Goal: Task Accomplishment & Management: Complete application form

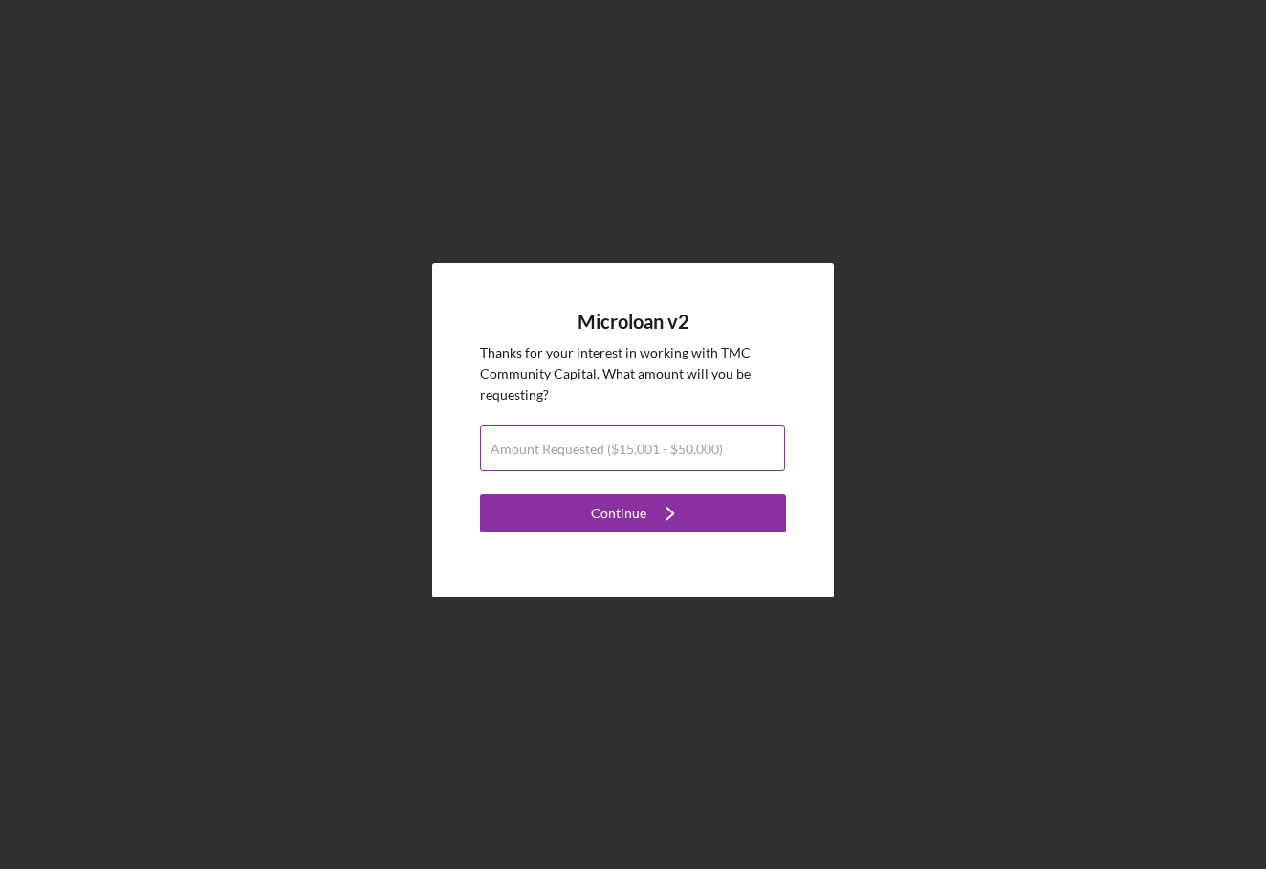
click at [670, 454] on label "Amount Requested ($15,001 - $50,000)" at bounding box center [606, 449] width 232 height 15
click at [670, 454] on input "Amount Requested ($15,001 - $50,000)" at bounding box center [632, 448] width 305 height 46
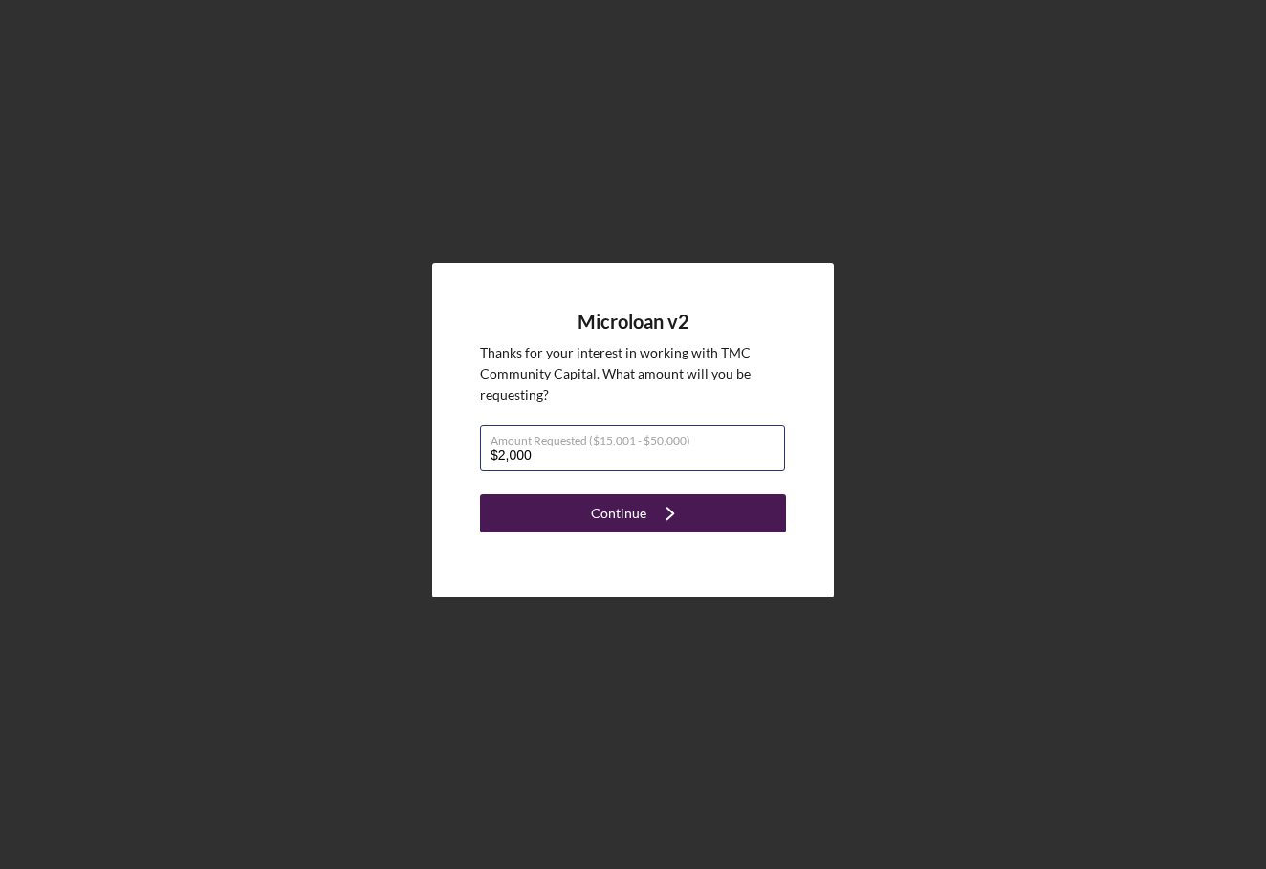
type input "$20,000"
click at [701, 510] on button "Continue Icon/Navigate" at bounding box center [633, 513] width 306 height 38
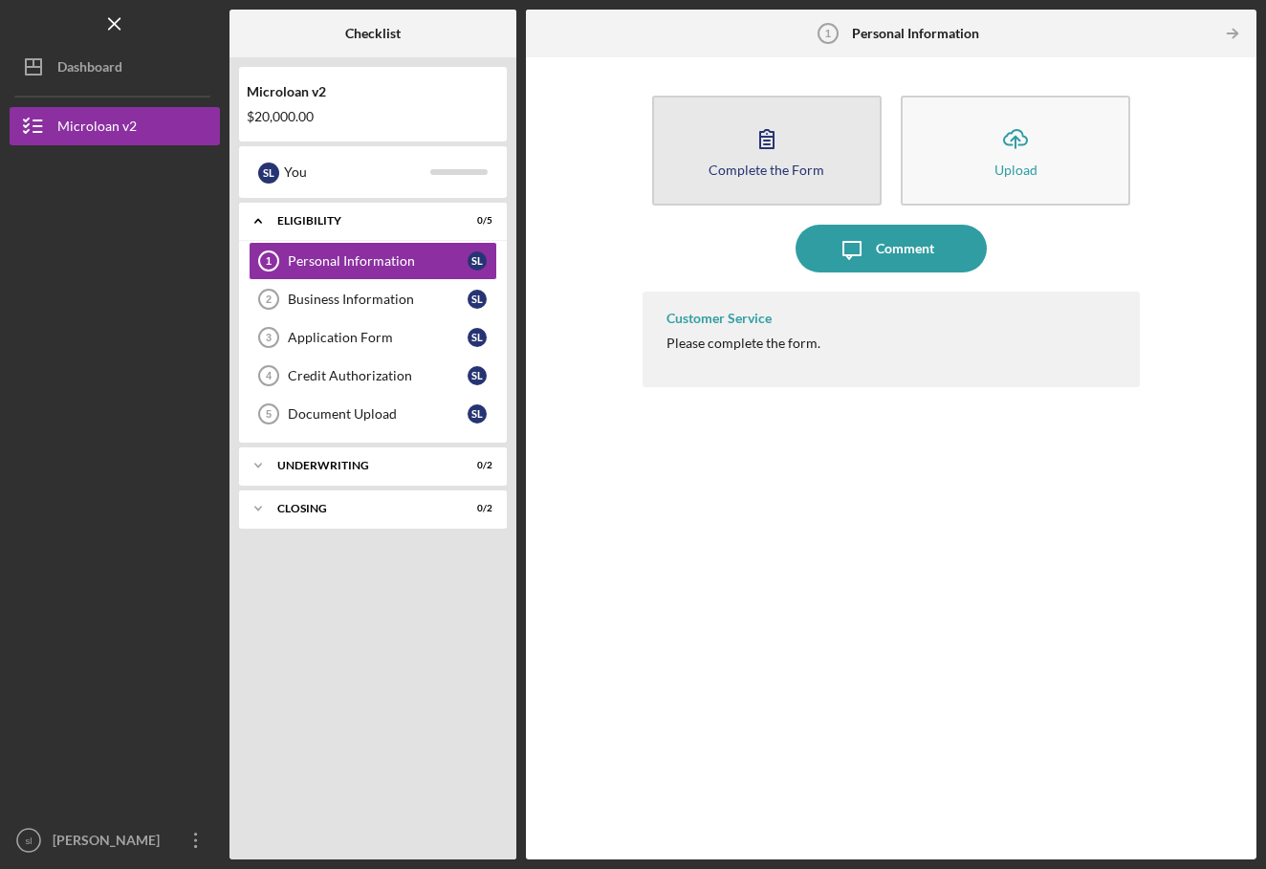
click at [723, 127] on button "Complete the Form Form" at bounding box center [766, 151] width 229 height 110
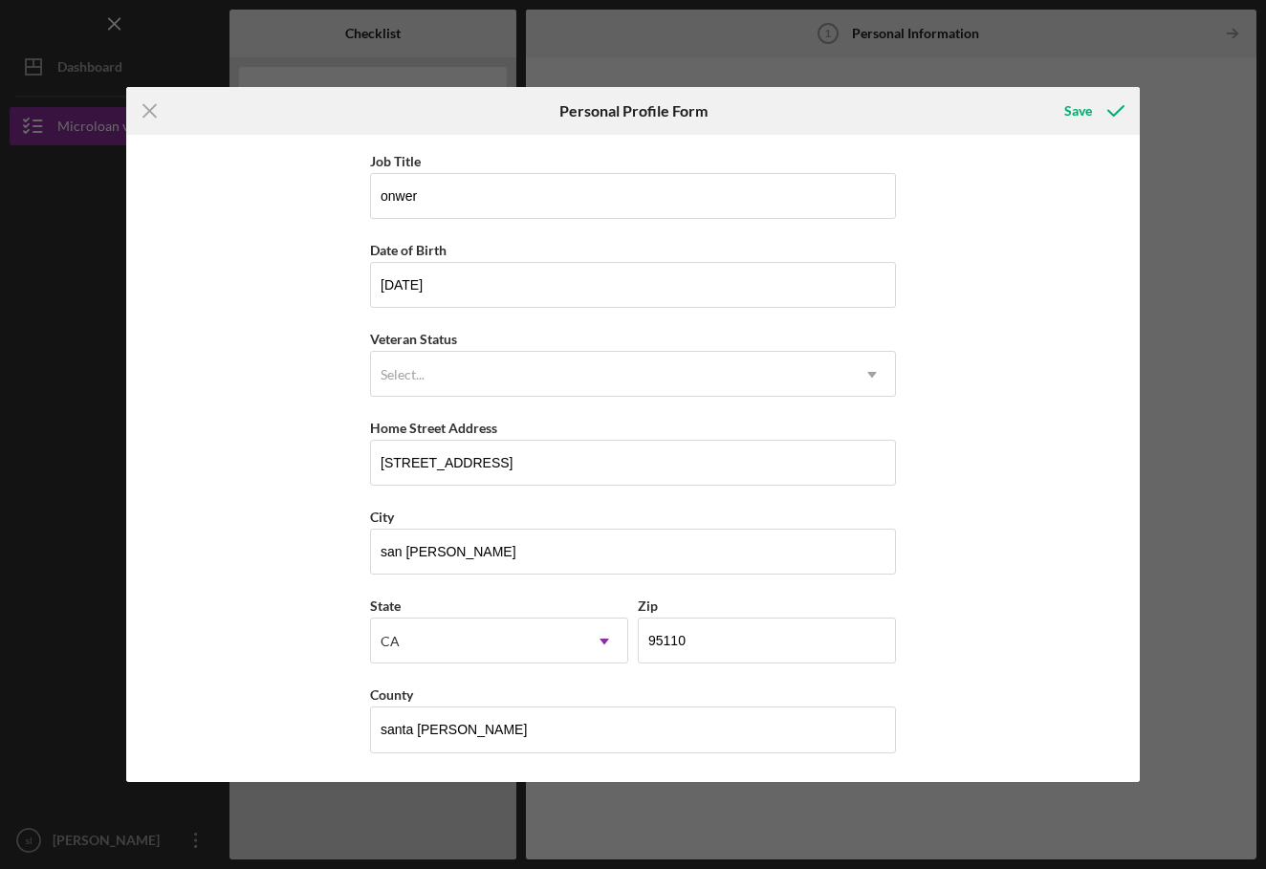
scroll to position [84, 0]
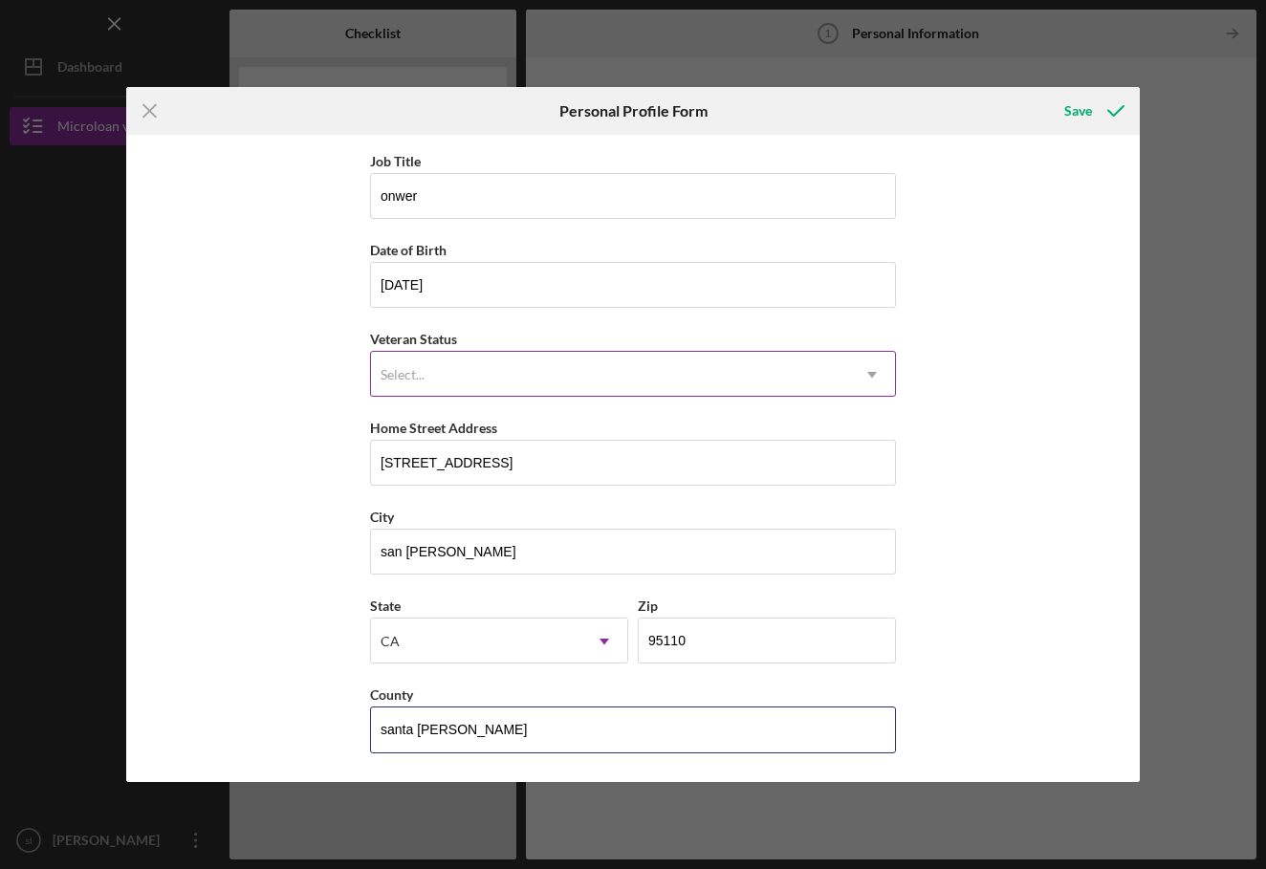
type input "santa [PERSON_NAME]"
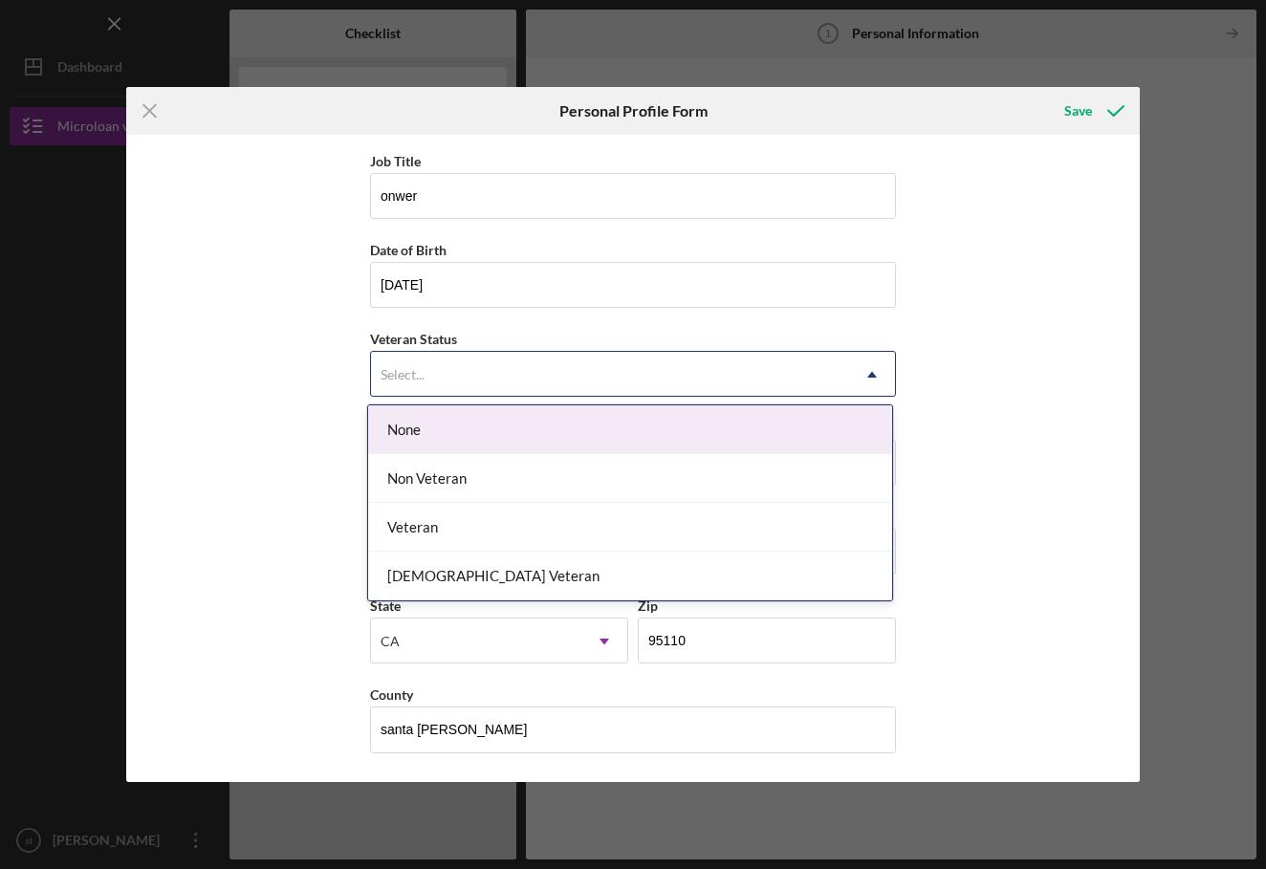
click at [769, 389] on div "Select..." at bounding box center [610, 375] width 478 height 44
click at [896, 289] on div "First Name [PERSON_NAME] Middle Name Last Name [PERSON_NAME] Job Title onwer Da…" at bounding box center [632, 458] width 1012 height 647
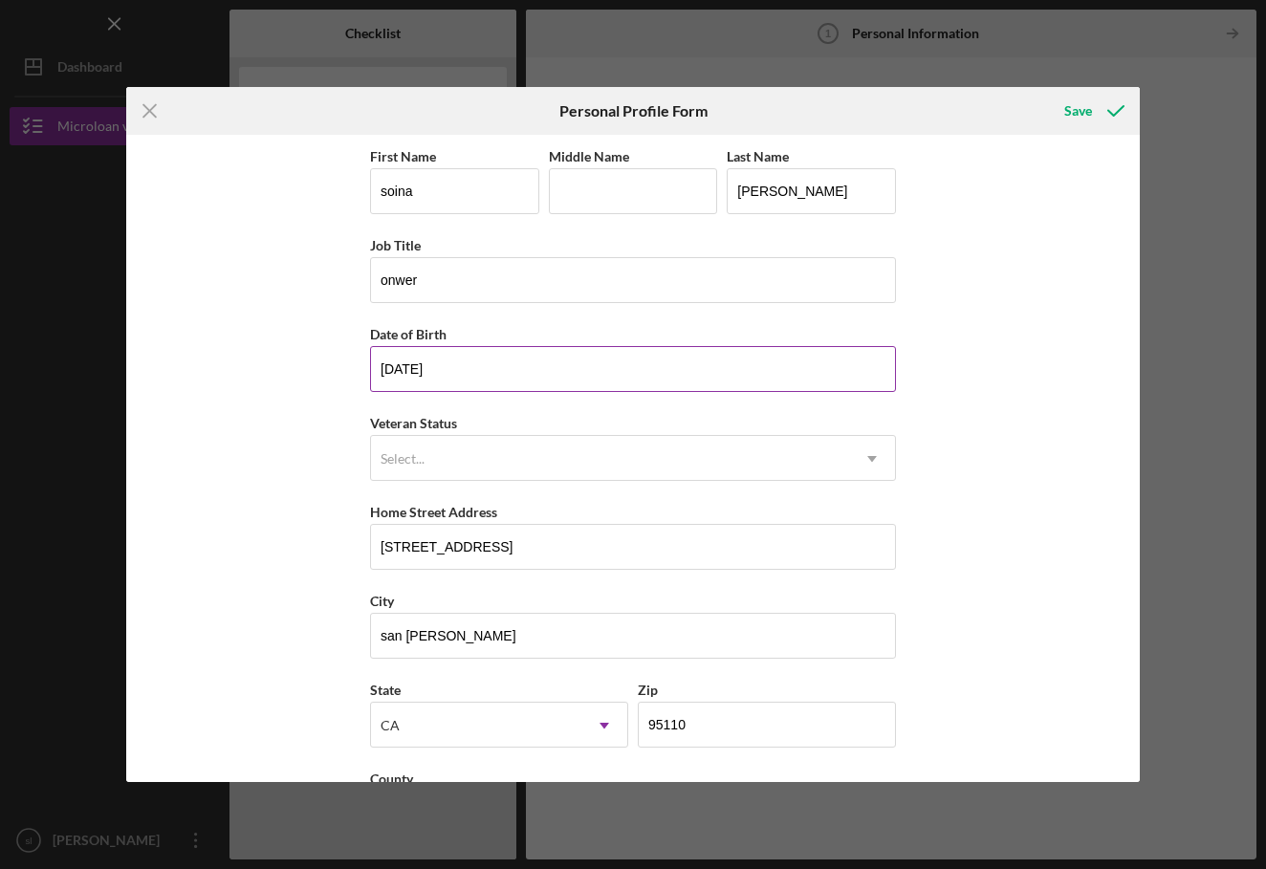
scroll to position [0, 0]
click at [1065, 119] on div "Save" at bounding box center [1078, 111] width 28 height 38
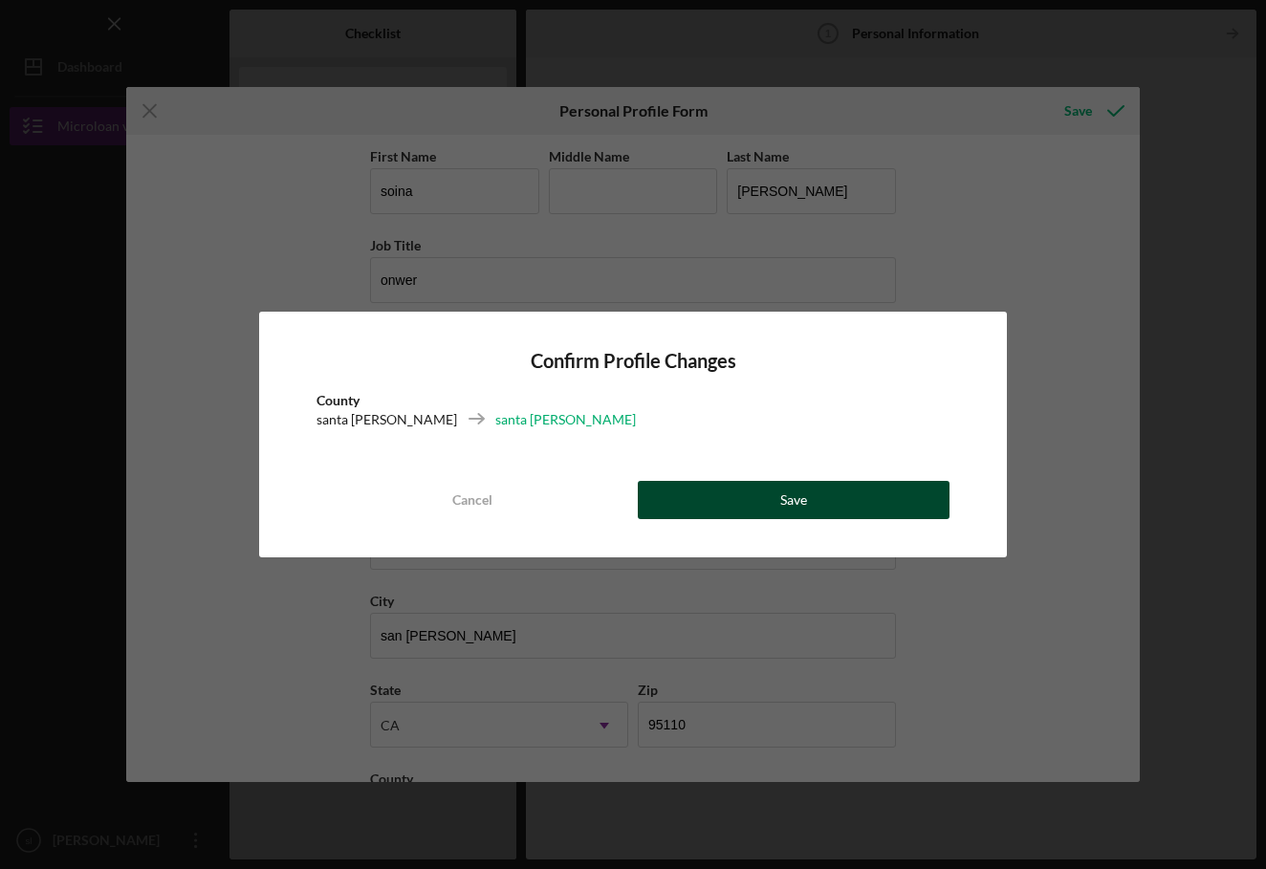
click at [833, 488] on button "Save" at bounding box center [794, 500] width 312 height 38
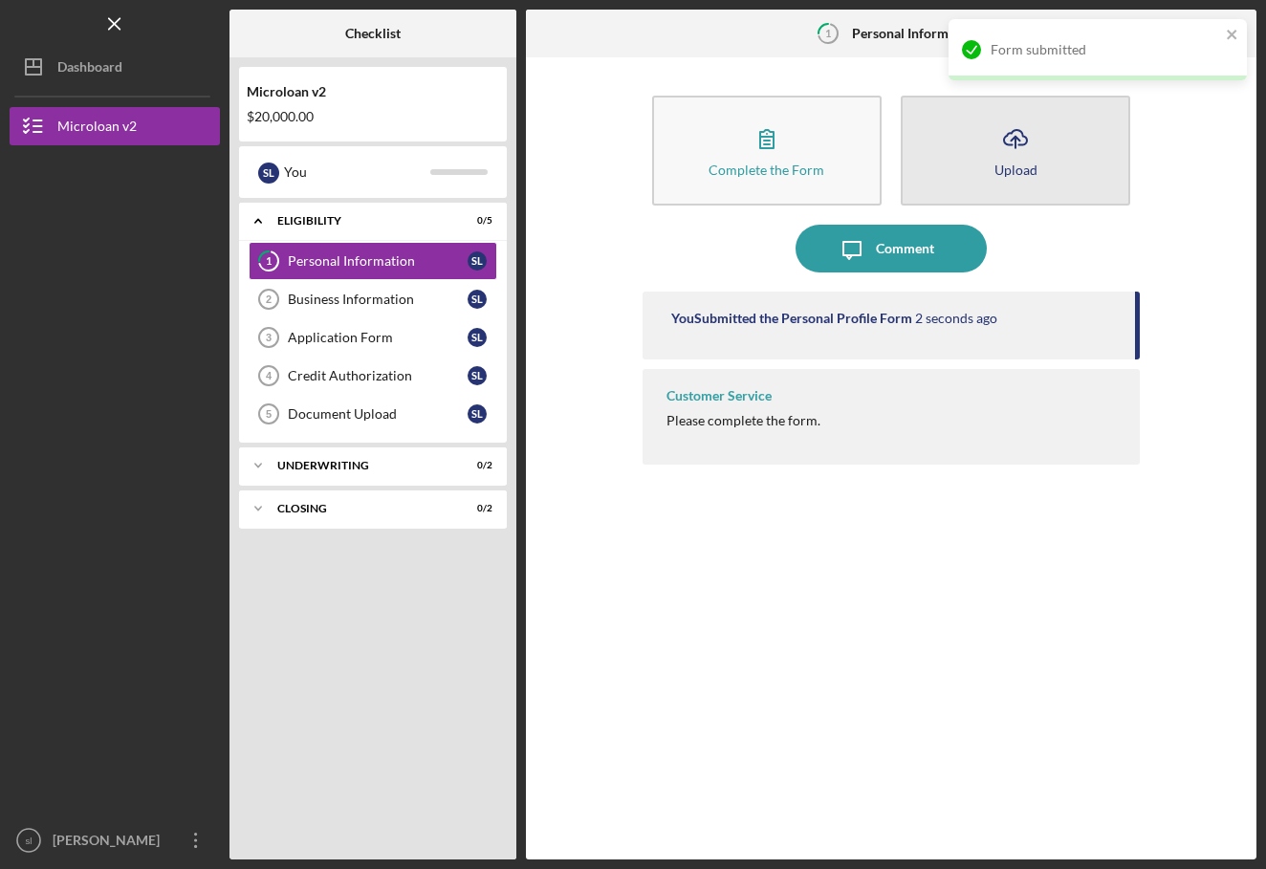
click at [968, 137] on button "Icon/Upload Upload" at bounding box center [1015, 151] width 229 height 110
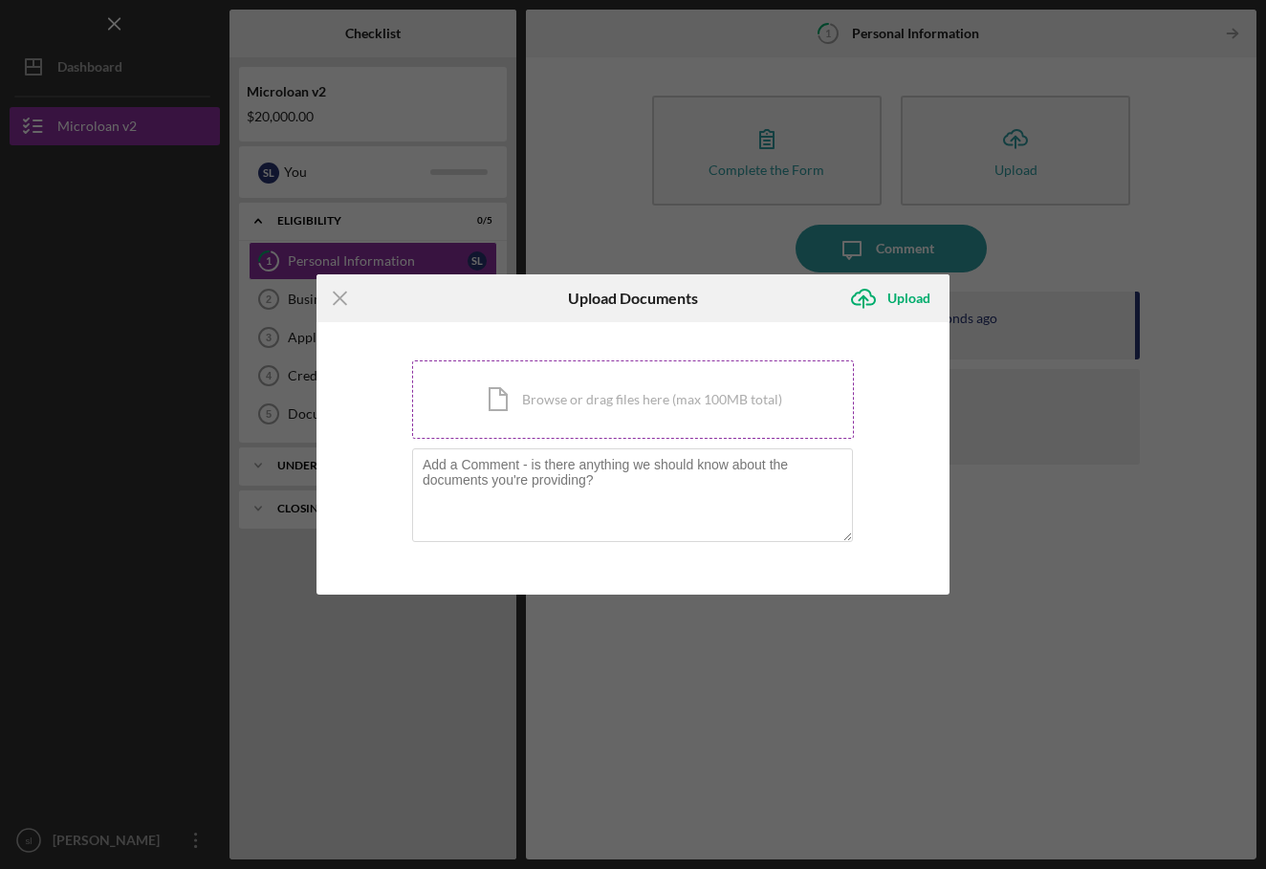
click at [705, 412] on div "Icon/Document Browse or drag files here (max 100MB total) Tap to choose files o…" at bounding box center [633, 399] width 442 height 78
click at [1014, 155] on div "Icon/Menu Close Upload Documents Icon/Upload Upload You're uploading documents …" at bounding box center [633, 434] width 1266 height 869
click at [343, 293] on icon "Icon/Menu Close" at bounding box center [340, 298] width 48 height 48
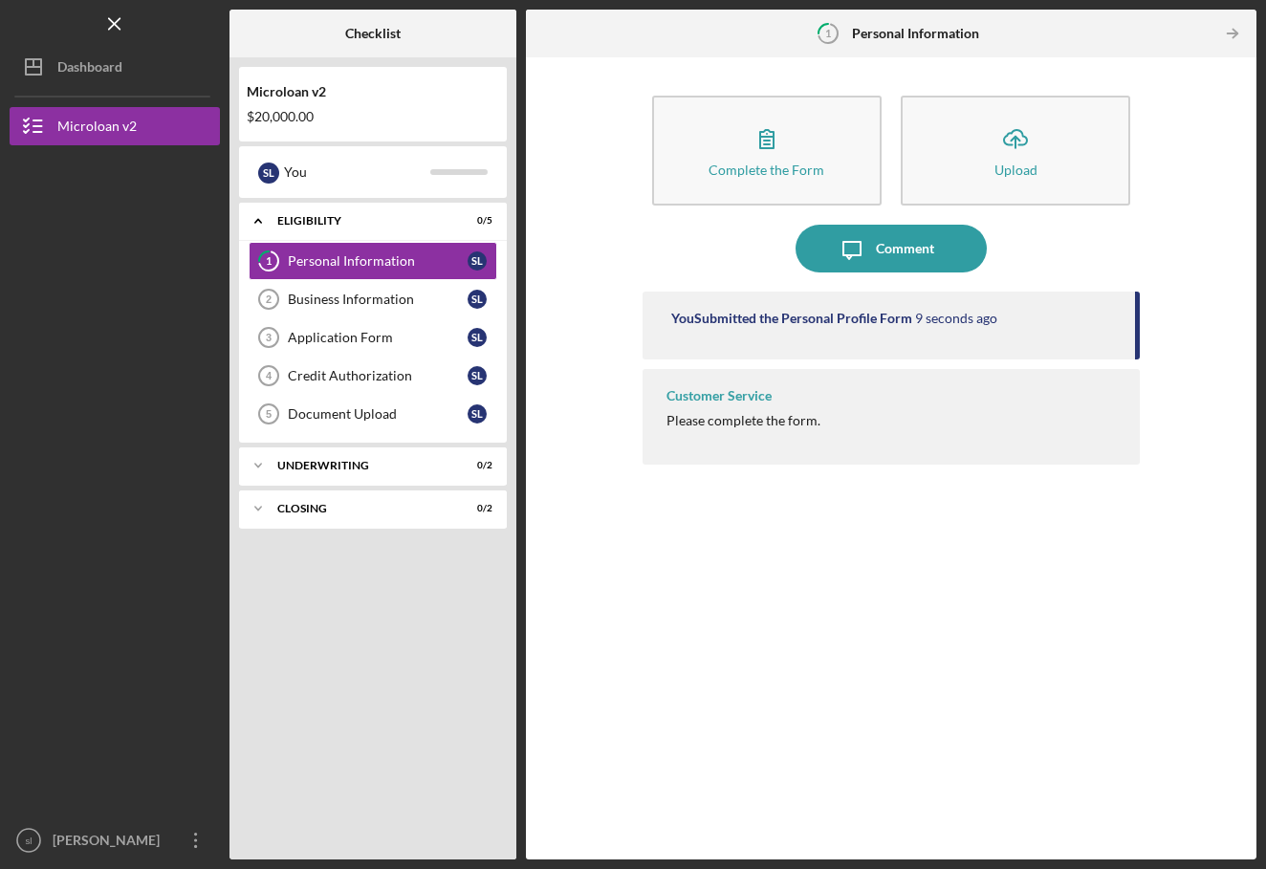
click at [738, 311] on div "You Submitted the Personal Profile Form" at bounding box center [791, 318] width 241 height 15
click at [717, 376] on div "Customer Service Please complete the form." at bounding box center [891, 417] width 498 height 96
click at [711, 408] on div "Customer Service Please complete the form." at bounding box center [891, 417] width 498 height 96
click at [376, 284] on link "Business Information 2 Business Information s l" at bounding box center [373, 299] width 249 height 38
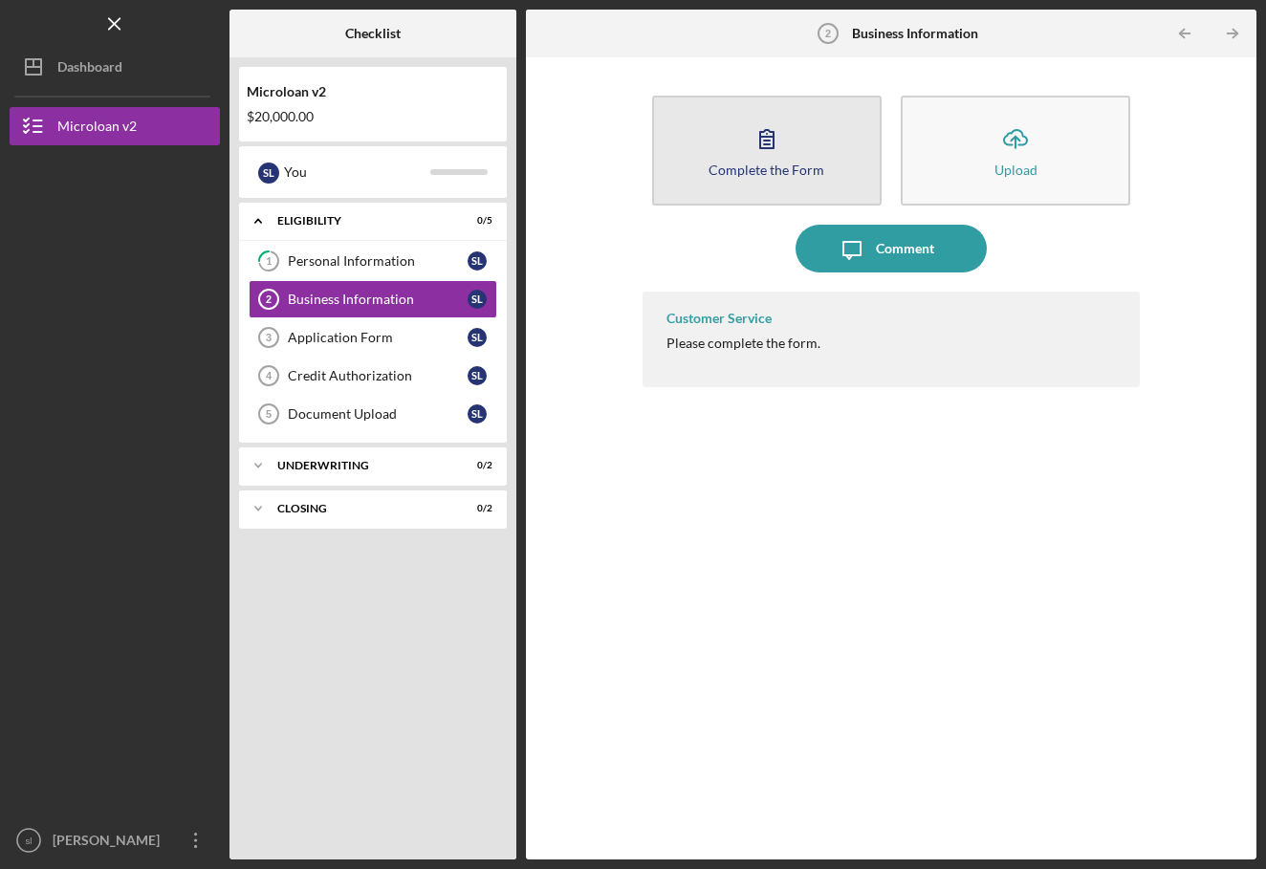
click at [799, 156] on button "Complete the Form Form" at bounding box center [766, 151] width 229 height 110
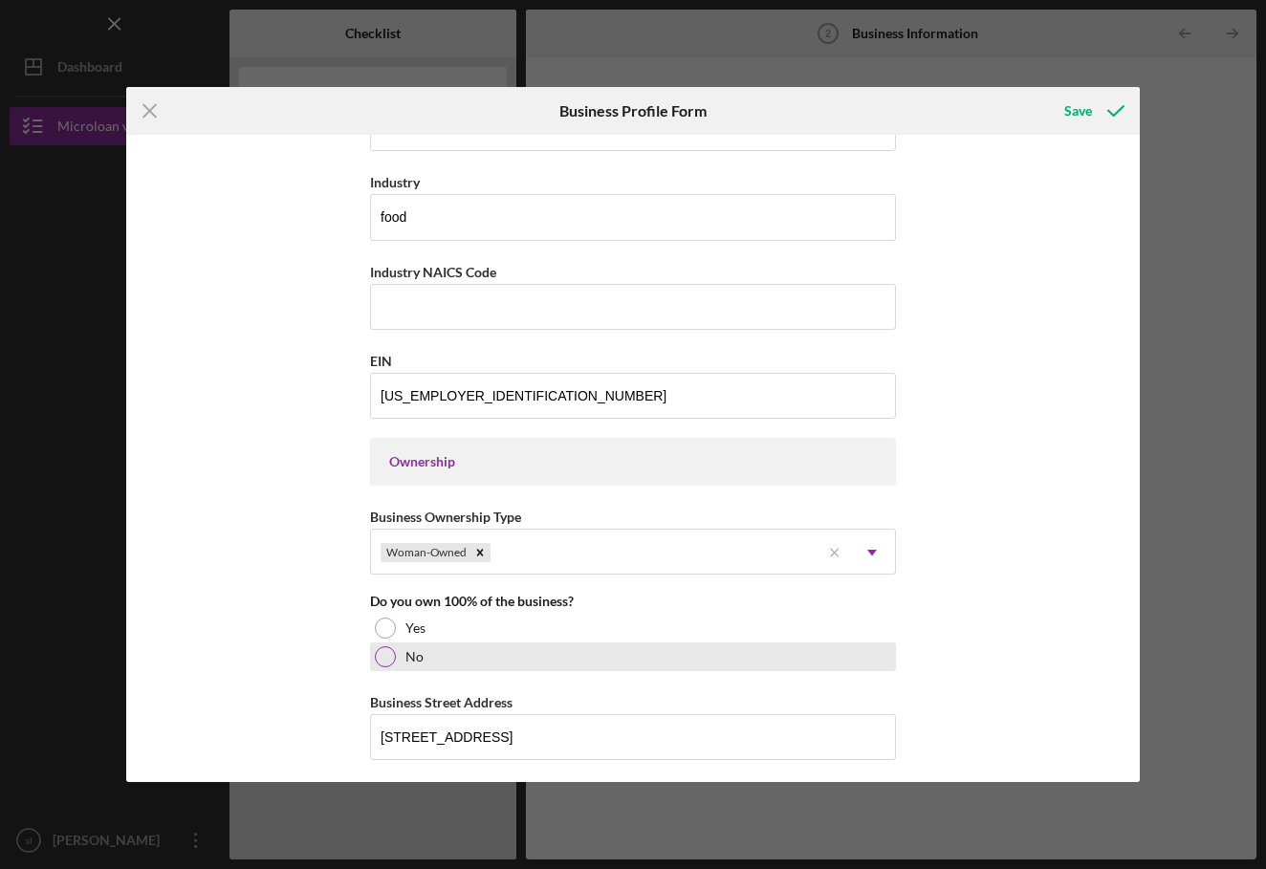
scroll to position [600, 0]
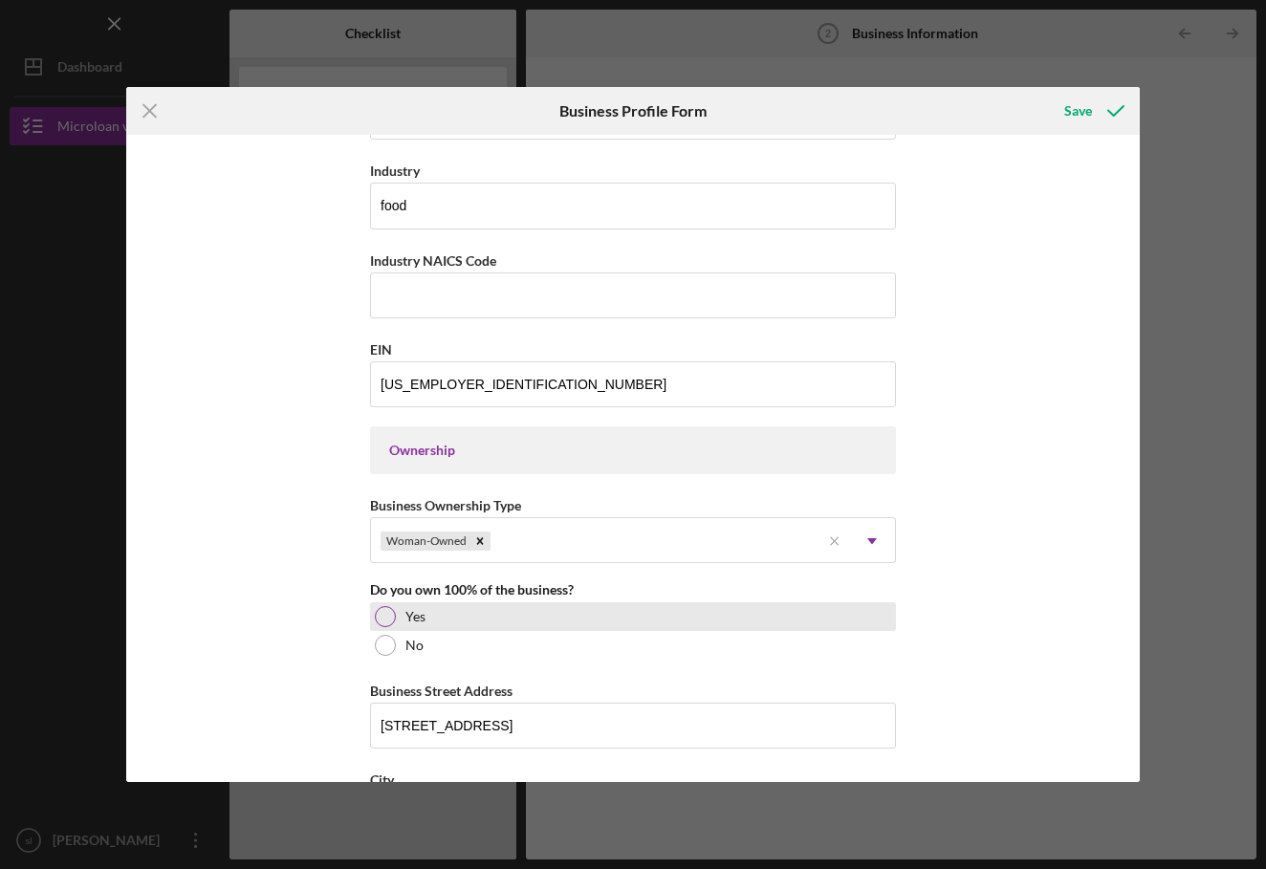
click at [380, 623] on div at bounding box center [385, 616] width 21 height 21
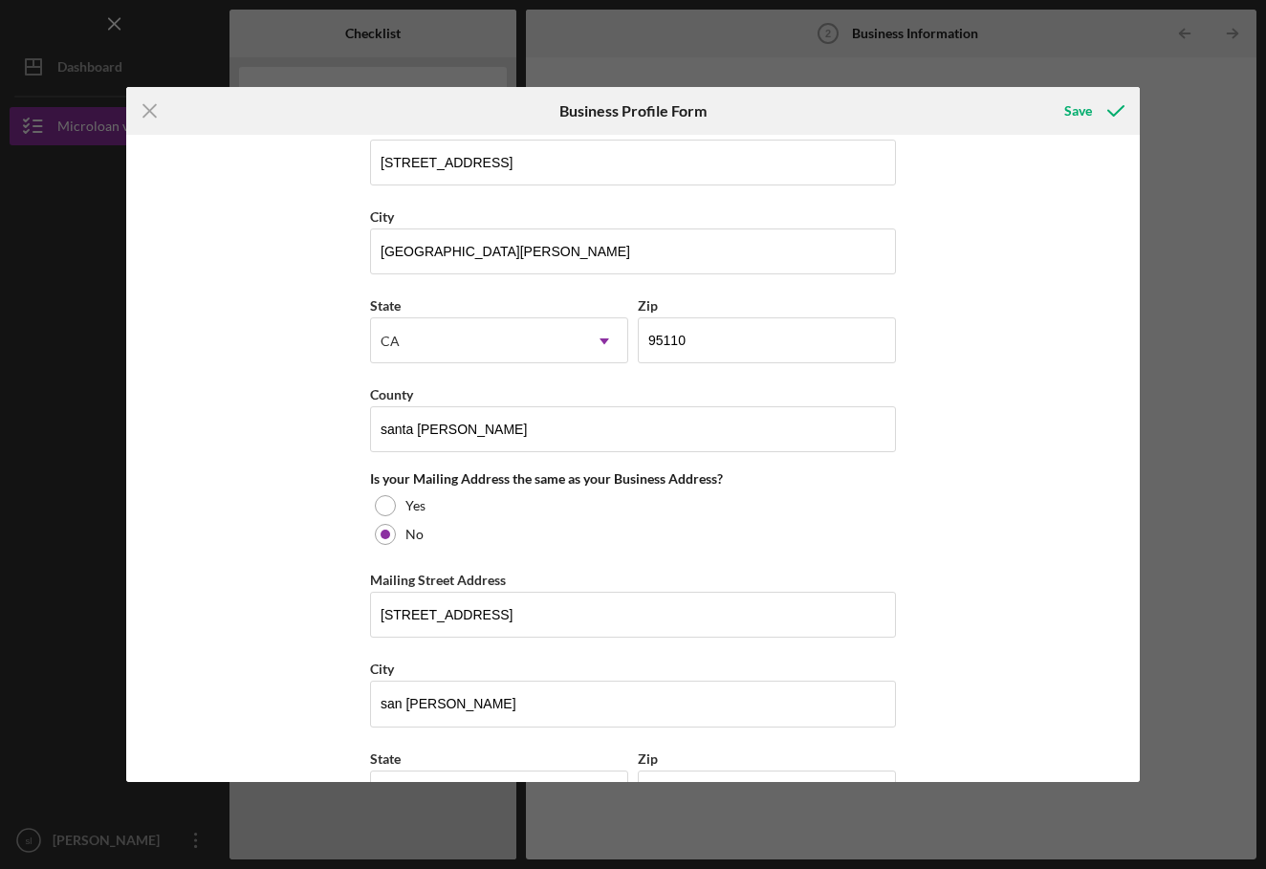
scroll to position [1167, 0]
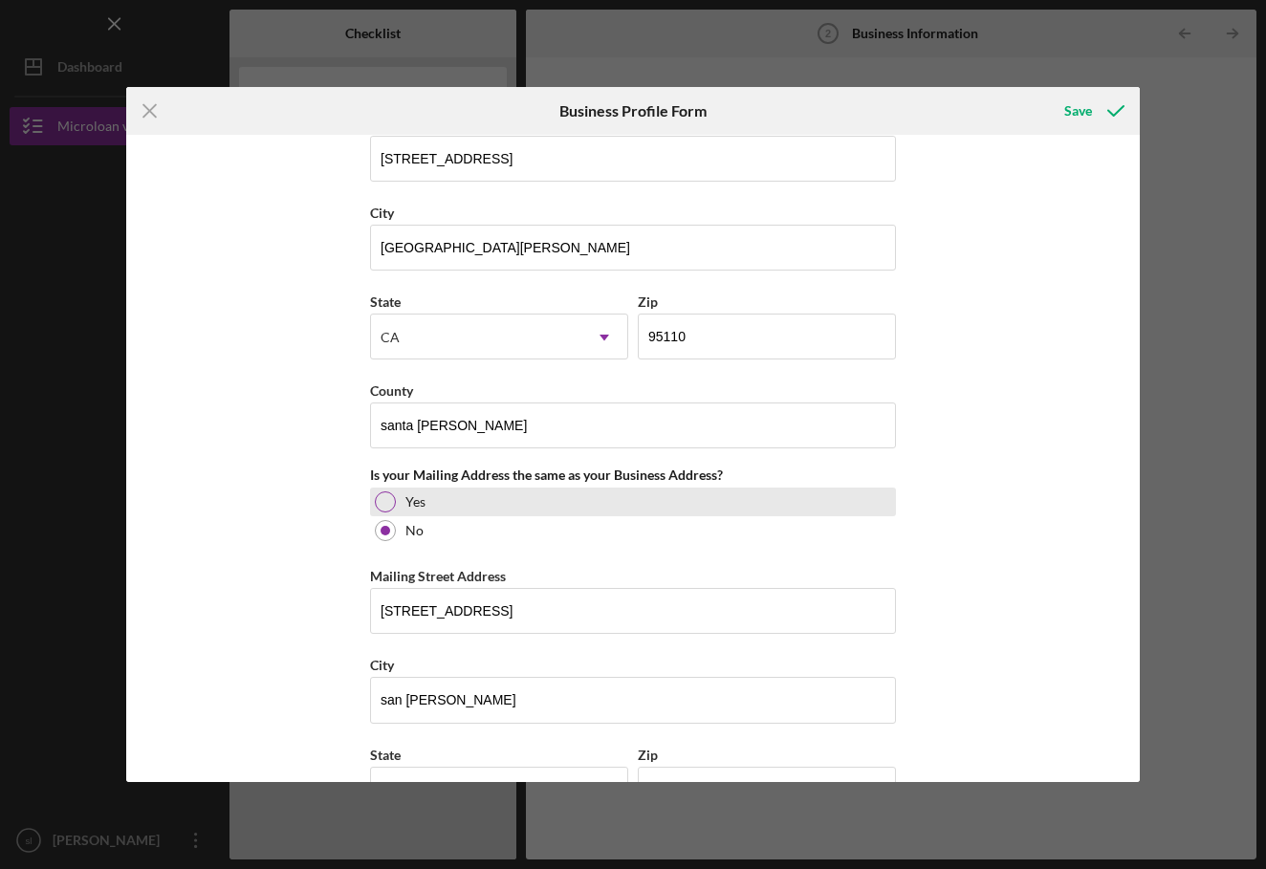
click at [389, 495] on div at bounding box center [385, 501] width 21 height 21
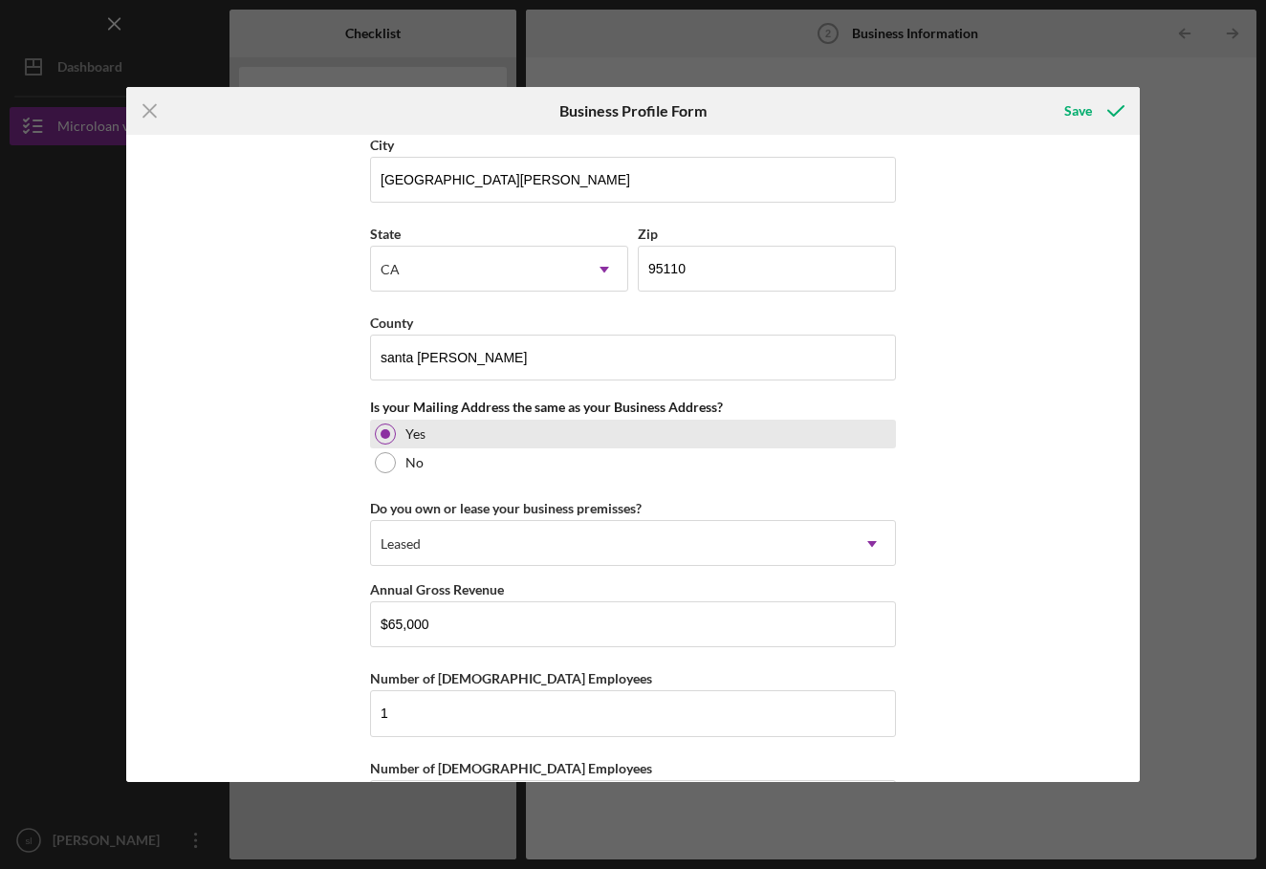
scroll to position [1247, 0]
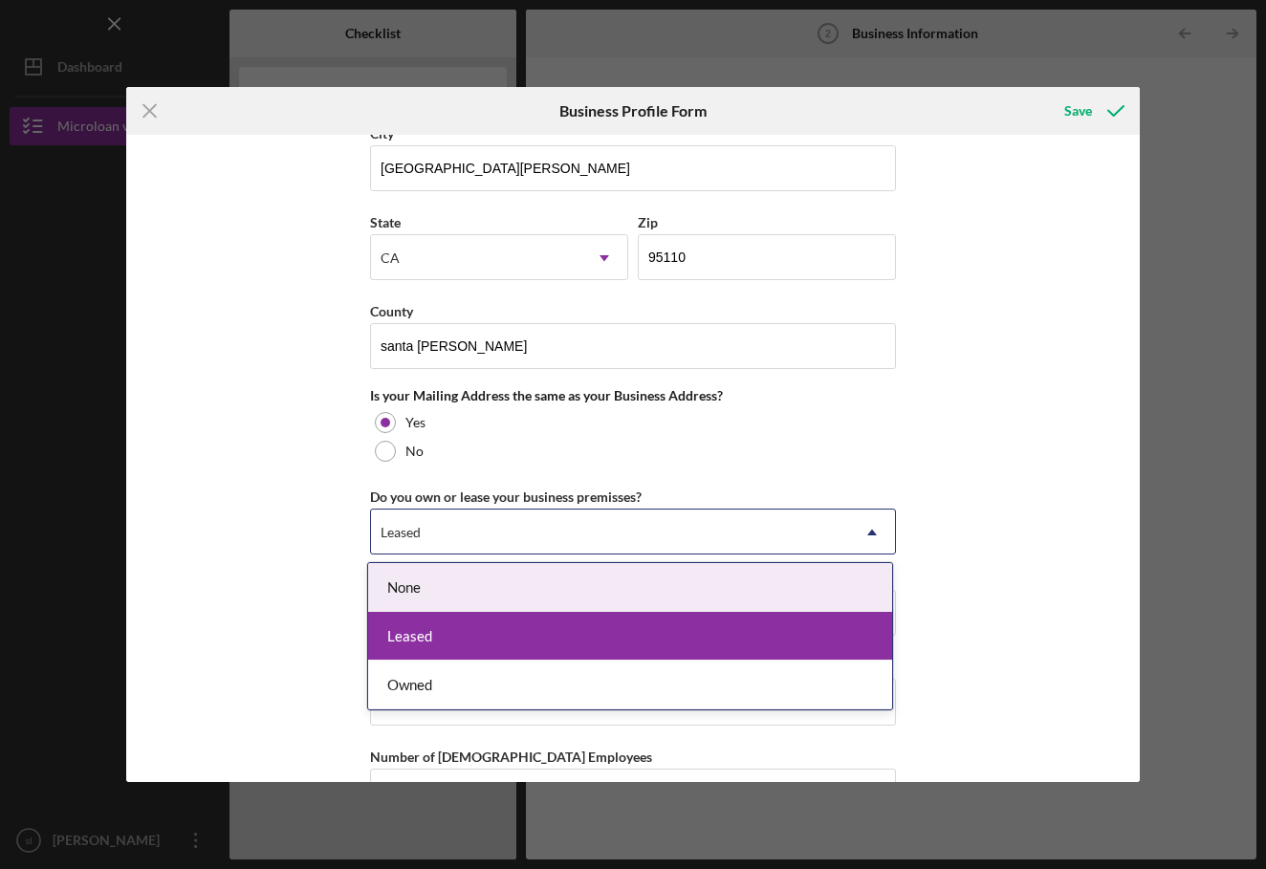
click at [460, 528] on div "Leased" at bounding box center [610, 532] width 478 height 44
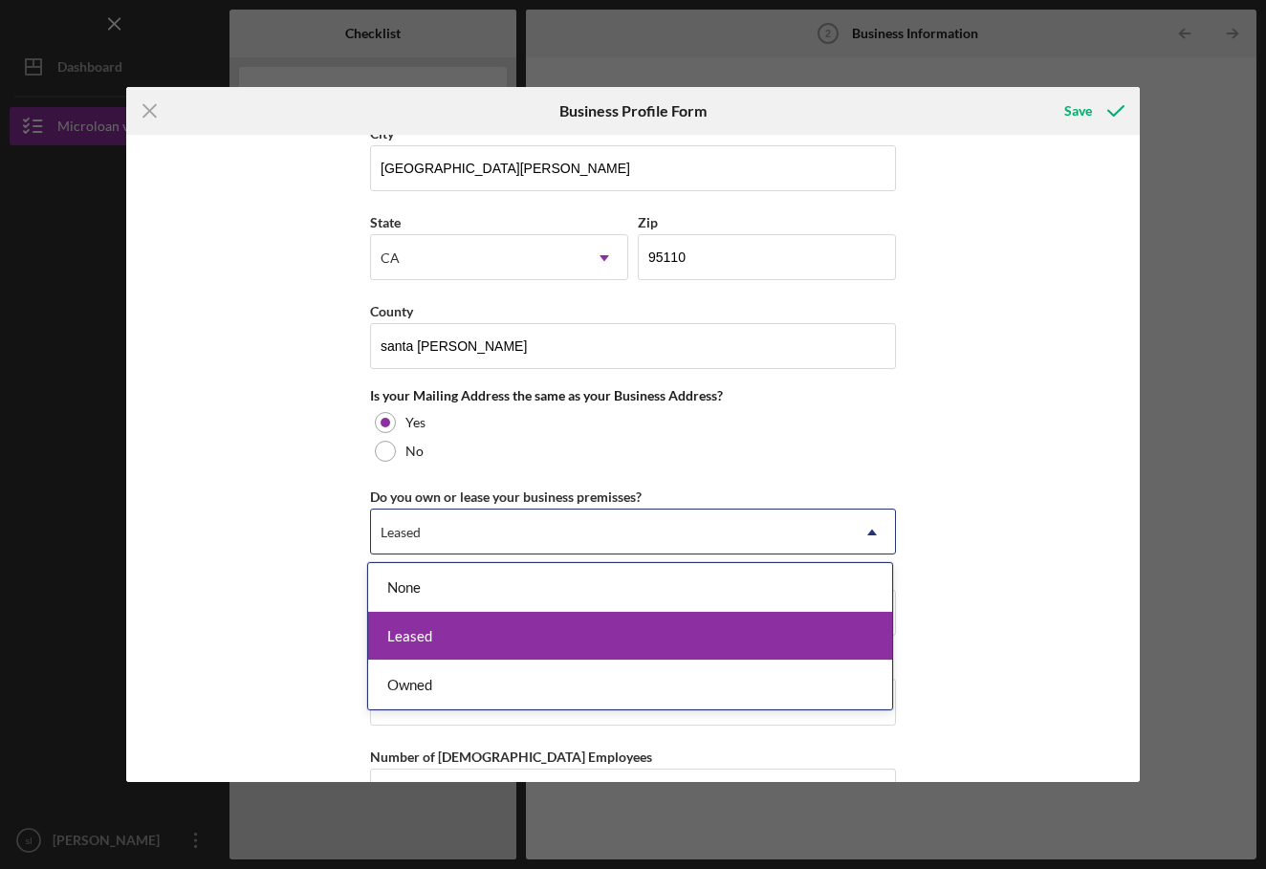
click at [433, 644] on div "Leased" at bounding box center [630, 636] width 524 height 49
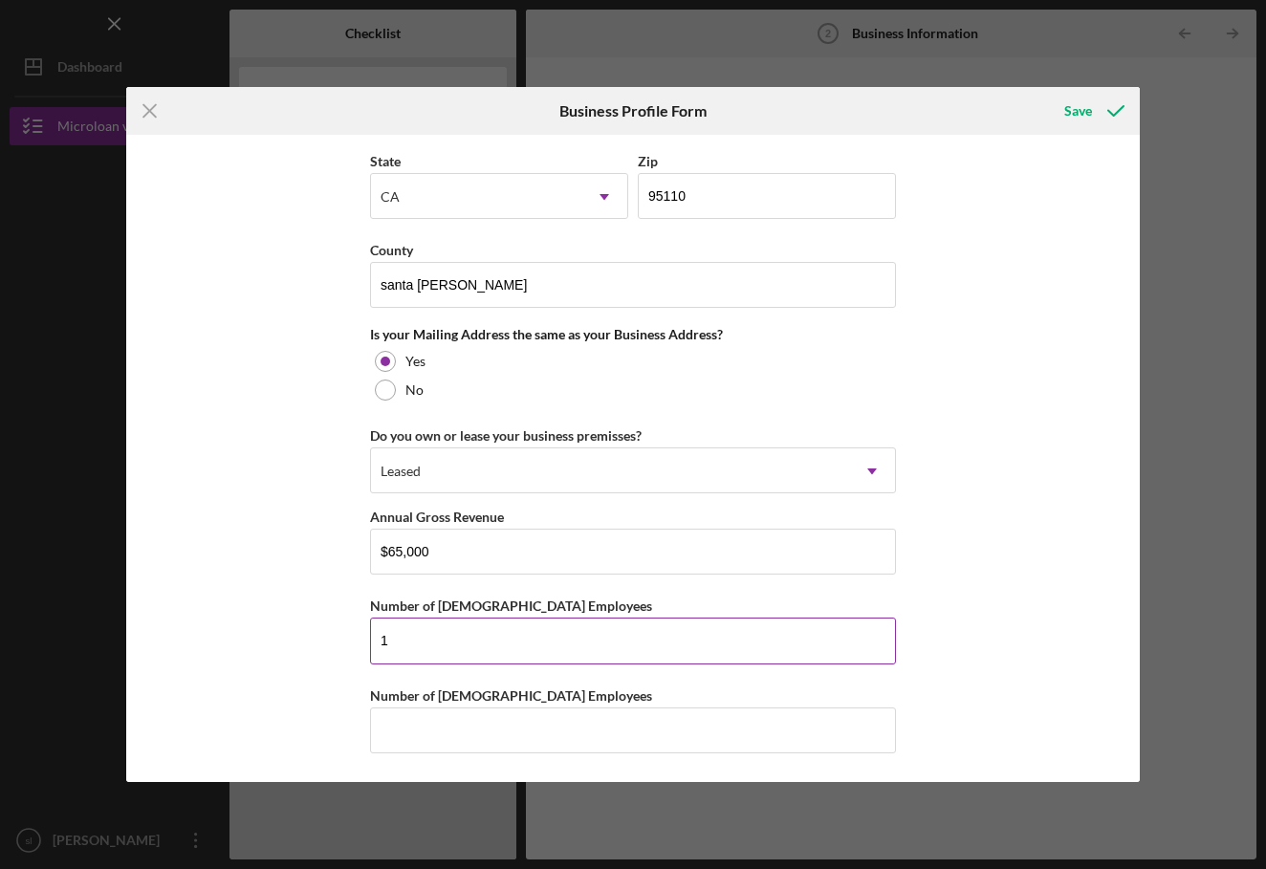
scroll to position [1308, 0]
click at [461, 654] on input "1" at bounding box center [633, 641] width 526 height 46
type input "4"
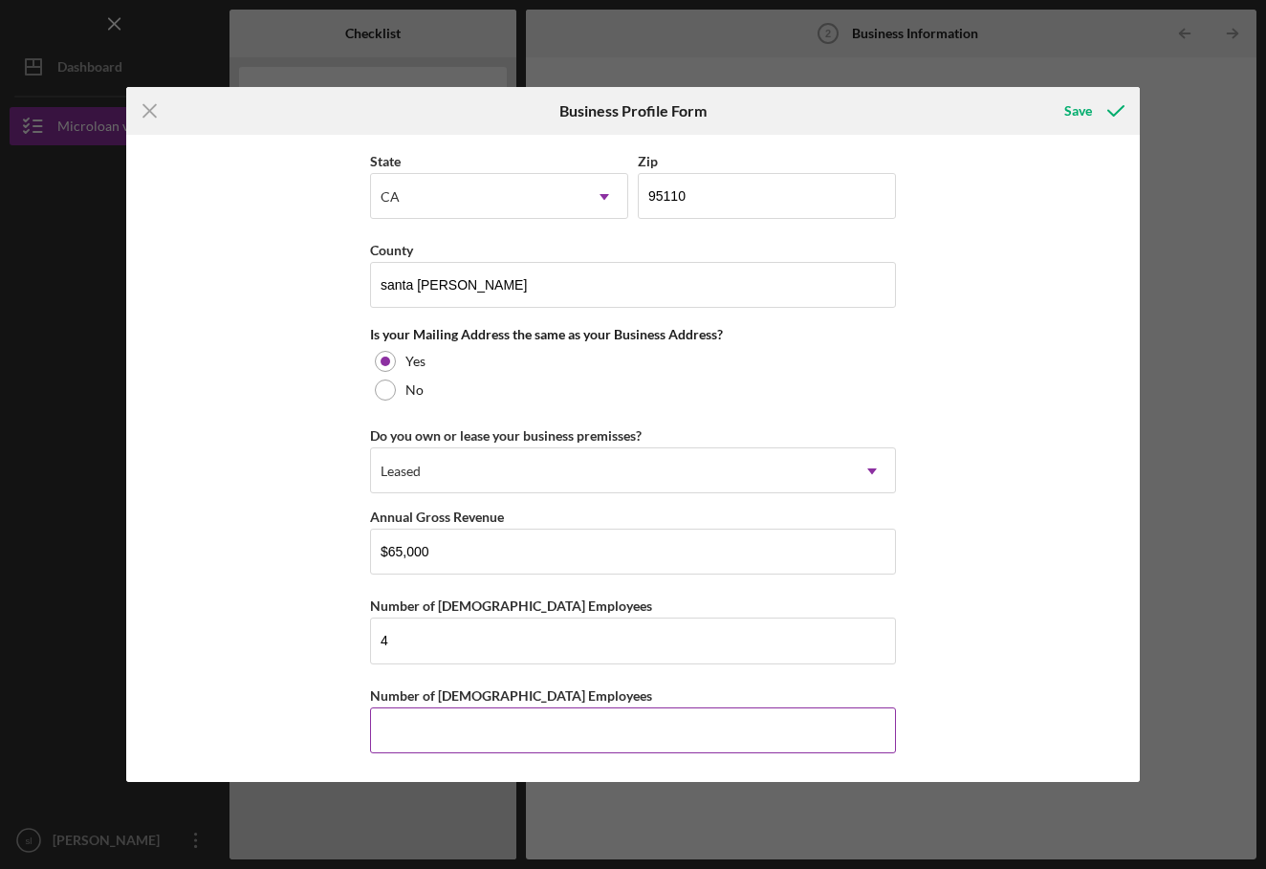
click at [440, 723] on input "Number of [DEMOGRAPHIC_DATA] Employees" at bounding box center [633, 730] width 526 height 46
type input "0"
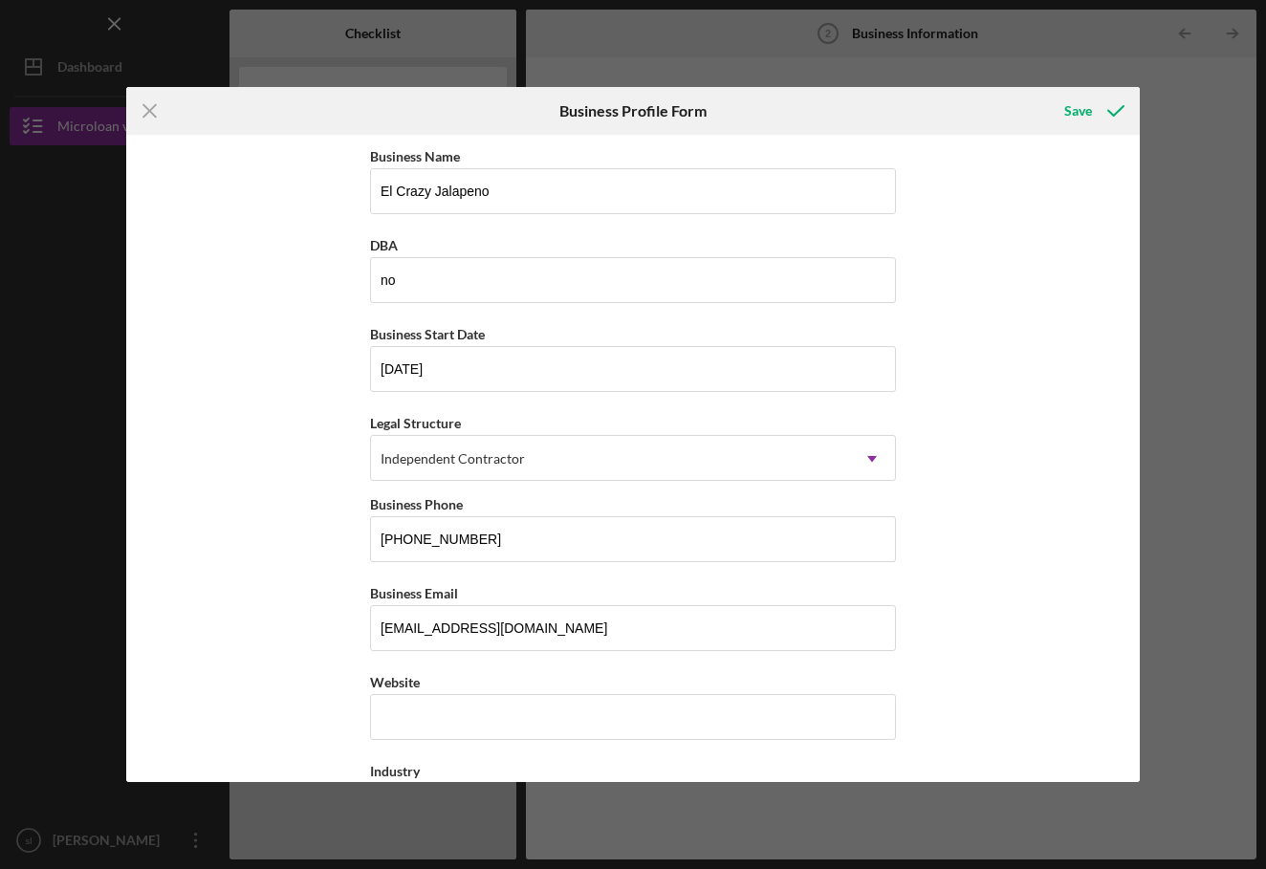
scroll to position [0, 0]
type input "2"
click at [457, 475] on div "Independent Contractor" at bounding box center [610, 459] width 478 height 44
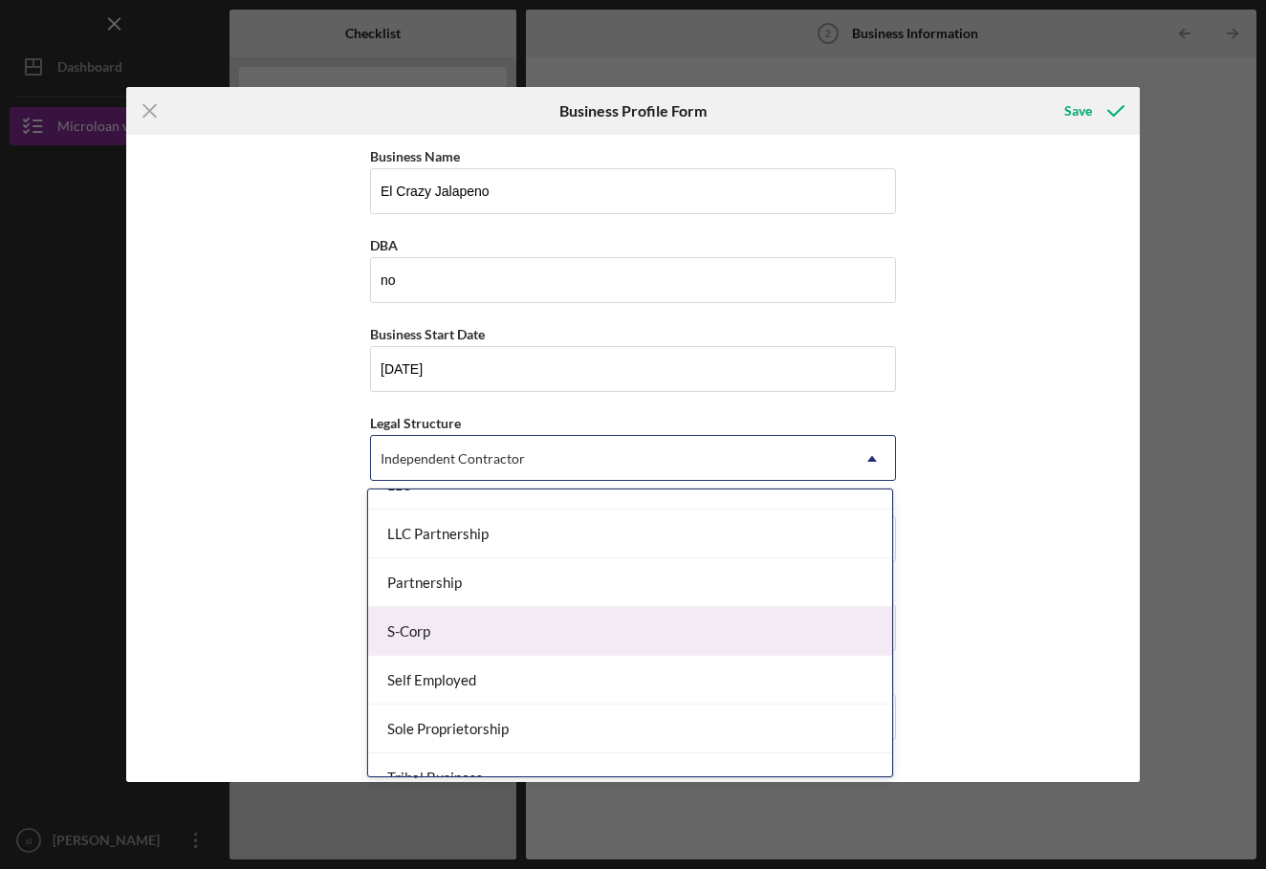
scroll to position [365, 0]
click at [430, 629] on div "S-Corp" at bounding box center [630, 636] width 524 height 49
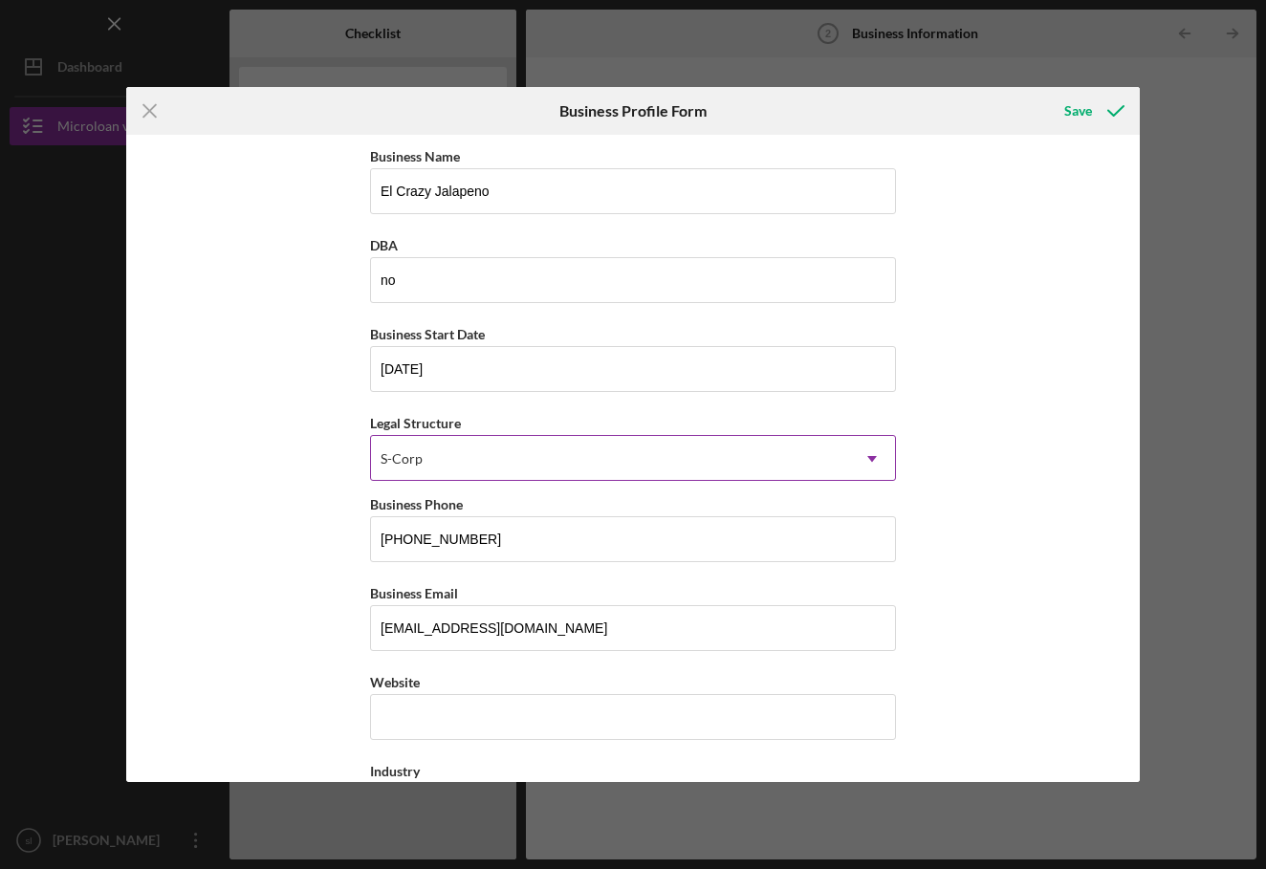
click at [460, 464] on div "S-Corp" at bounding box center [610, 459] width 478 height 44
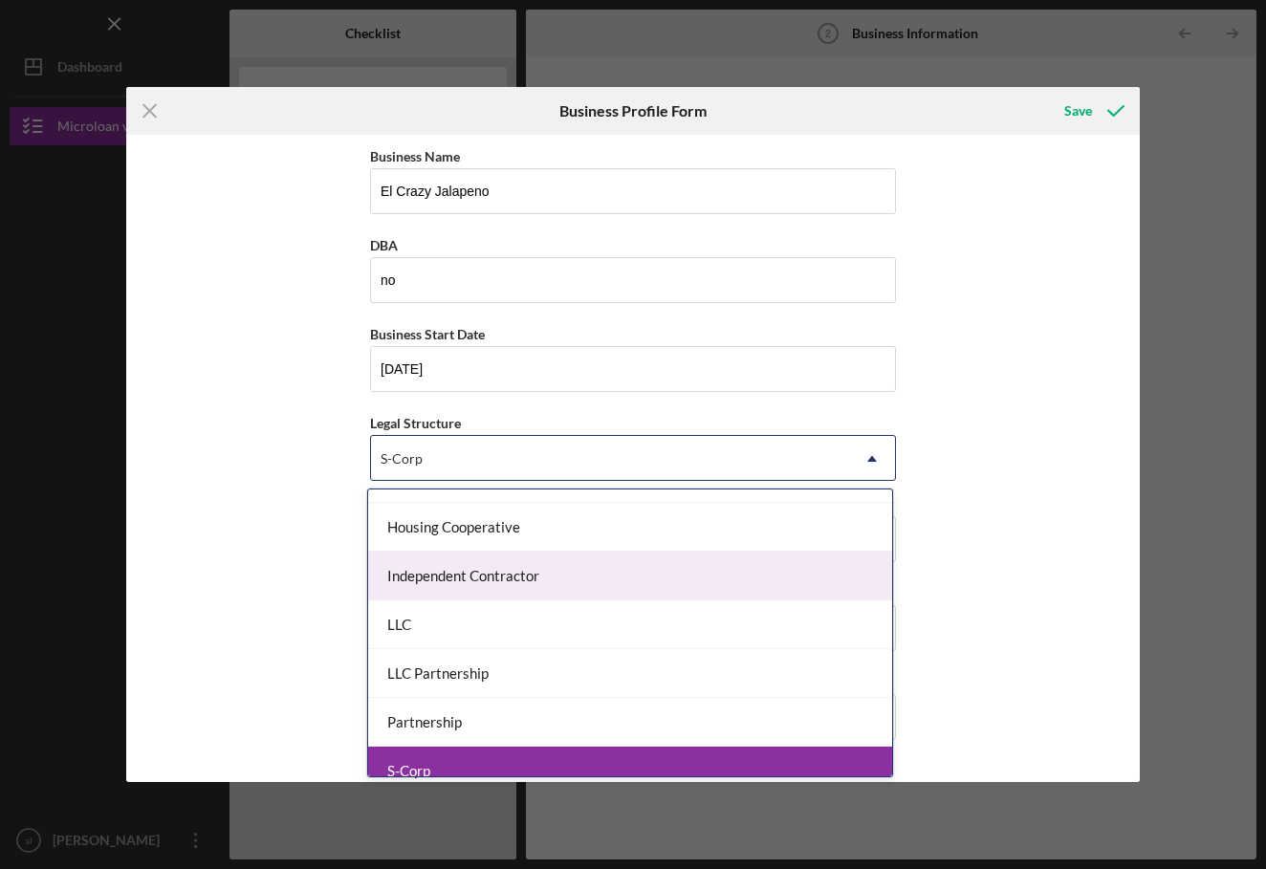
scroll to position [233, 0]
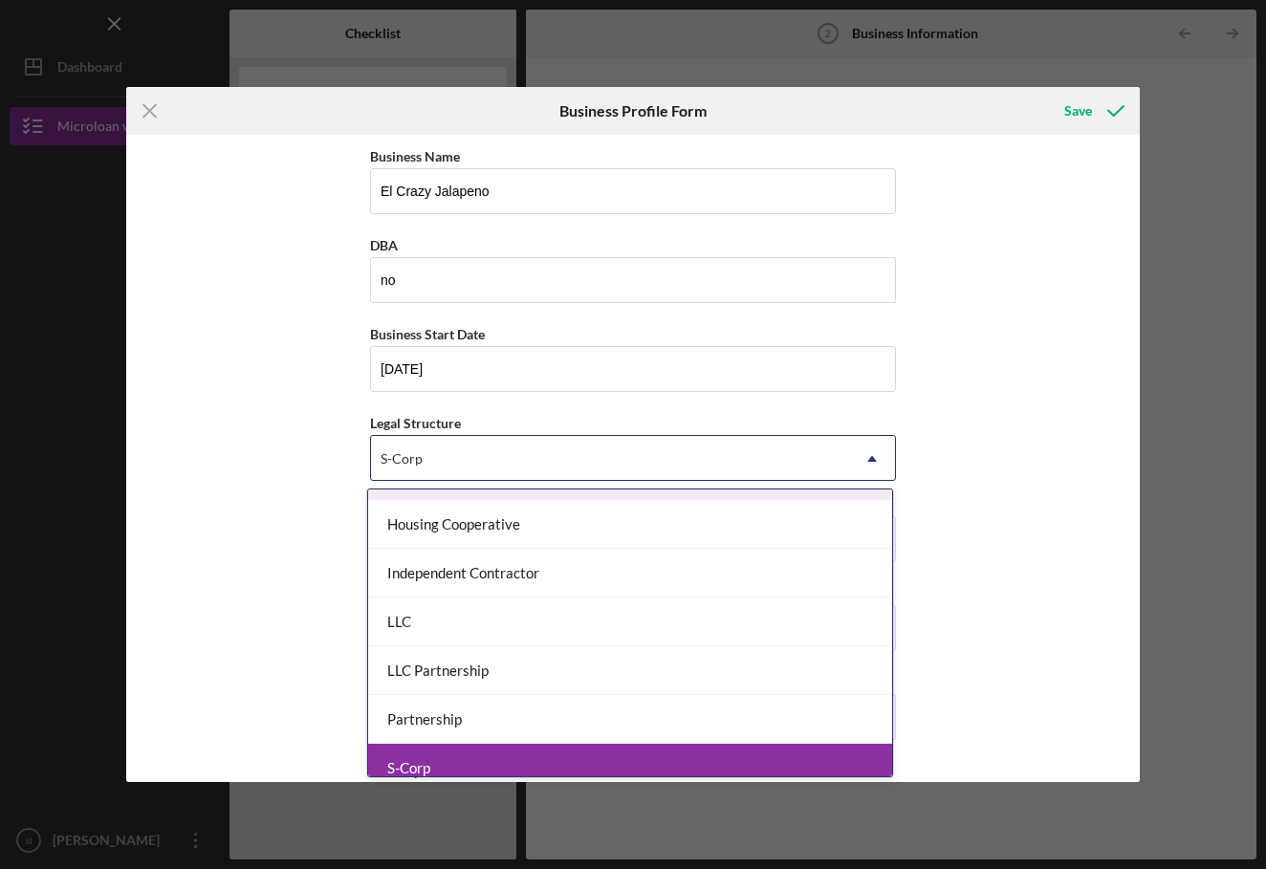
click at [1014, 242] on div "Business Name El Crazy Jalapeno DBA no Business Start Date [DATE] Legal Structu…" at bounding box center [632, 458] width 1012 height 647
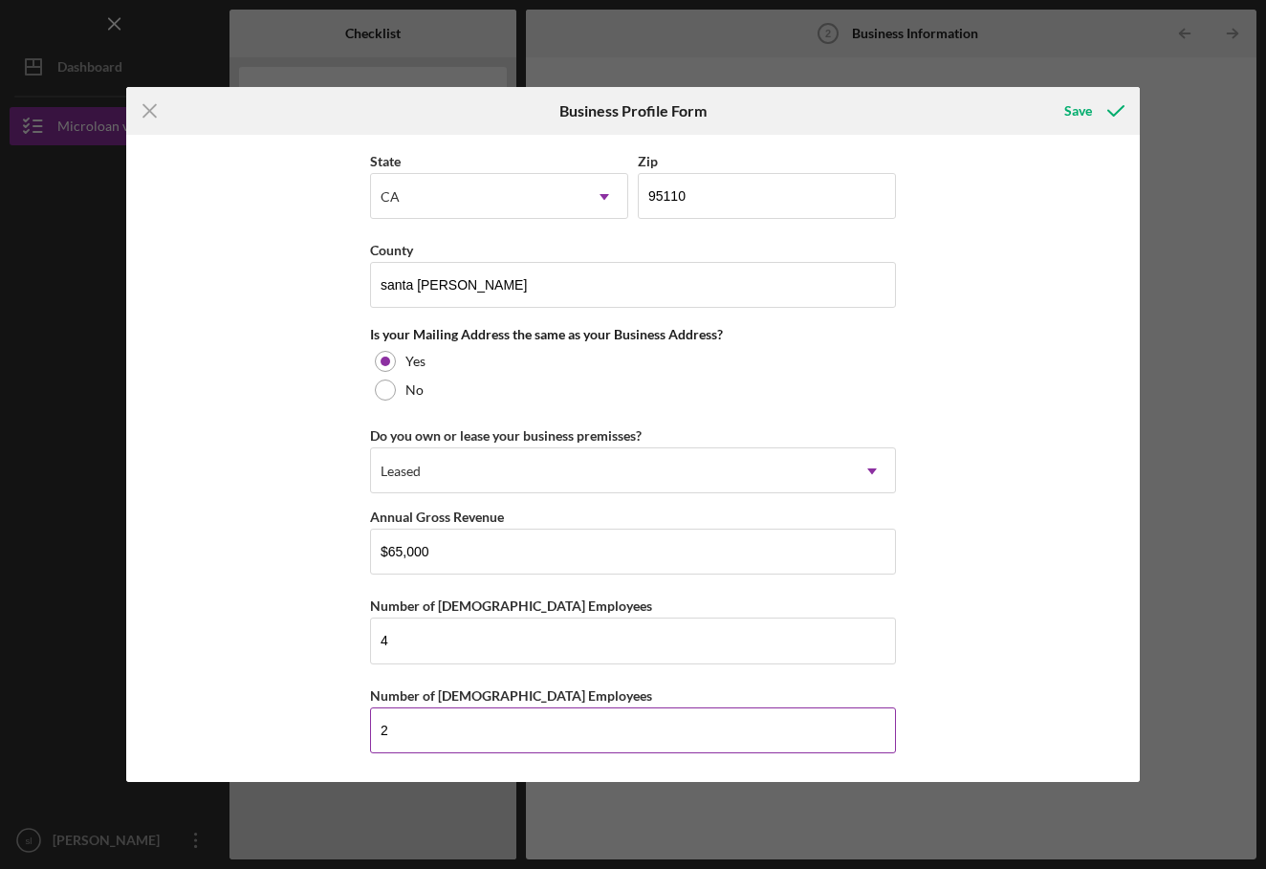
scroll to position [1308, 0]
click at [463, 731] on input "2" at bounding box center [633, 730] width 526 height 46
type input "5"
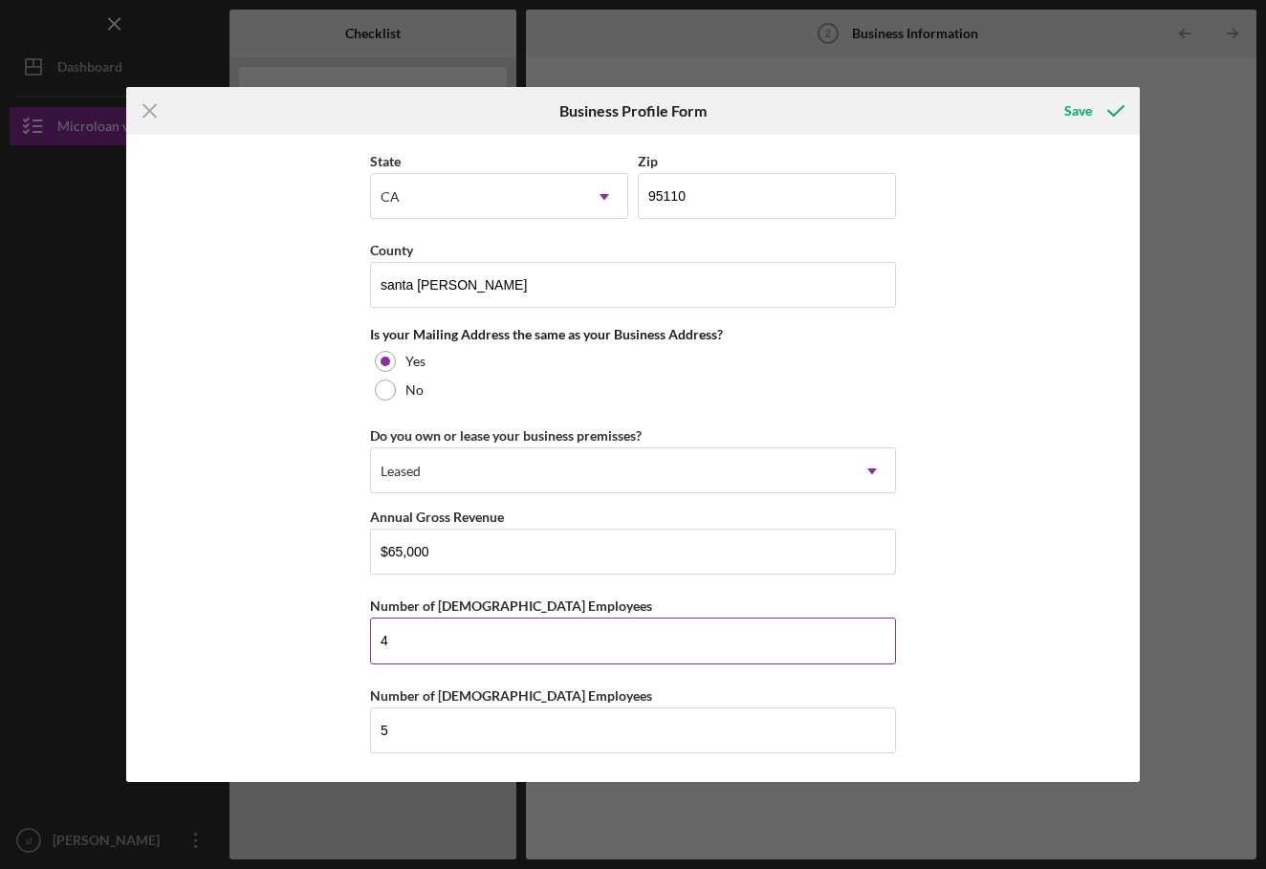
click at [458, 653] on input "4" at bounding box center [633, 641] width 526 height 46
type input "5"
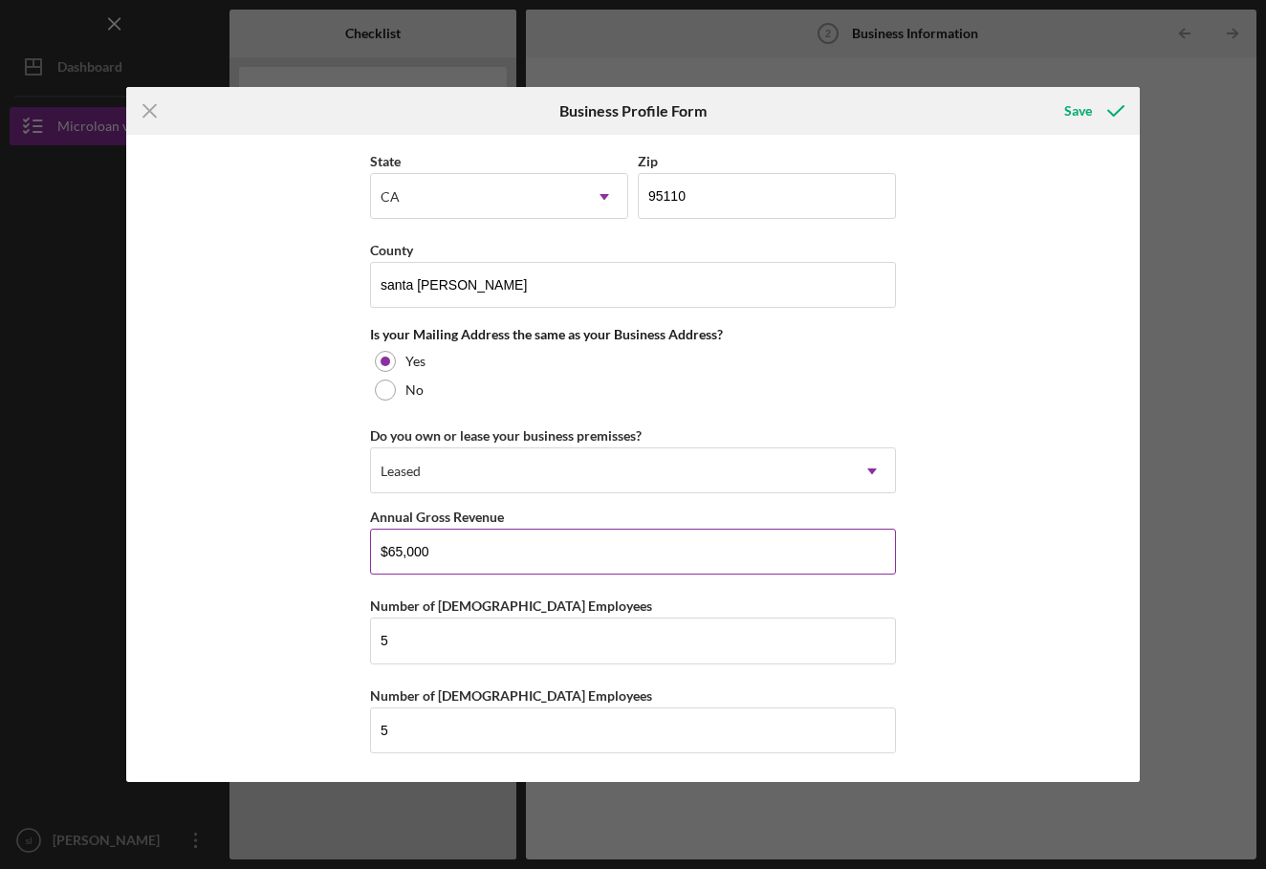
click at [486, 574] on input "$65,000" at bounding box center [633, 552] width 526 height 46
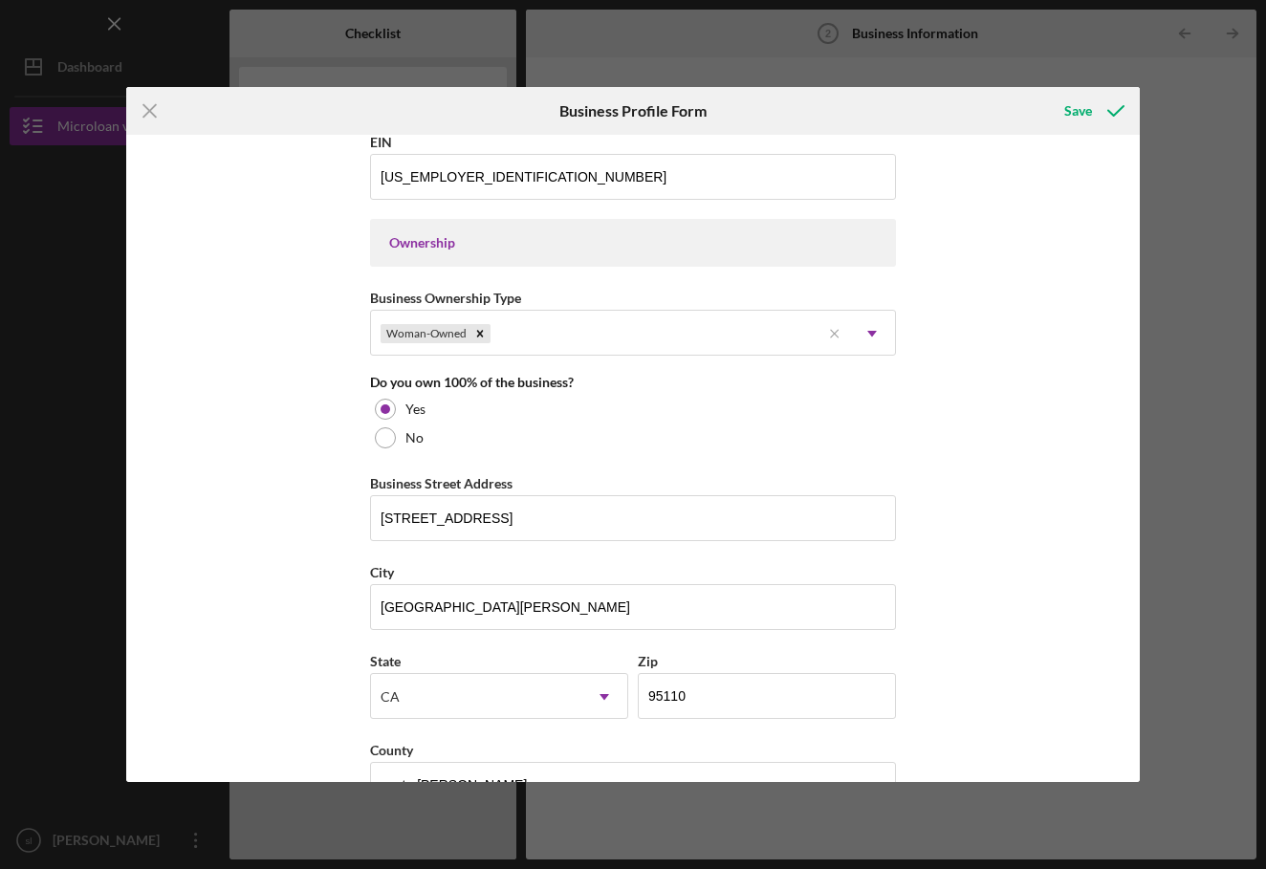
scroll to position [805, 0]
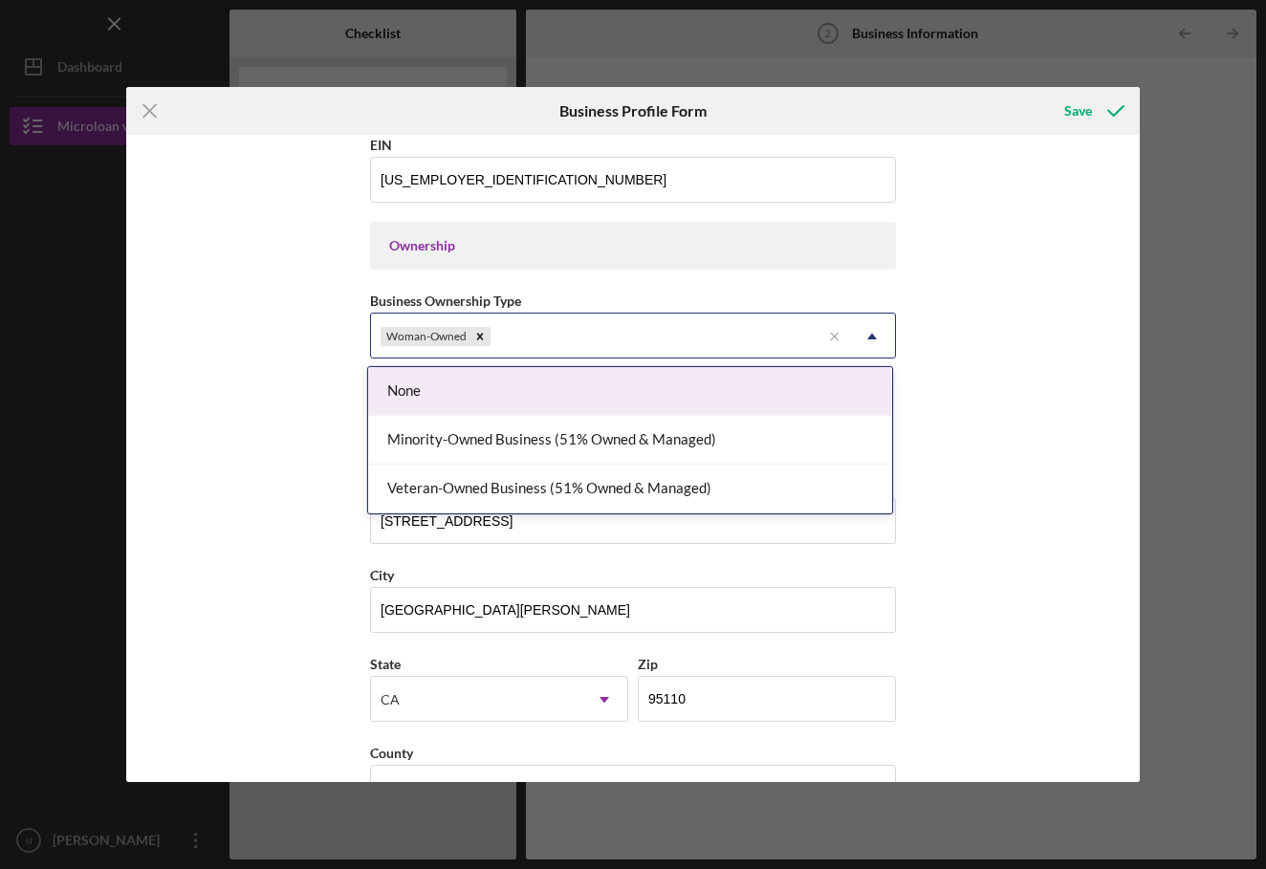
click at [516, 331] on div "Woman-Owned" at bounding box center [595, 337] width 449 height 44
click at [423, 389] on div "None" at bounding box center [630, 391] width 524 height 49
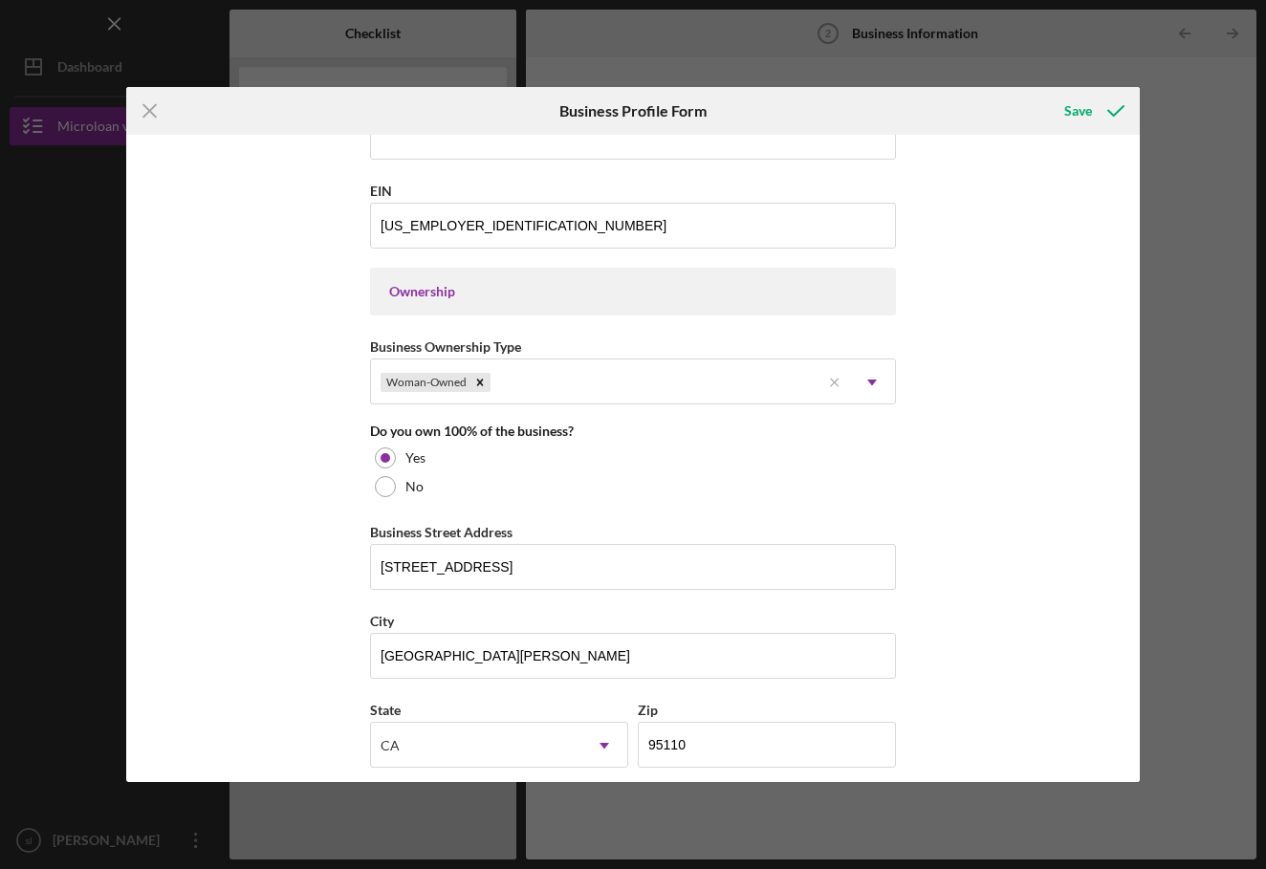
scroll to position [753, 0]
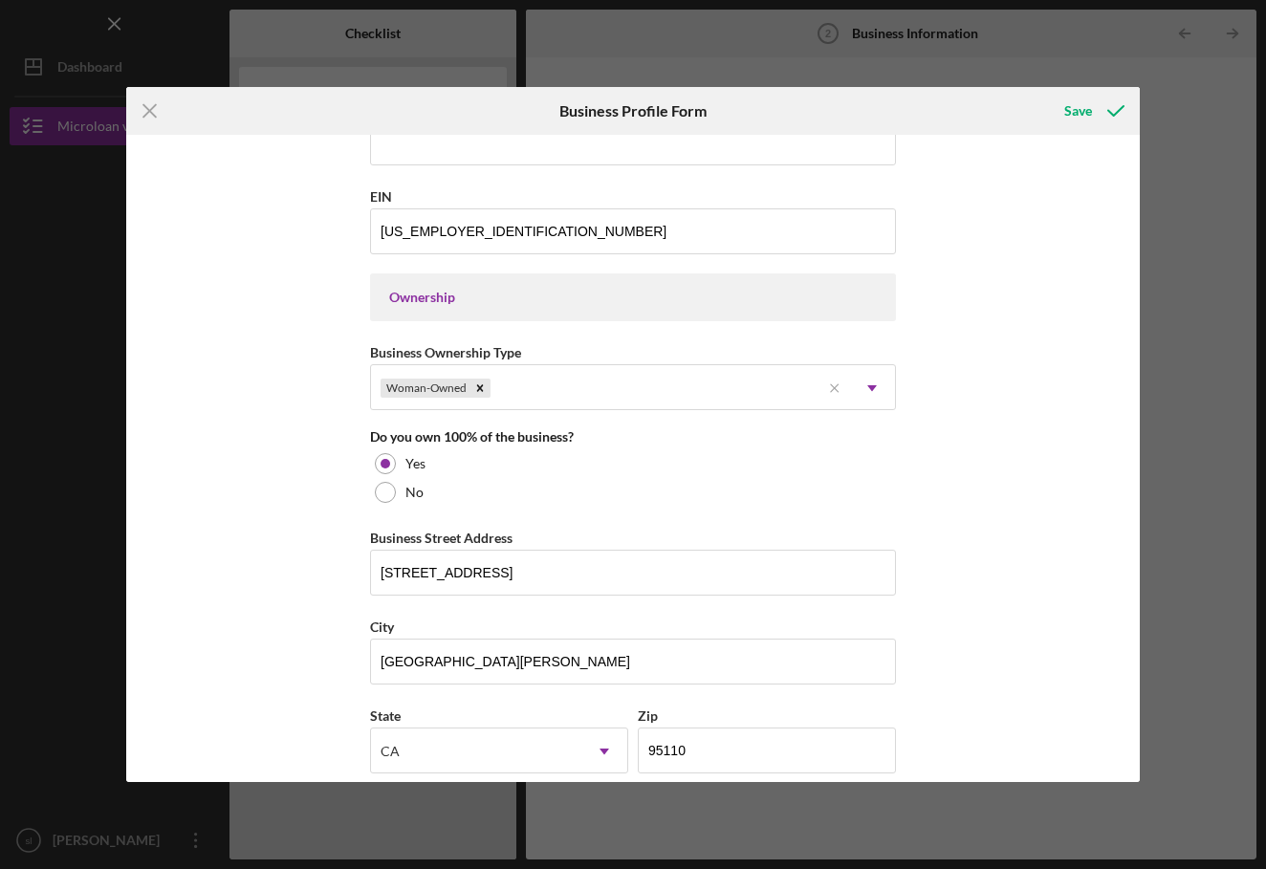
click at [413, 411] on div "Business Name El Crazy Jalapeno DBA no Business Start Date [DATE] Legal Structu…" at bounding box center [633, 359] width 526 height 1936
click at [417, 395] on div "Woman-Owned" at bounding box center [424, 388] width 89 height 19
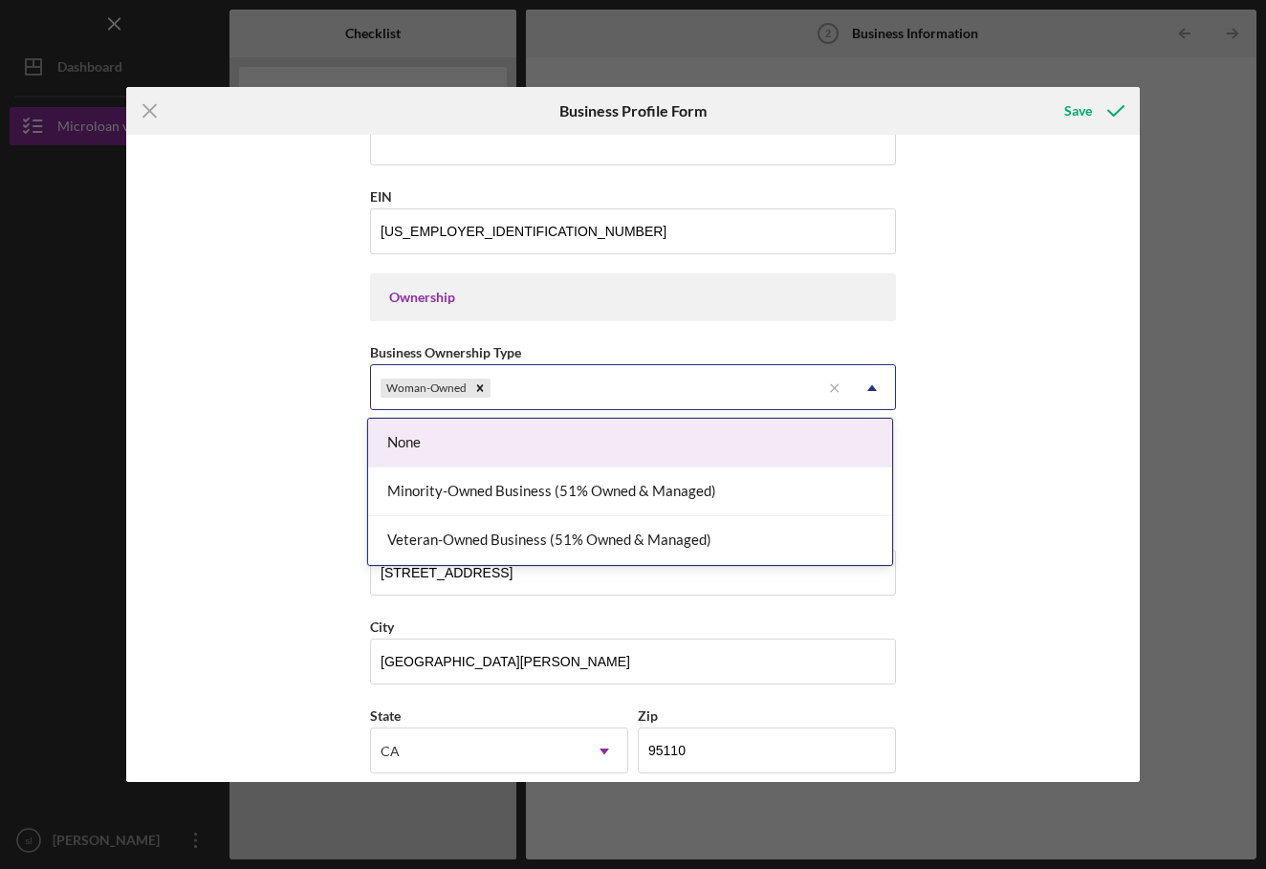
click at [428, 449] on div "None" at bounding box center [630, 443] width 524 height 49
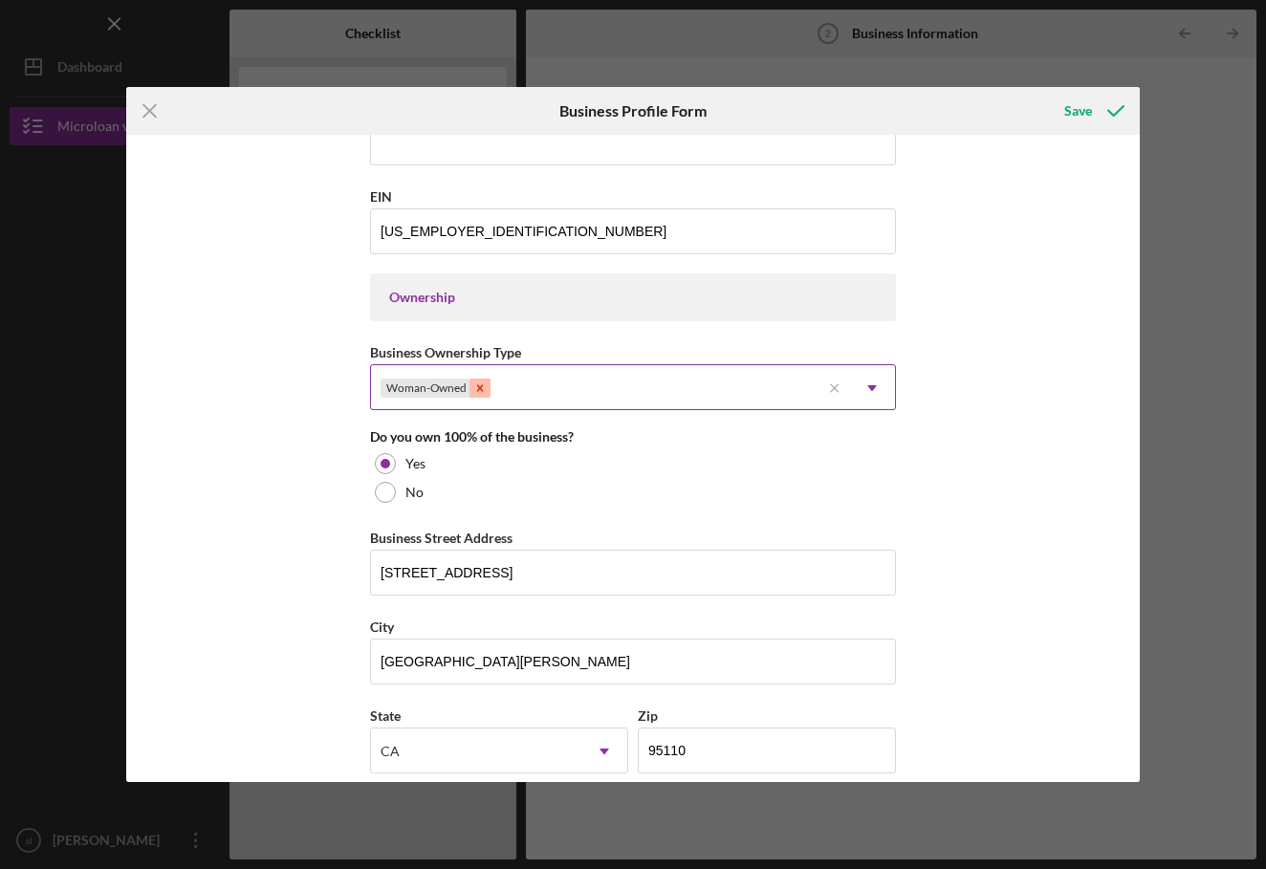
click at [476, 384] on icon "Remove Woman-Owned" at bounding box center [479, 387] width 13 height 13
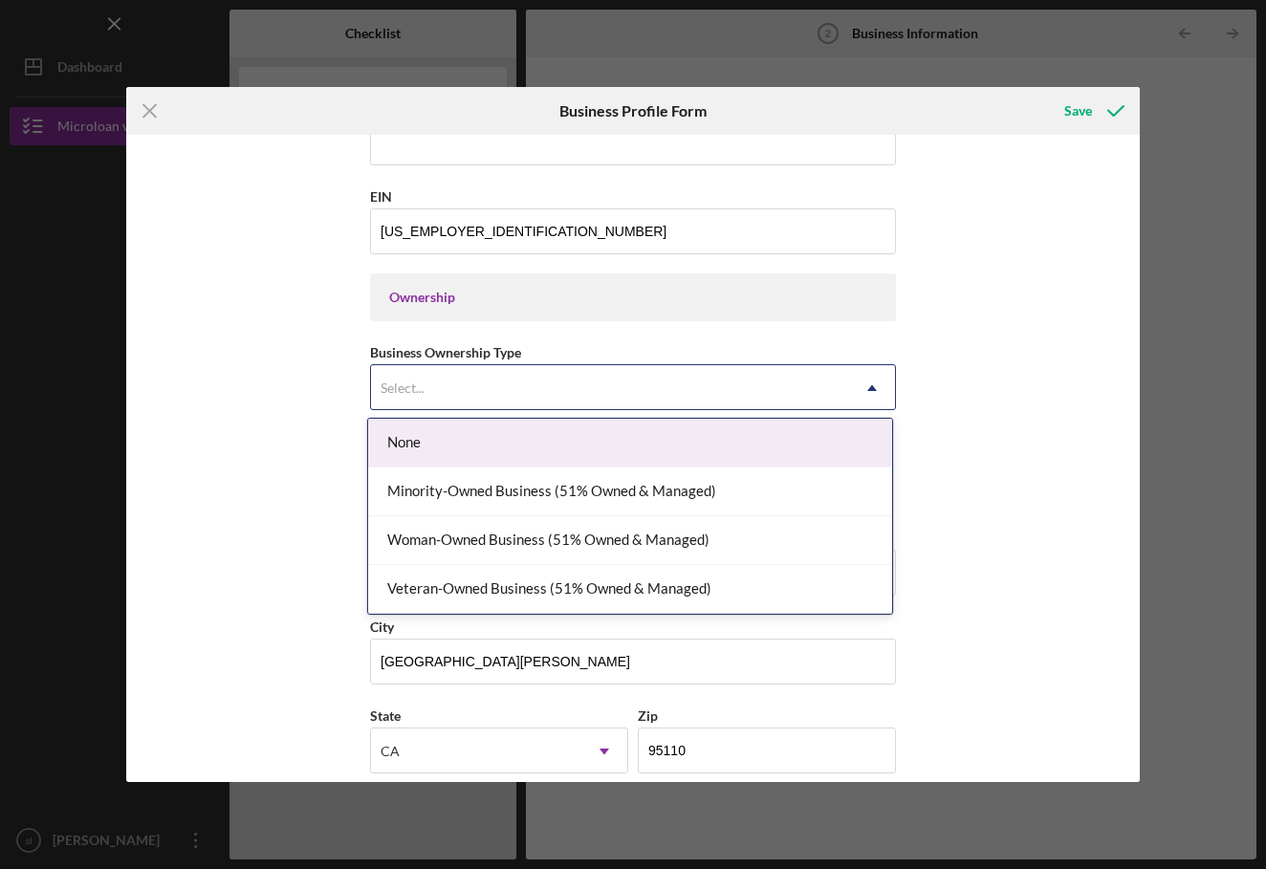
click at [496, 382] on div "Select..." at bounding box center [610, 388] width 478 height 44
click at [456, 449] on div "None" at bounding box center [630, 443] width 524 height 49
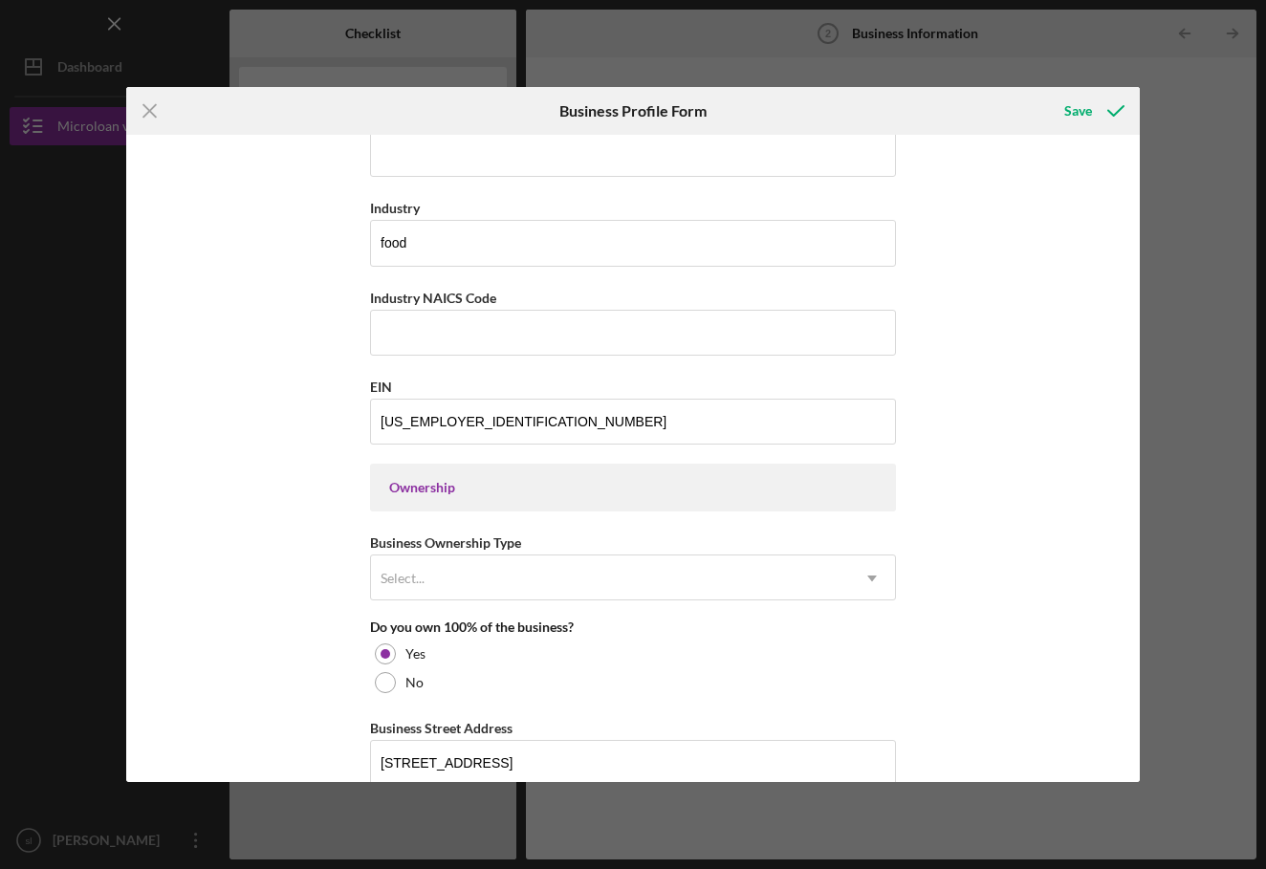
scroll to position [553, 0]
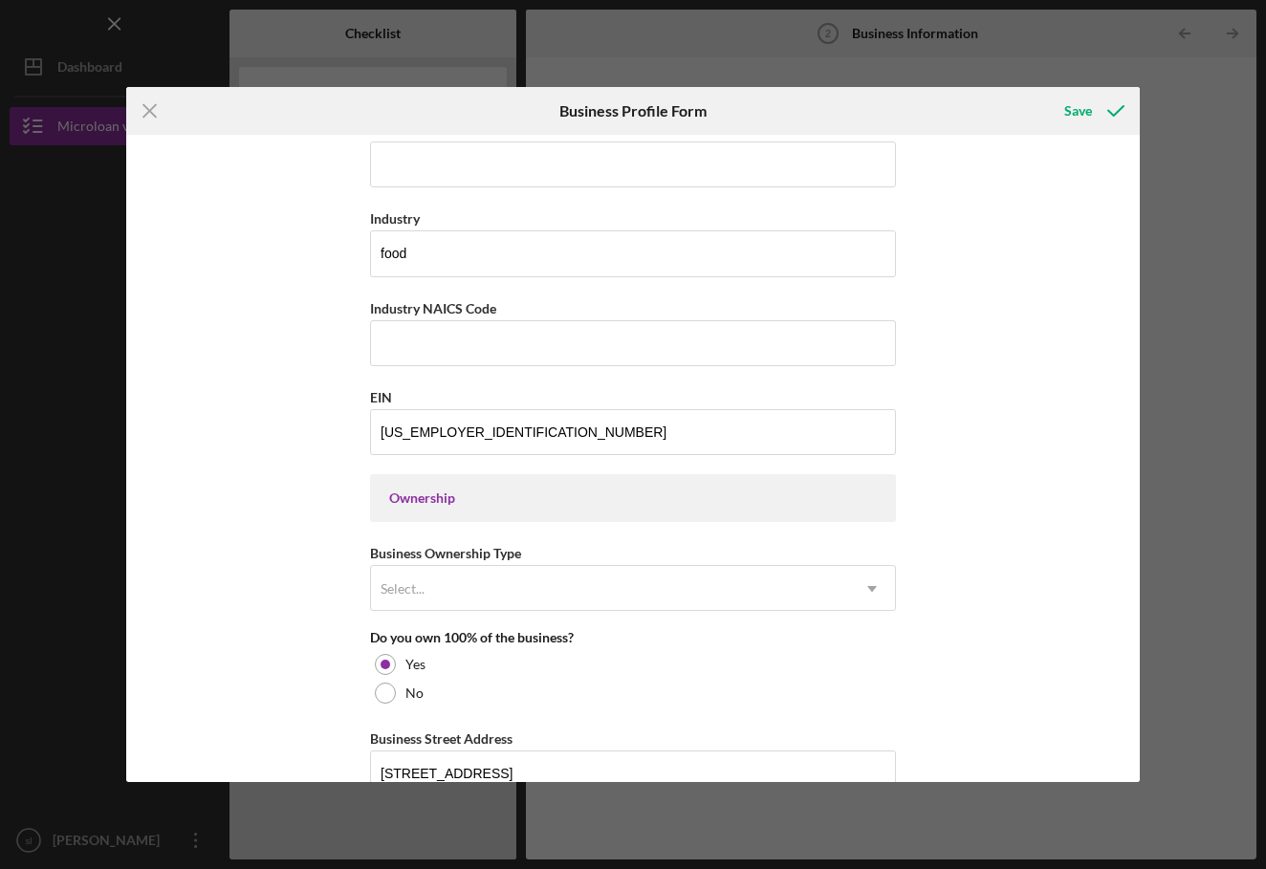
click at [475, 374] on div "Business Name El Crazy Jalapeno DBA no Business Start Date [DATE] Legal Structu…" at bounding box center [633, 560] width 526 height 1936
click at [476, 357] on input "Industry NAICS Code" at bounding box center [633, 343] width 526 height 46
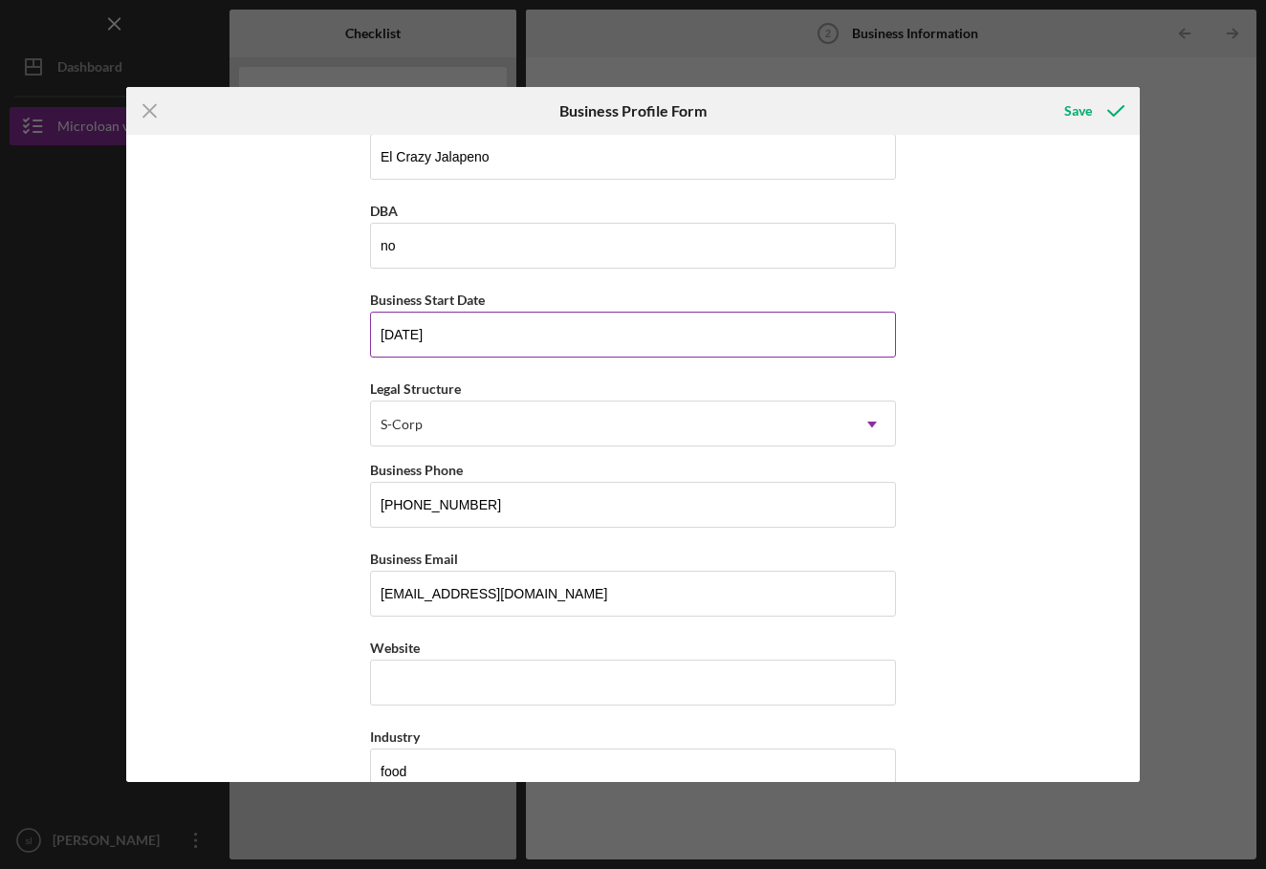
scroll to position [33, 0]
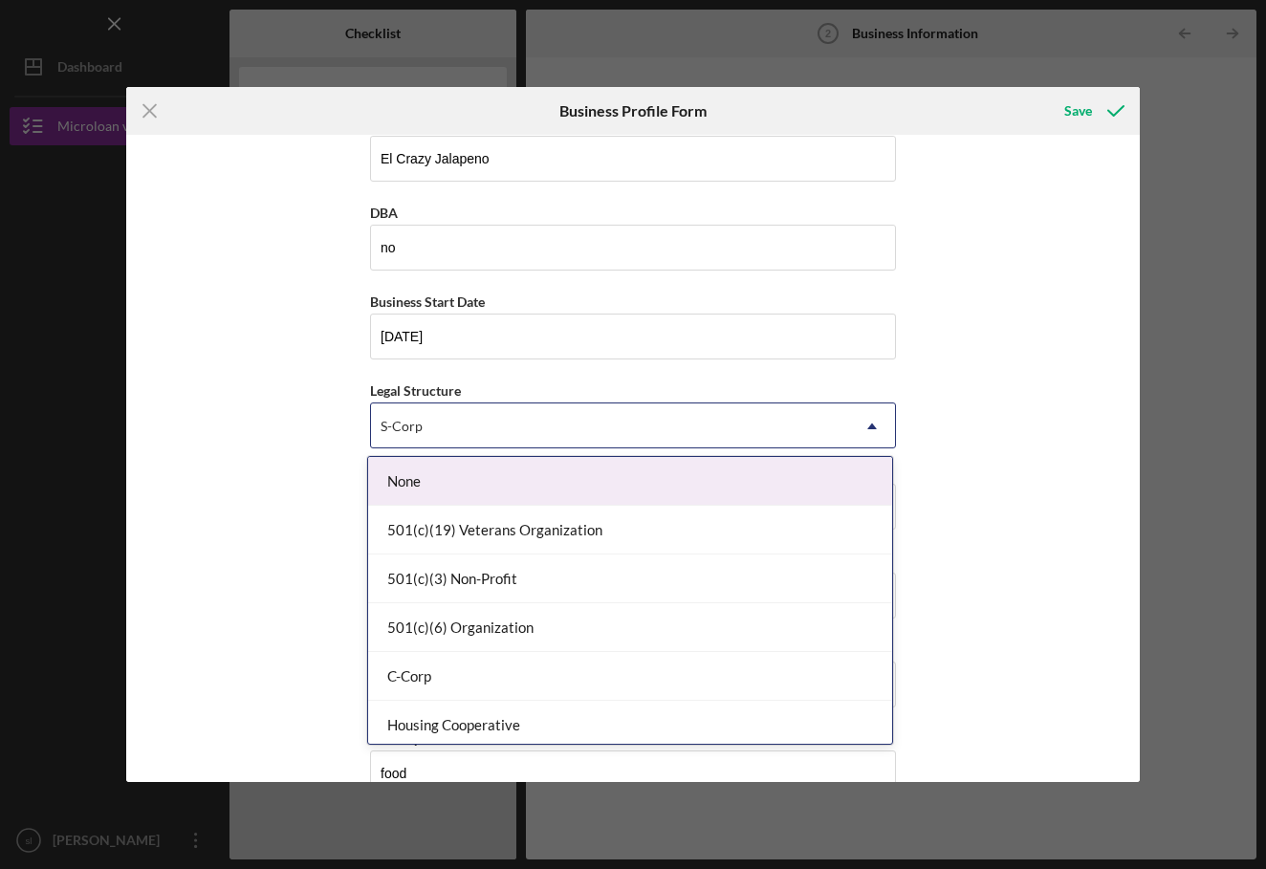
click at [421, 415] on div "S-Corp" at bounding box center [610, 426] width 478 height 44
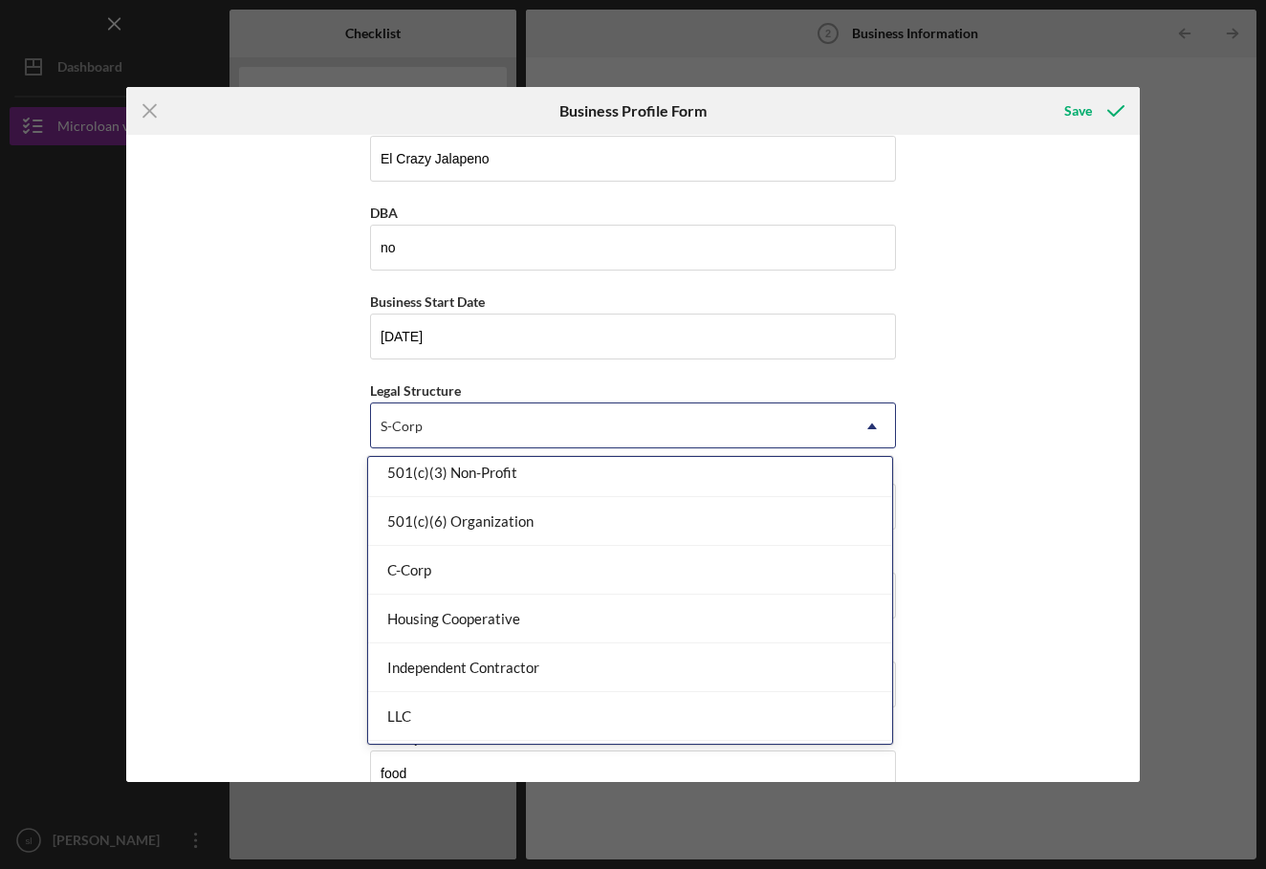
scroll to position [99, 0]
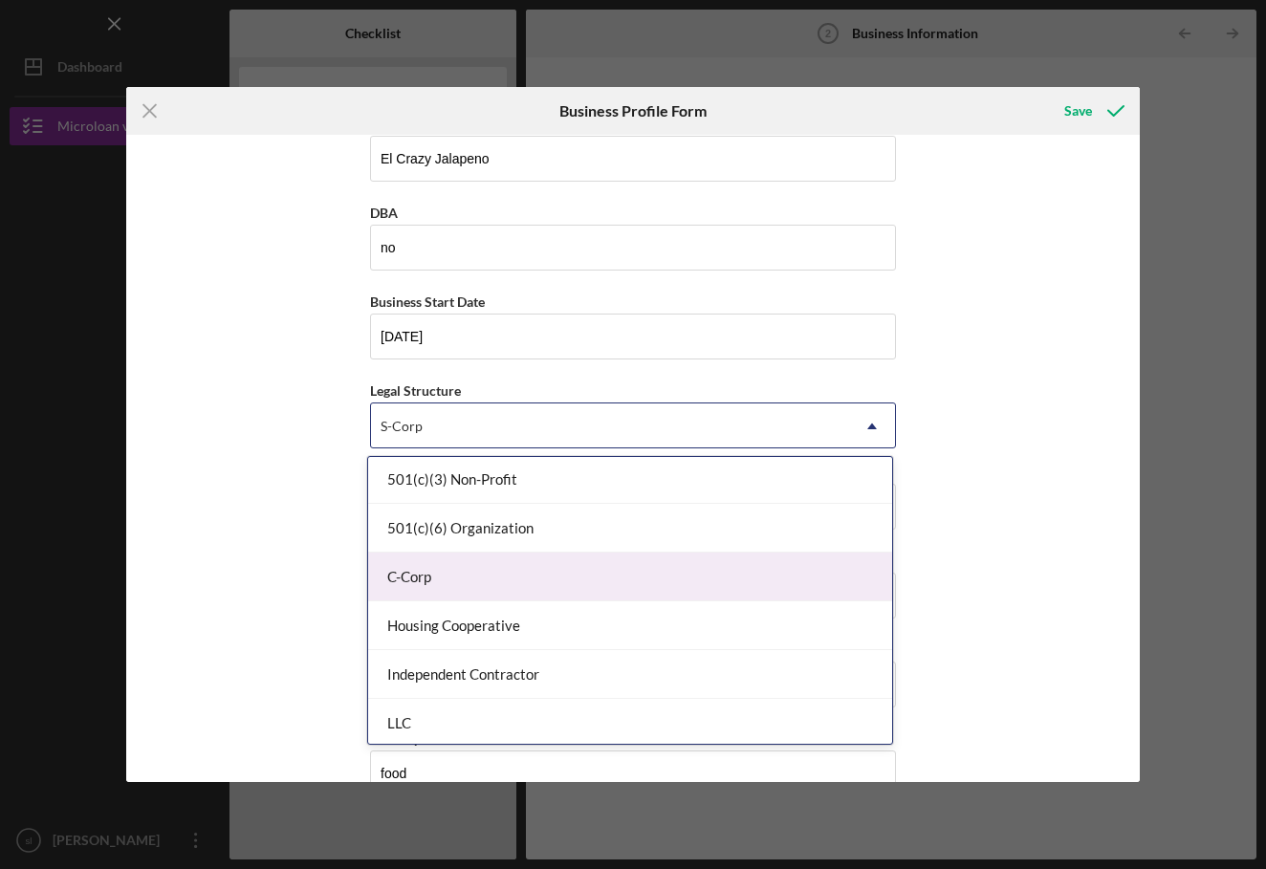
click at [425, 578] on div "C-Corp" at bounding box center [630, 577] width 524 height 49
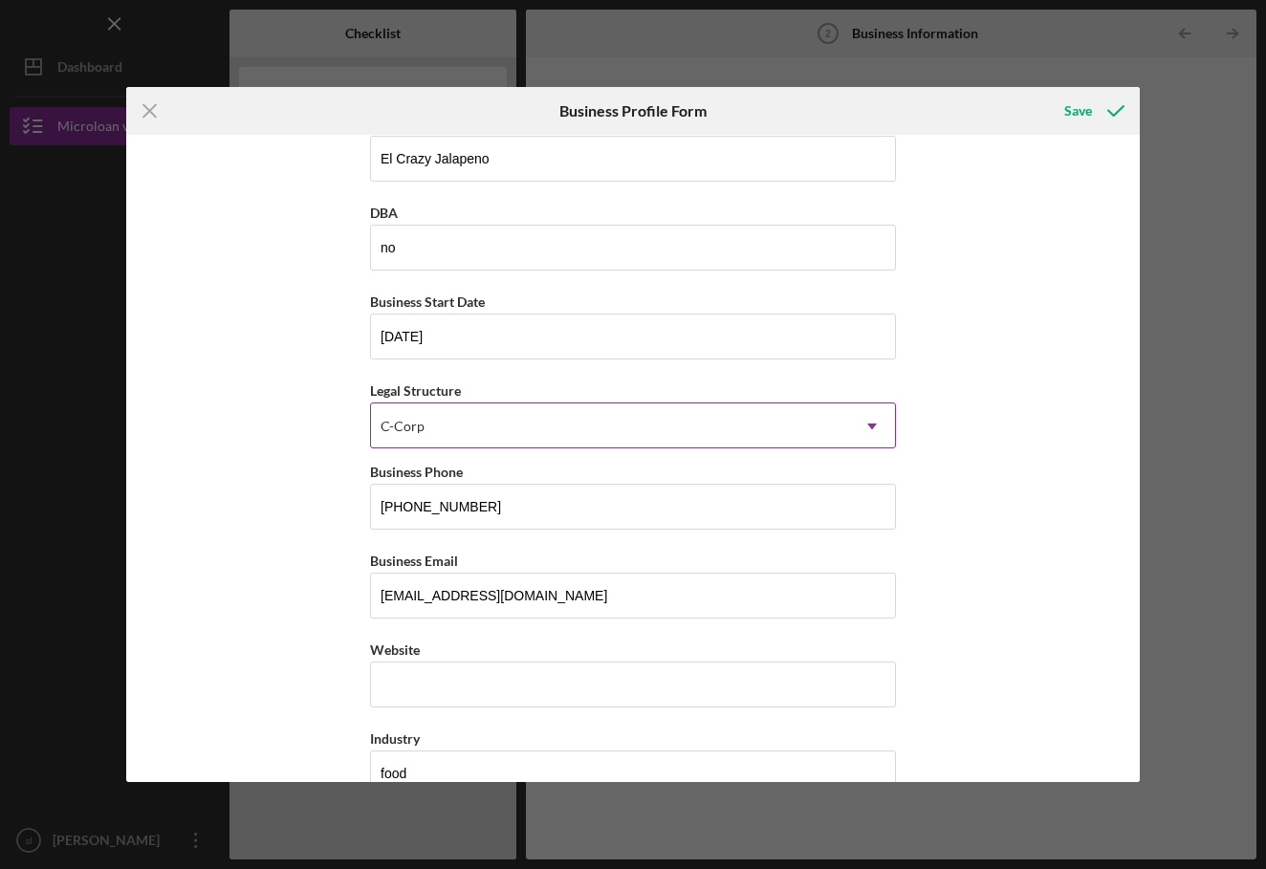
click at [444, 434] on div "C-Corp" at bounding box center [610, 426] width 478 height 44
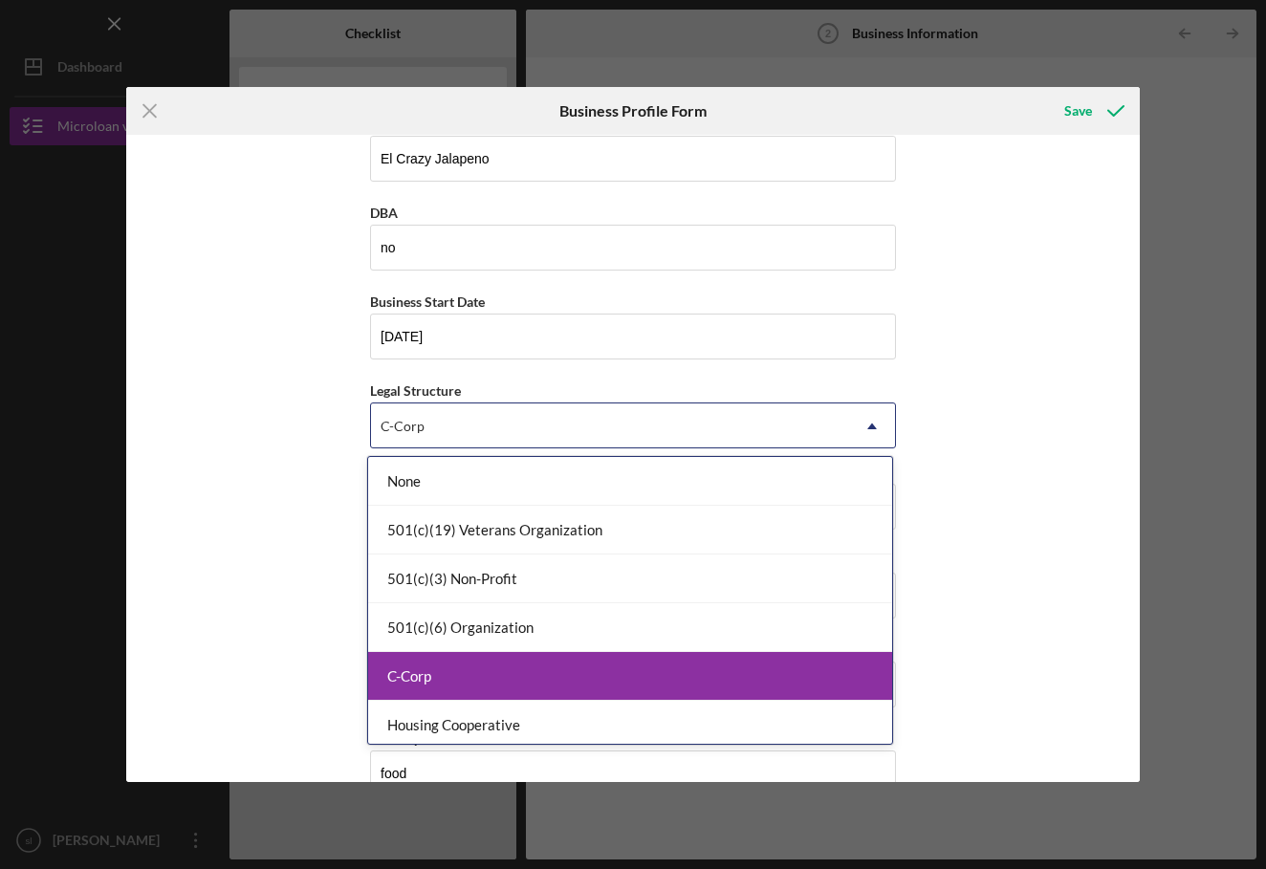
click at [423, 684] on div "C-Corp" at bounding box center [630, 676] width 524 height 49
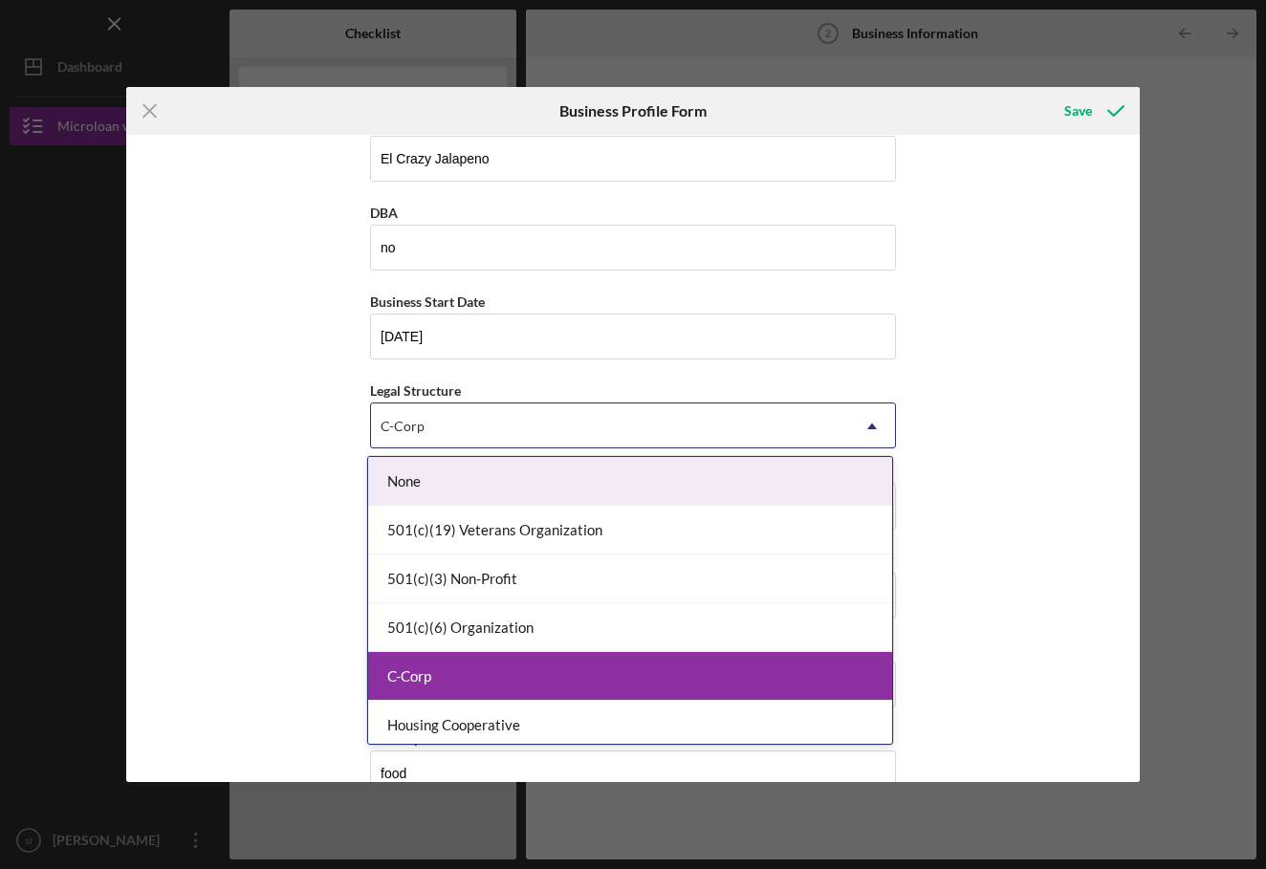
click at [497, 416] on div "C-Corp" at bounding box center [610, 426] width 478 height 44
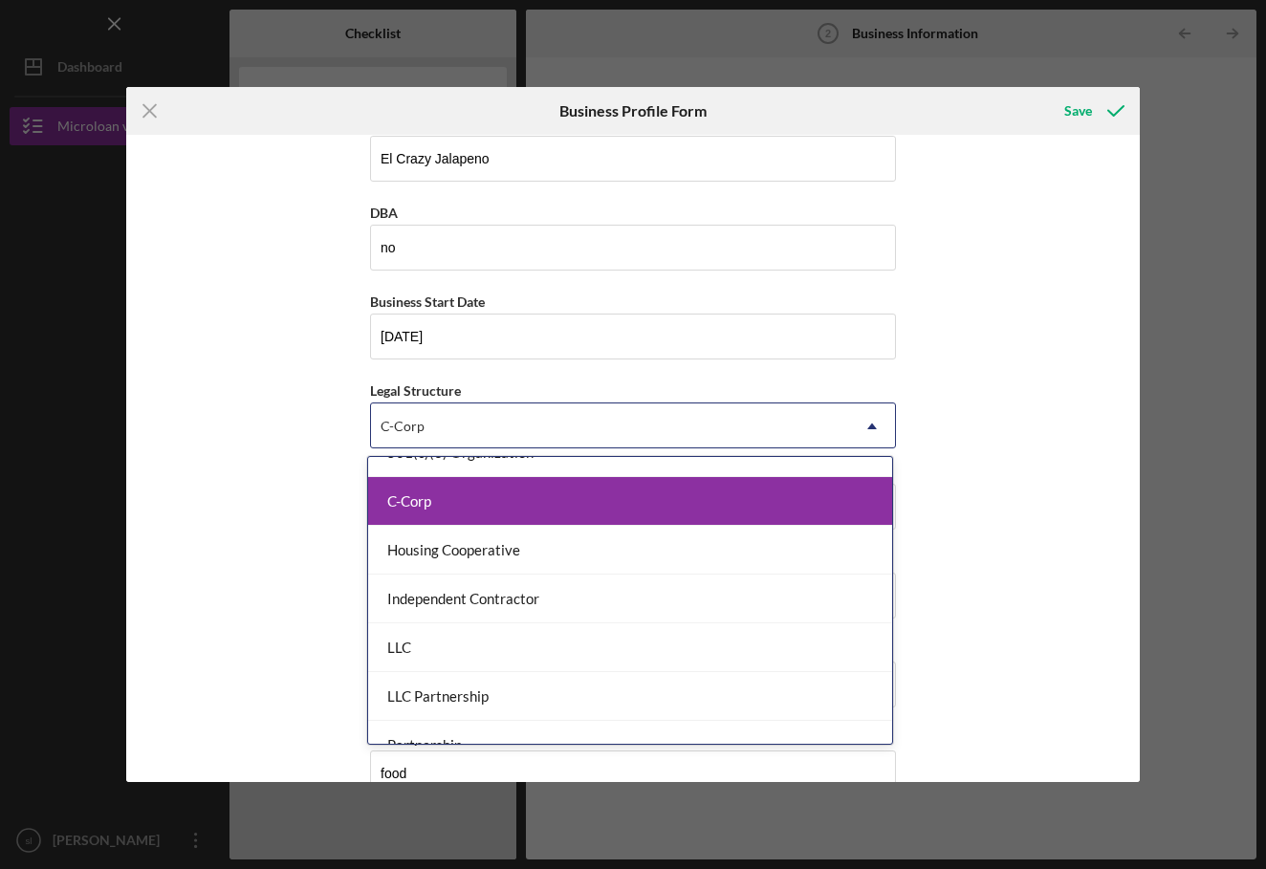
scroll to position [0, 0]
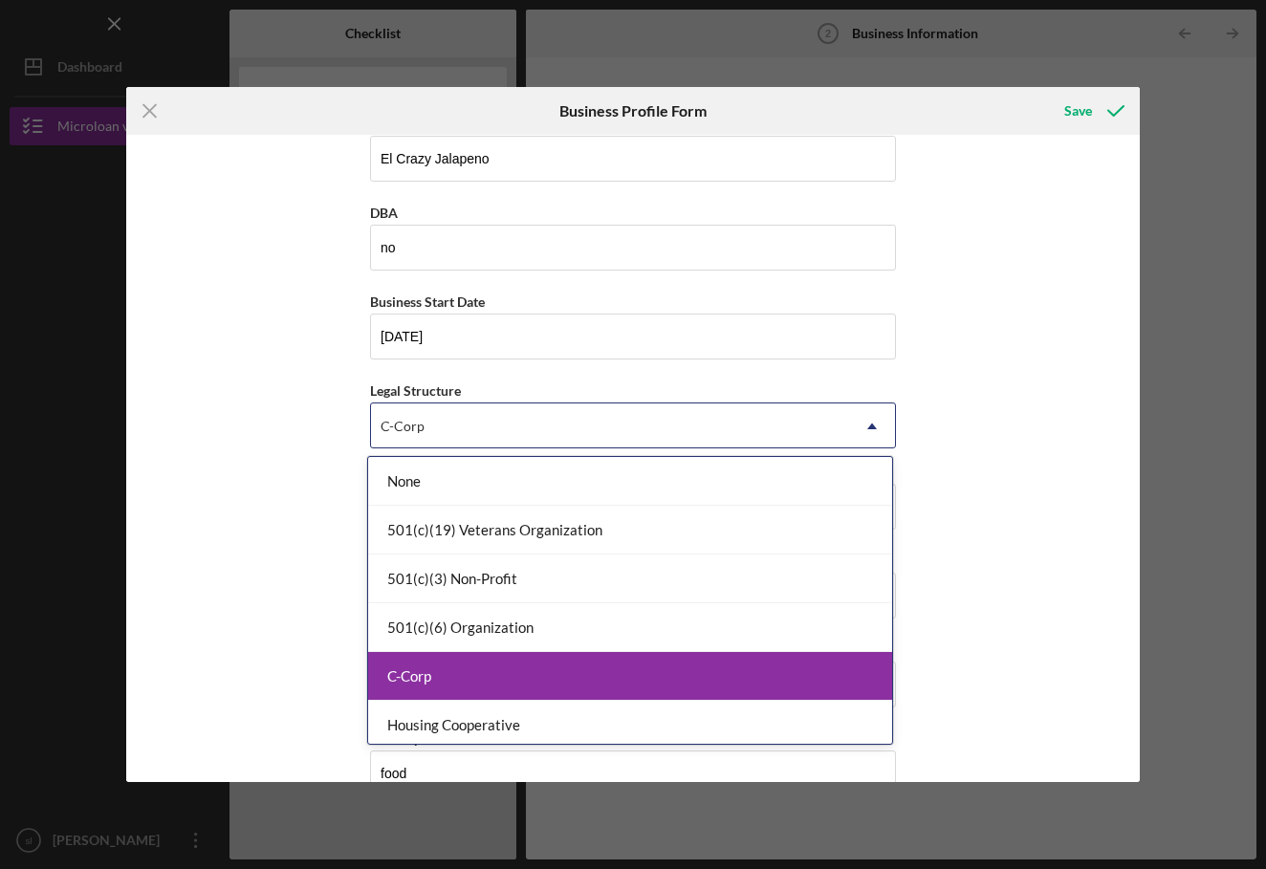
click at [452, 677] on div "C-Corp" at bounding box center [630, 676] width 524 height 49
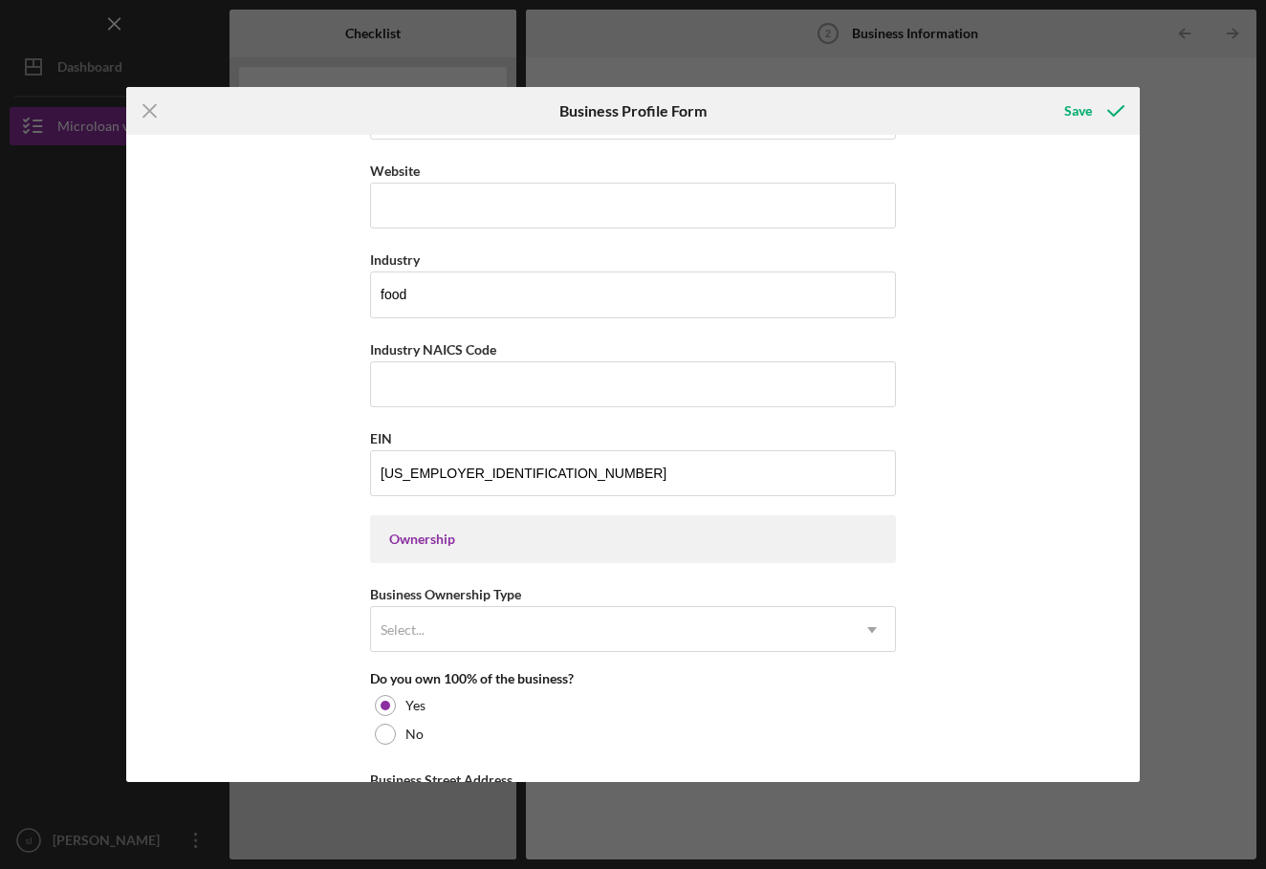
scroll to position [513, 0]
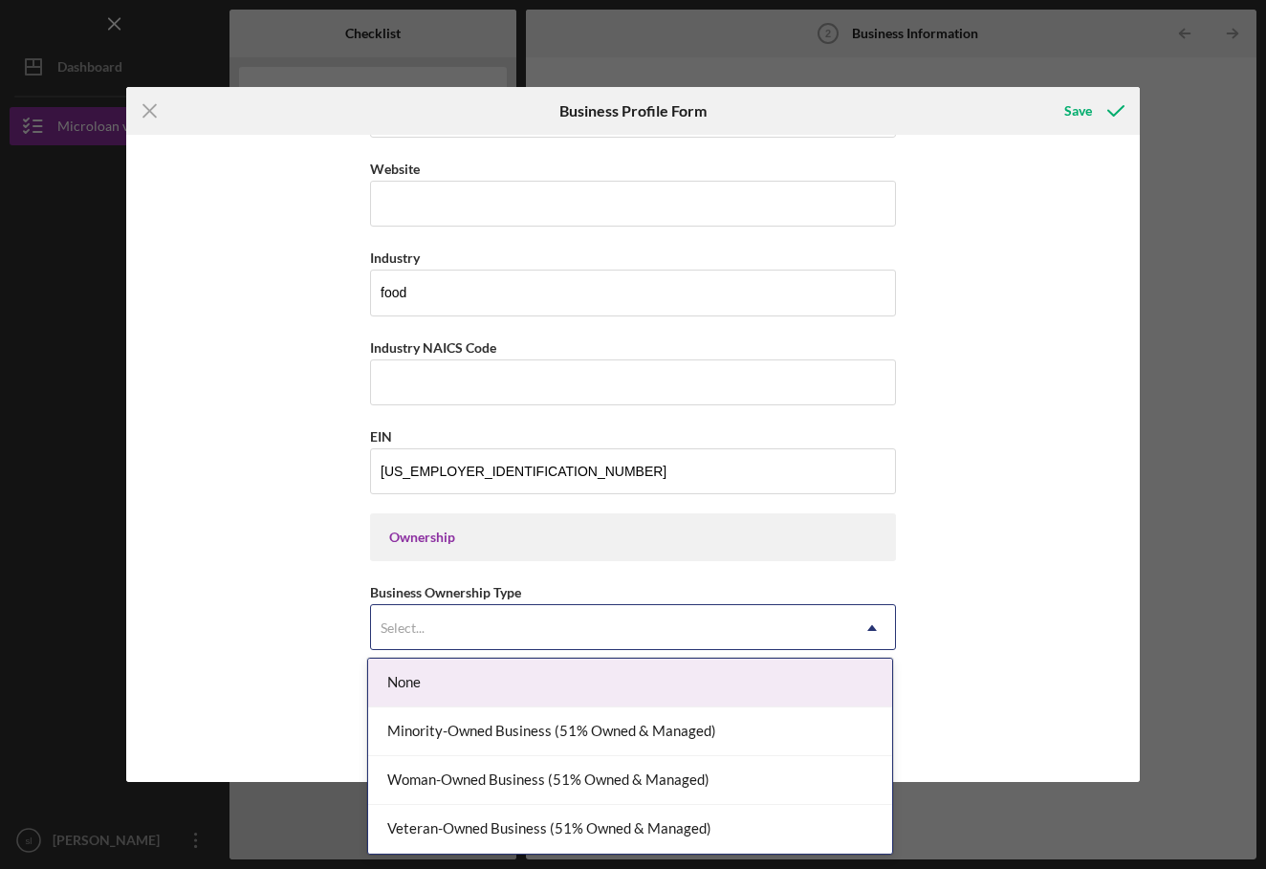
click at [431, 615] on div "Select..." at bounding box center [610, 628] width 478 height 44
click at [413, 684] on div "None" at bounding box center [630, 683] width 524 height 49
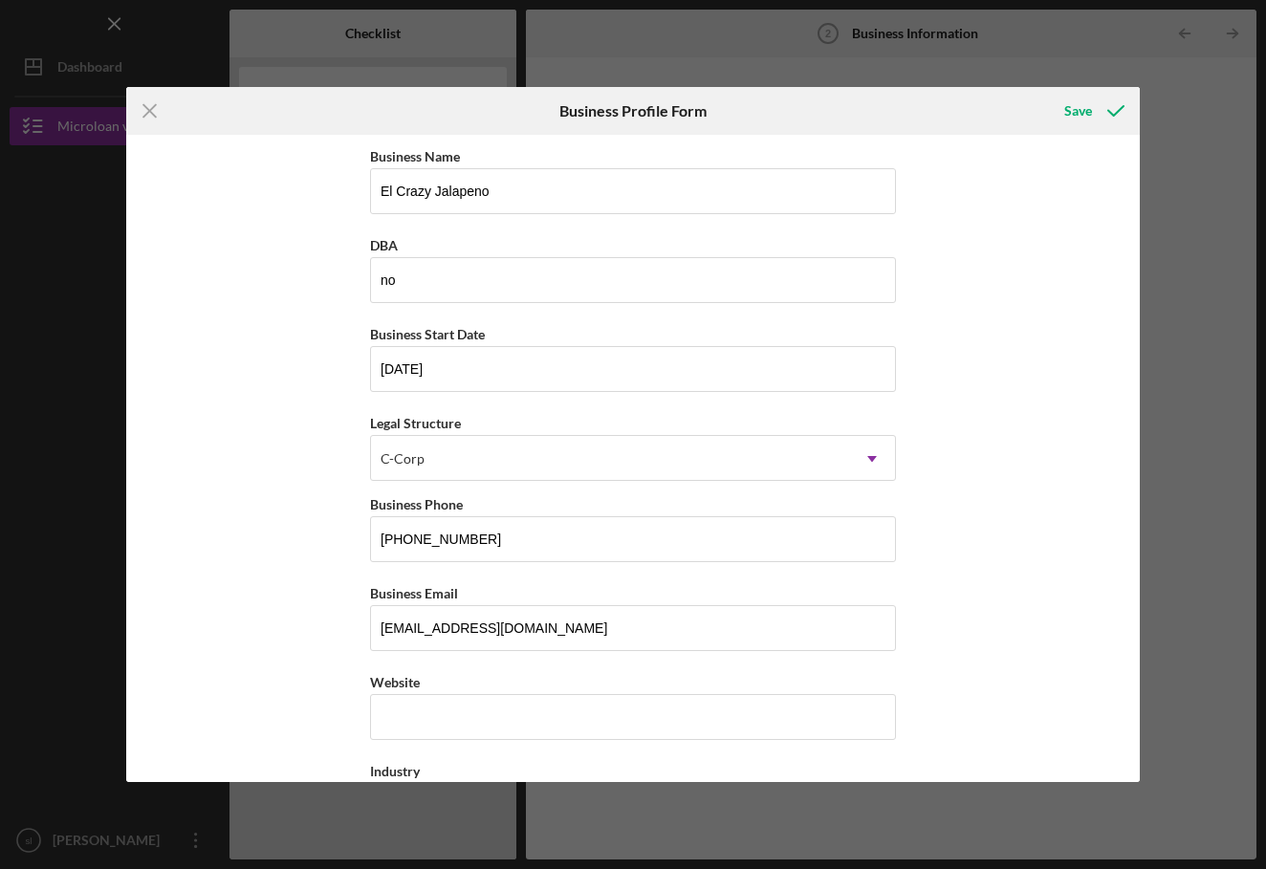
scroll to position [0, 0]
click at [488, 289] on input "no" at bounding box center [633, 280] width 526 height 46
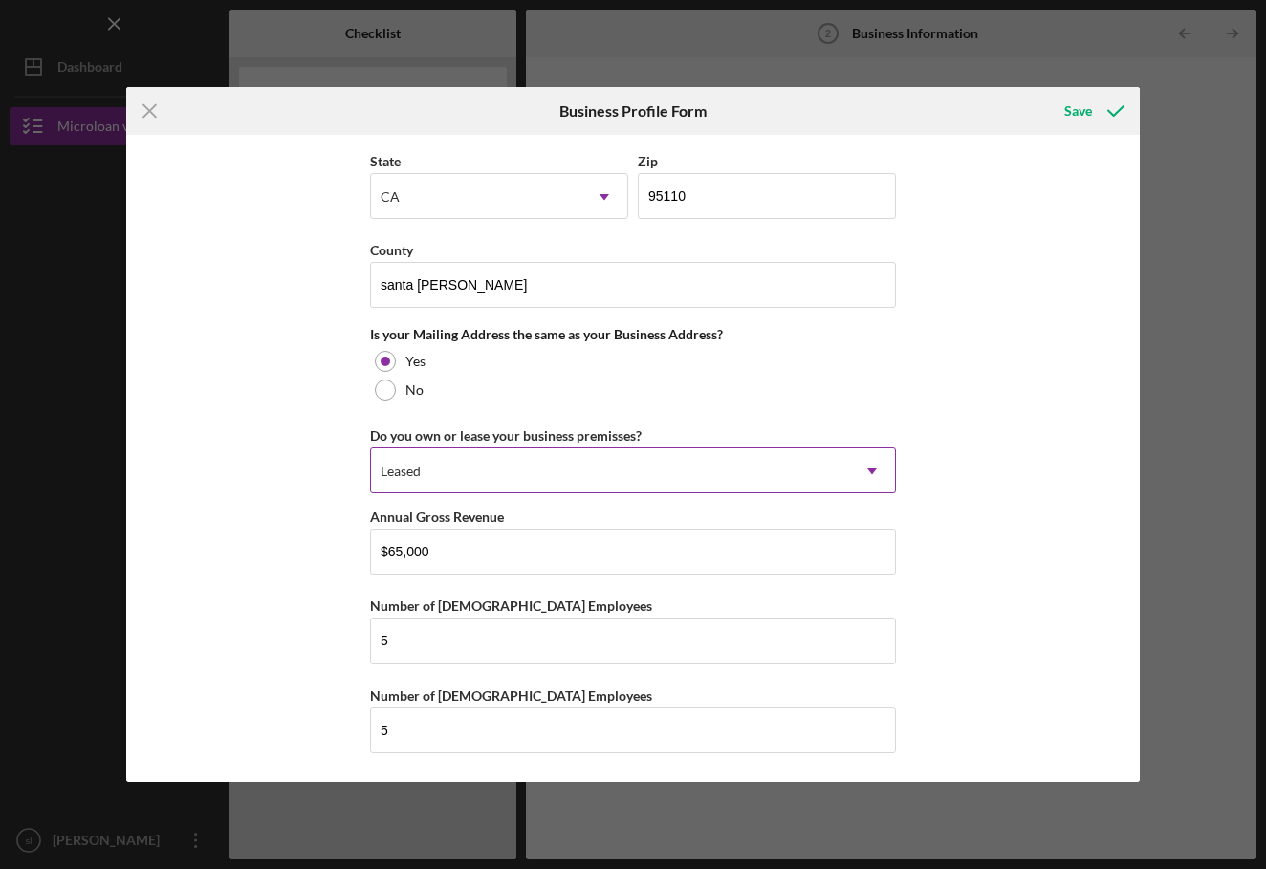
scroll to position [1308, 0]
click at [1037, 372] on div "Business Name El Crazy Jalapeno DBA no Business Start Date [DATE] Legal Structu…" at bounding box center [632, 458] width 1012 height 647
click at [1085, 111] on div "Save" at bounding box center [1078, 111] width 28 height 38
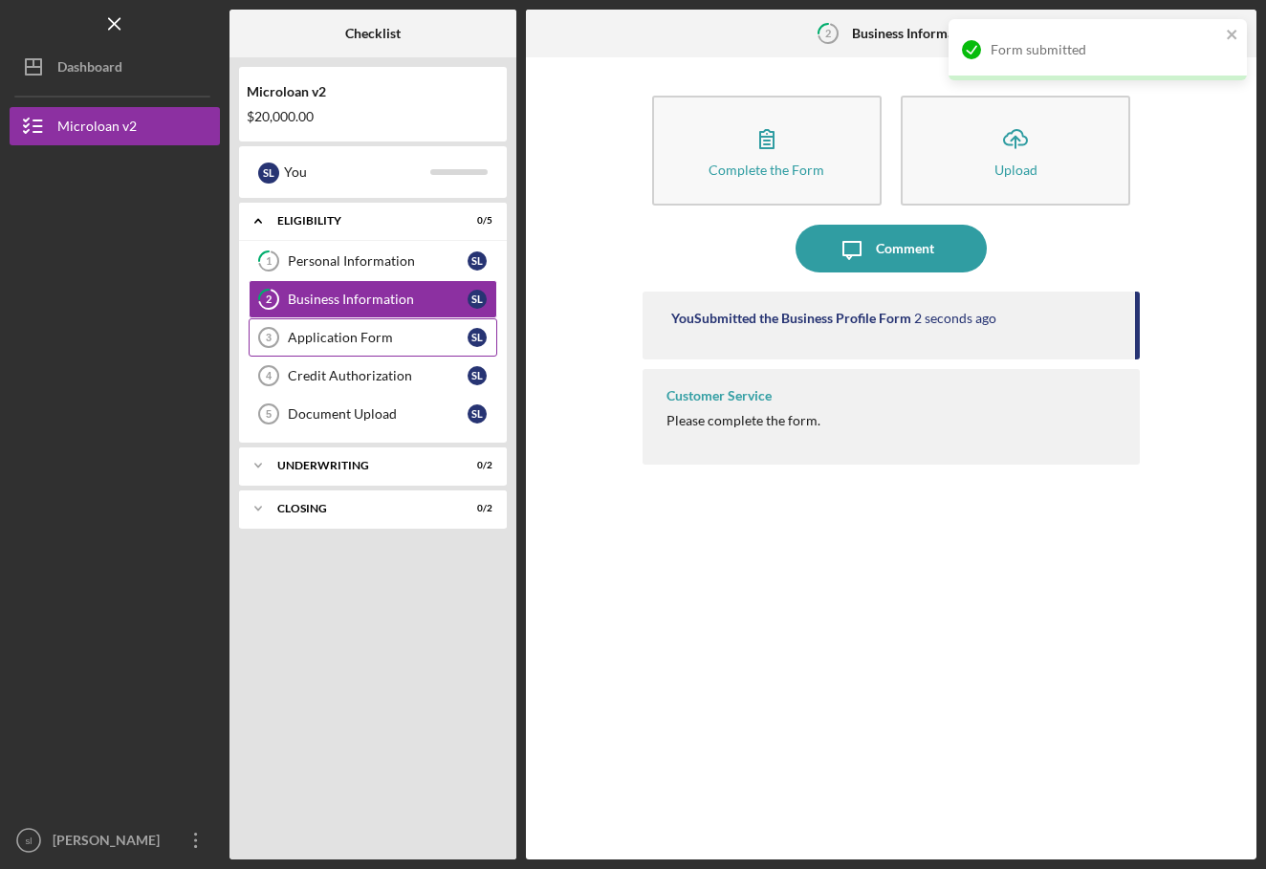
click at [393, 336] on div "Application Form" at bounding box center [378, 337] width 180 height 15
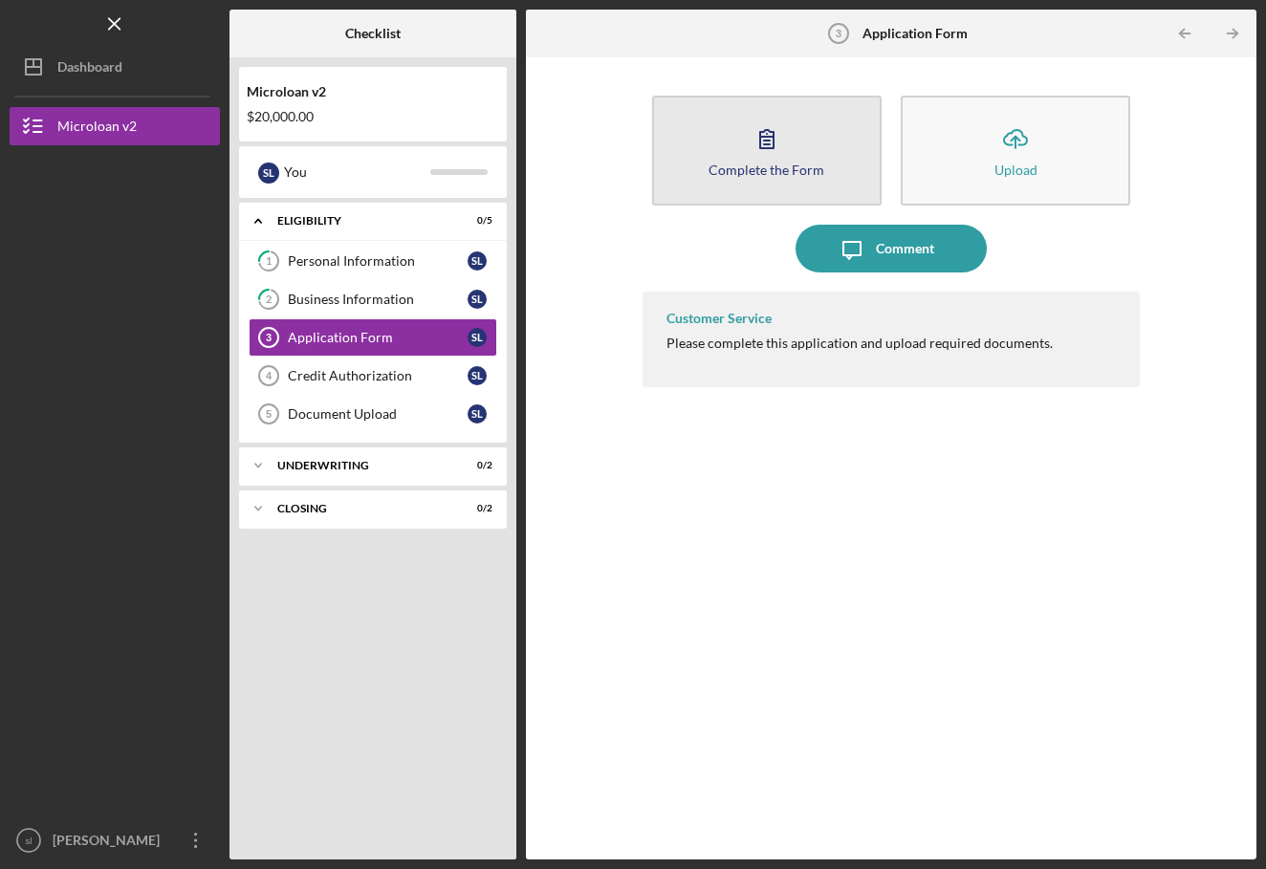
click at [728, 163] on div "Complete the Form" at bounding box center [766, 170] width 116 height 14
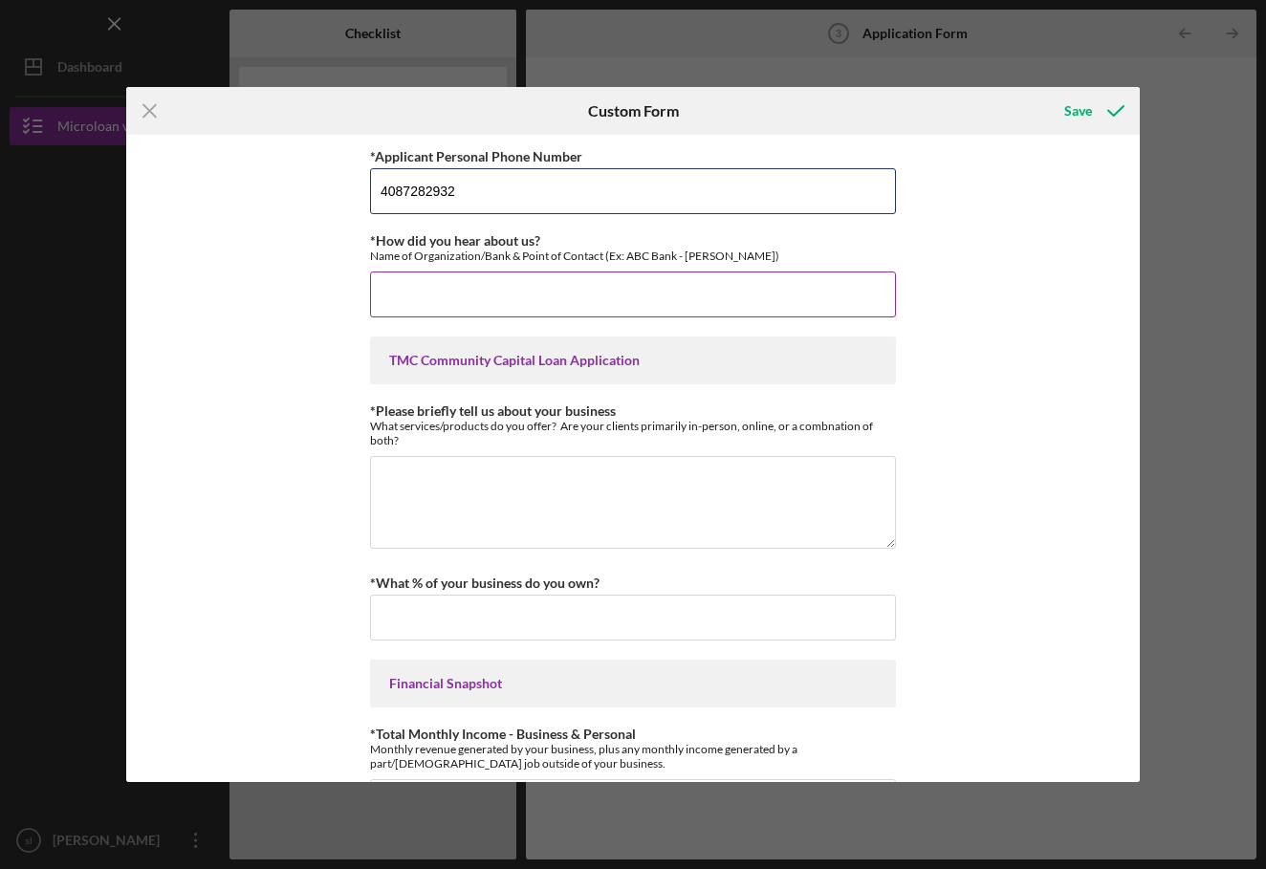
type input "4087282932"
type input "J"
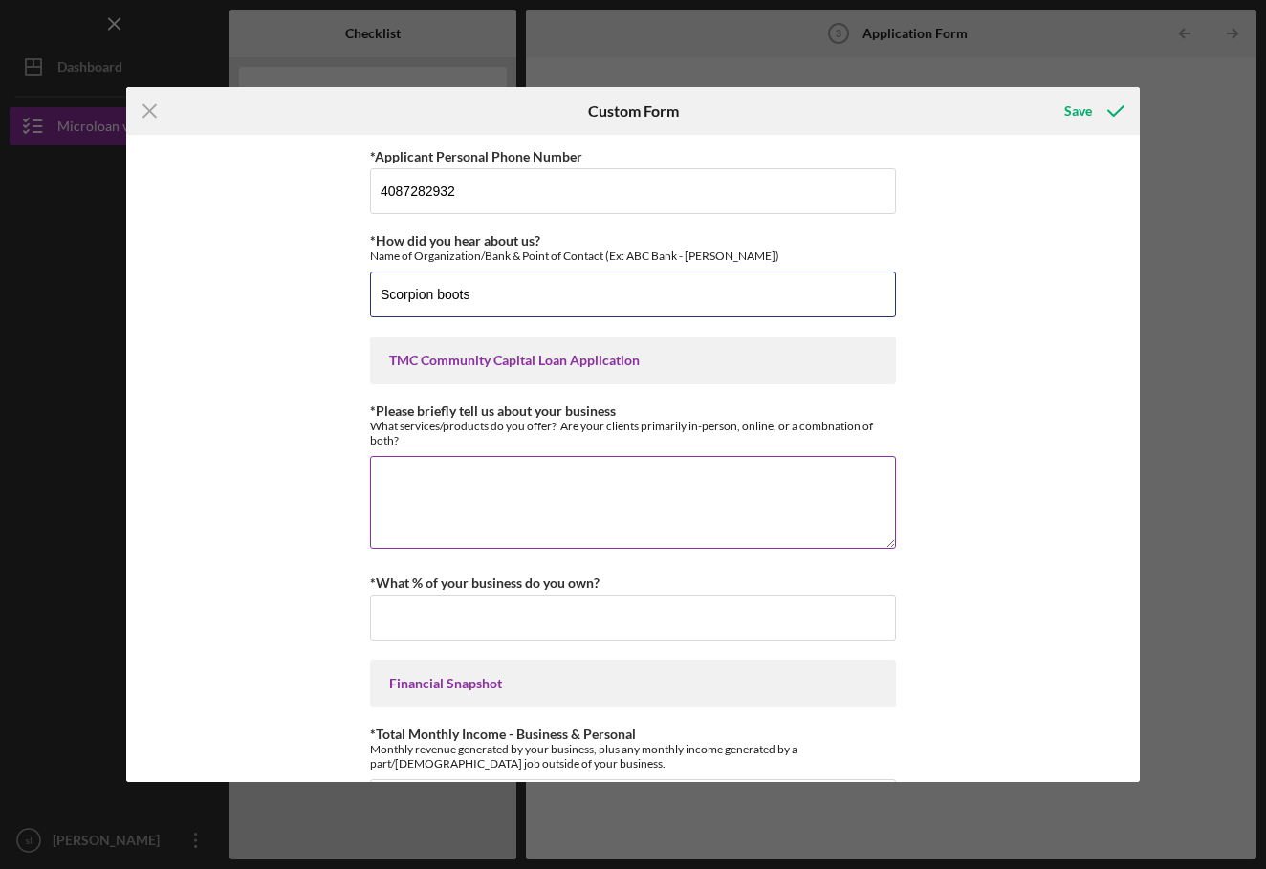
type input "Scorpion boots"
click at [407, 463] on textarea "*Please briefly tell us about your business" at bounding box center [633, 502] width 526 height 92
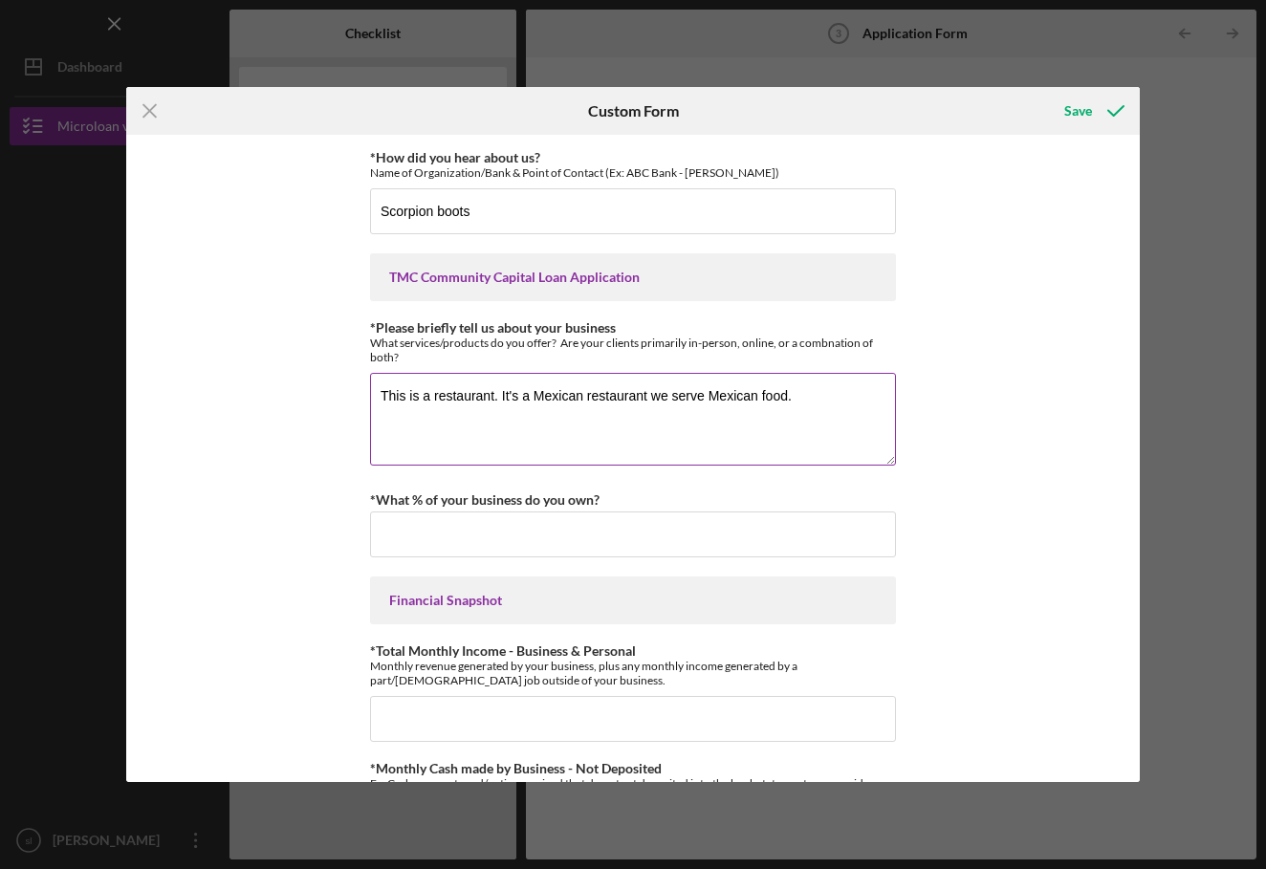
scroll to position [96, 0]
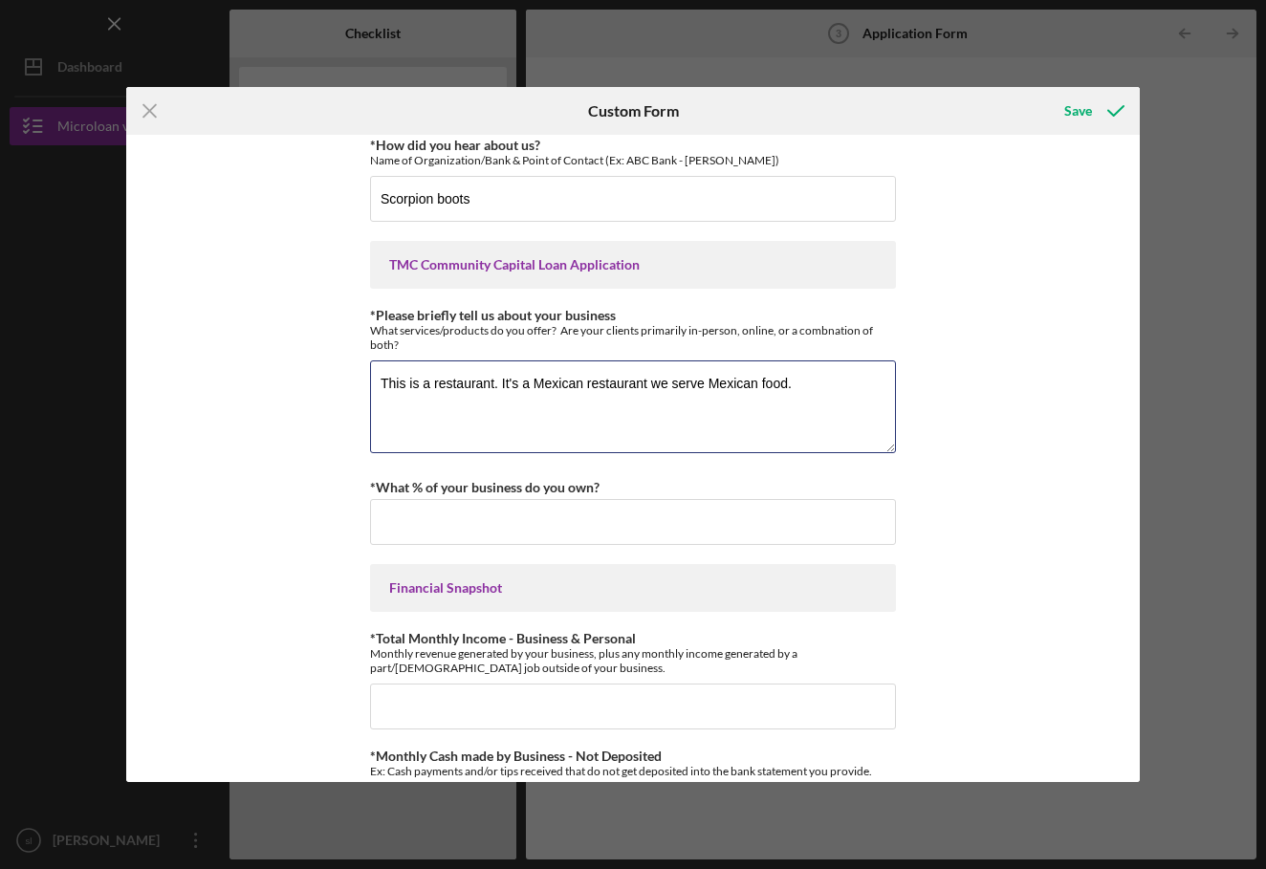
type textarea "This is a restaurant. It's a Mexican restaurant we serve Mexican food."
drag, startPoint x: 647, startPoint y: 547, endPoint x: 651, endPoint y: 534, distance: 13.0
click at [651, 534] on div "*Applicant Personal Phone Number [PHONE_NUMBER] *How did you hear about us? Nam…" at bounding box center [633, 835] width 526 height 1572
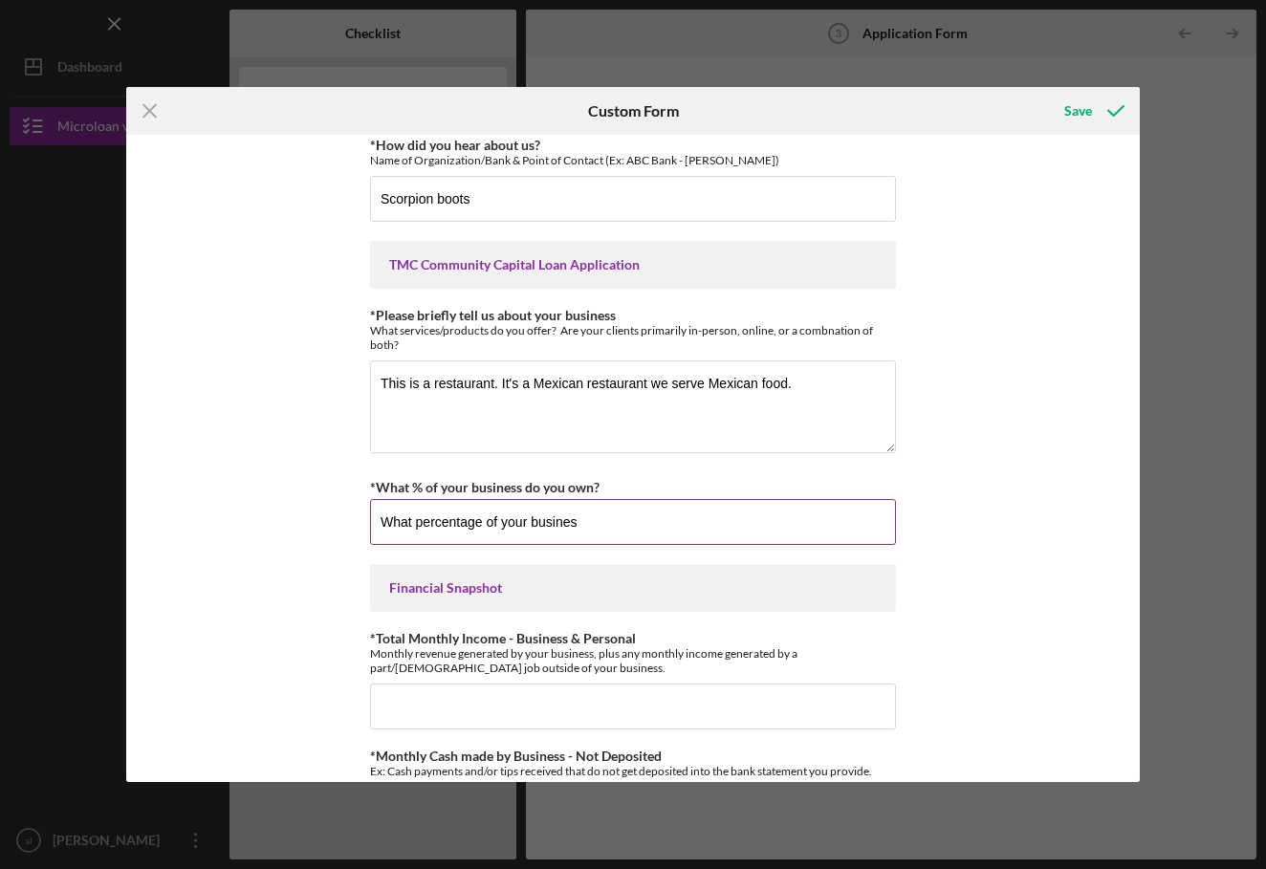
type input "What percentage of your business"
drag, startPoint x: 591, startPoint y: 519, endPoint x: 389, endPoint y: 522, distance: 201.7
click at [389, 522] on input "*What % of your business do you own?" at bounding box center [633, 522] width 526 height 46
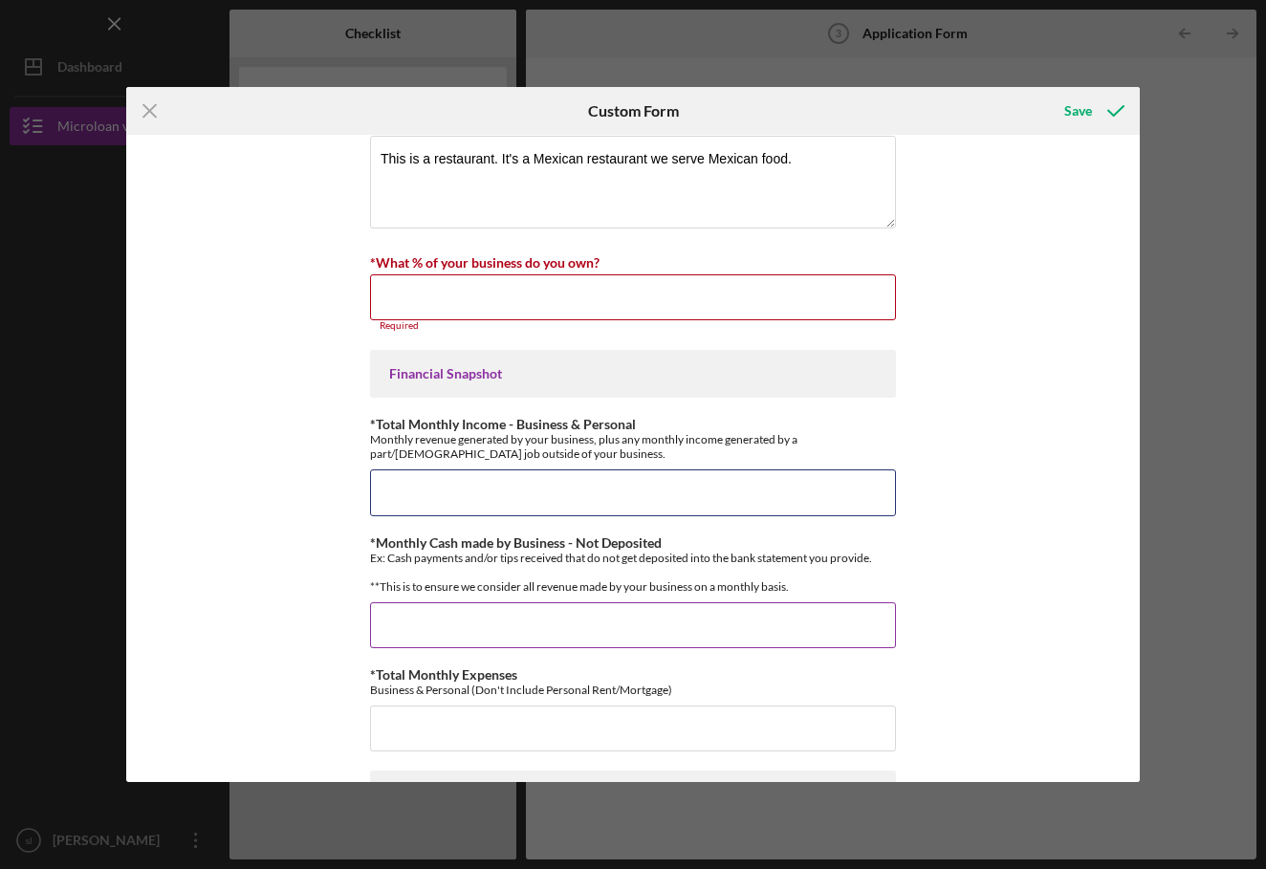
scroll to position [293, 0]
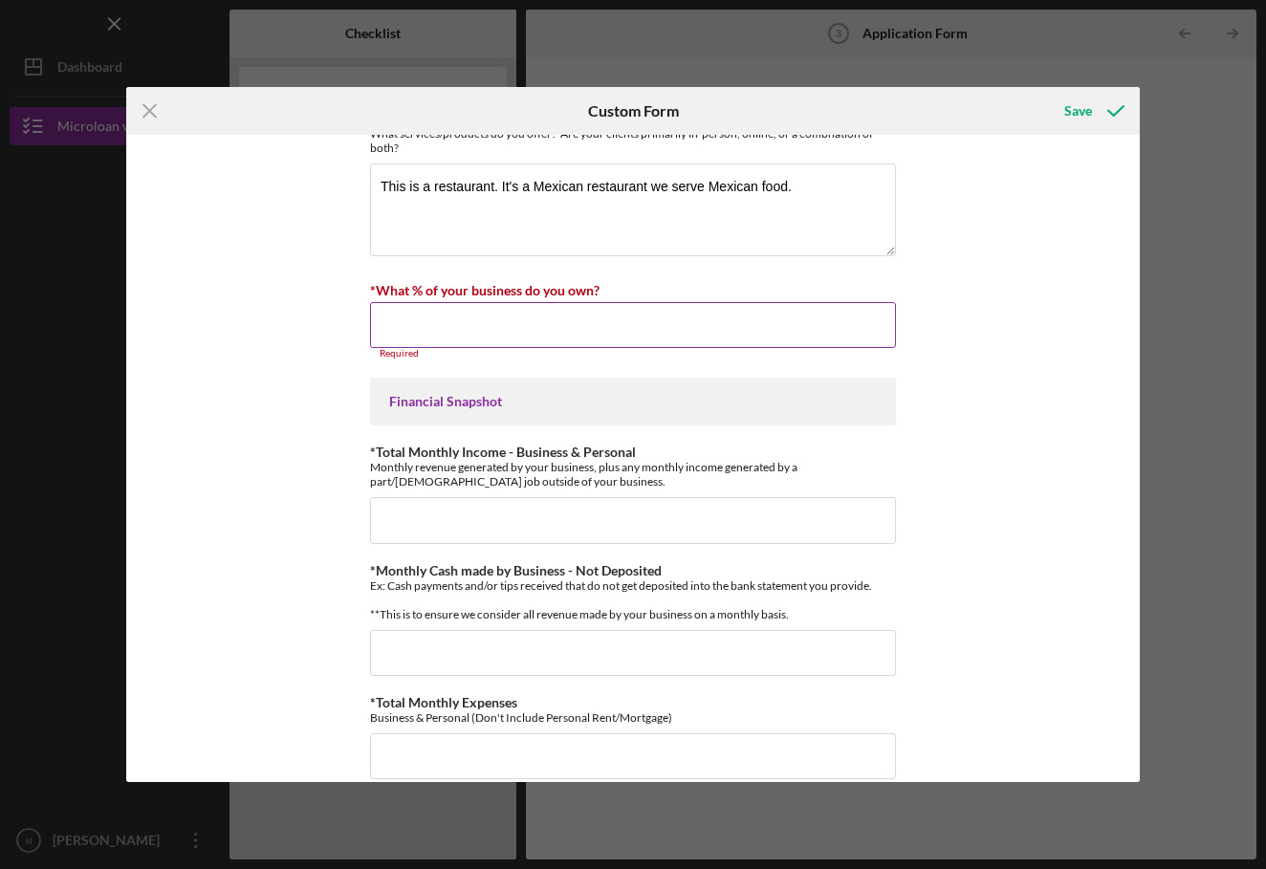
click at [460, 329] on input "*What % of your business do you own?" at bounding box center [633, 325] width 526 height 46
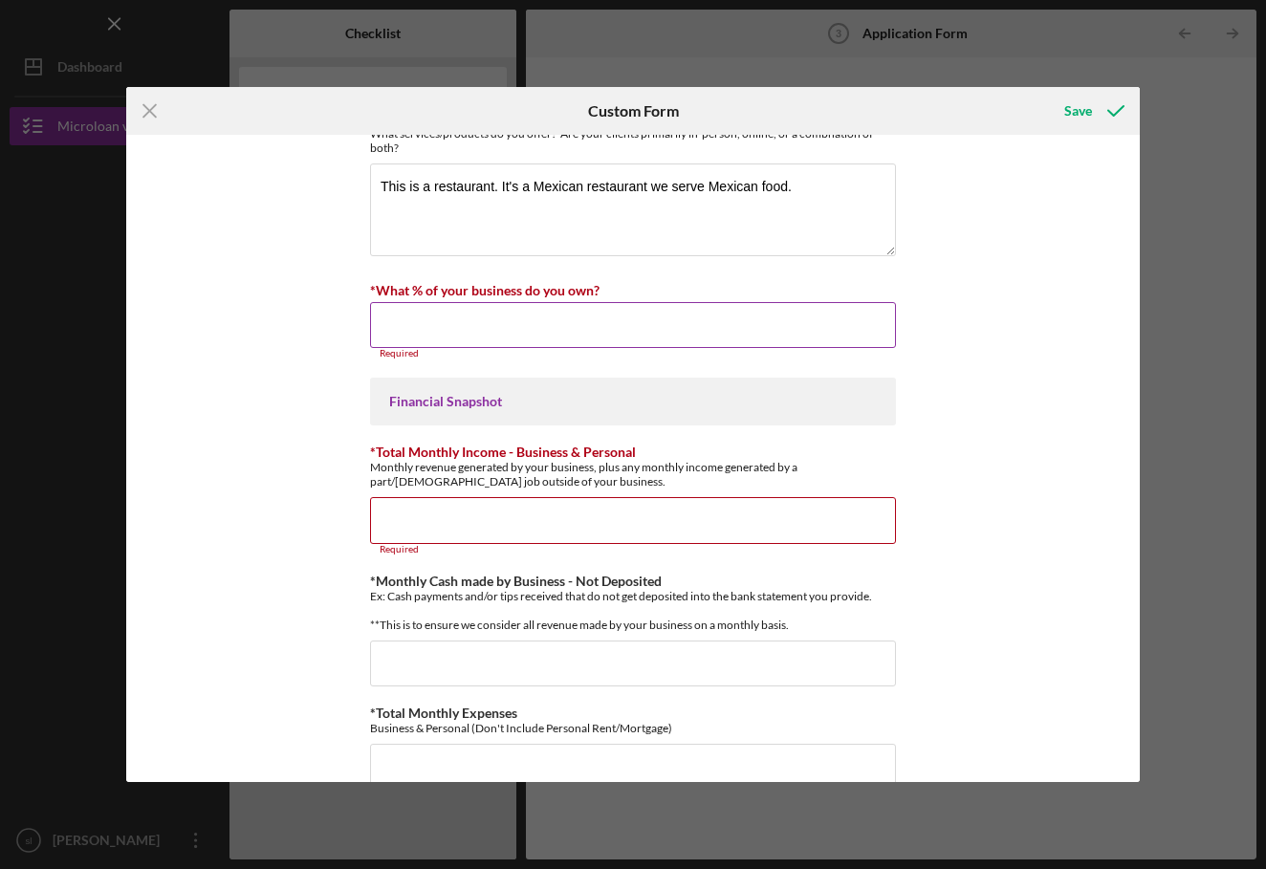
click at [445, 336] on input "*What % of your business do you own?" at bounding box center [633, 325] width 526 height 46
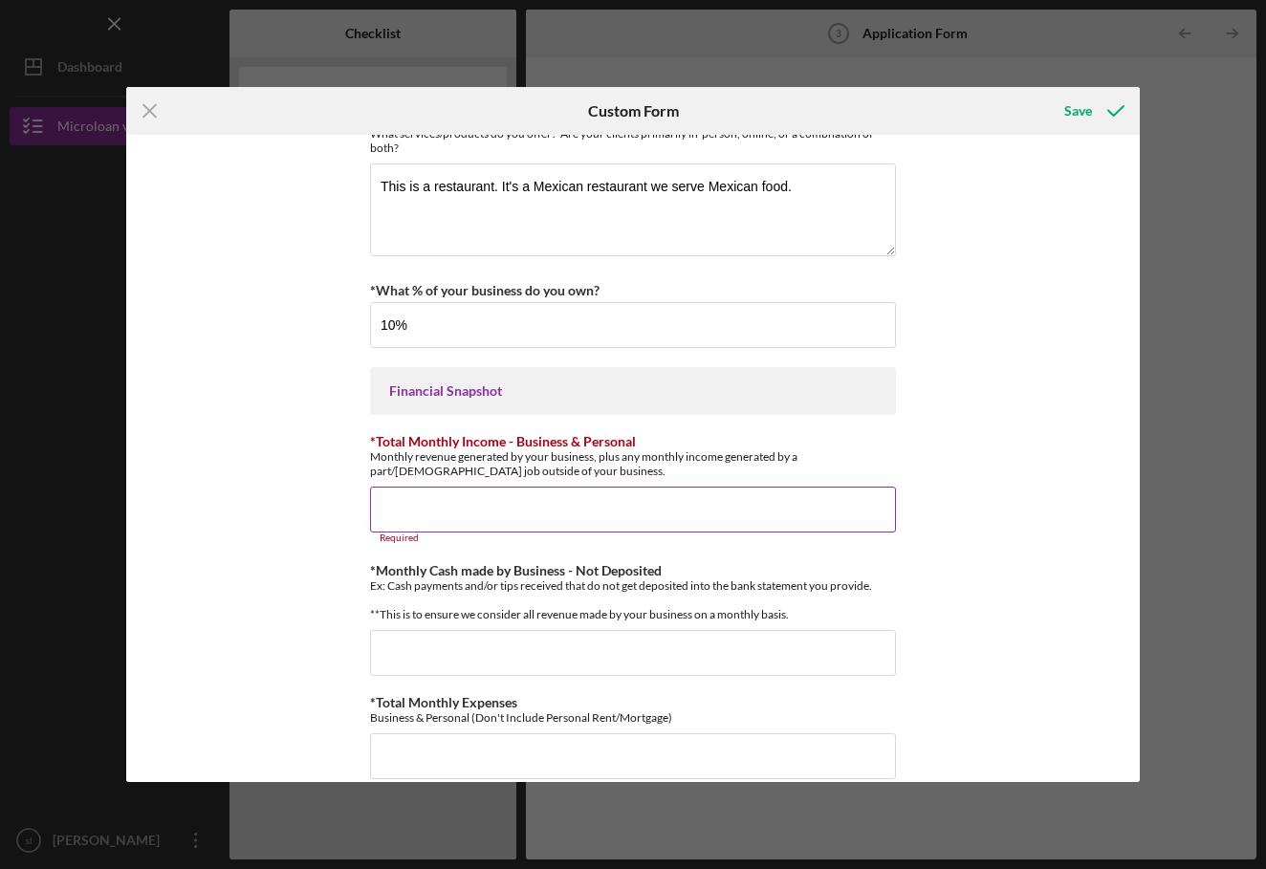
type input "10.00000%"
click at [429, 537] on div "Required" at bounding box center [633, 537] width 526 height 11
click at [424, 505] on input "*Total Monthly Income - Business & Personal" at bounding box center [633, 510] width 526 height 46
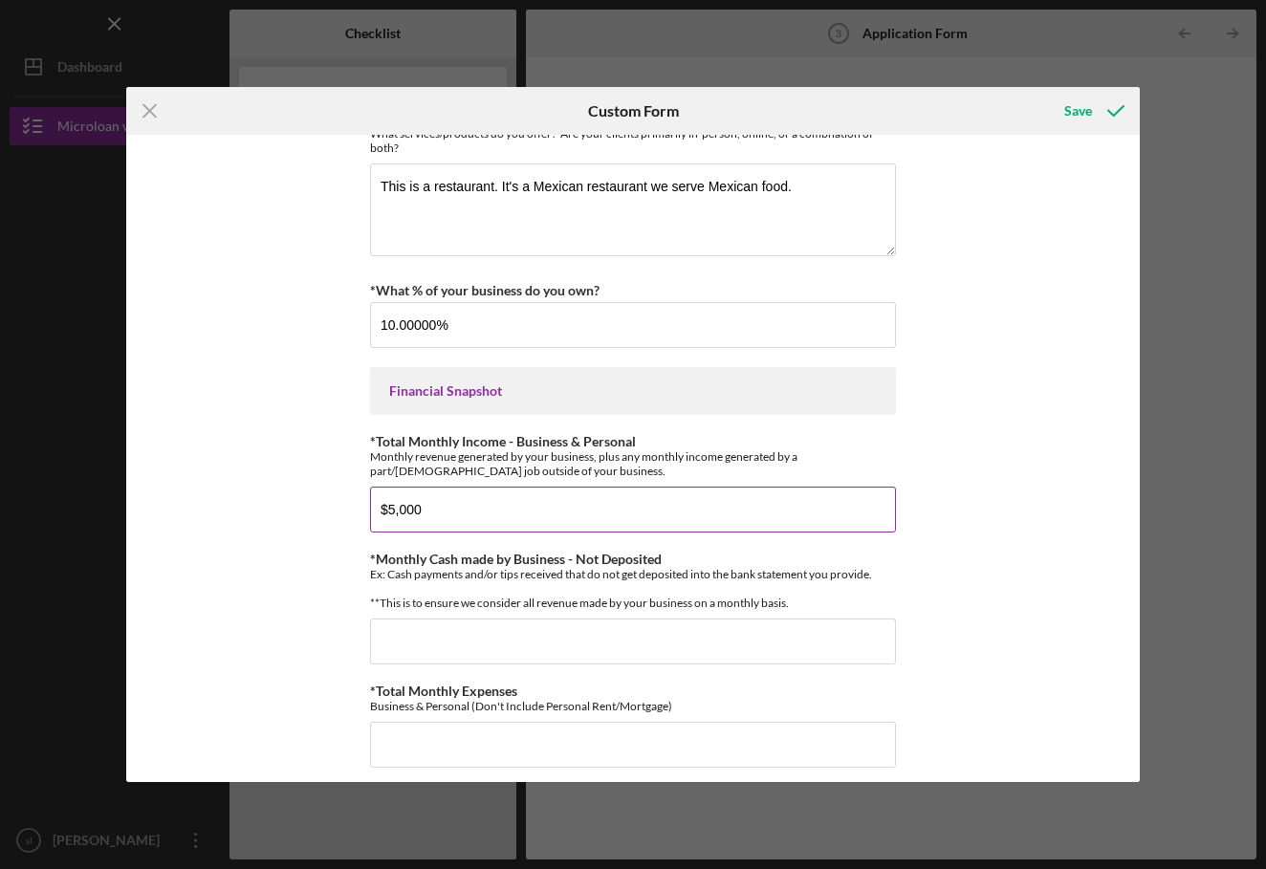
type input "$50,000"
click at [407, 684] on div "*Applicant Personal Phone Number [PHONE_NUMBER] *How did you hear about us? Nam…" at bounding box center [633, 638] width 526 height 1572
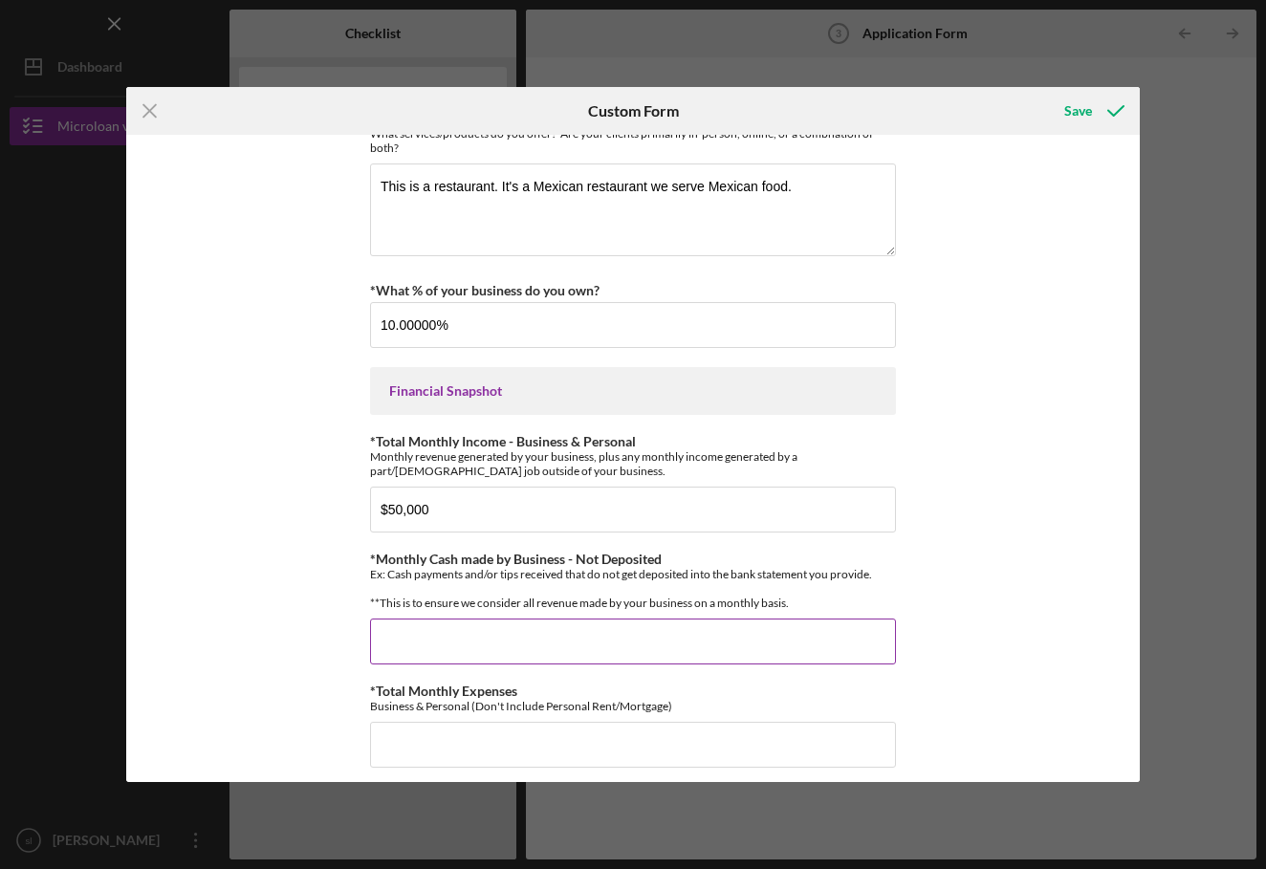
type input "$3"
type input "$8"
type input "$6,000"
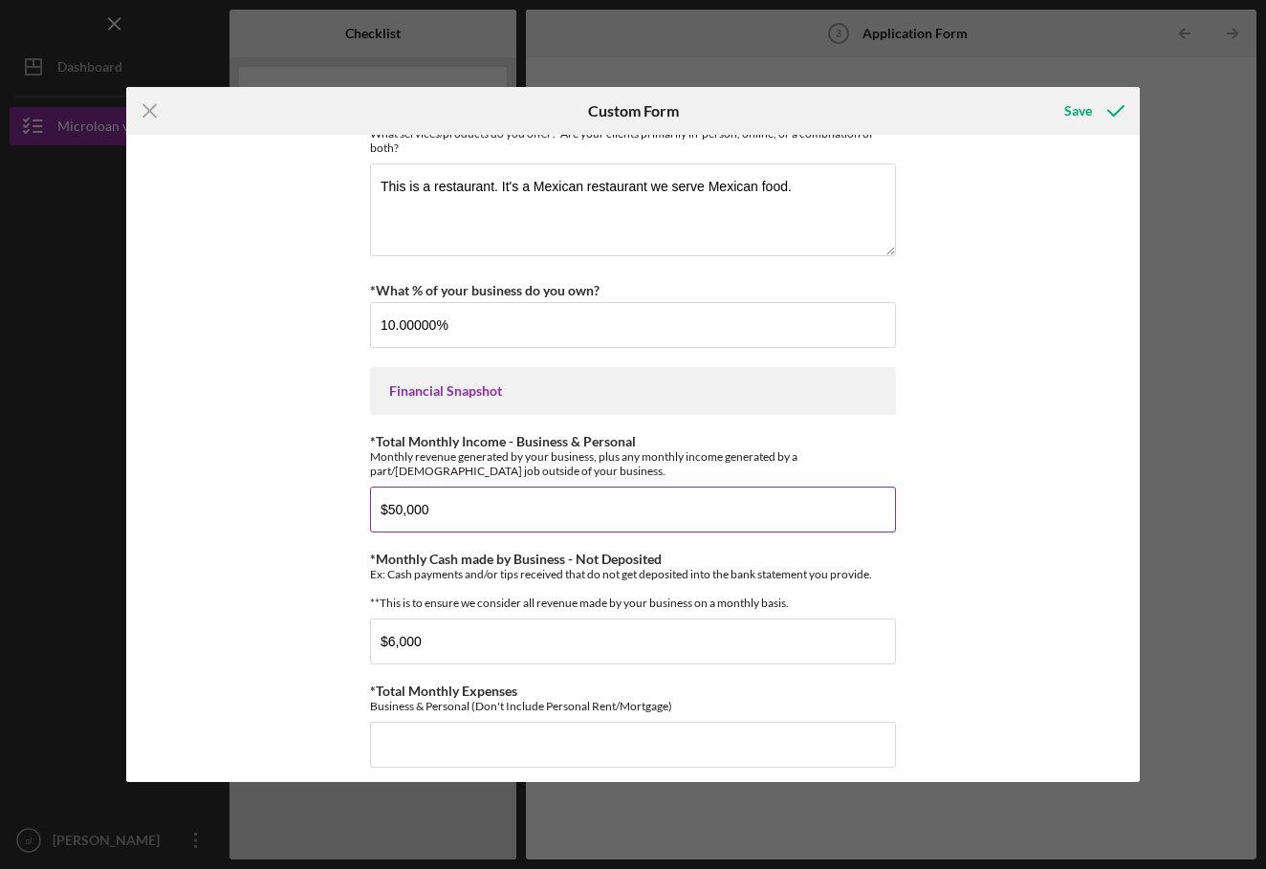
click at [473, 508] on input "$50,000" at bounding box center [633, 510] width 526 height 46
type input "$5"
type input "$20,000"
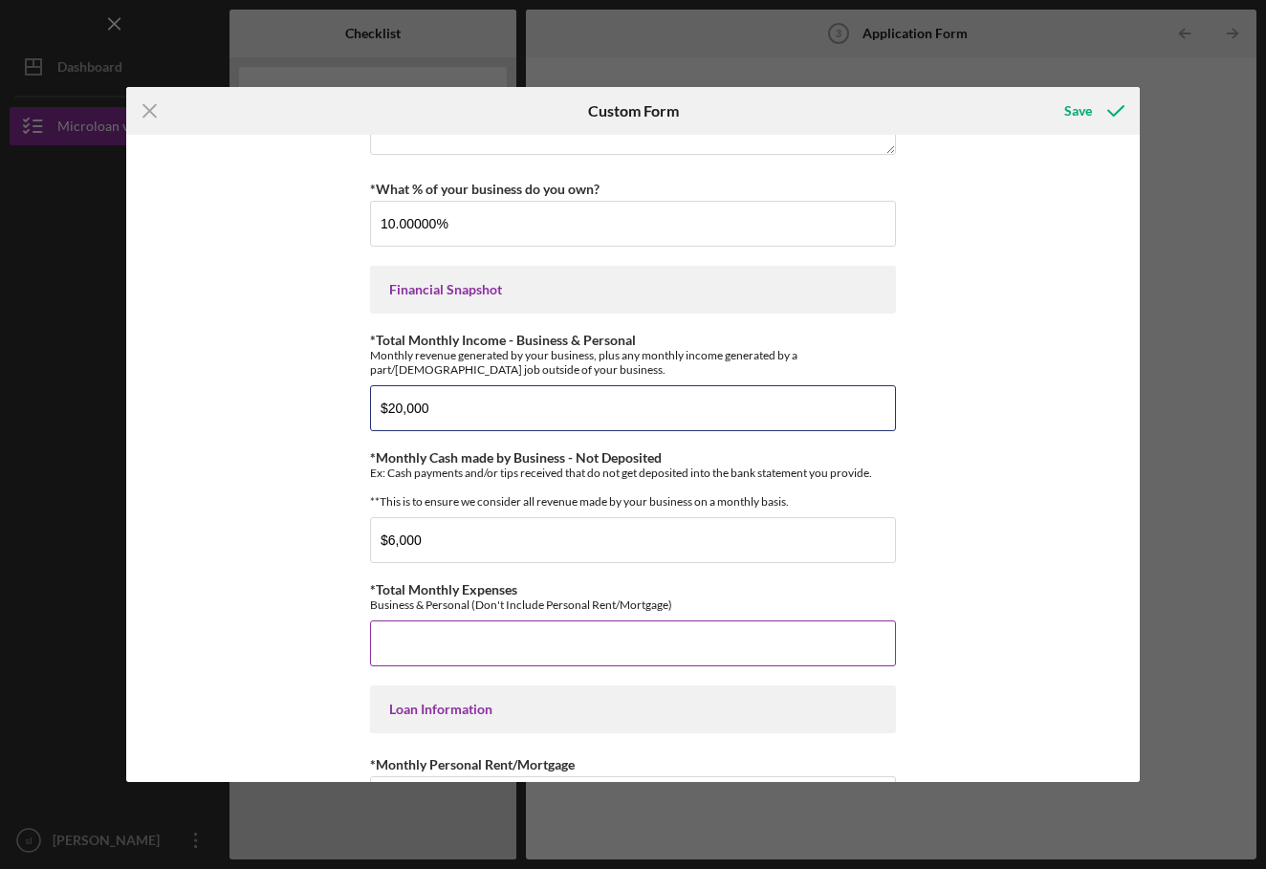
scroll to position [397, 0]
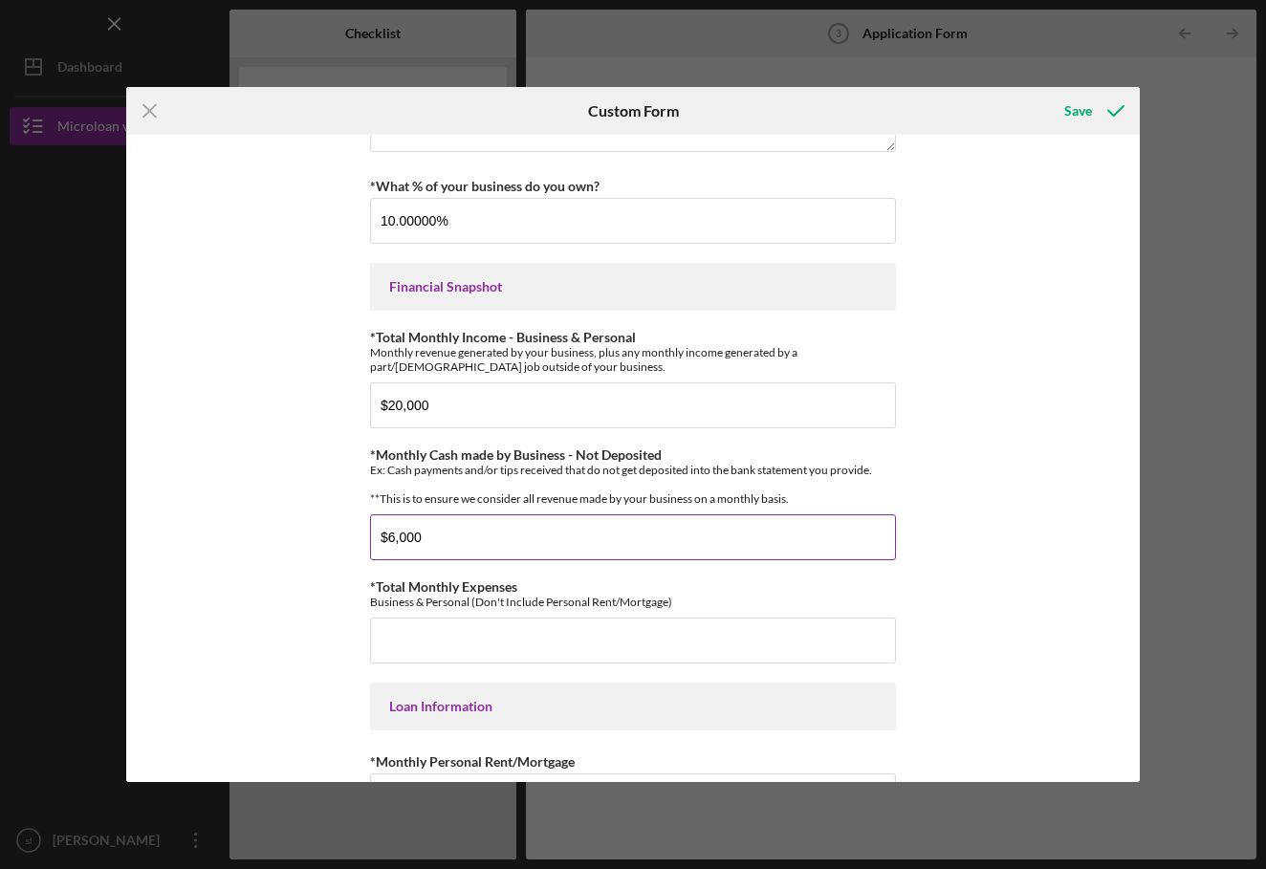
click at [394, 554] on input "$6,000" at bounding box center [633, 537] width 526 height 46
click at [461, 554] on input "$45,000" at bounding box center [633, 537] width 526 height 46
click at [403, 551] on input "$45,000" at bounding box center [633, 537] width 526 height 46
type input "$40,000"
click at [519, 521] on div "*Monthly Cash made by Business - Not Deposited Ex: Cash payments and/or tips re…" at bounding box center [633, 503] width 526 height 113
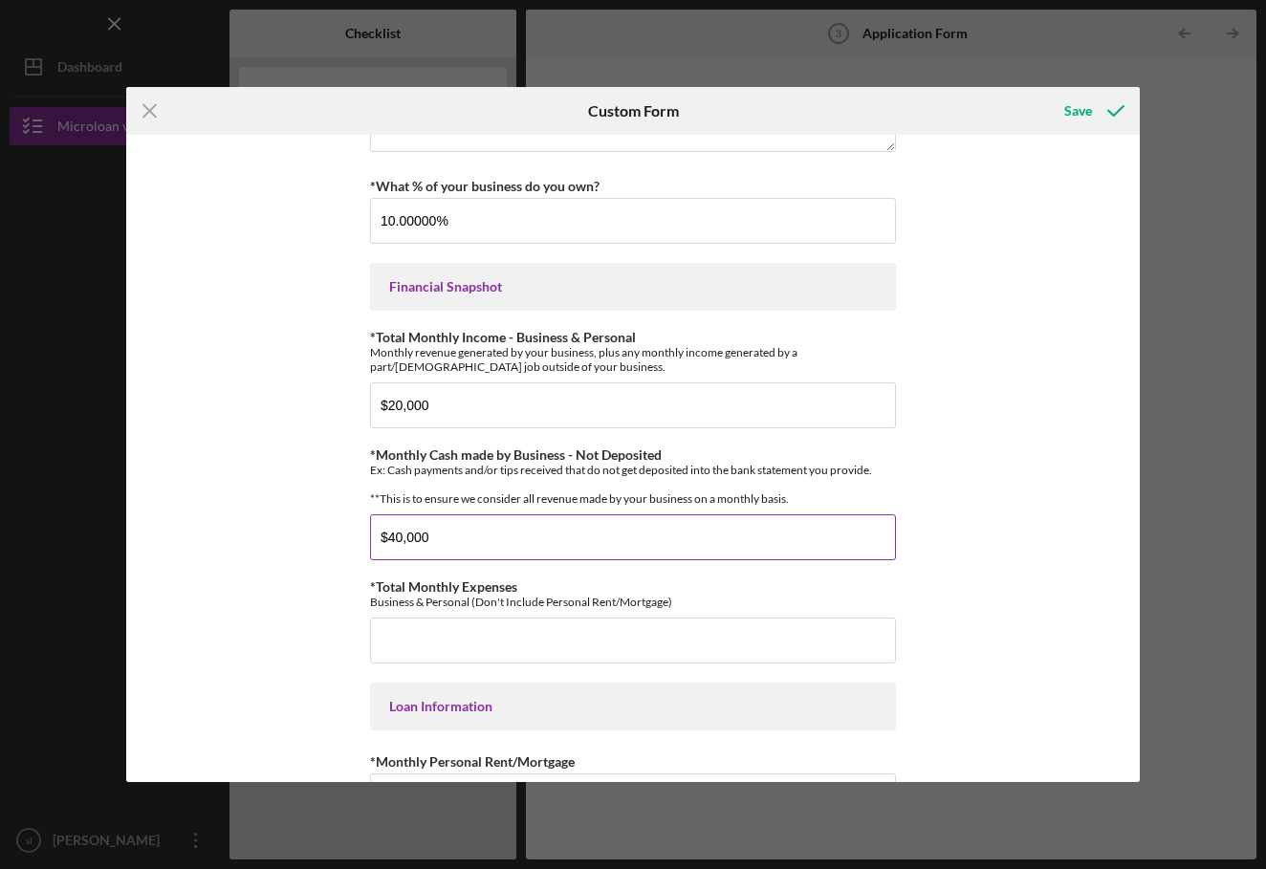
click at [521, 560] on input "$40,000" at bounding box center [633, 537] width 526 height 46
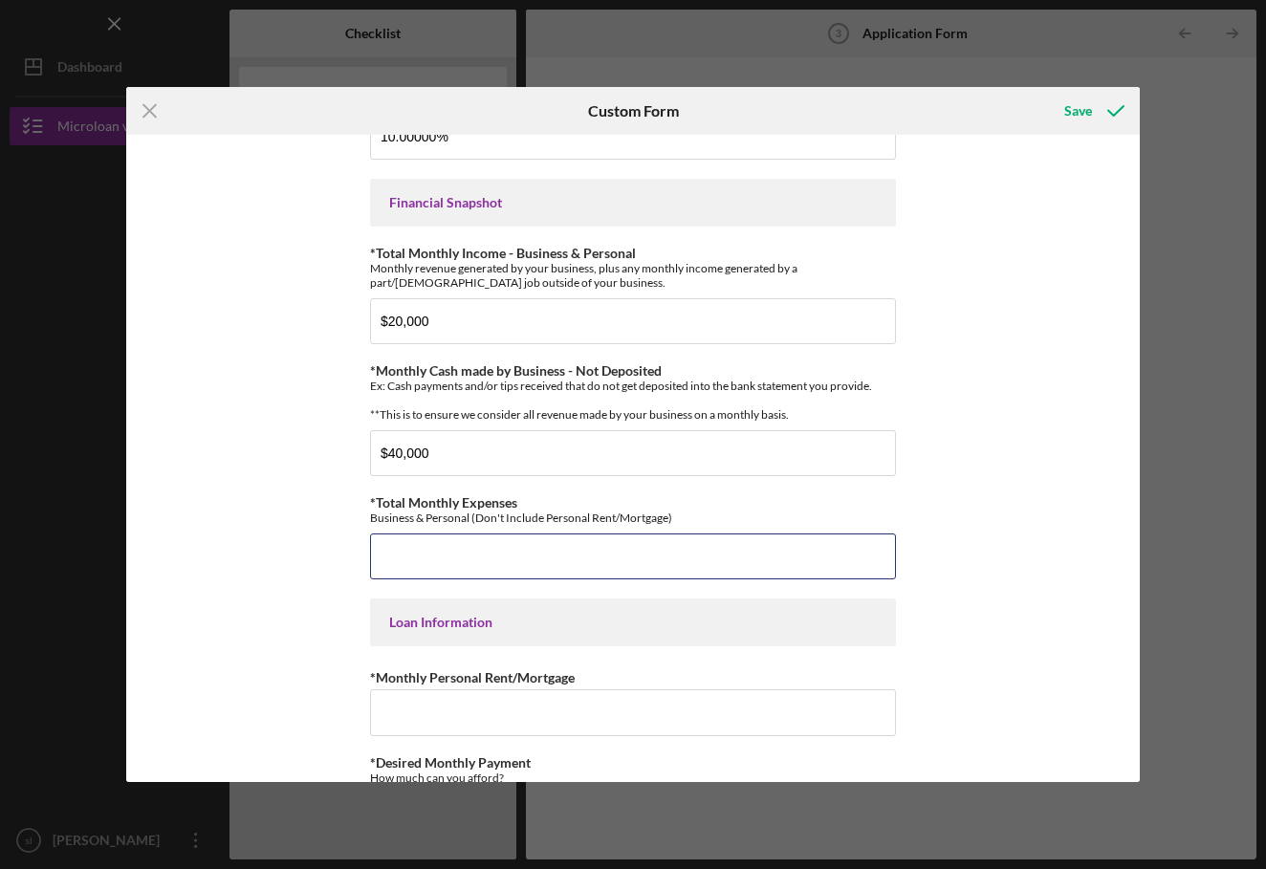
scroll to position [479, 0]
type input "$1"
type input "$20,000"
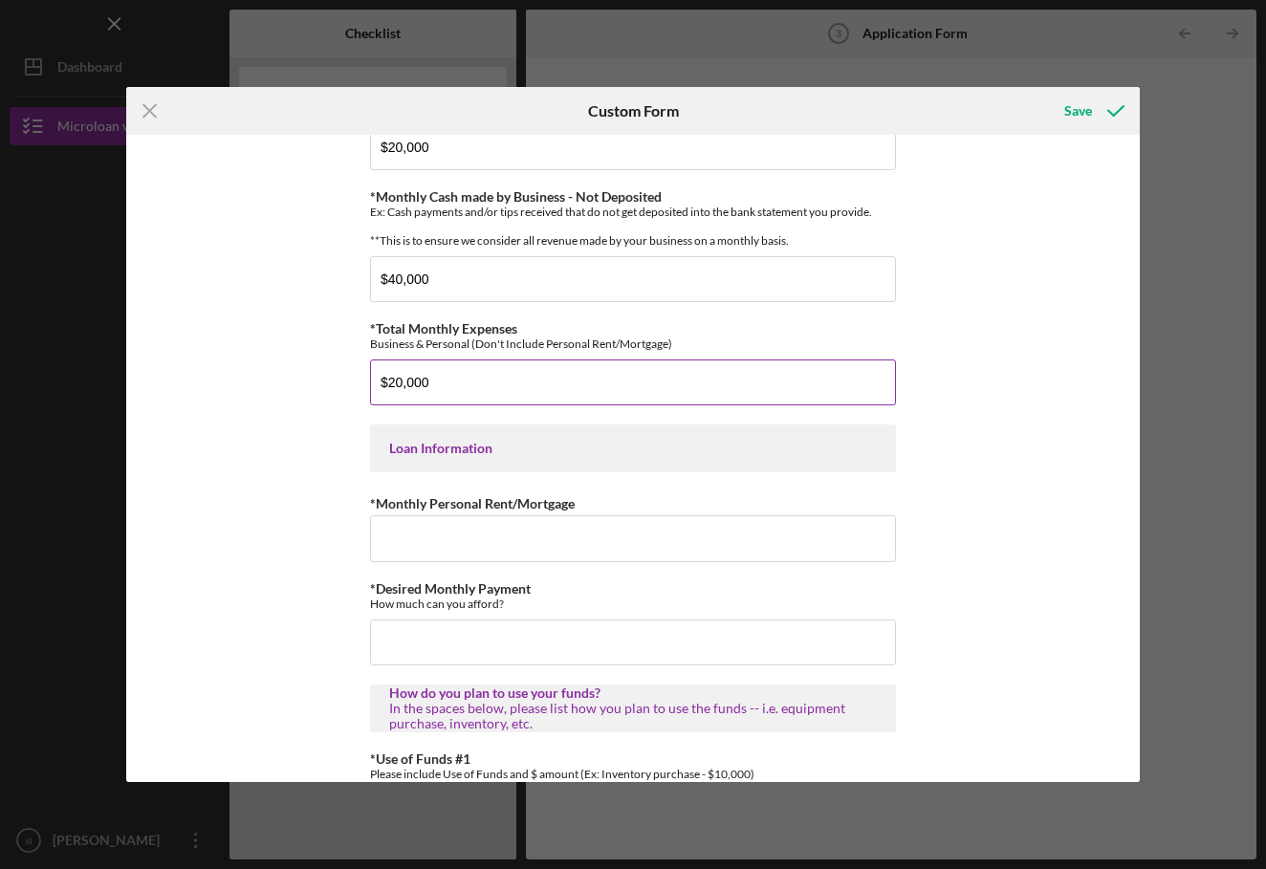
scroll to position [668, 0]
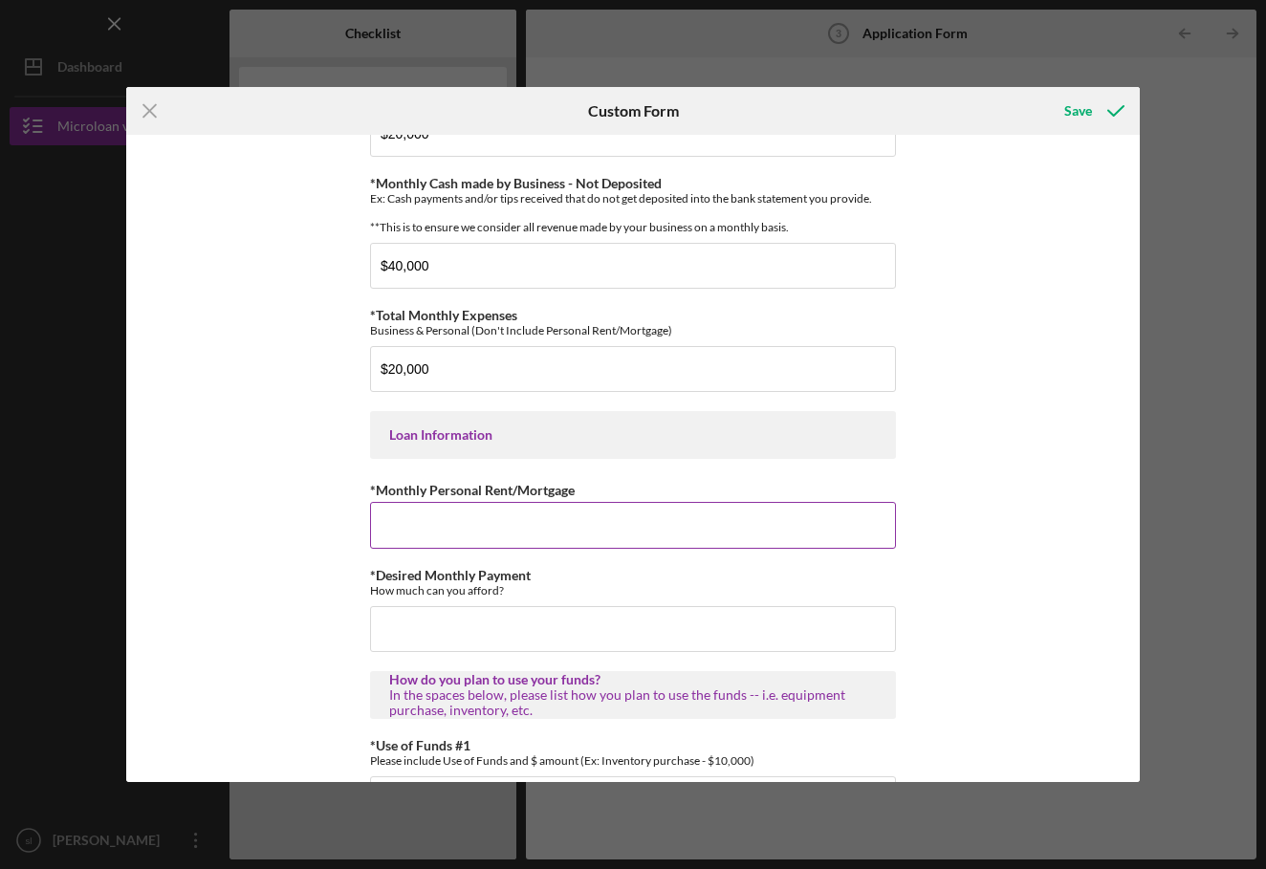
click at [510, 534] on input "*Monthly Personal Rent/Mortgage" at bounding box center [633, 525] width 526 height 46
type input "$3,000"
click at [432, 647] on input "*Desired Monthly Payment" at bounding box center [633, 629] width 526 height 46
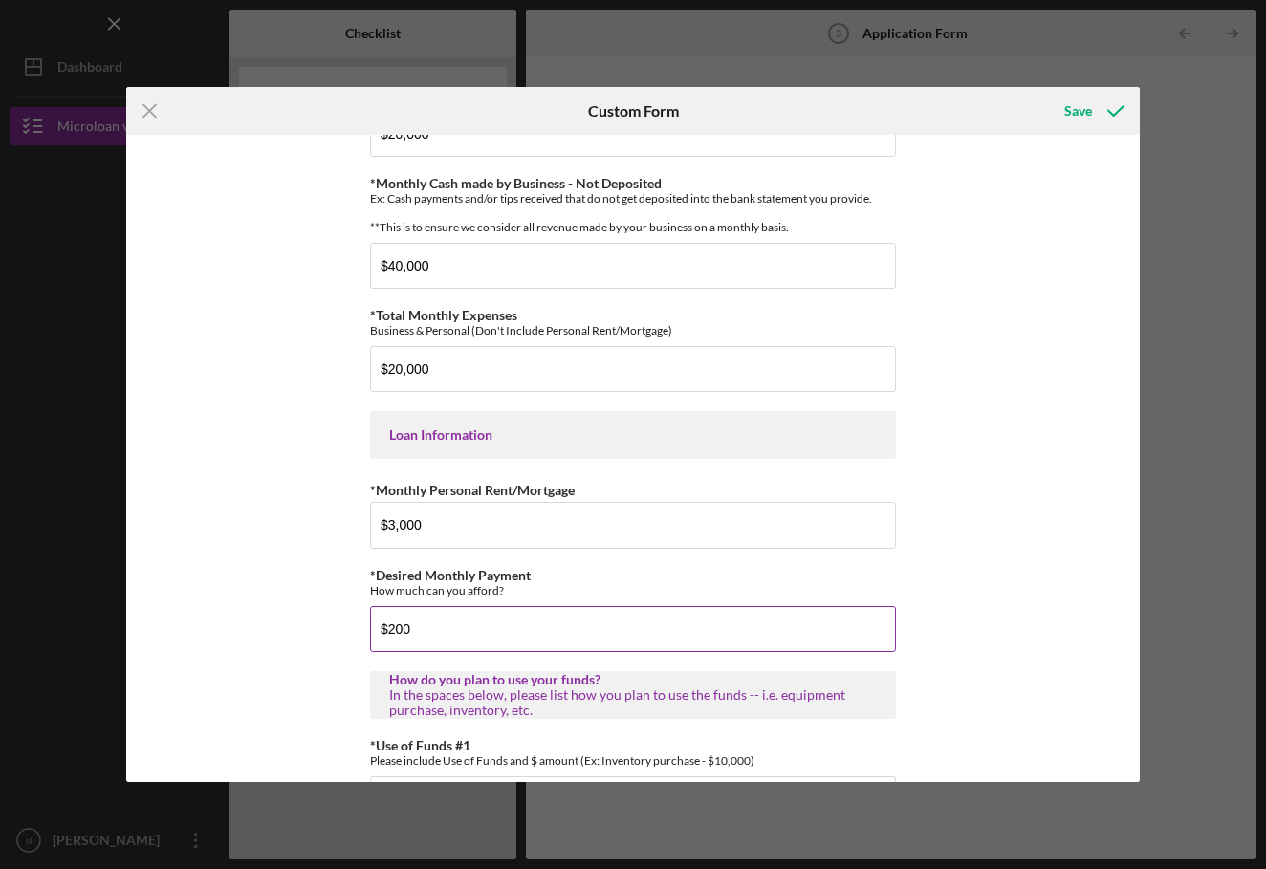
type input "$2,000"
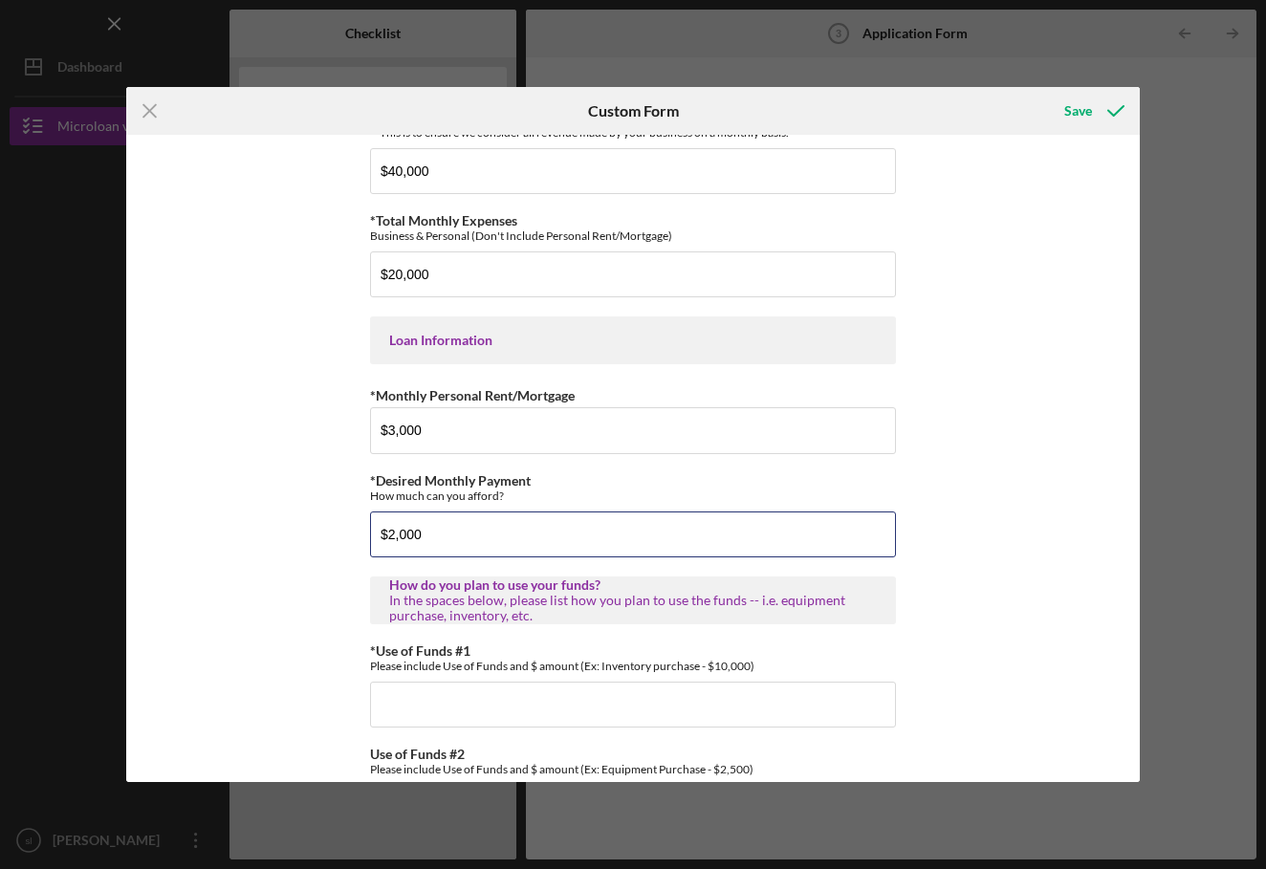
scroll to position [771, 0]
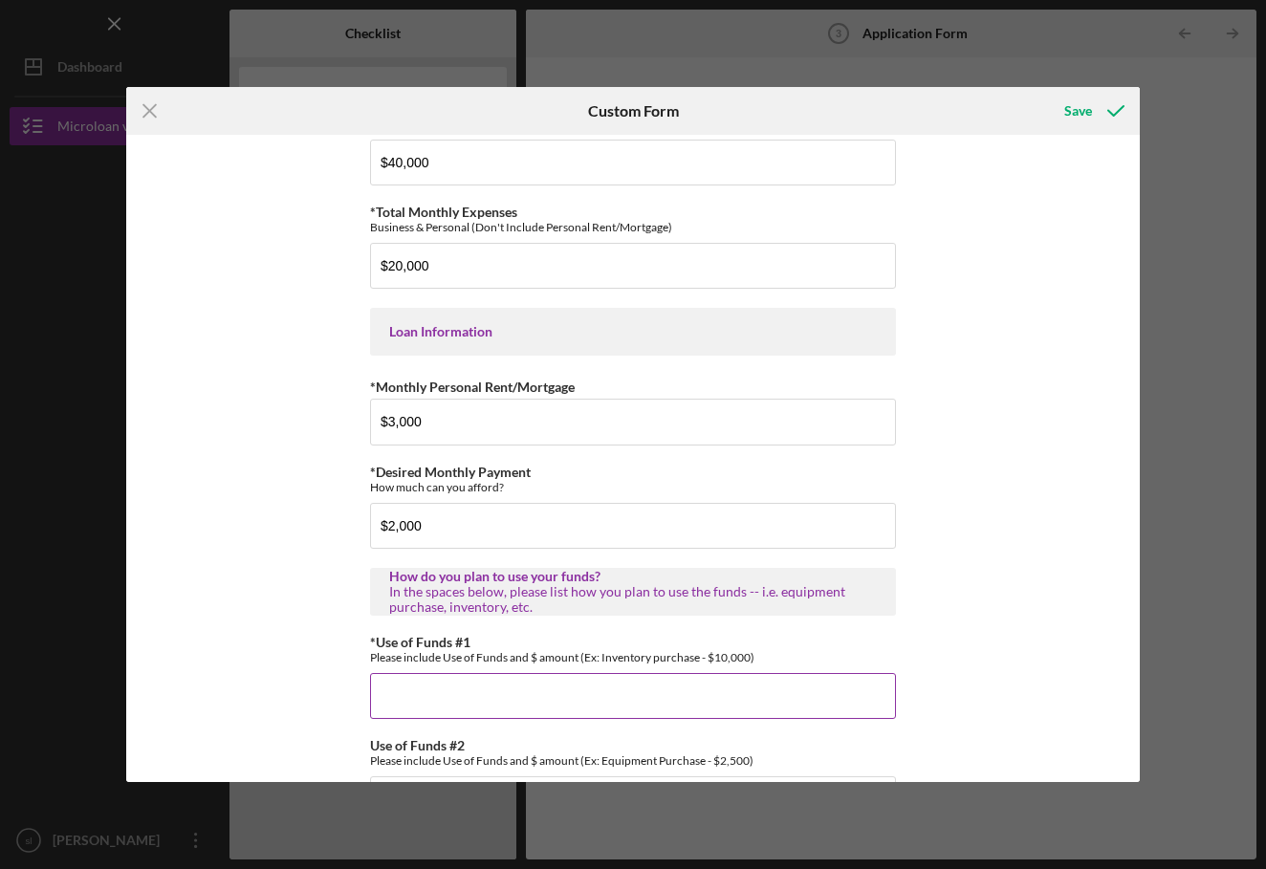
click at [462, 716] on input "*Use of Funds #1" at bounding box center [633, 696] width 526 height 46
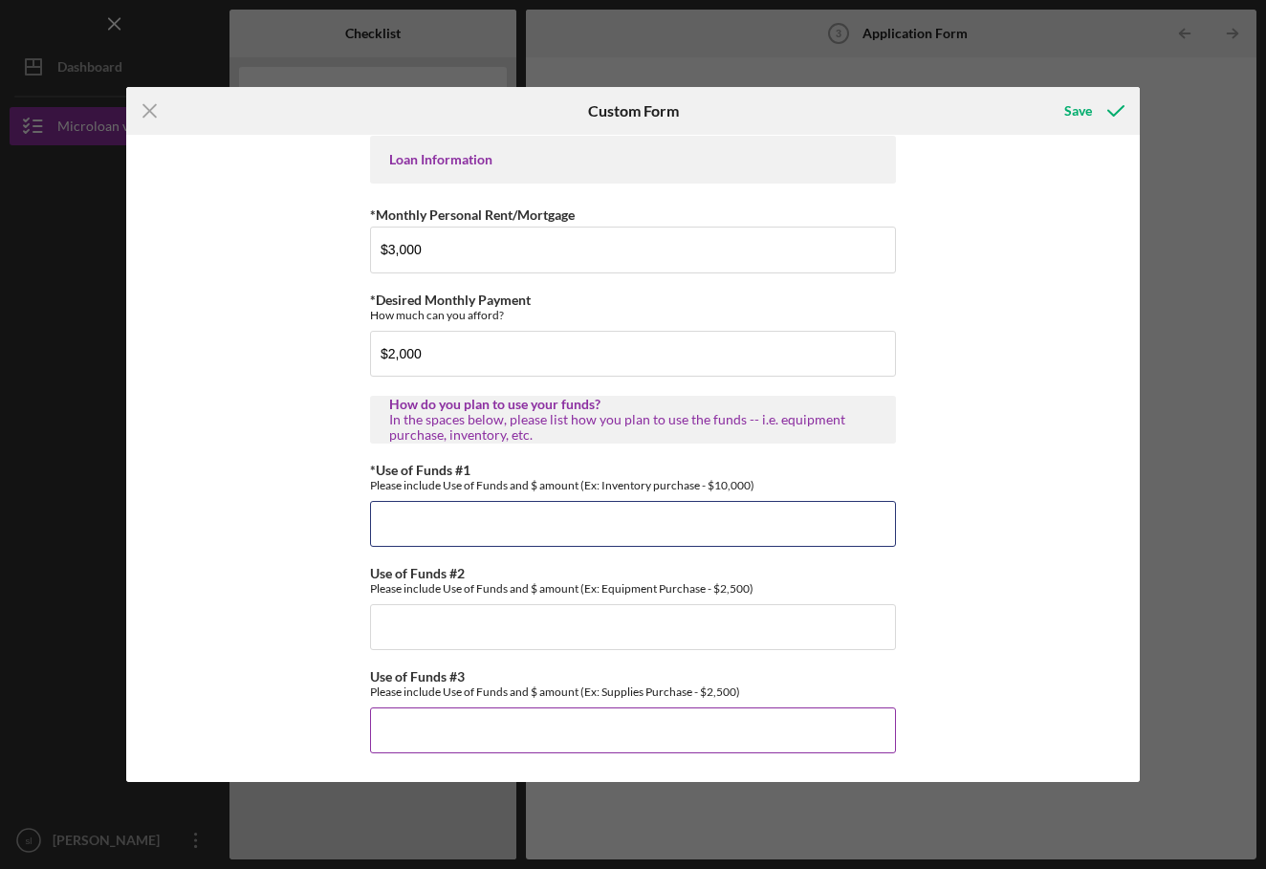
scroll to position [957, 0]
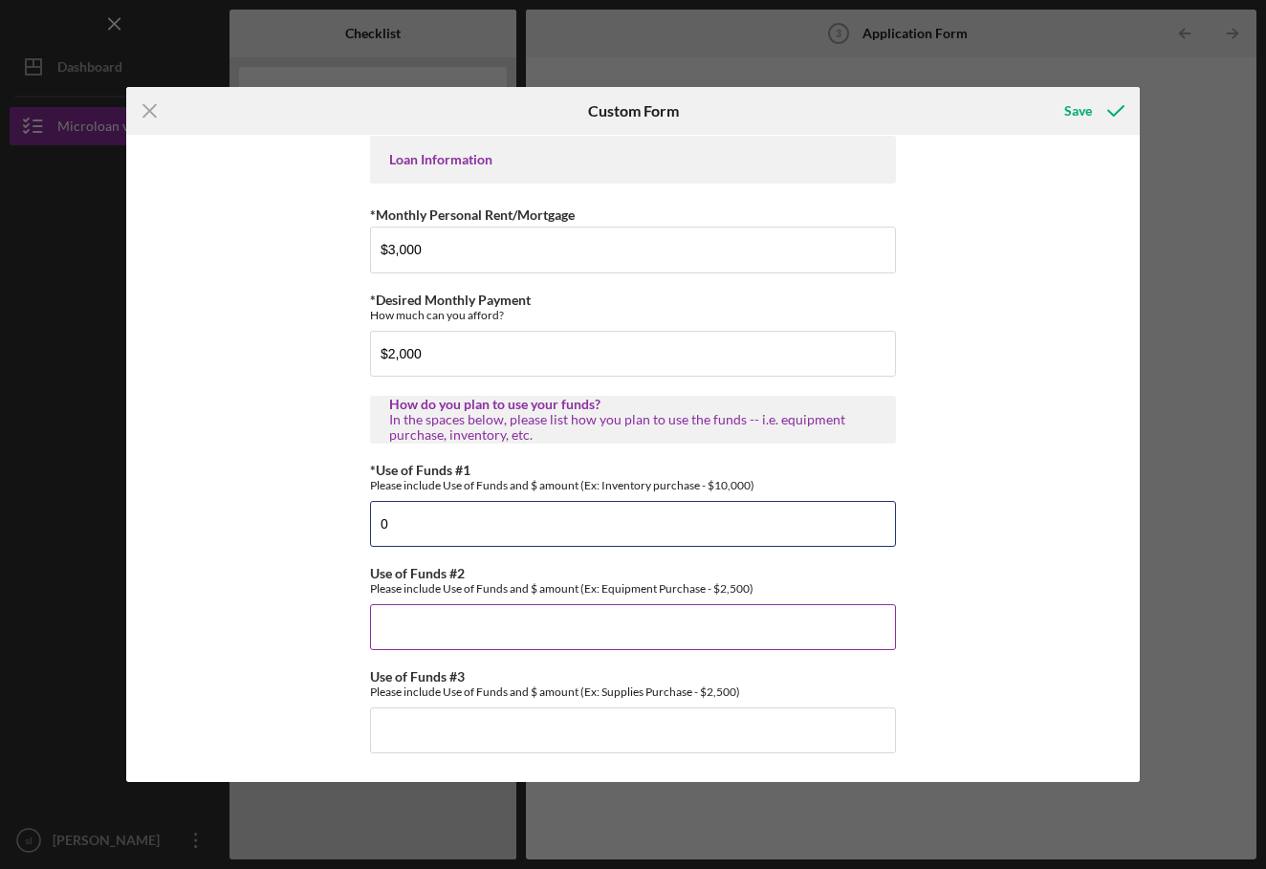
type input "0"
click at [438, 627] on input "Use of Funds #2" at bounding box center [633, 627] width 526 height 46
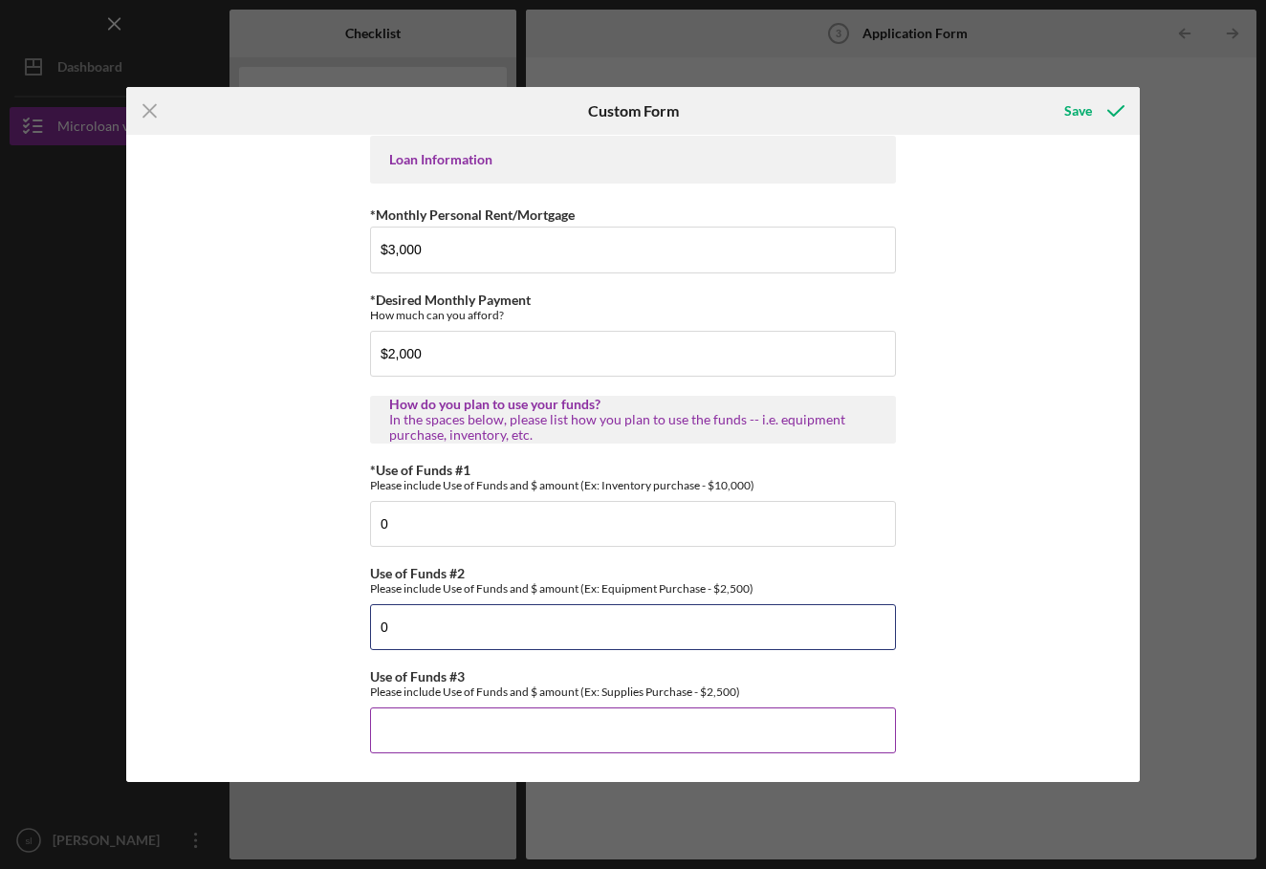
type input "0"
click at [444, 727] on input "Use of Funds #3" at bounding box center [633, 730] width 526 height 46
type input "0"
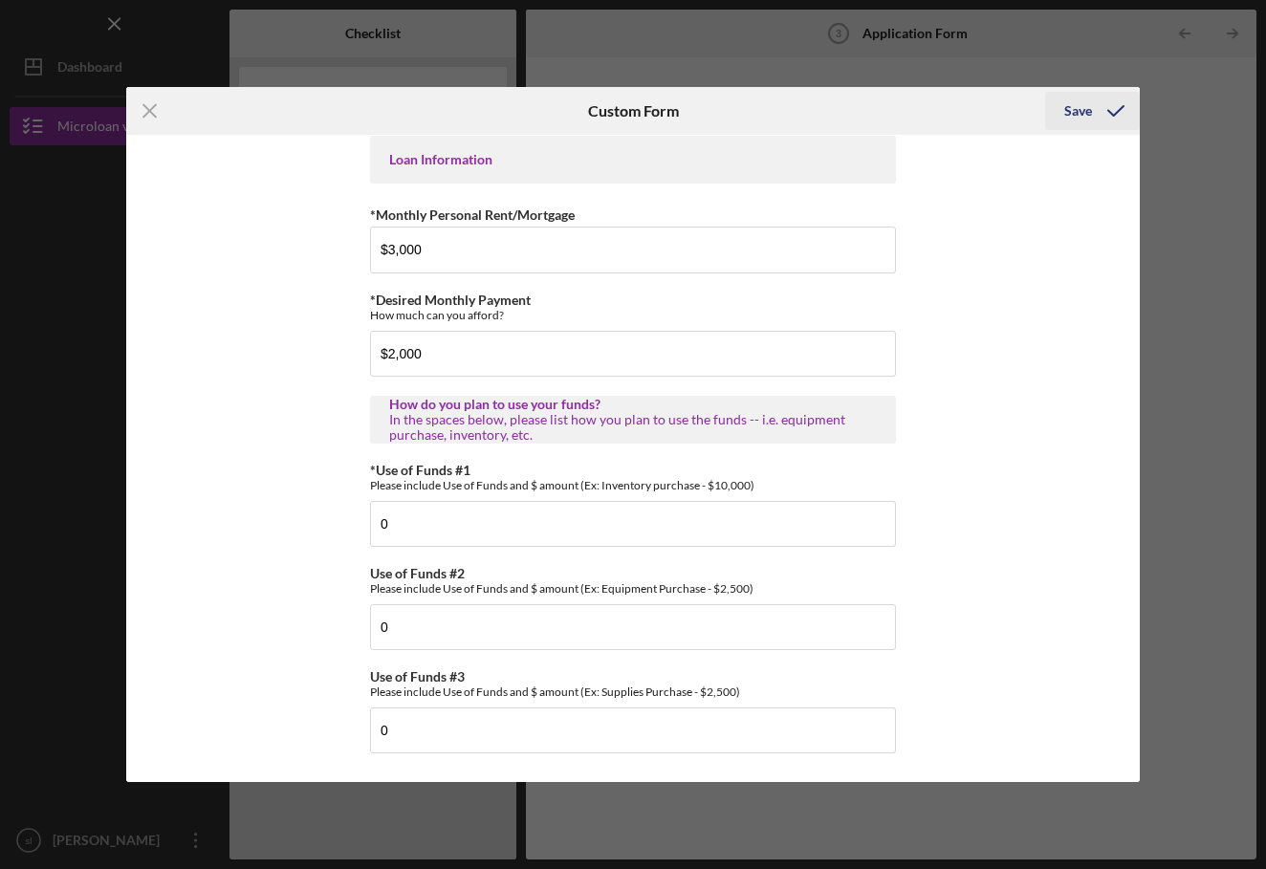
click at [1079, 103] on div "Save" at bounding box center [1078, 111] width 28 height 38
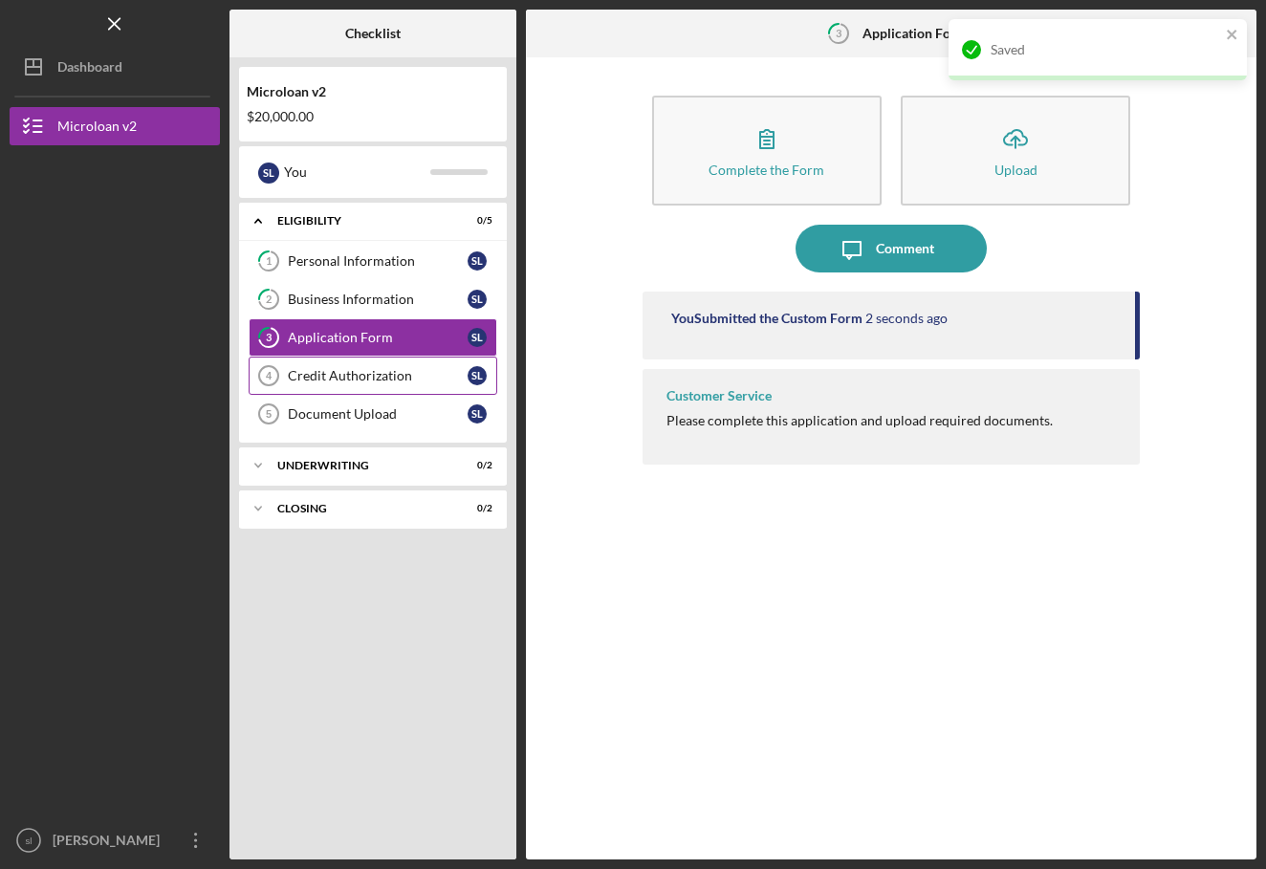
click at [400, 380] on div "Credit Authorization" at bounding box center [378, 375] width 180 height 15
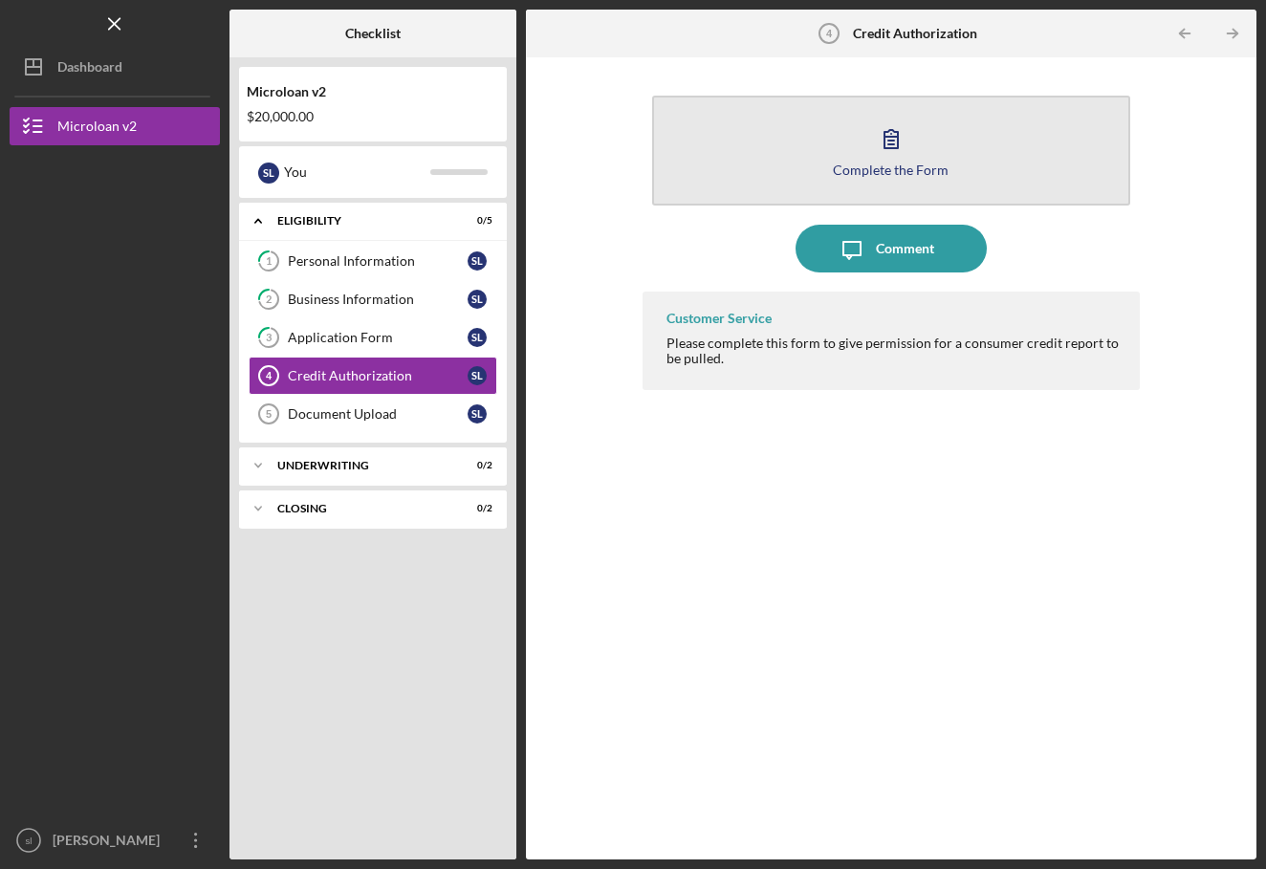
click at [759, 184] on button "Complete the Form Form" at bounding box center [891, 151] width 479 height 110
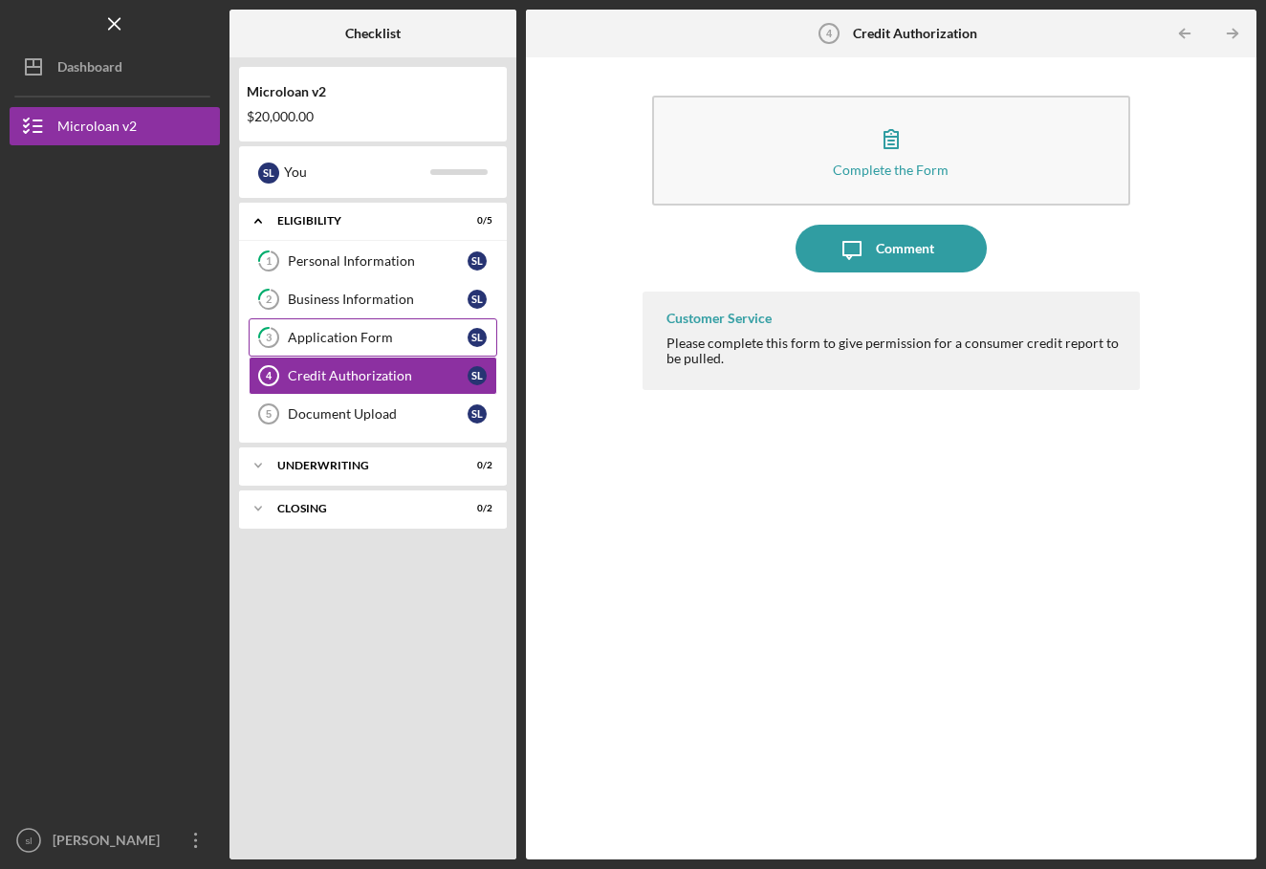
click at [397, 349] on link "3 Application Form s l" at bounding box center [373, 337] width 249 height 38
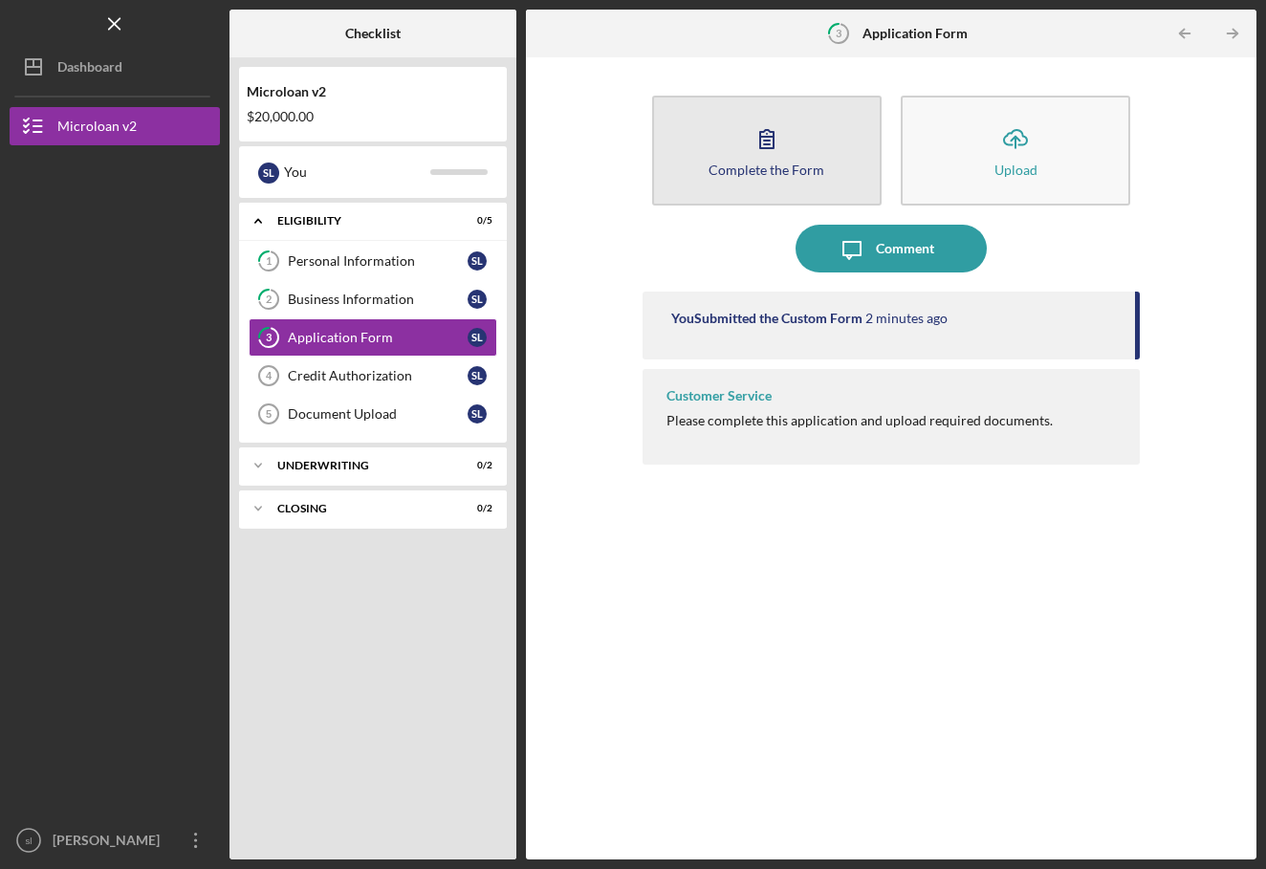
click at [746, 171] on div "Complete the Form" at bounding box center [766, 170] width 116 height 14
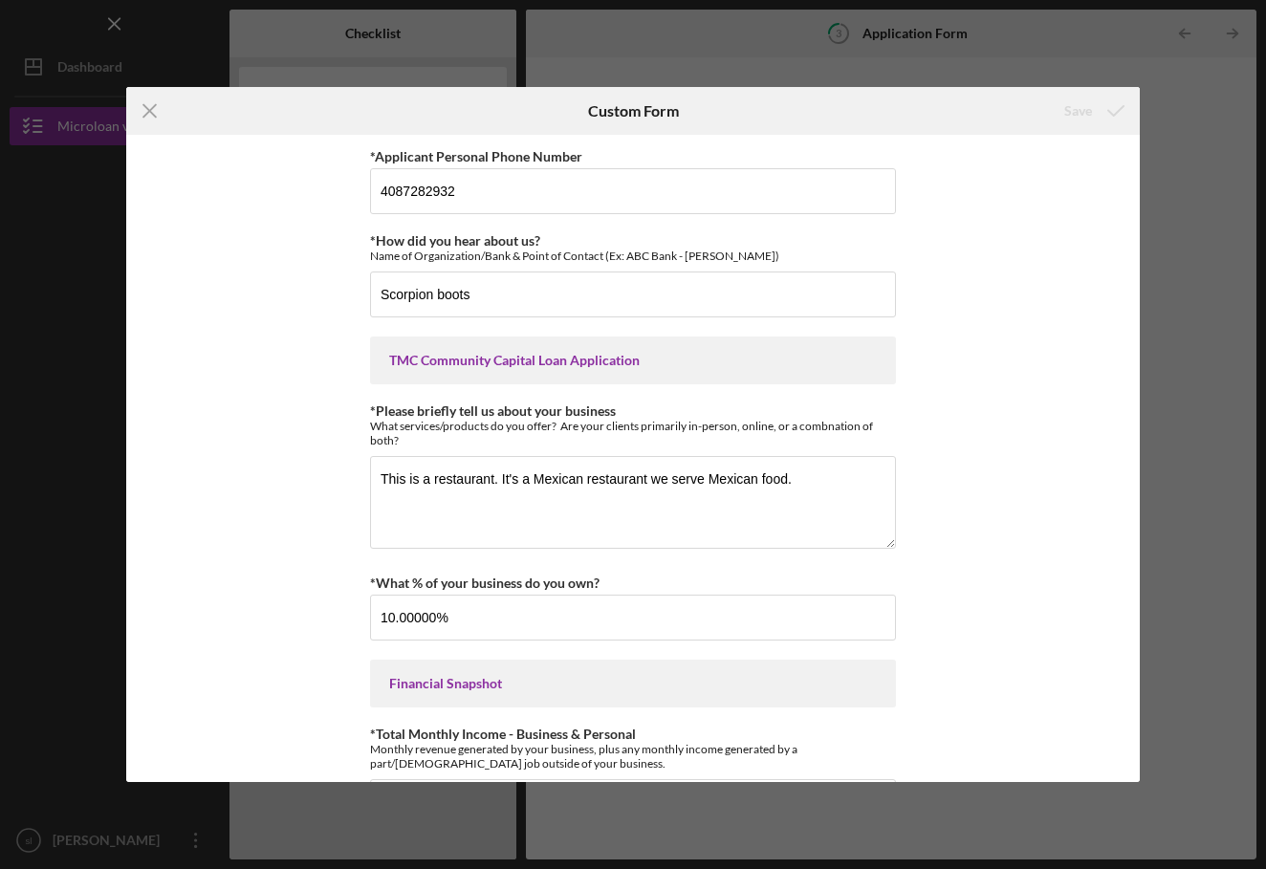
click at [1142, 104] on div "Icon/Menu Close Custom Form Save *Applicant Personal Phone Number [PHONE_NUMBER…" at bounding box center [633, 434] width 1266 height 869
click at [153, 107] on line at bounding box center [150, 111] width 12 height 12
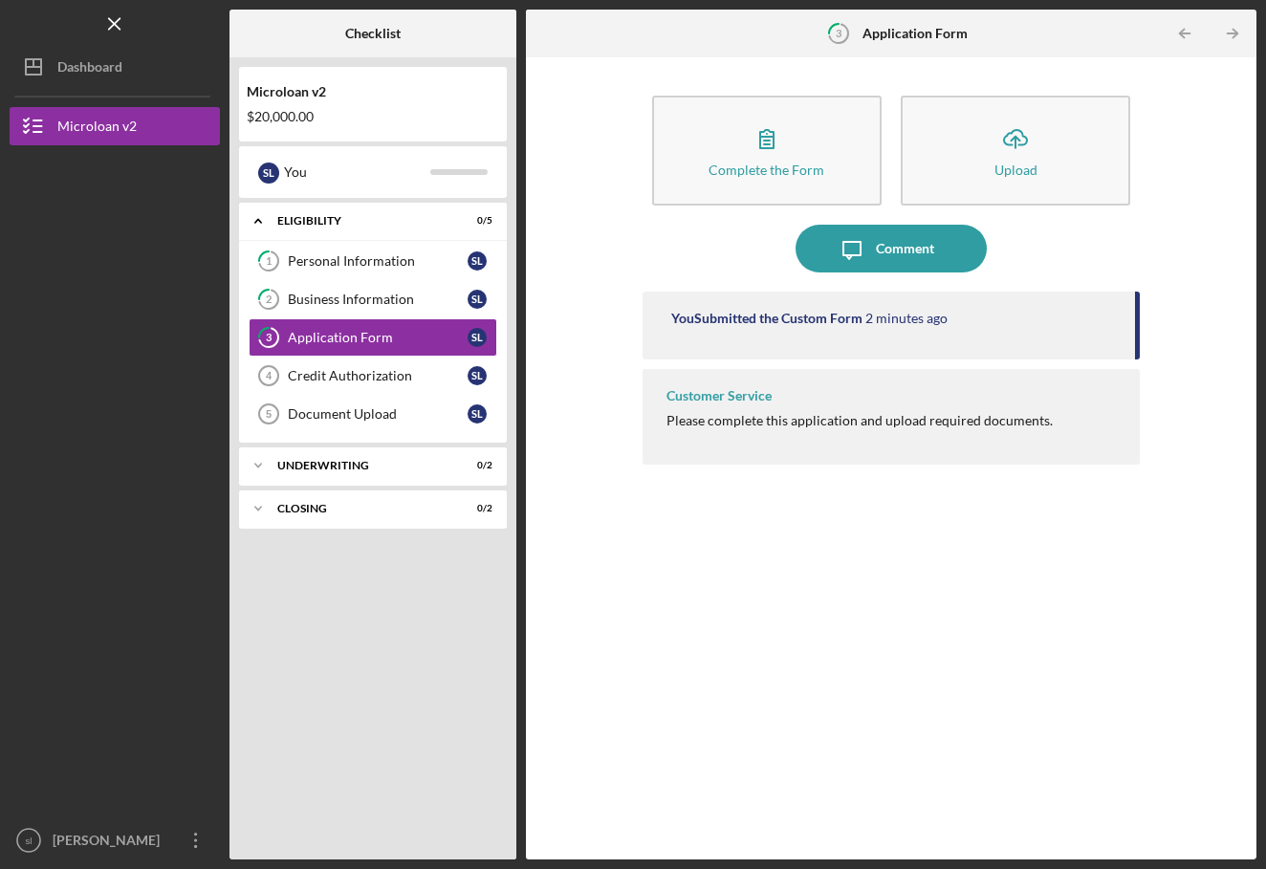
click at [793, 391] on div "Customer Service Please complete this application and upload required documents." at bounding box center [891, 417] width 498 height 96
click at [756, 428] on div "Customer Service Please complete this application and upload required documents." at bounding box center [891, 417] width 498 height 96
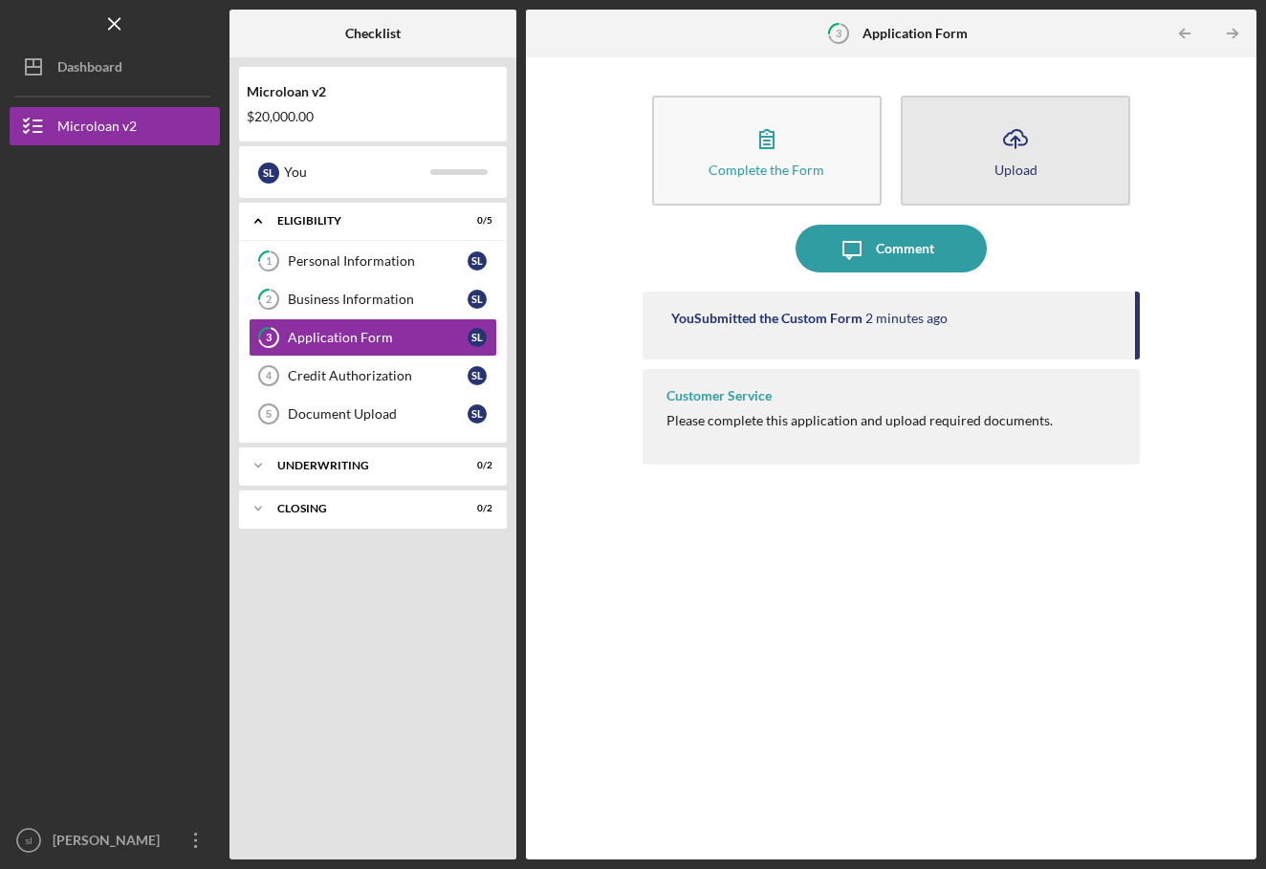
click at [951, 163] on button "Icon/Upload Upload" at bounding box center [1015, 151] width 229 height 110
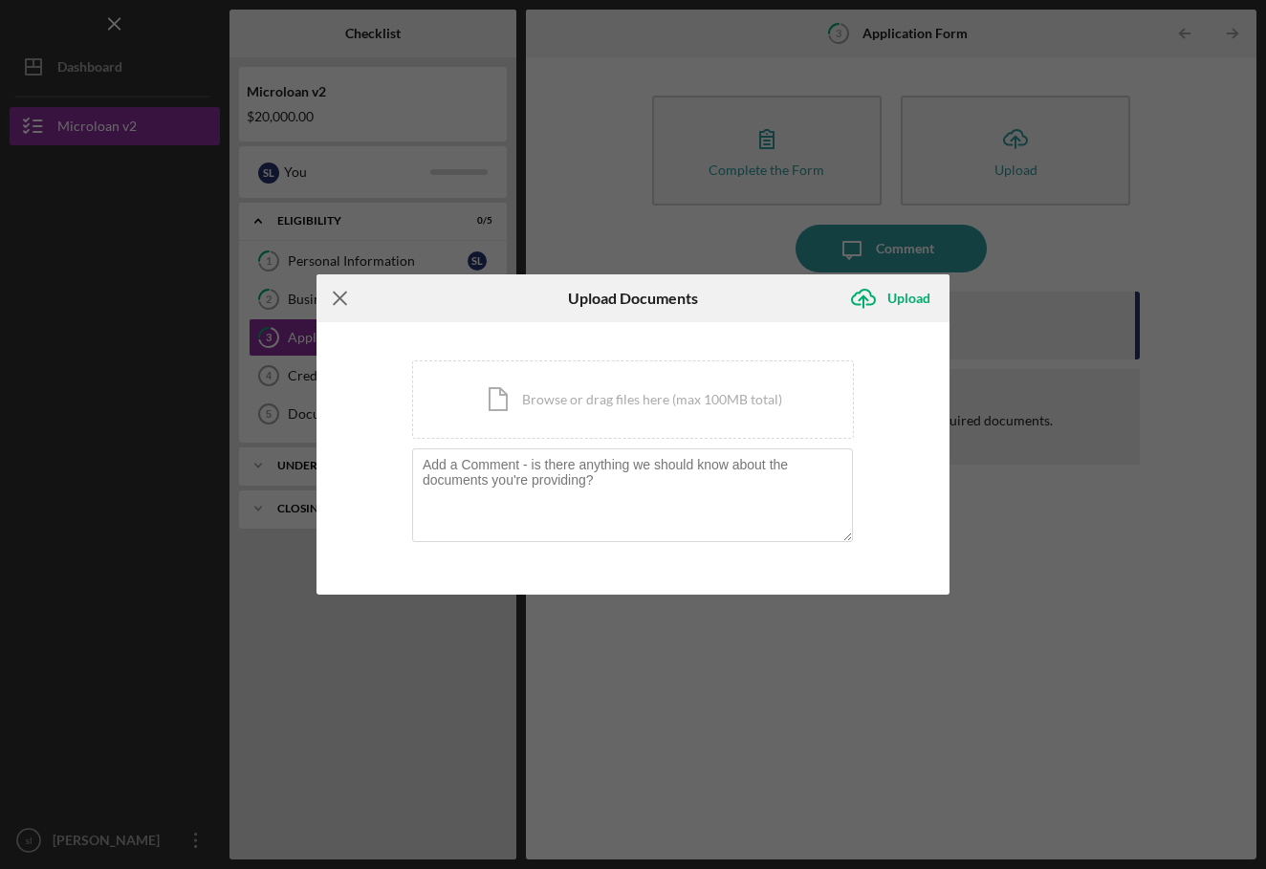
click at [340, 301] on icon "Icon/Menu Close" at bounding box center [340, 298] width 48 height 48
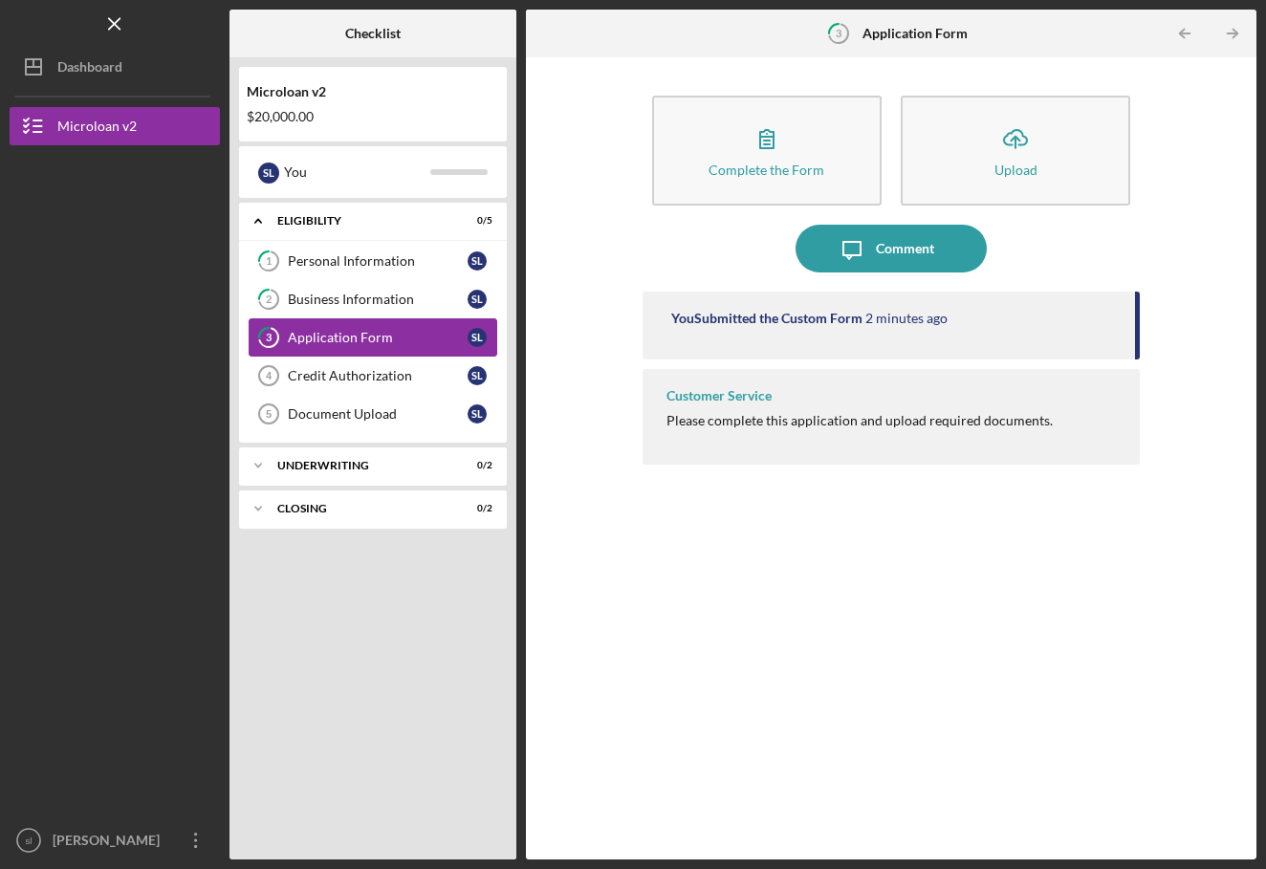
click at [364, 318] on link "3 Application Form s l" at bounding box center [373, 337] width 249 height 38
click at [360, 354] on link "3 Application Form s l" at bounding box center [373, 337] width 249 height 38
click at [354, 371] on div "Credit Authorization" at bounding box center [378, 375] width 180 height 15
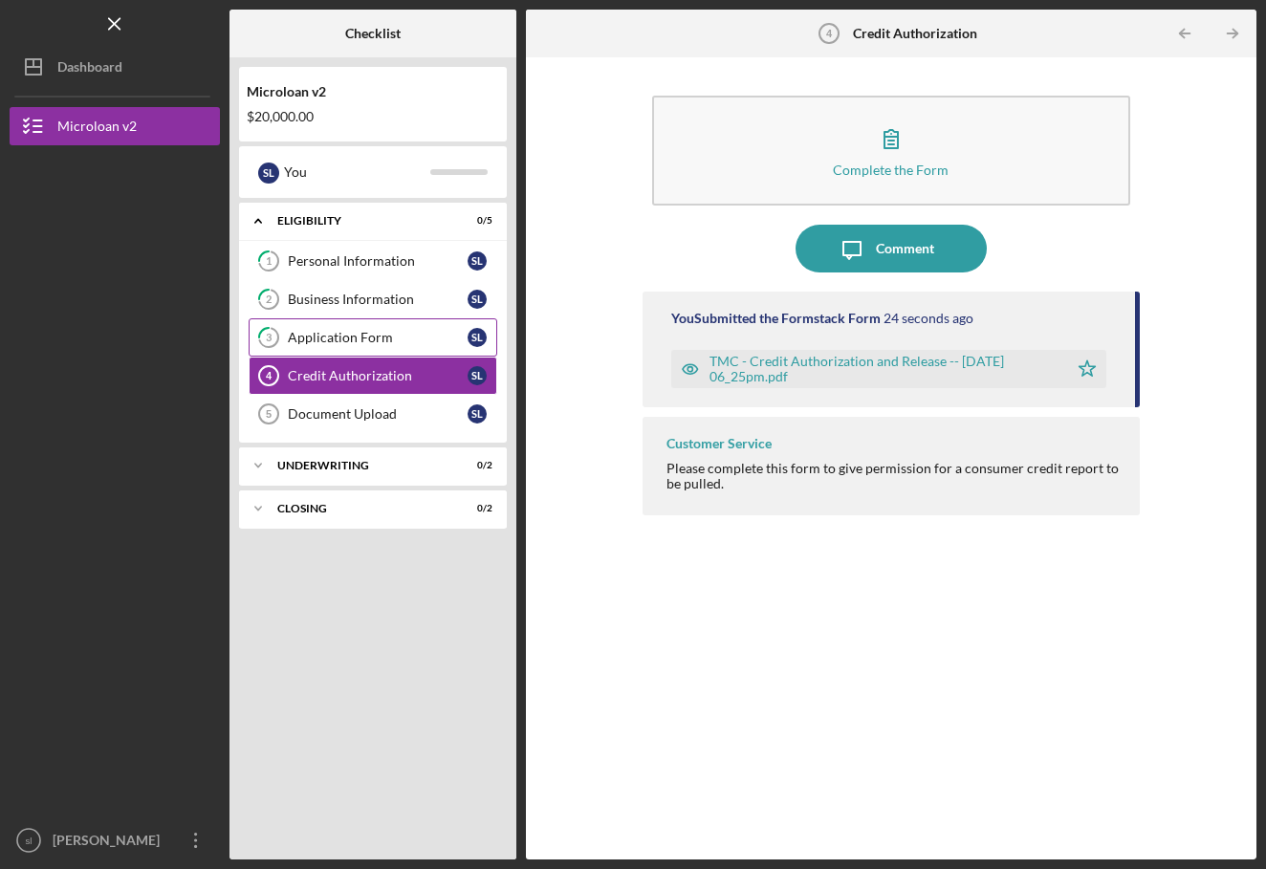
click at [352, 343] on div "Application Form" at bounding box center [378, 337] width 180 height 15
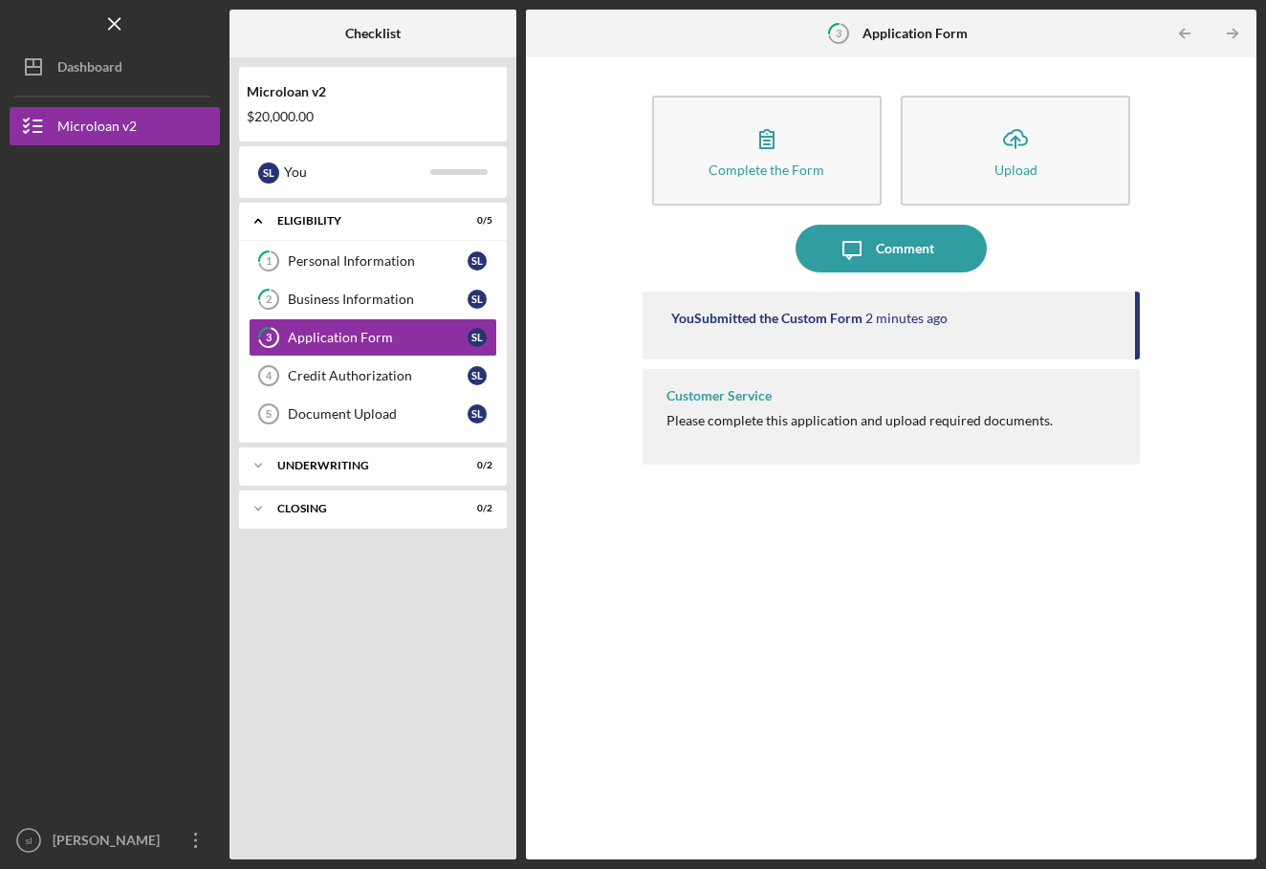
click at [814, 315] on div "You Submitted the Custom Form" at bounding box center [766, 318] width 191 height 15
click at [700, 392] on div "Customer Service" at bounding box center [718, 395] width 105 height 15
click at [1004, 341] on div "You Submitted the Custom Form 2 minutes ago" at bounding box center [891, 326] width 498 height 68
click at [401, 374] on div "Credit Authorization" at bounding box center [378, 375] width 180 height 15
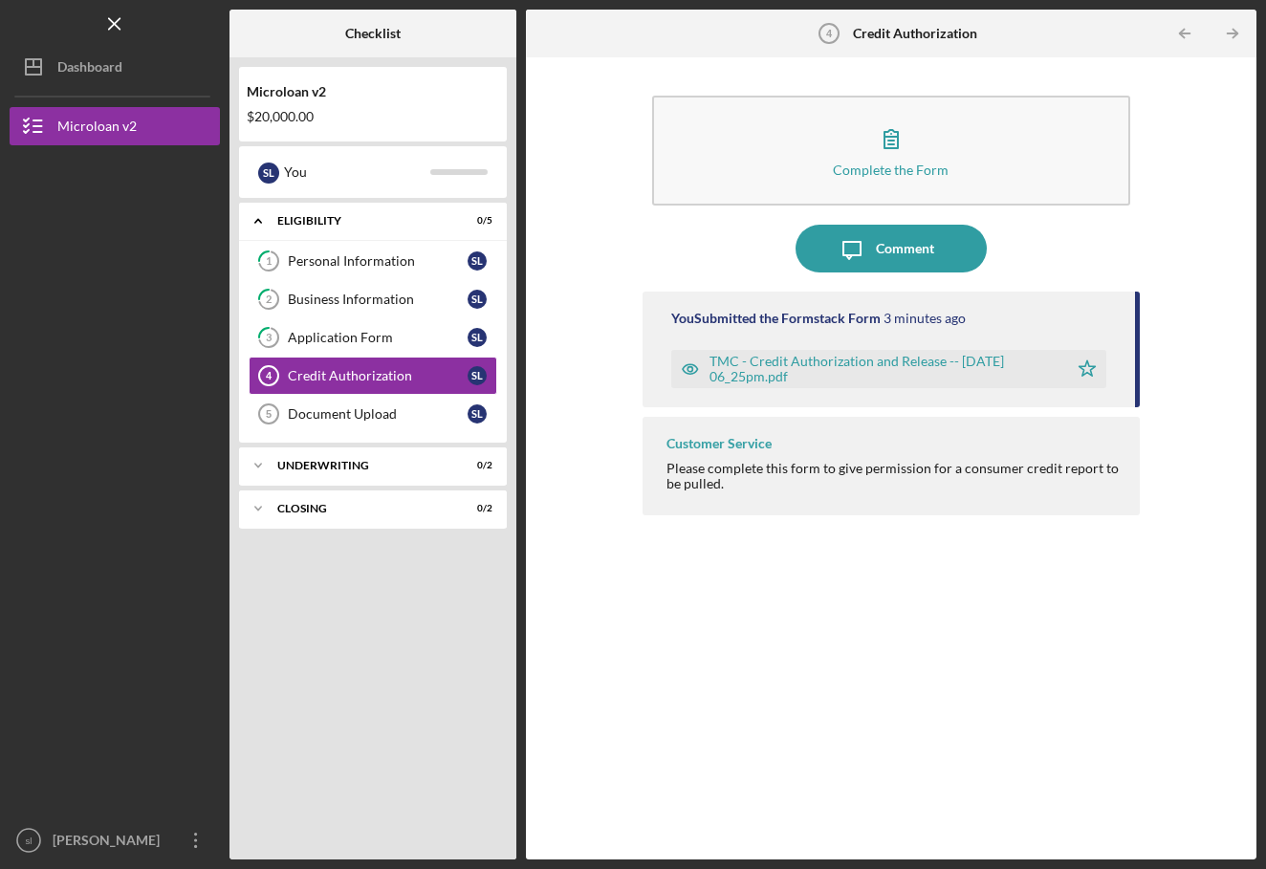
click at [788, 368] on div "TMC - Credit Authorization and Release -- [DATE] 06_25pm.pdf" at bounding box center [884, 369] width 350 height 31
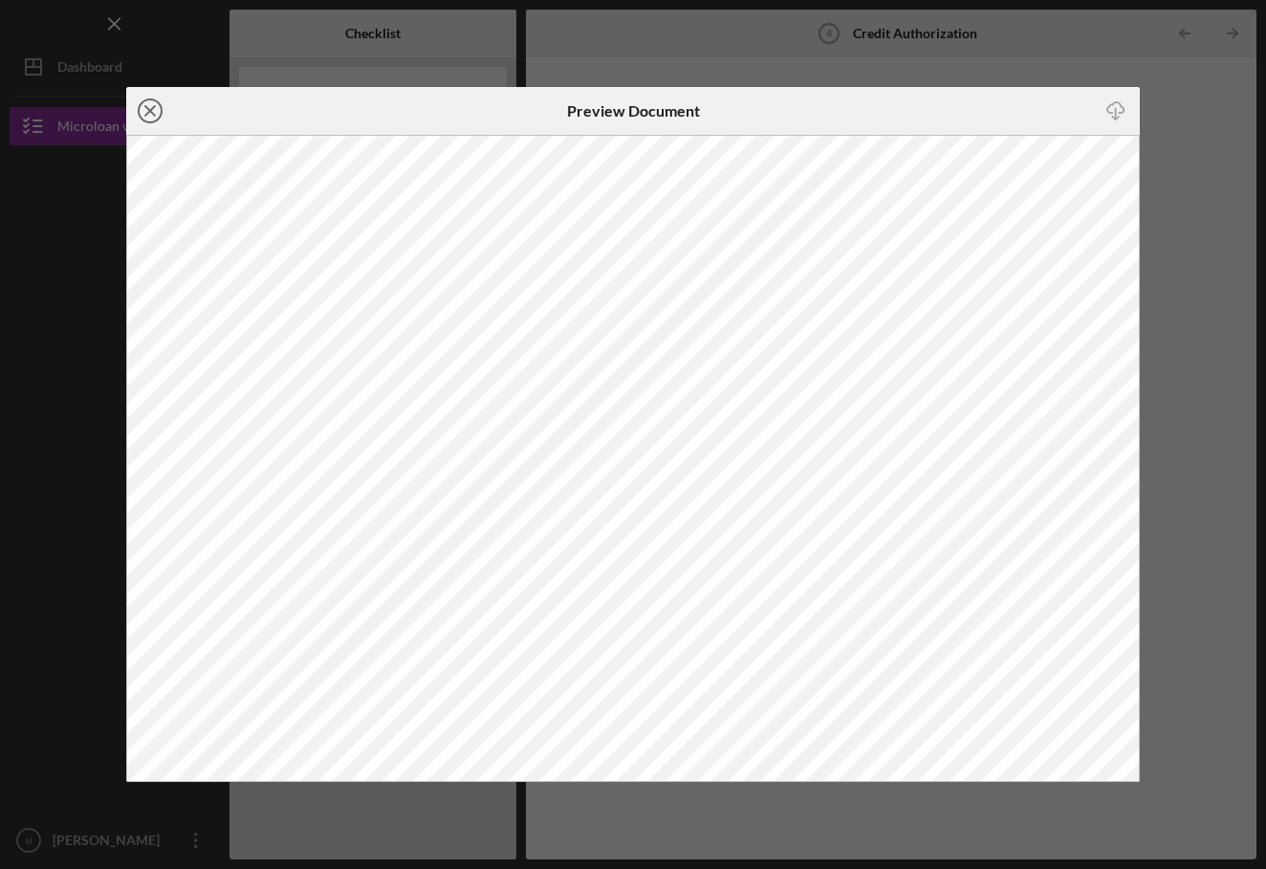
click at [165, 104] on icon "Icon/Close" at bounding box center [150, 111] width 48 height 48
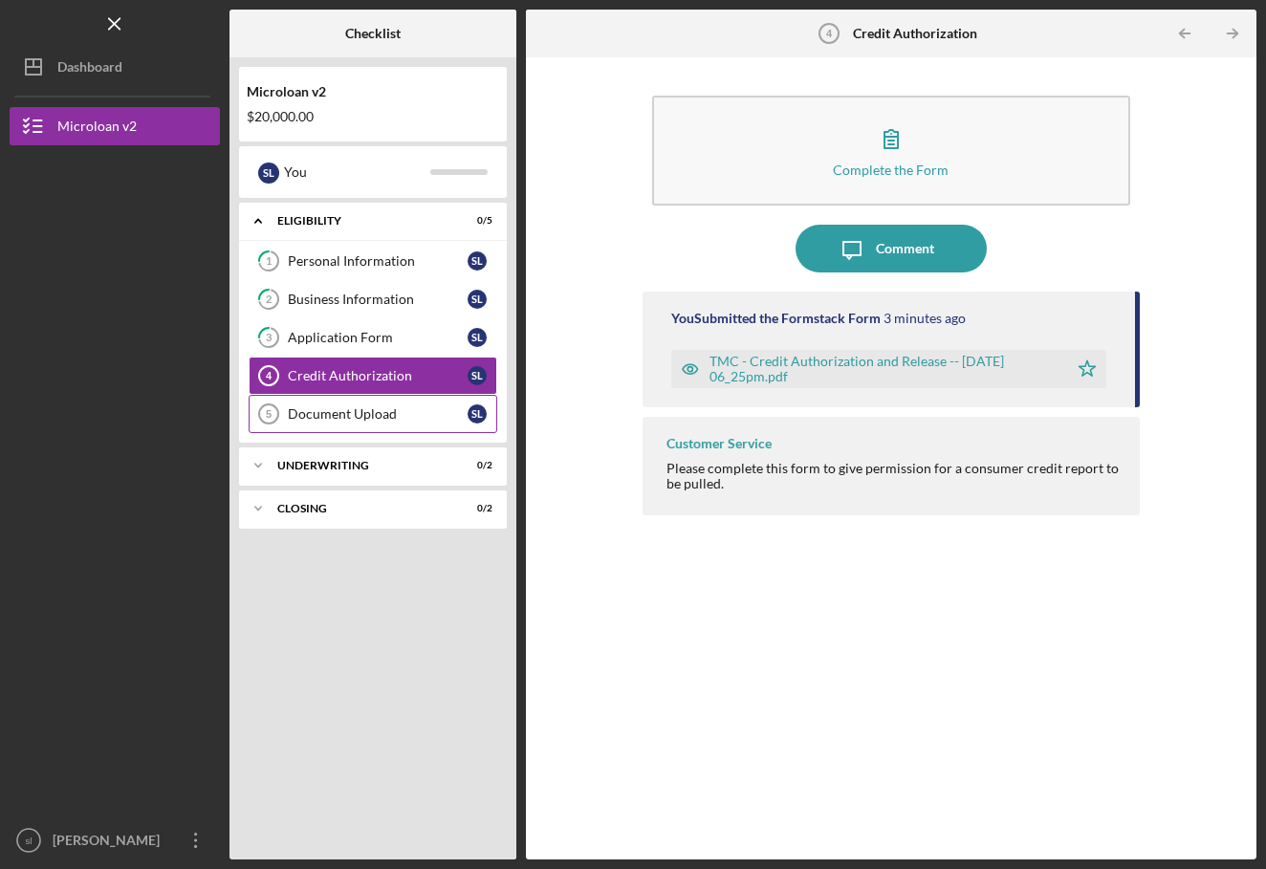
click at [359, 407] on div "Document Upload" at bounding box center [378, 413] width 180 height 15
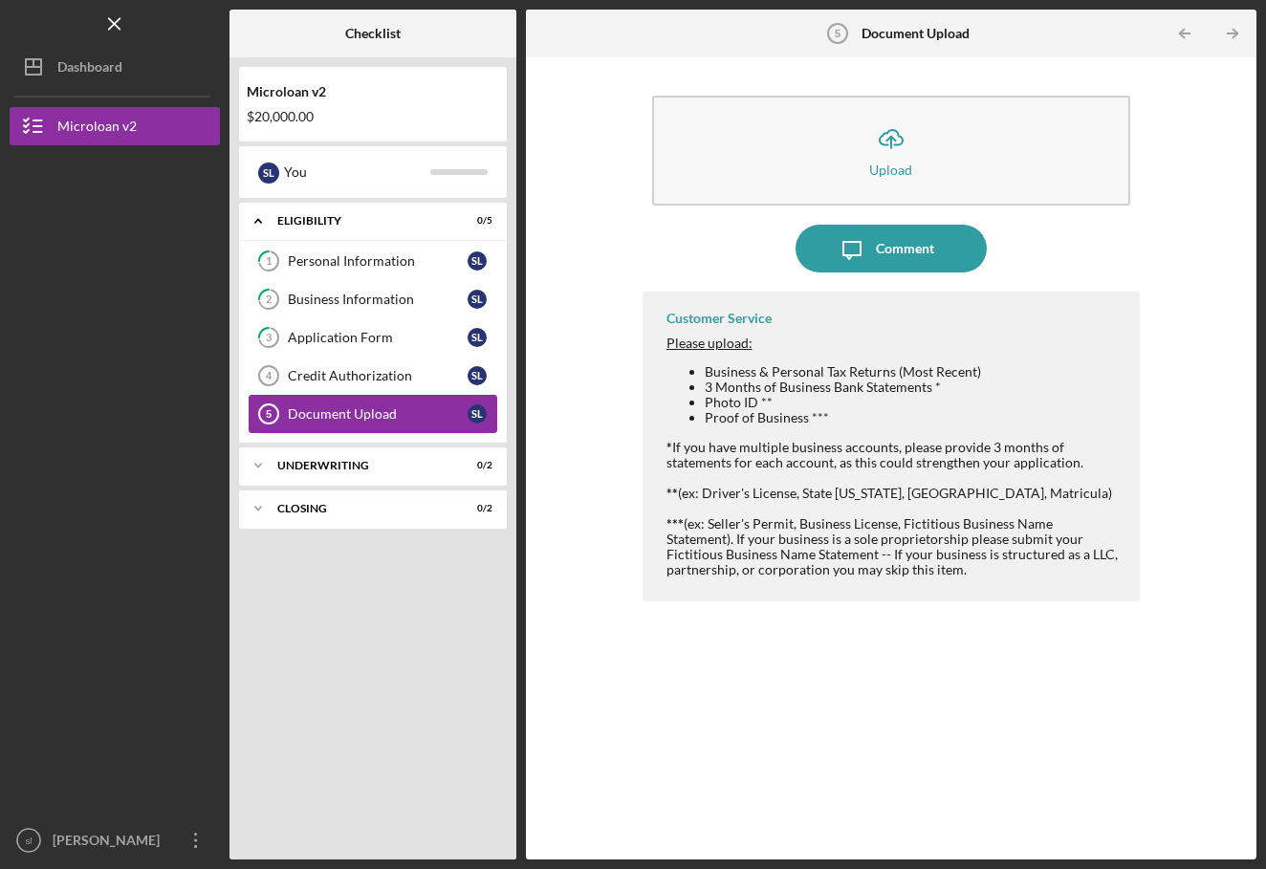
click at [356, 395] on link "Document Upload 5 Document Upload s l" at bounding box center [373, 414] width 249 height 38
click at [355, 380] on div "Credit Authorization" at bounding box center [378, 375] width 180 height 15
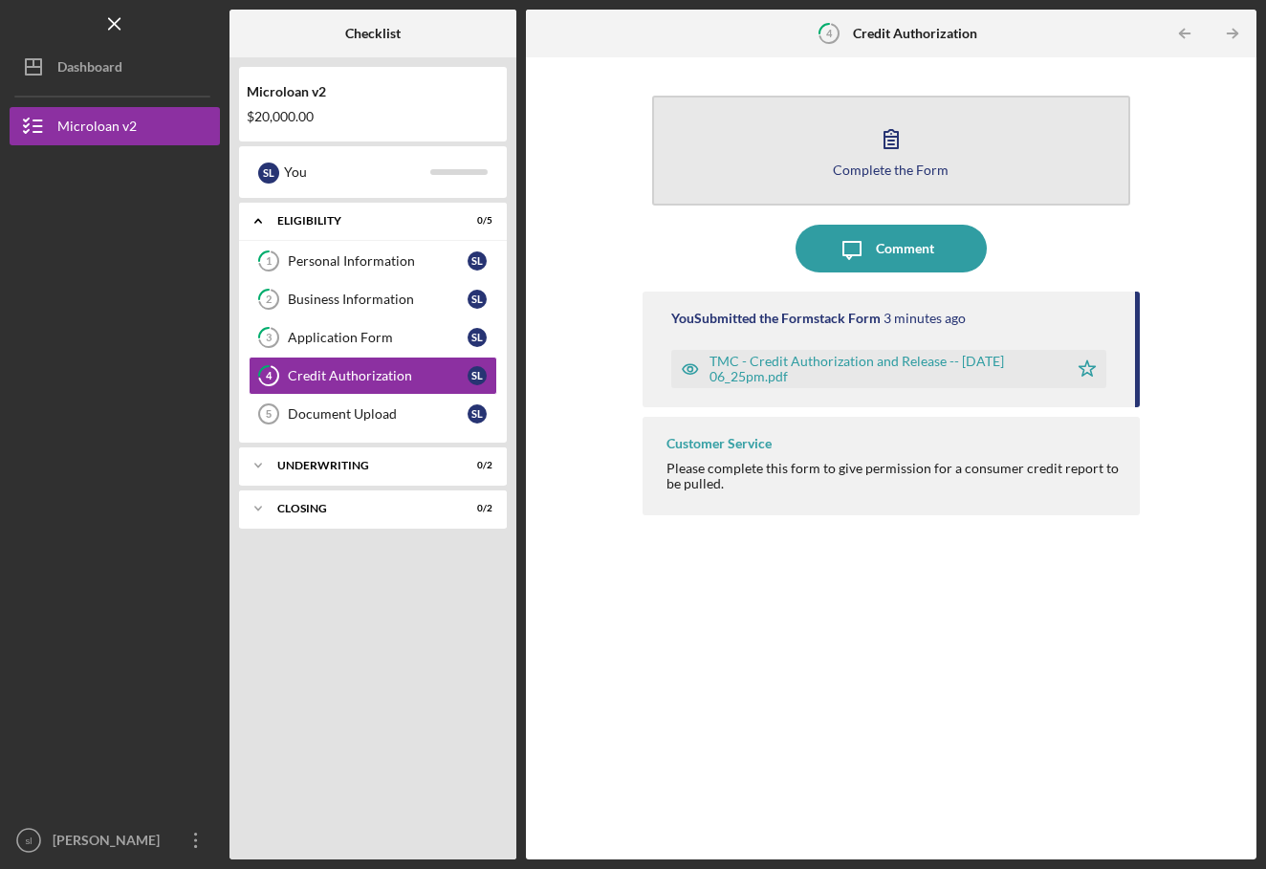
click at [842, 189] on button "Complete the Form Form" at bounding box center [891, 151] width 479 height 110
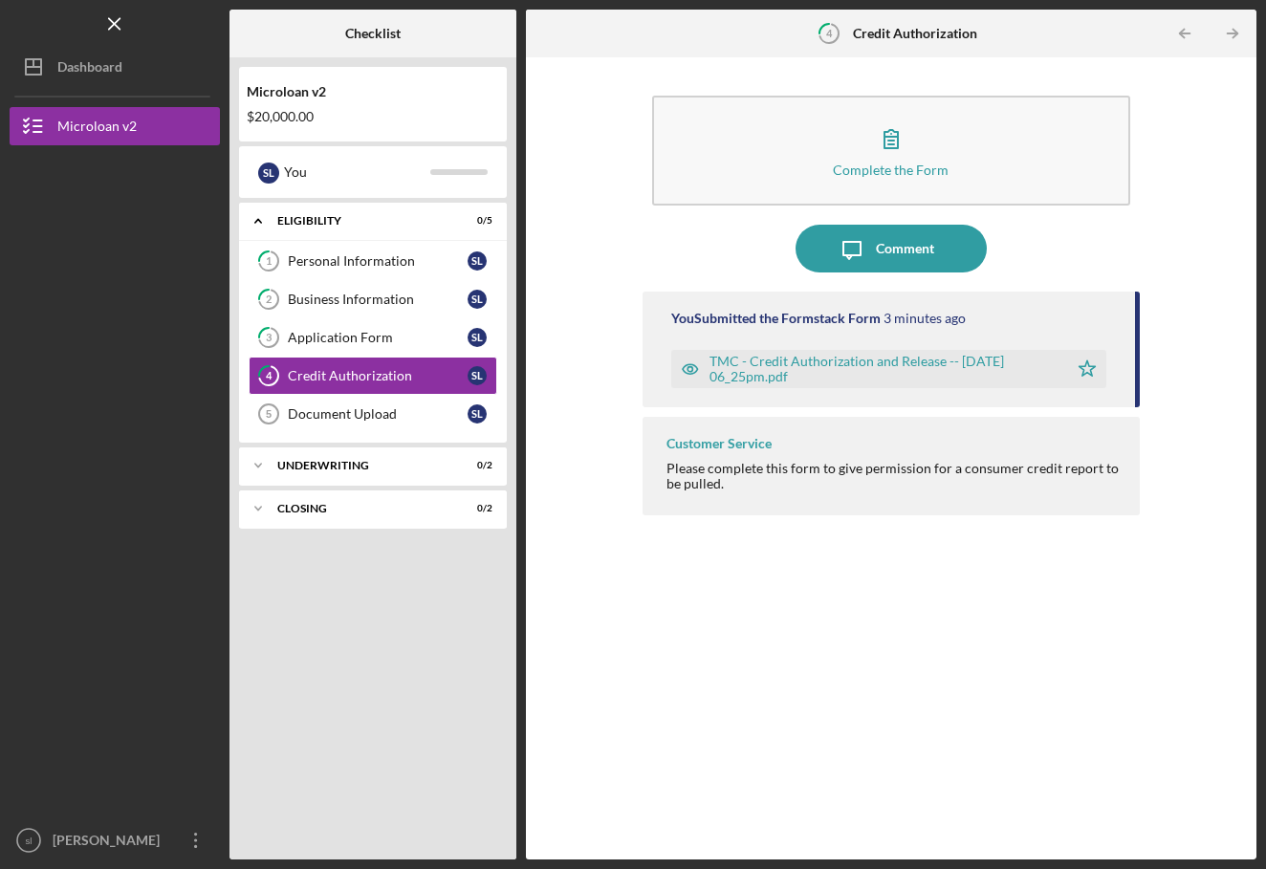
click at [822, 458] on div "Customer Service Please complete this form to give permission for a consumer cr…" at bounding box center [891, 466] width 498 height 98
click at [376, 409] on div "Document Upload" at bounding box center [378, 413] width 180 height 15
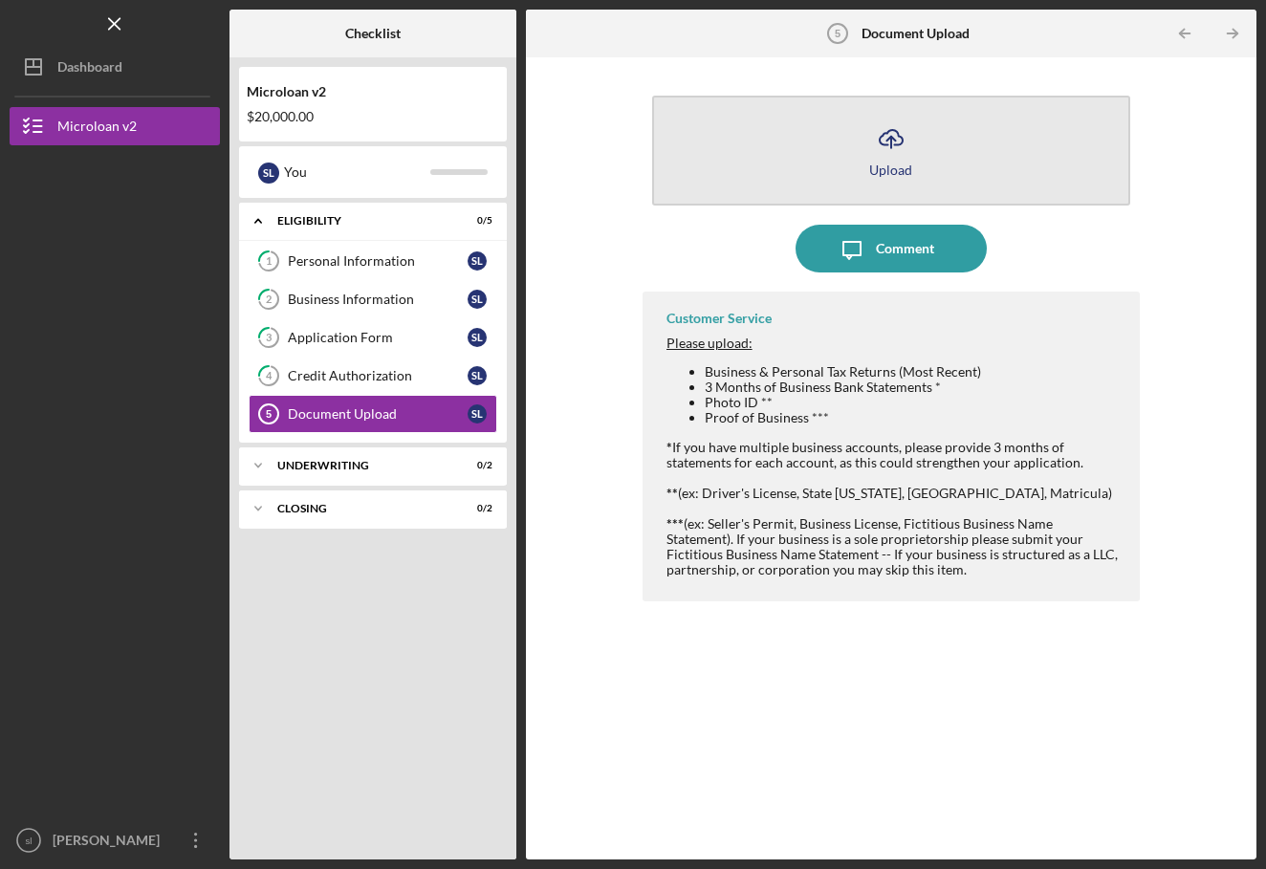
click at [821, 172] on button "Icon/Upload Upload" at bounding box center [891, 151] width 479 height 110
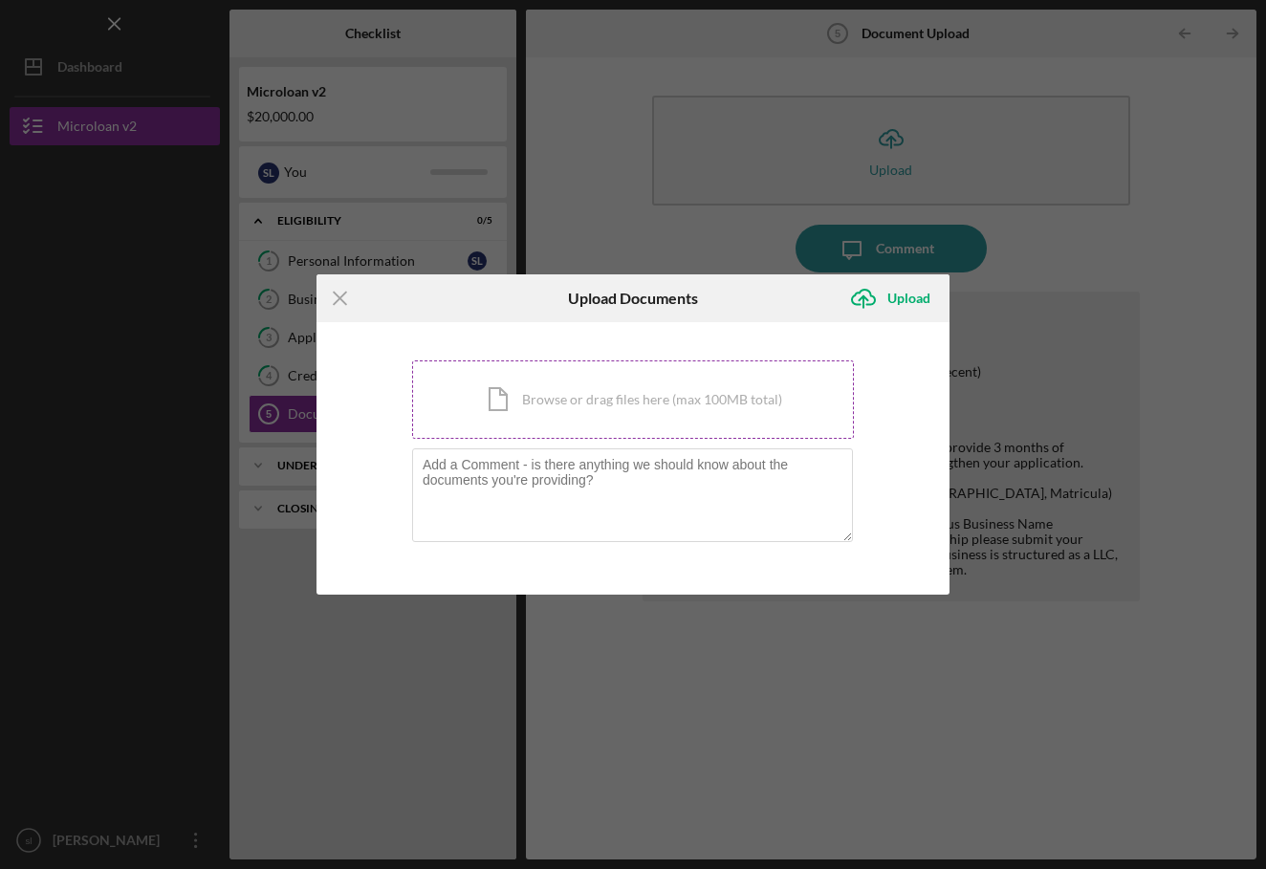
click at [619, 367] on div "Icon/Document Browse or drag files here (max 100MB total) Tap to choose files o…" at bounding box center [633, 399] width 442 height 78
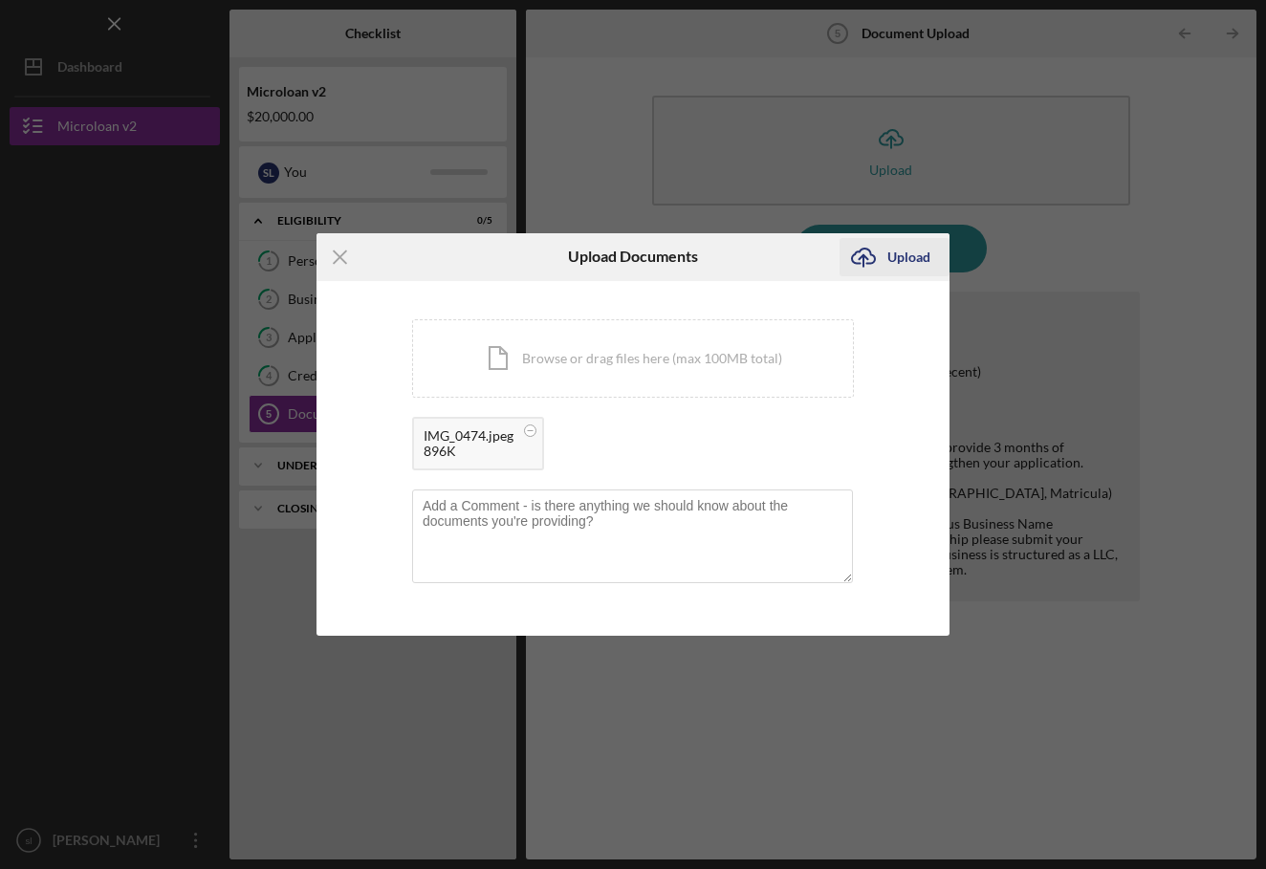
click at [899, 253] on div "Upload" at bounding box center [908, 257] width 43 height 38
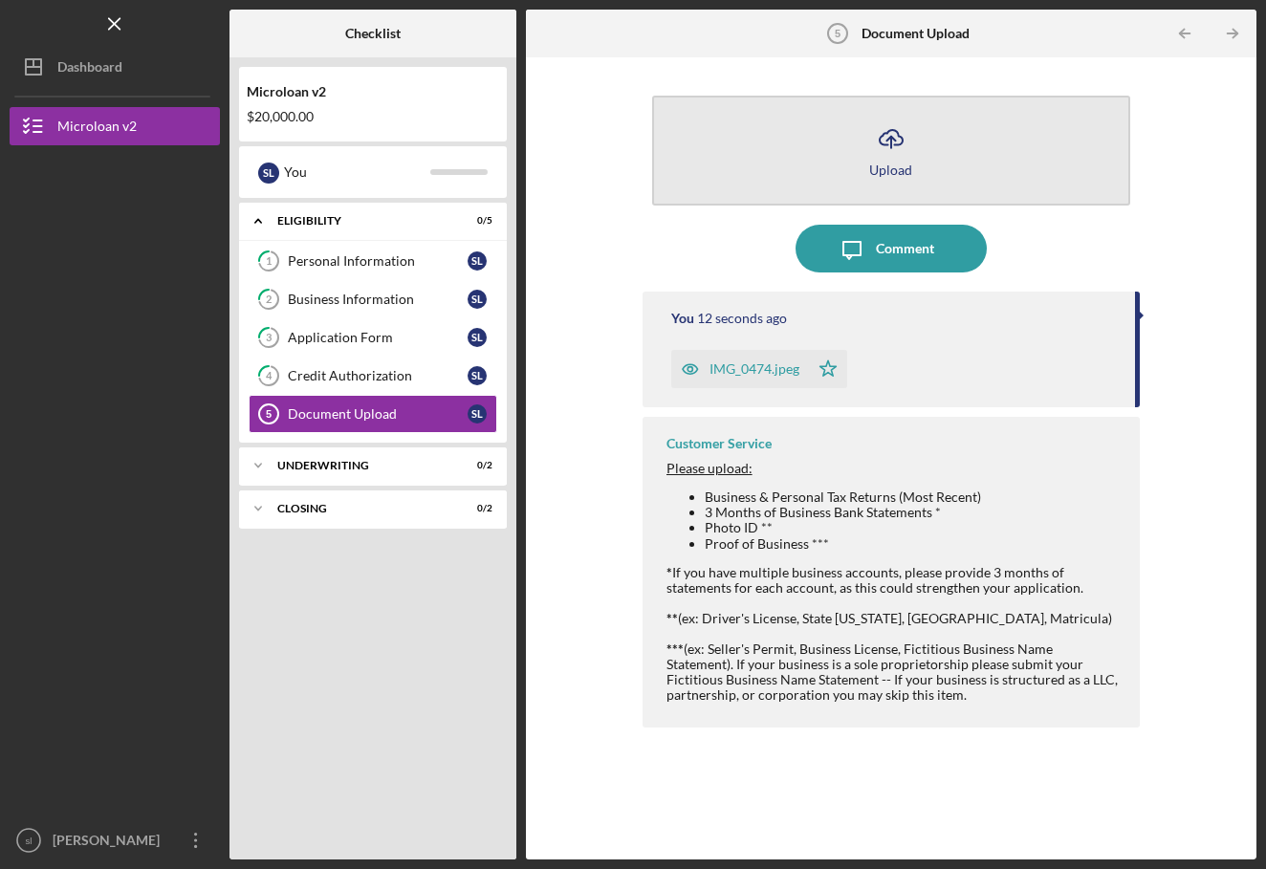
click at [858, 171] on button "Icon/Upload Upload" at bounding box center [891, 151] width 479 height 110
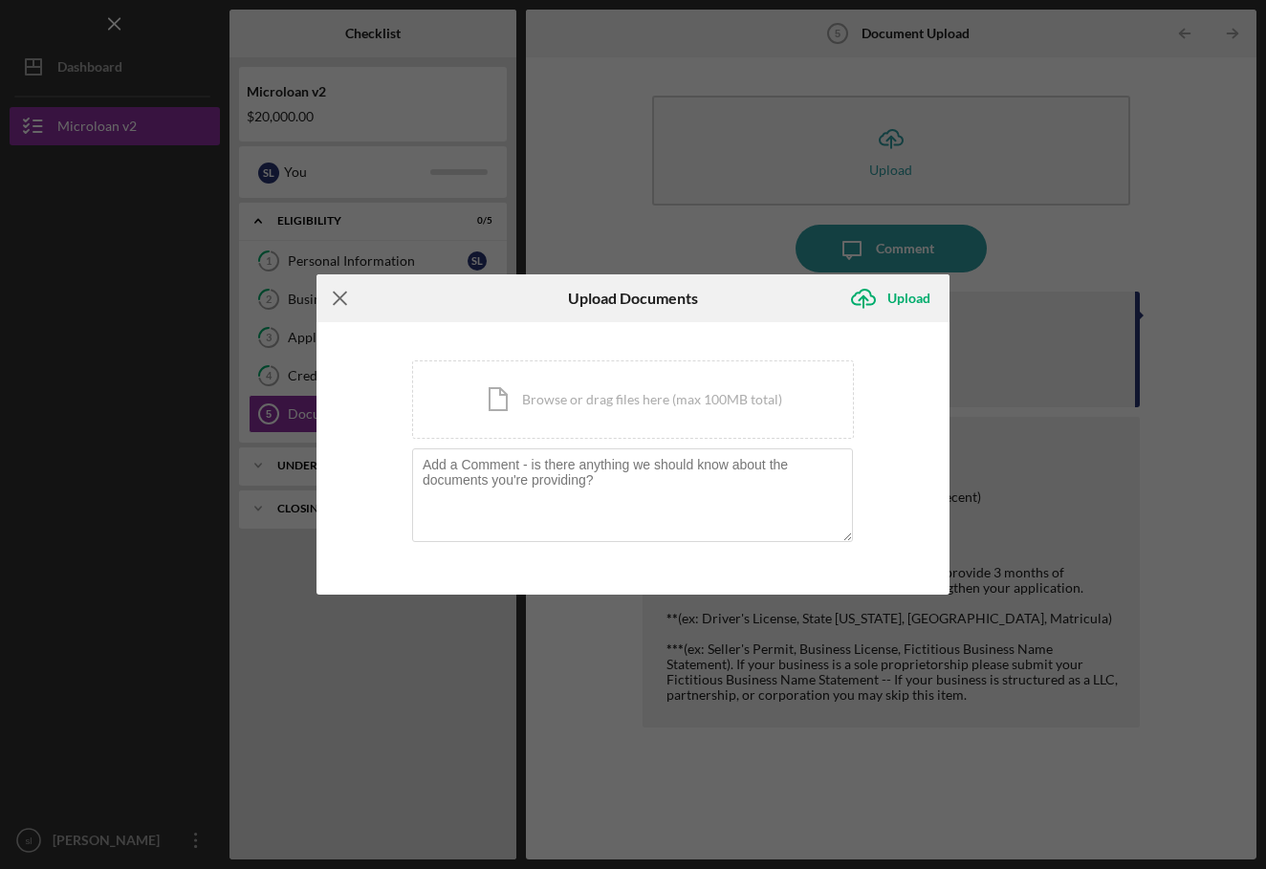
click at [336, 302] on line at bounding box center [340, 298] width 12 height 12
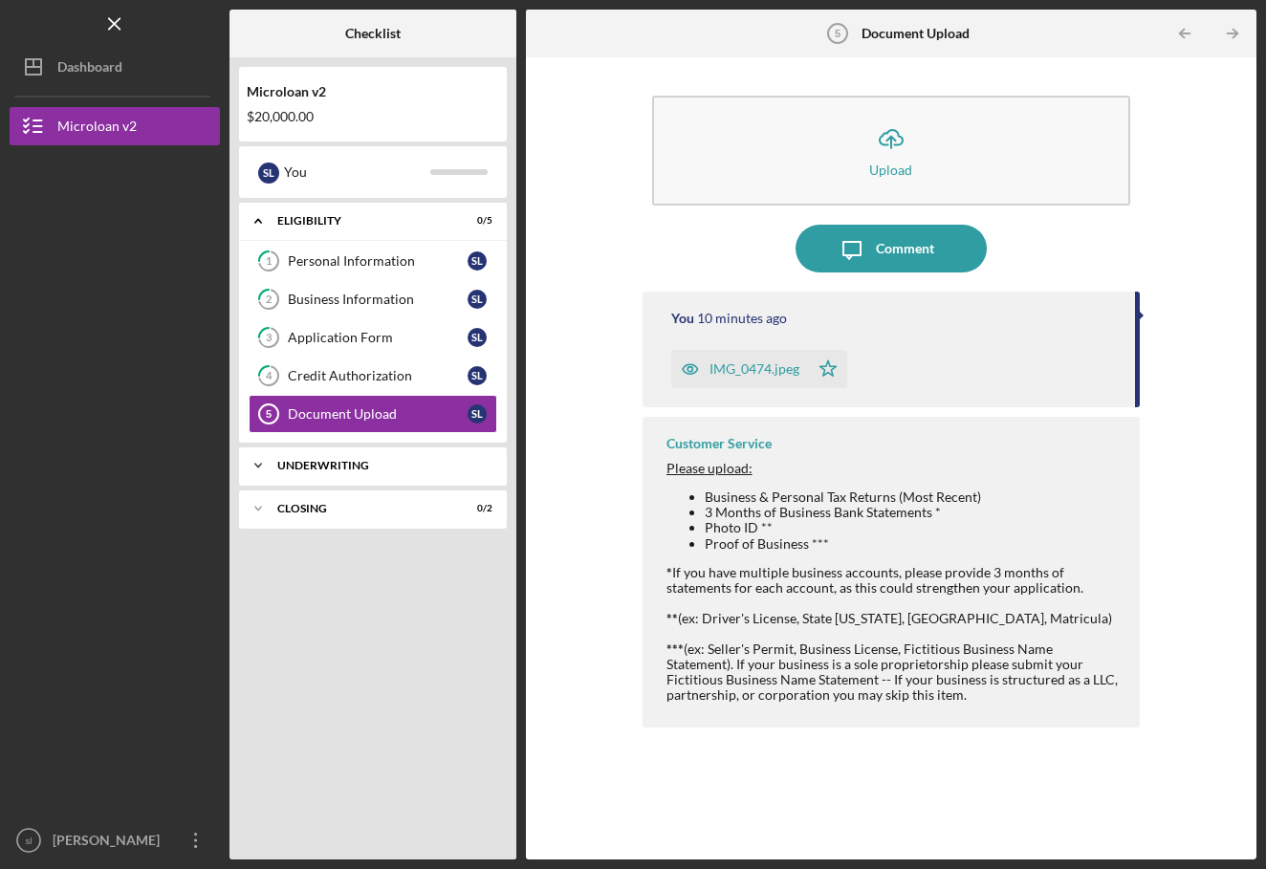
click at [385, 467] on div "Underwriting" at bounding box center [380, 465] width 206 height 11
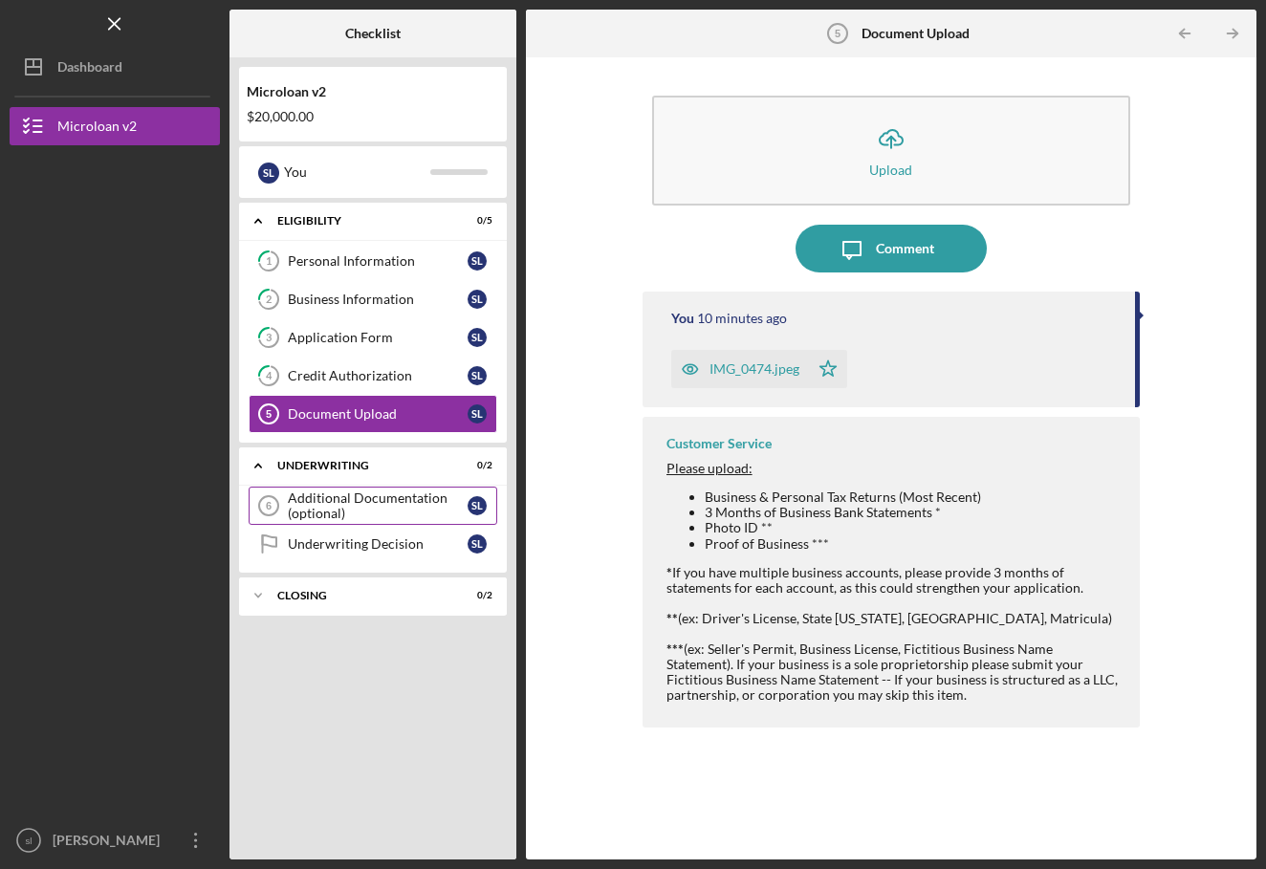
click at [357, 509] on div "Additional Documentation (optional)" at bounding box center [378, 505] width 180 height 31
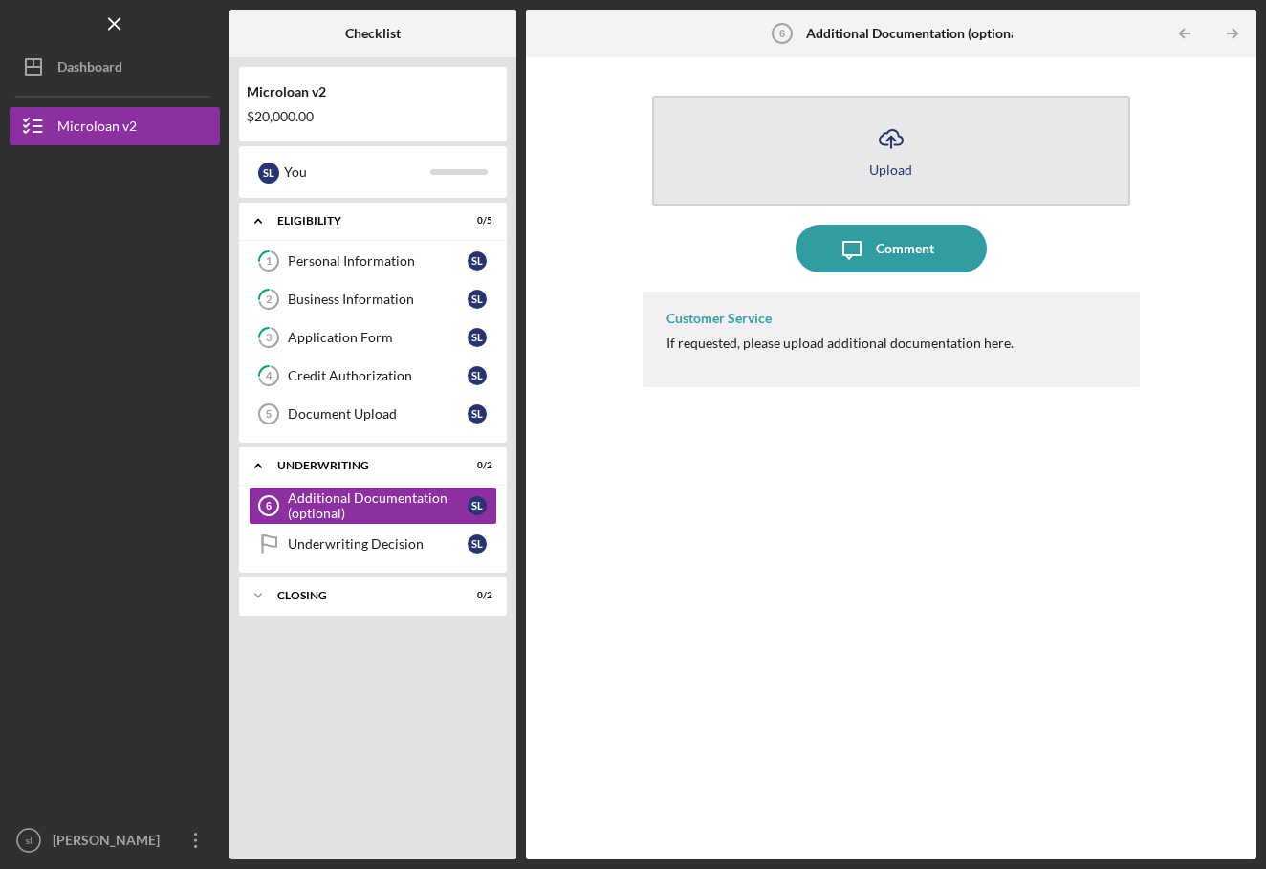
click at [884, 139] on icon "Icon/Upload" at bounding box center [891, 139] width 48 height 48
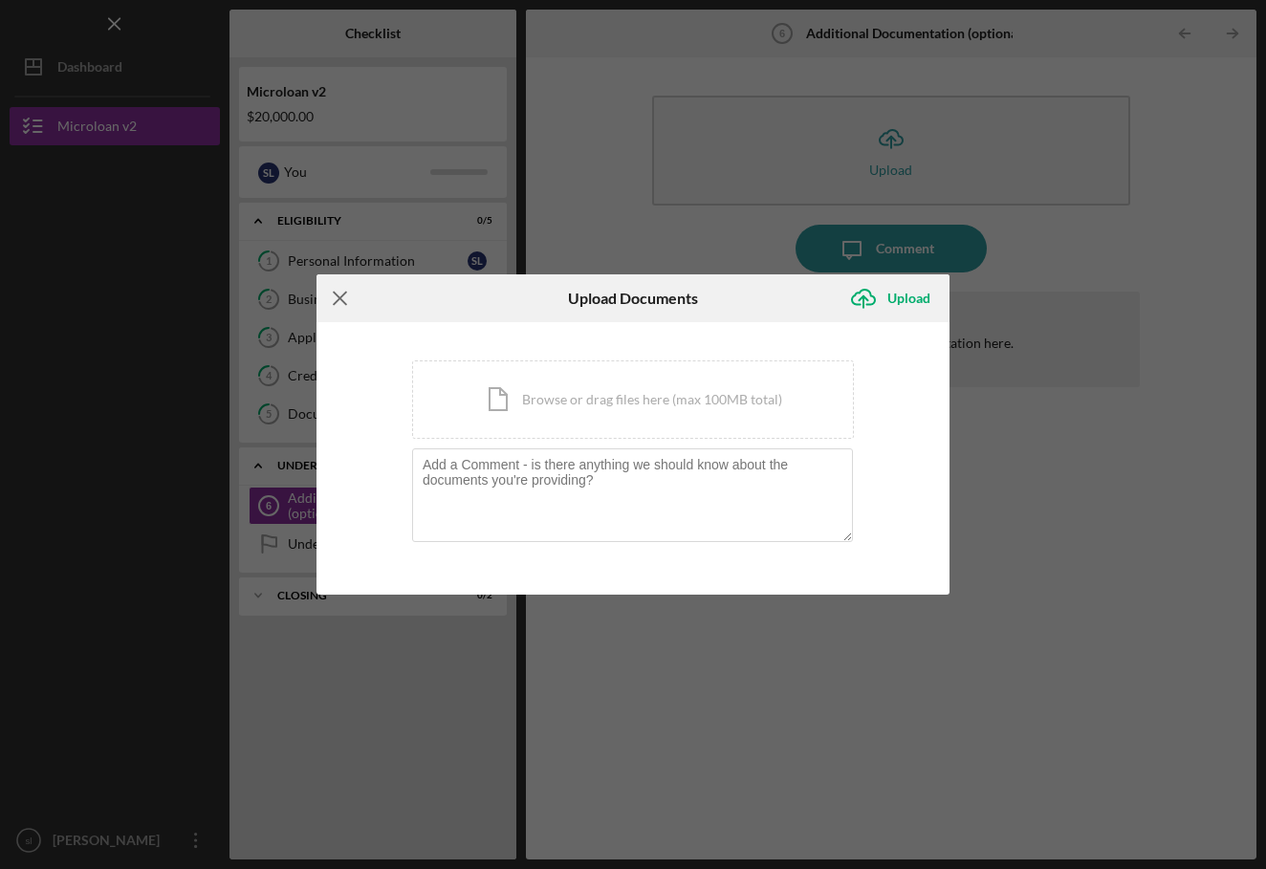
click at [325, 305] on icon "Icon/Menu Close" at bounding box center [340, 298] width 48 height 48
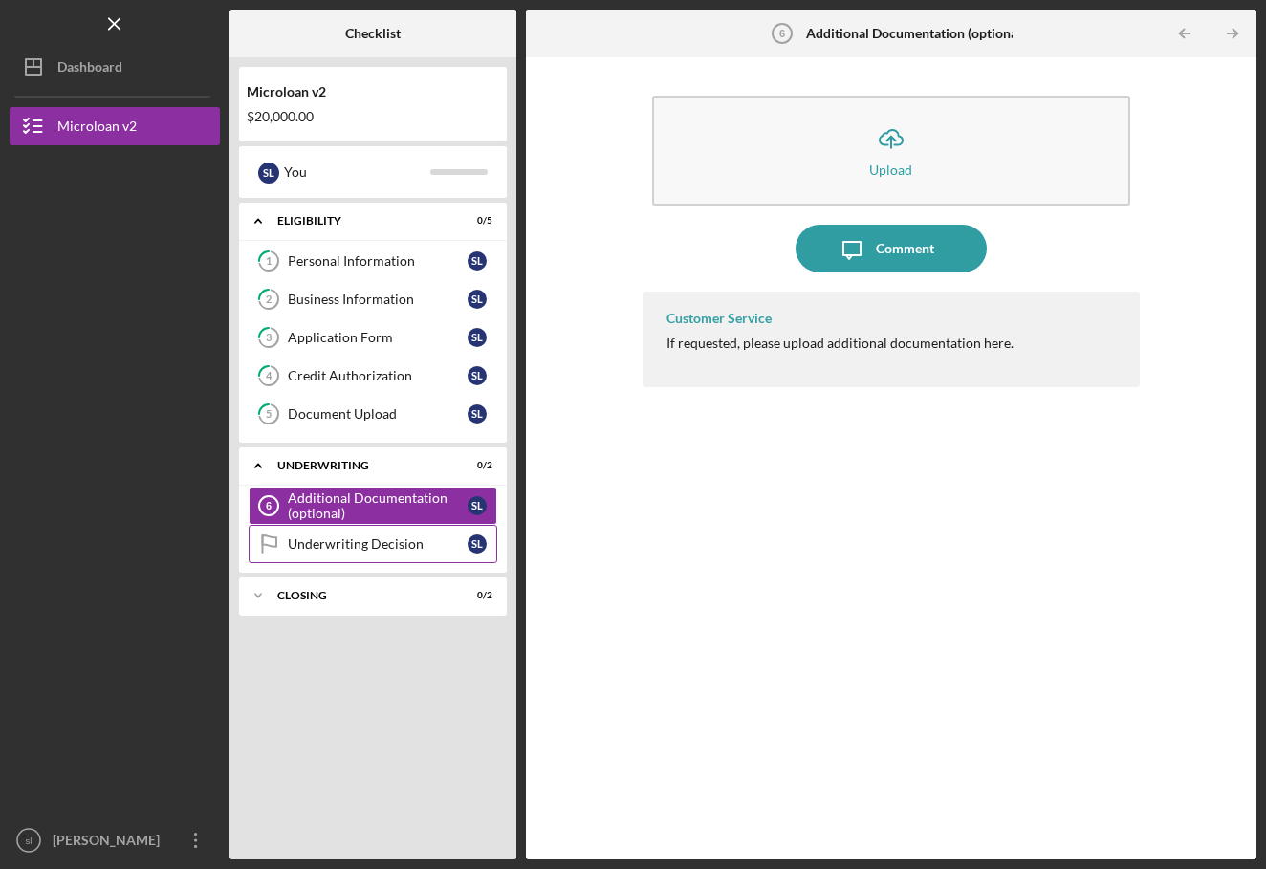
click at [315, 546] on div "Underwriting Decision" at bounding box center [378, 543] width 180 height 15
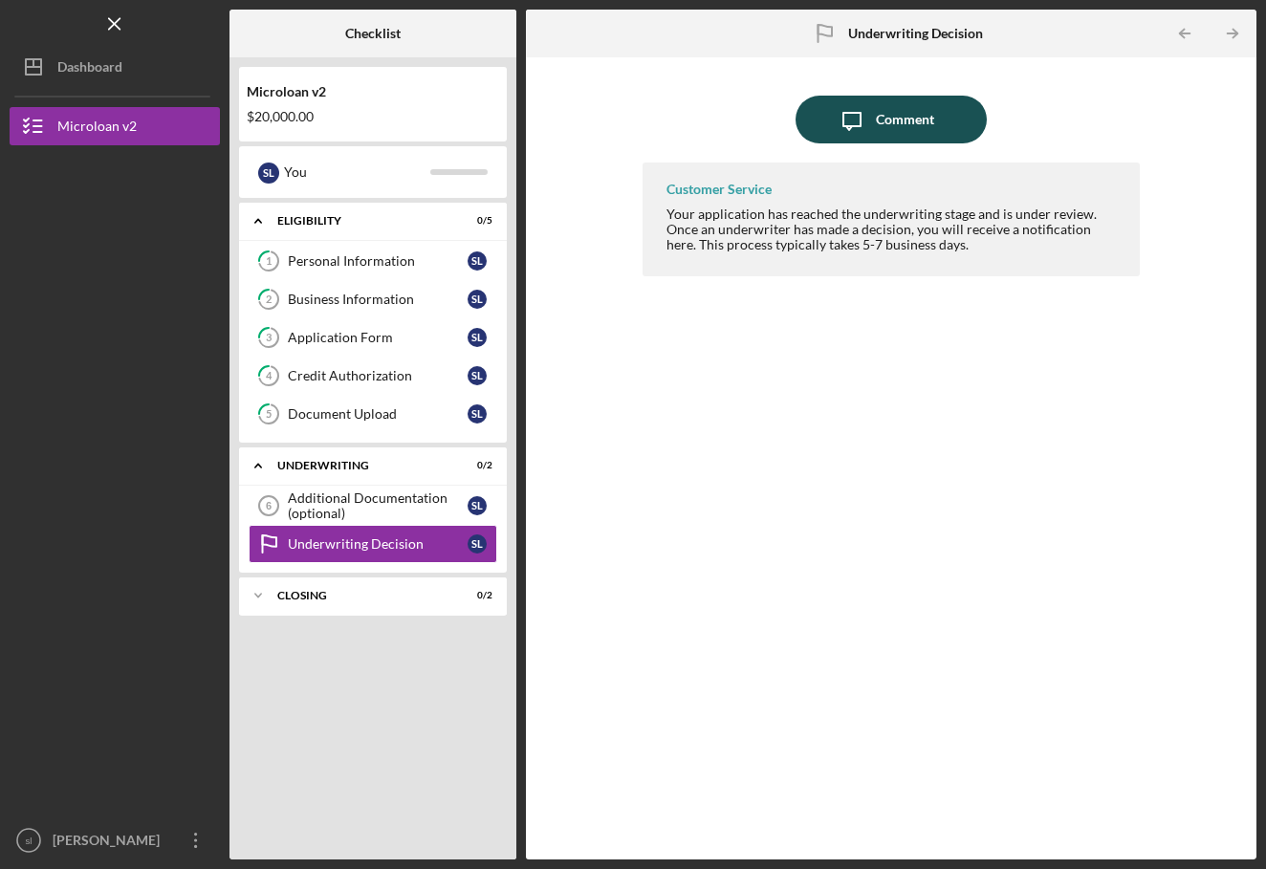
click at [836, 101] on icon "Icon/Message" at bounding box center [852, 120] width 48 height 48
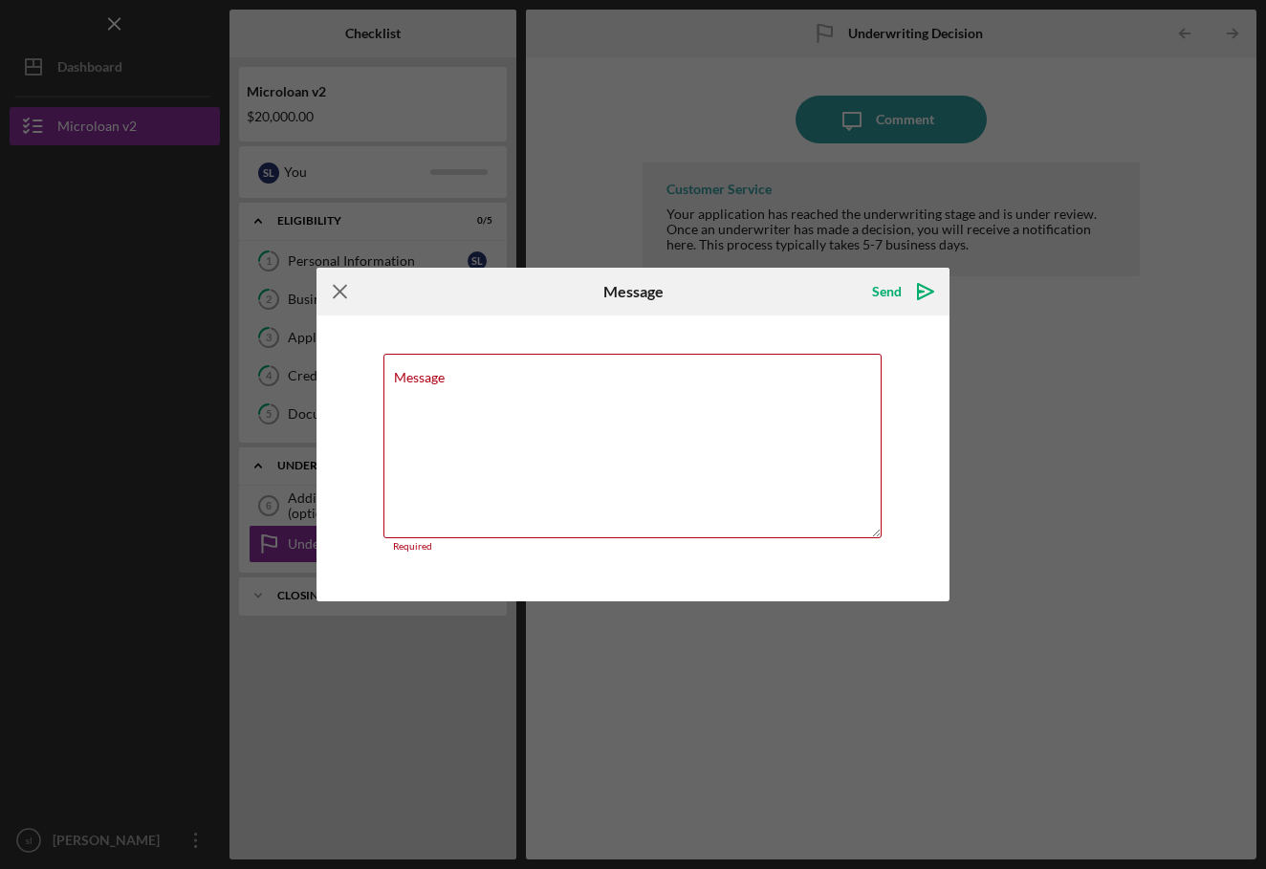
click at [350, 304] on icon "Icon/Menu Close" at bounding box center [340, 292] width 48 height 48
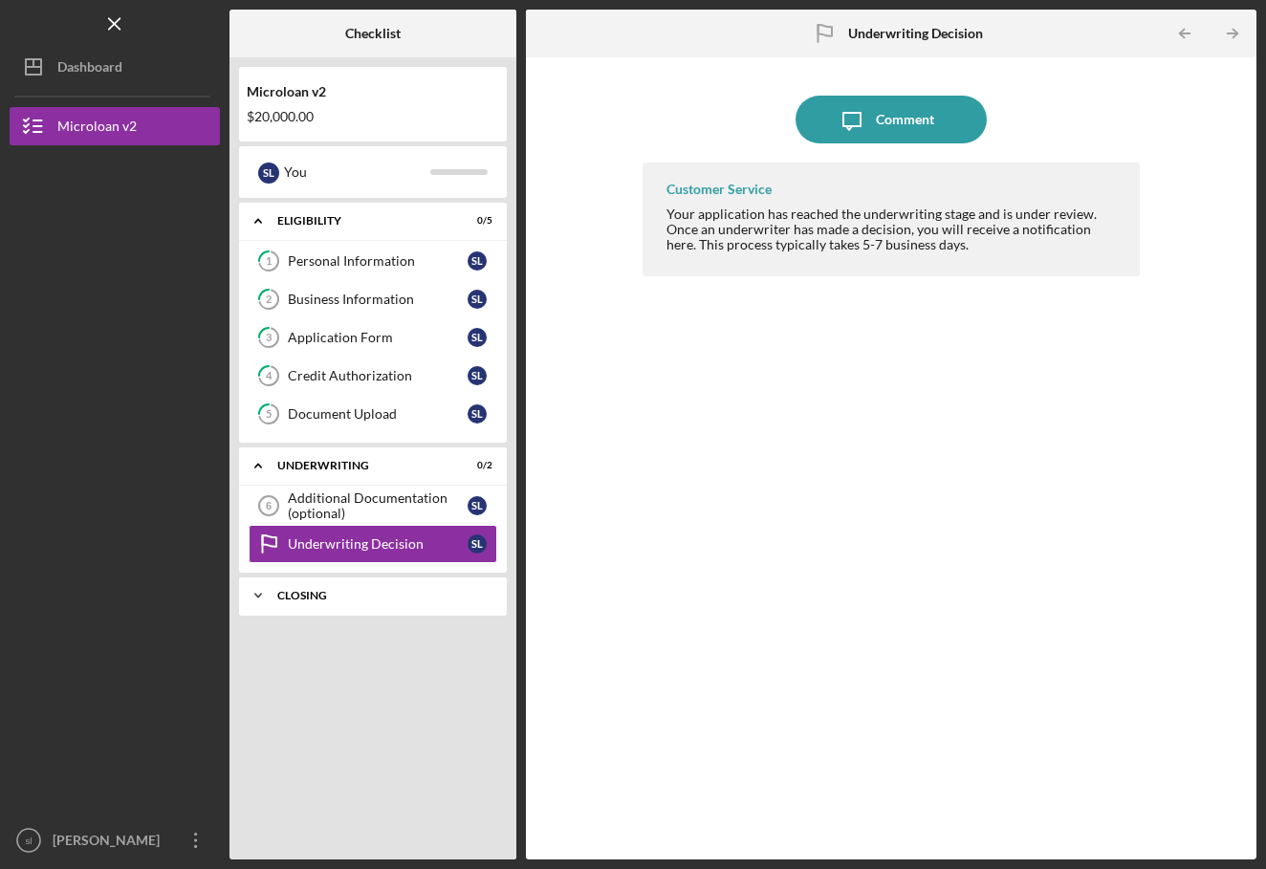
click at [318, 601] on div "Icon/Expander Closing 0 / 2" at bounding box center [373, 595] width 268 height 38
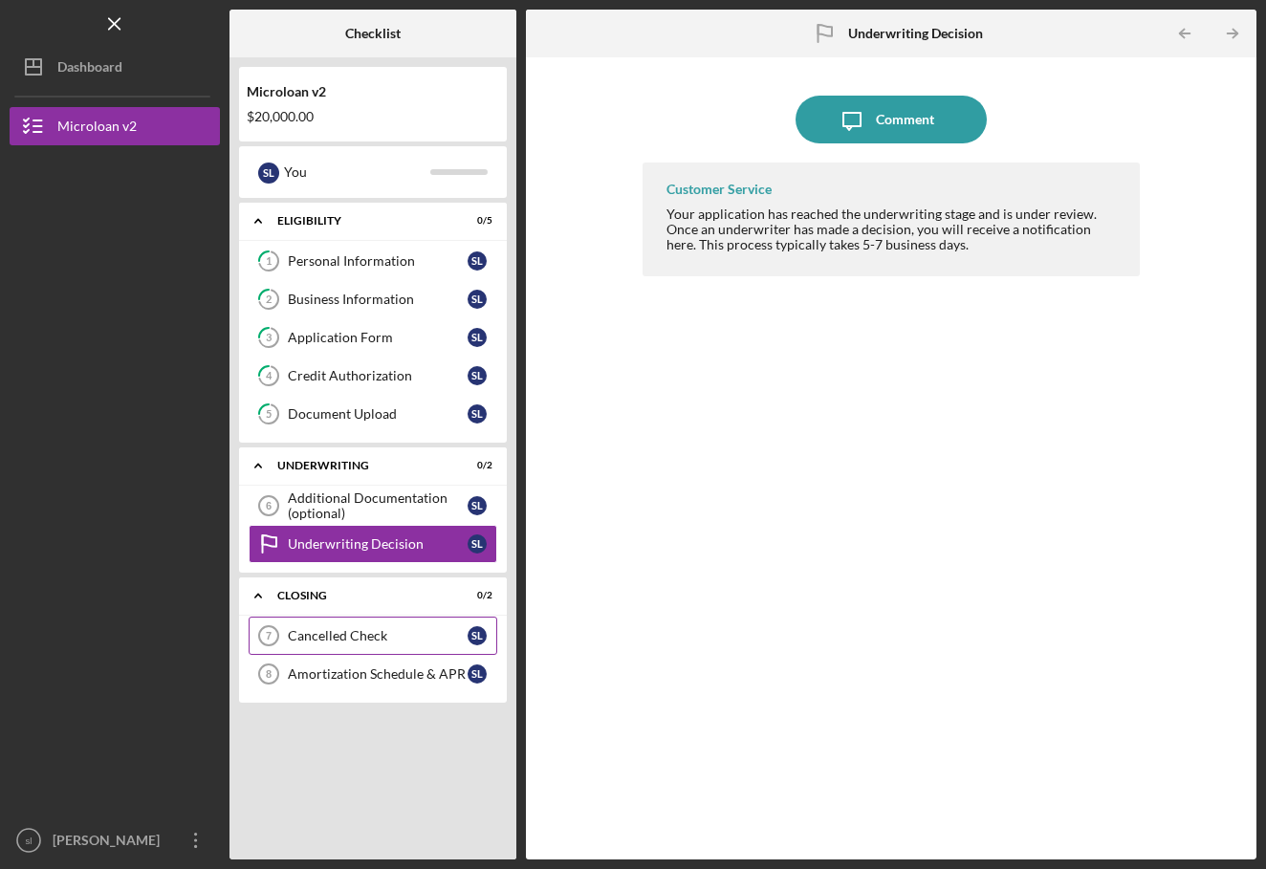
click at [315, 640] on div "Cancelled Check" at bounding box center [378, 635] width 180 height 15
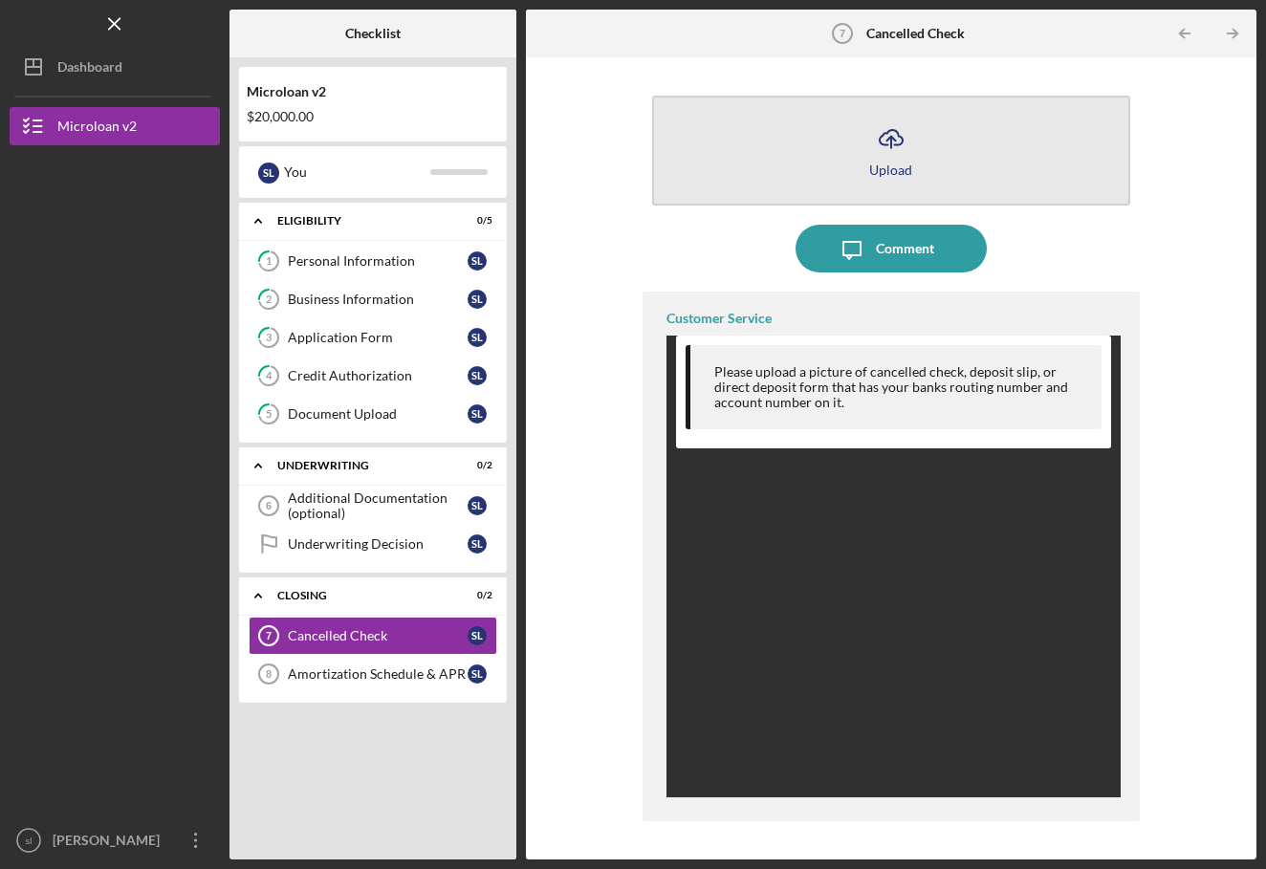
click at [836, 200] on button "Icon/Upload Upload" at bounding box center [891, 151] width 479 height 110
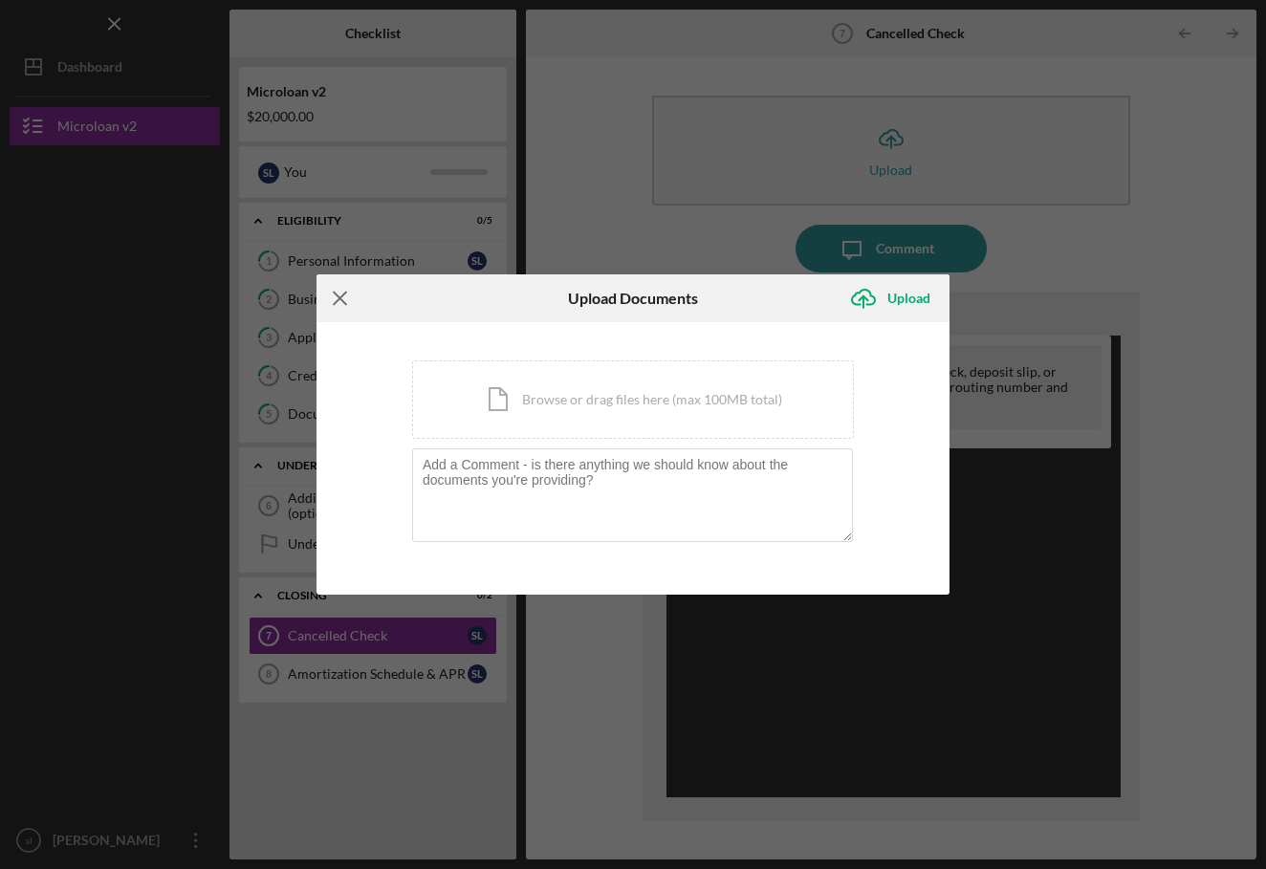
click at [327, 286] on icon "Icon/Menu Close" at bounding box center [340, 298] width 48 height 48
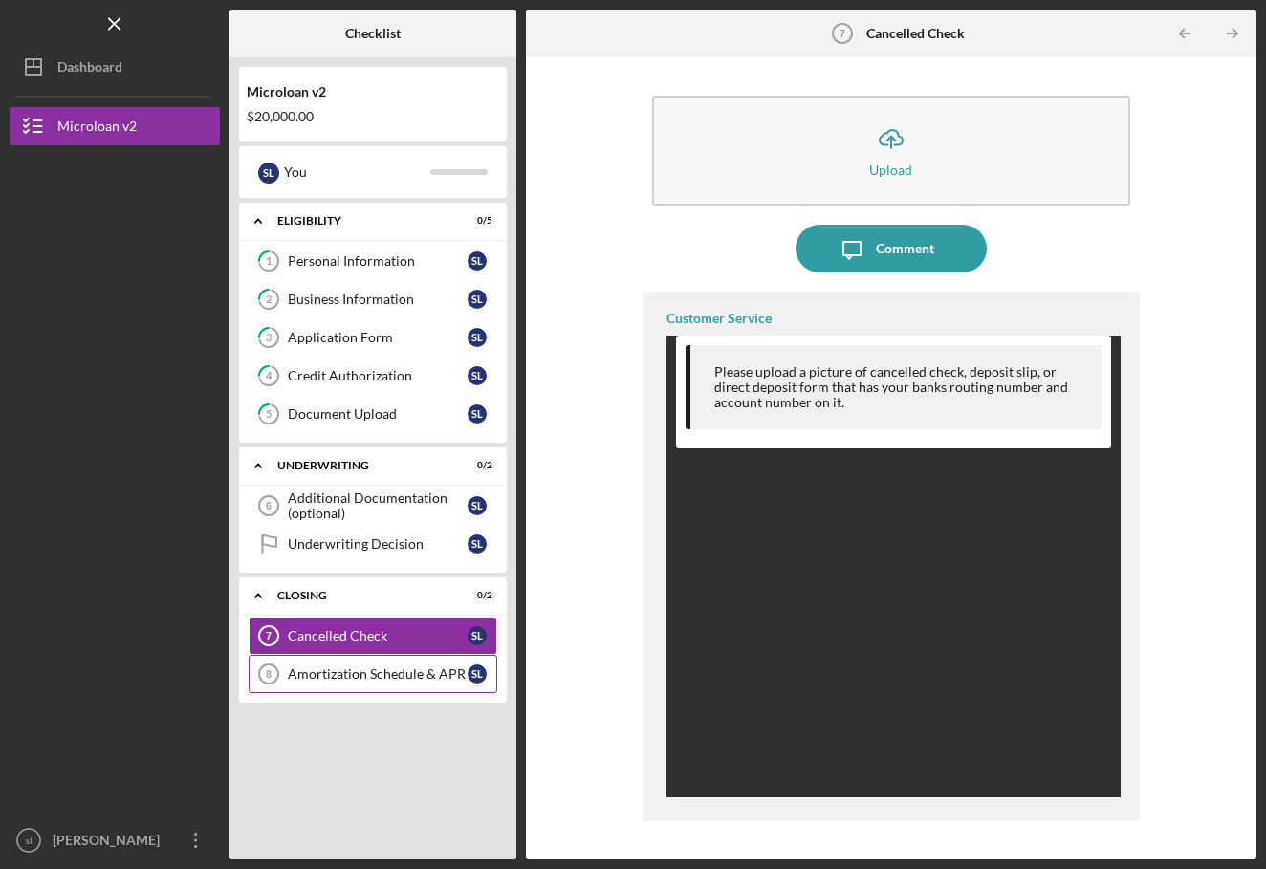
click at [298, 686] on link "Amortization Schedule & [DATE] Amortization [PERSON_NAME] & APR s l" at bounding box center [373, 674] width 249 height 38
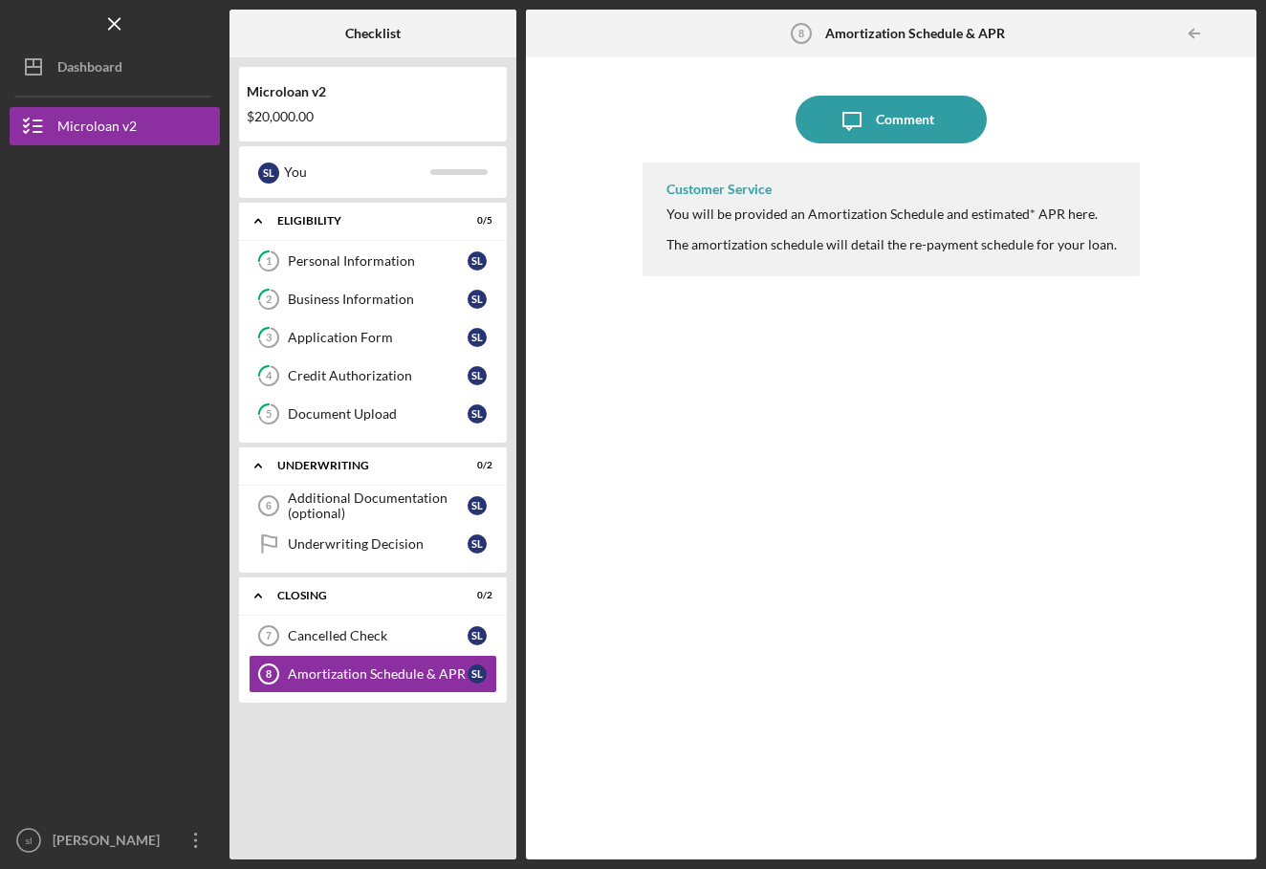
click at [833, 92] on div at bounding box center [891, 91] width 498 height 10
click at [833, 109] on icon "Icon/Message" at bounding box center [852, 120] width 48 height 48
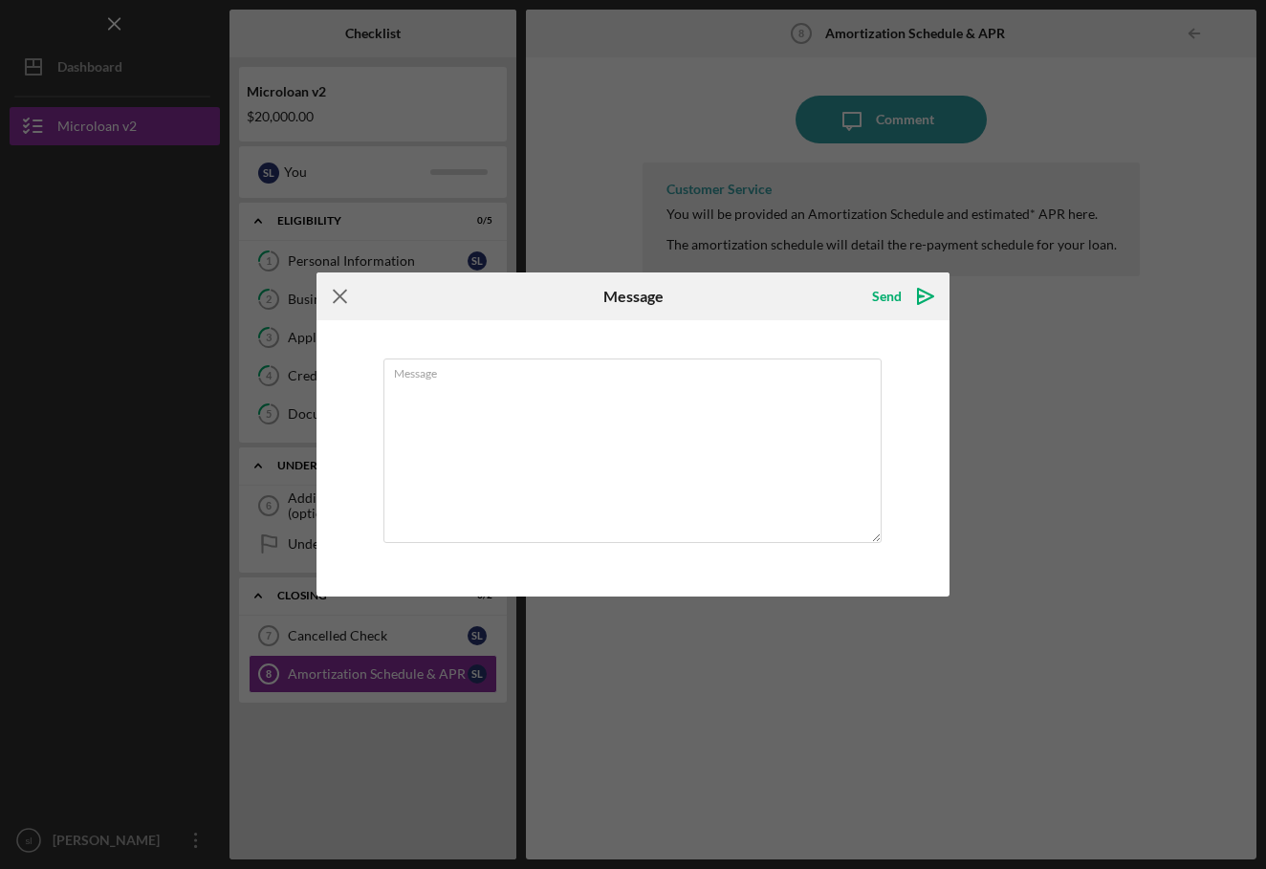
click at [332, 313] on icon "Icon/Menu Close" at bounding box center [340, 296] width 48 height 48
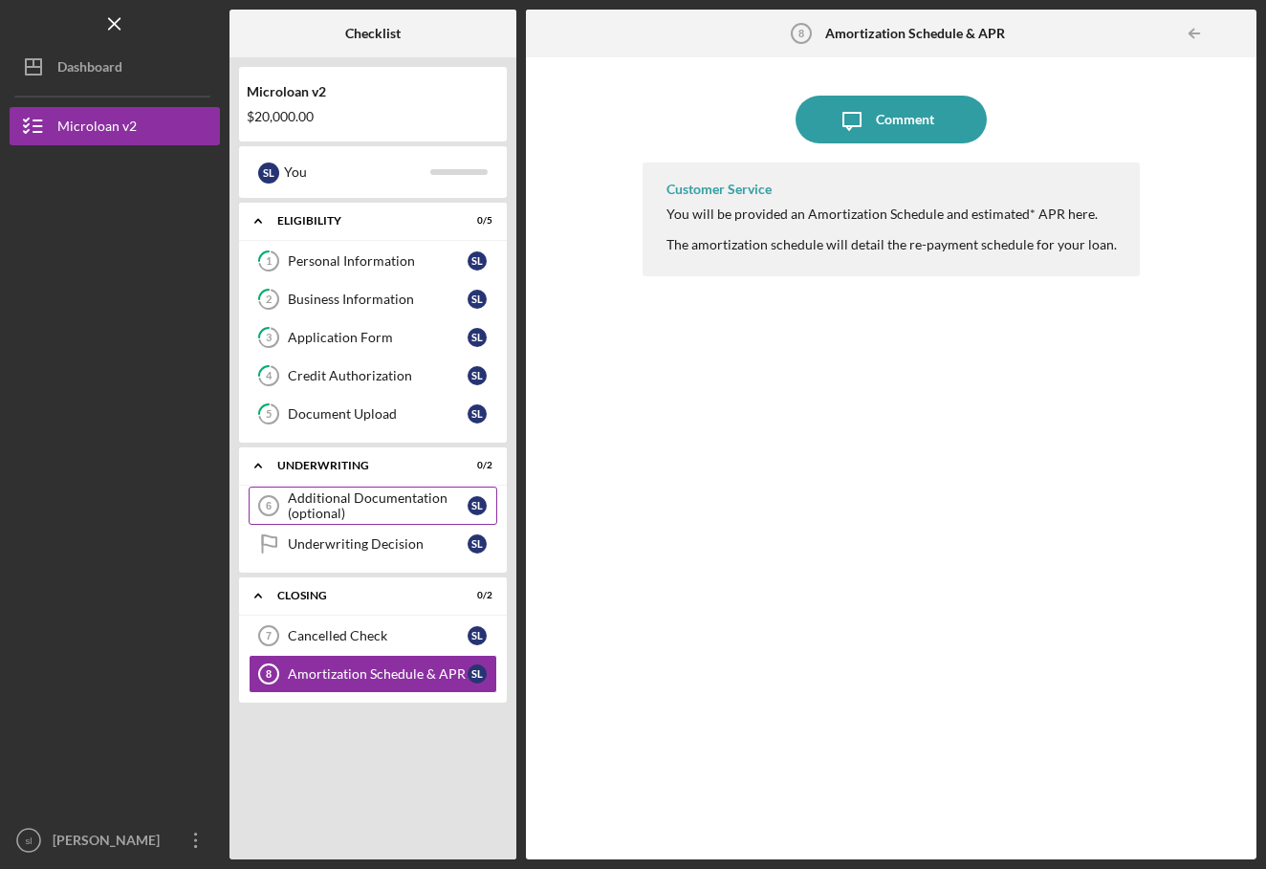
click at [348, 505] on div "Additional Documentation (optional)" at bounding box center [378, 505] width 180 height 31
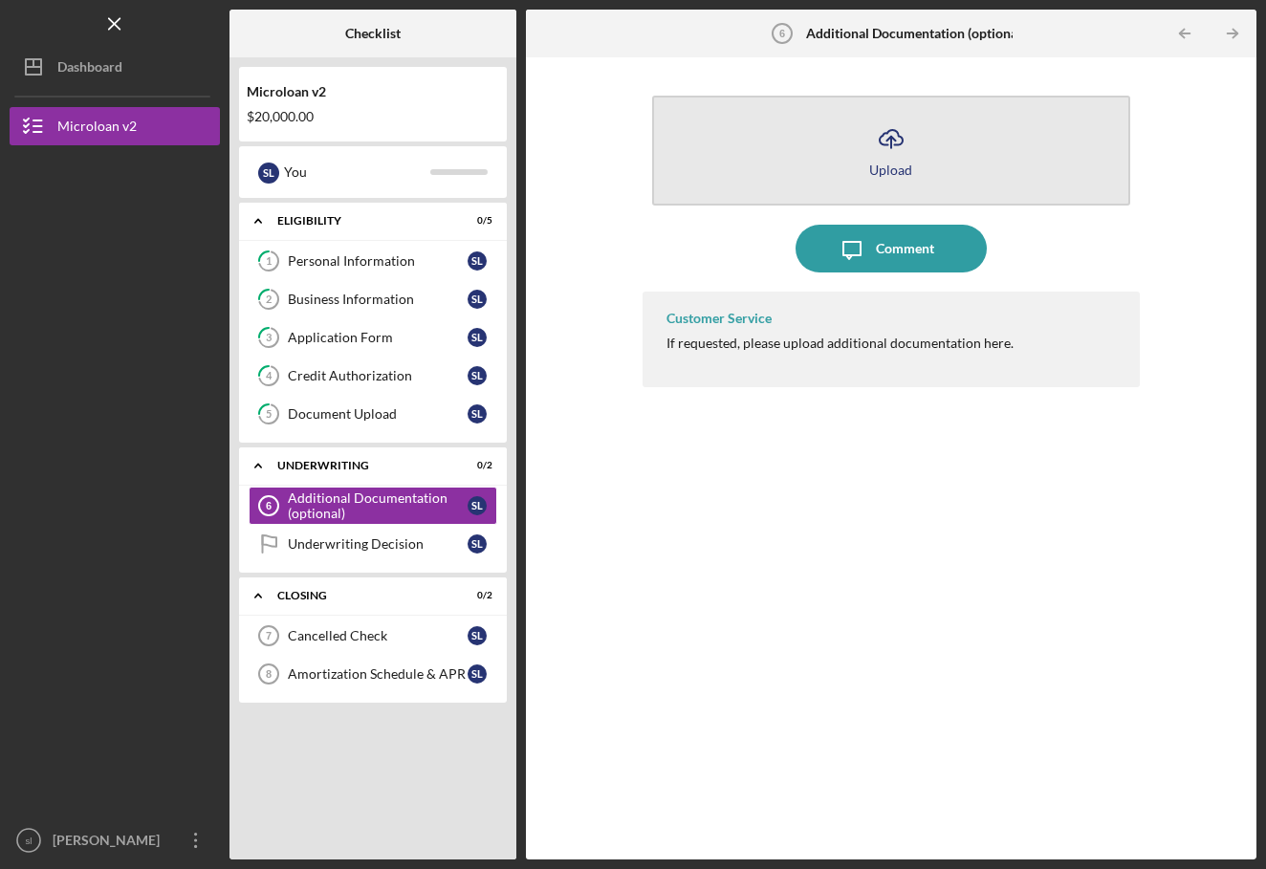
click at [806, 187] on button "Icon/Upload Upload" at bounding box center [891, 151] width 479 height 110
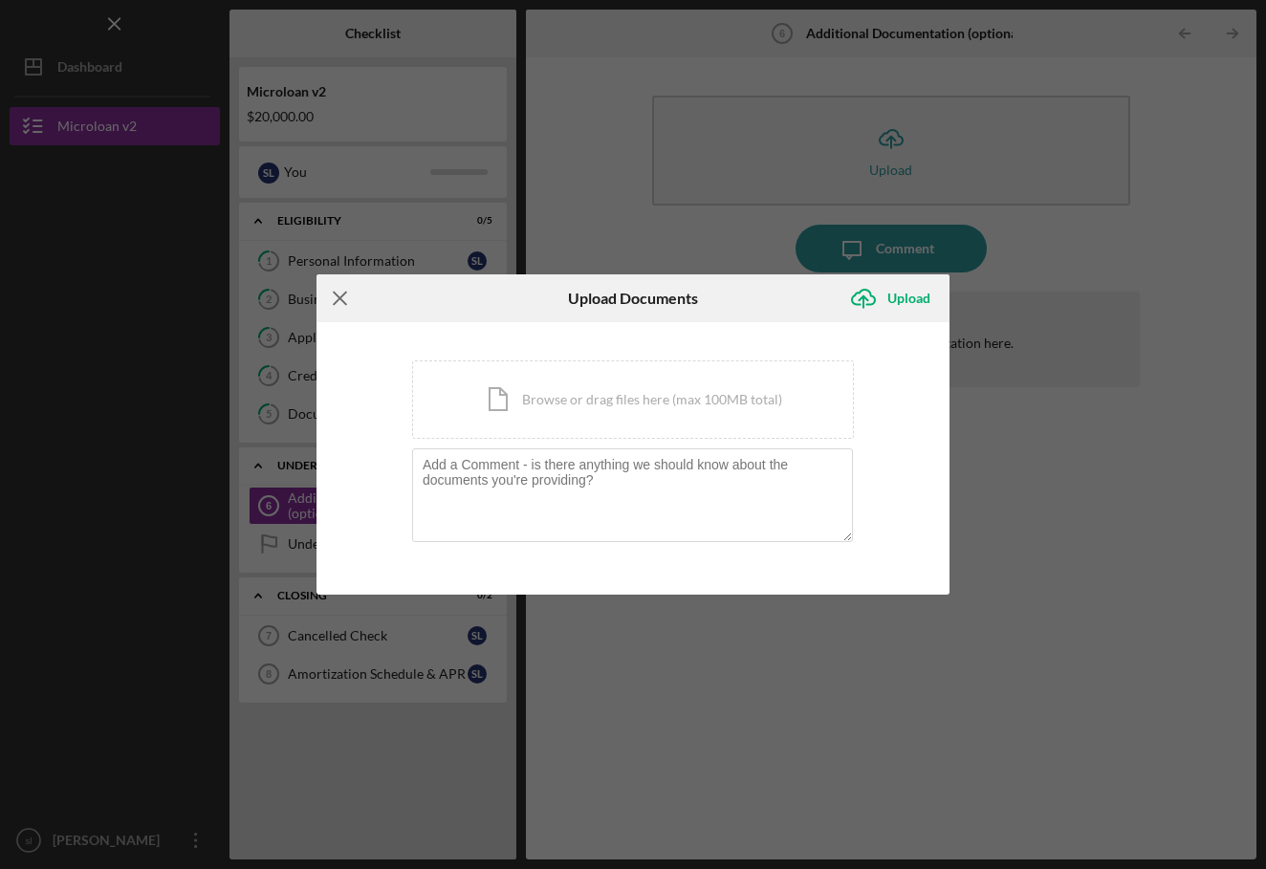
click at [338, 311] on icon "Icon/Menu Close" at bounding box center [340, 298] width 48 height 48
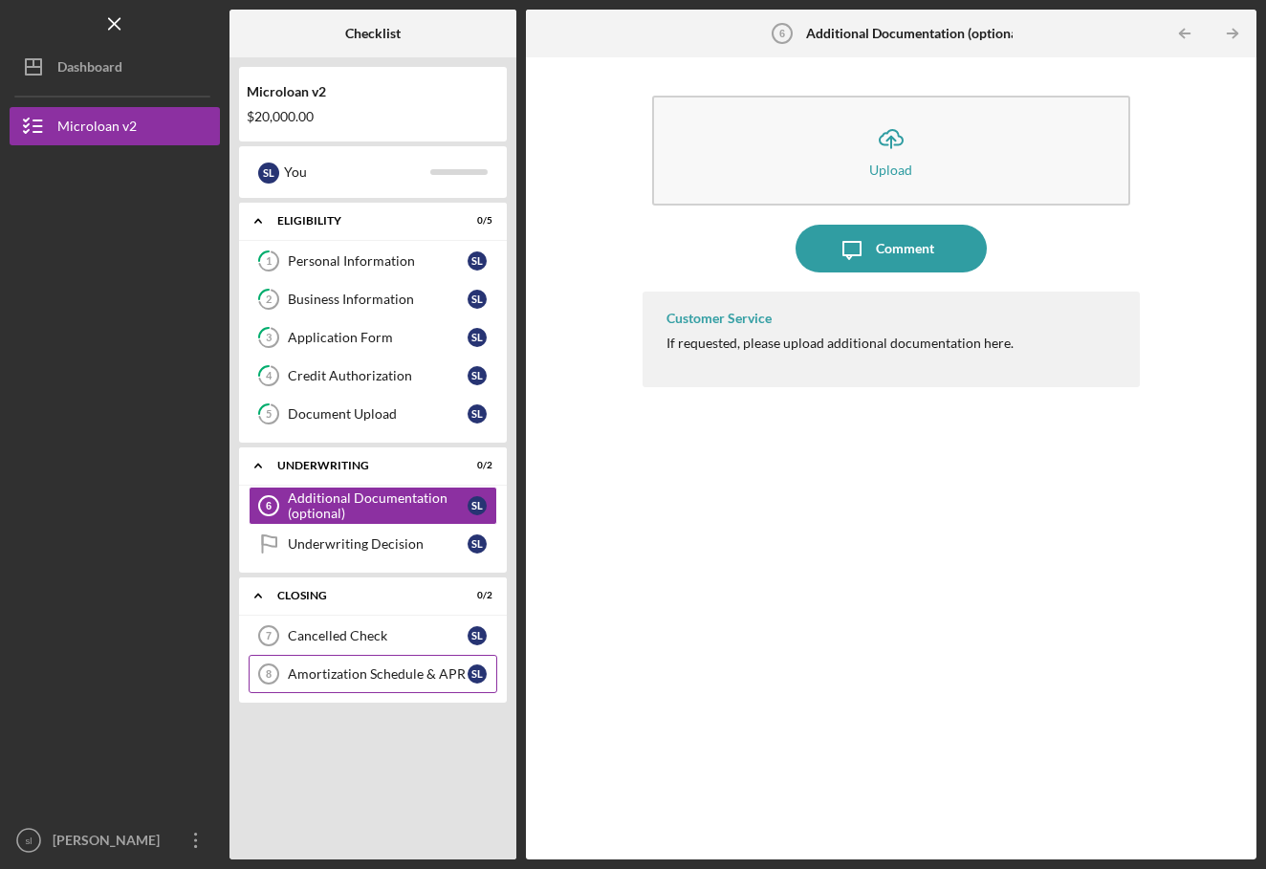
click at [361, 675] on div "Amortization Schedule & APR" at bounding box center [378, 673] width 180 height 15
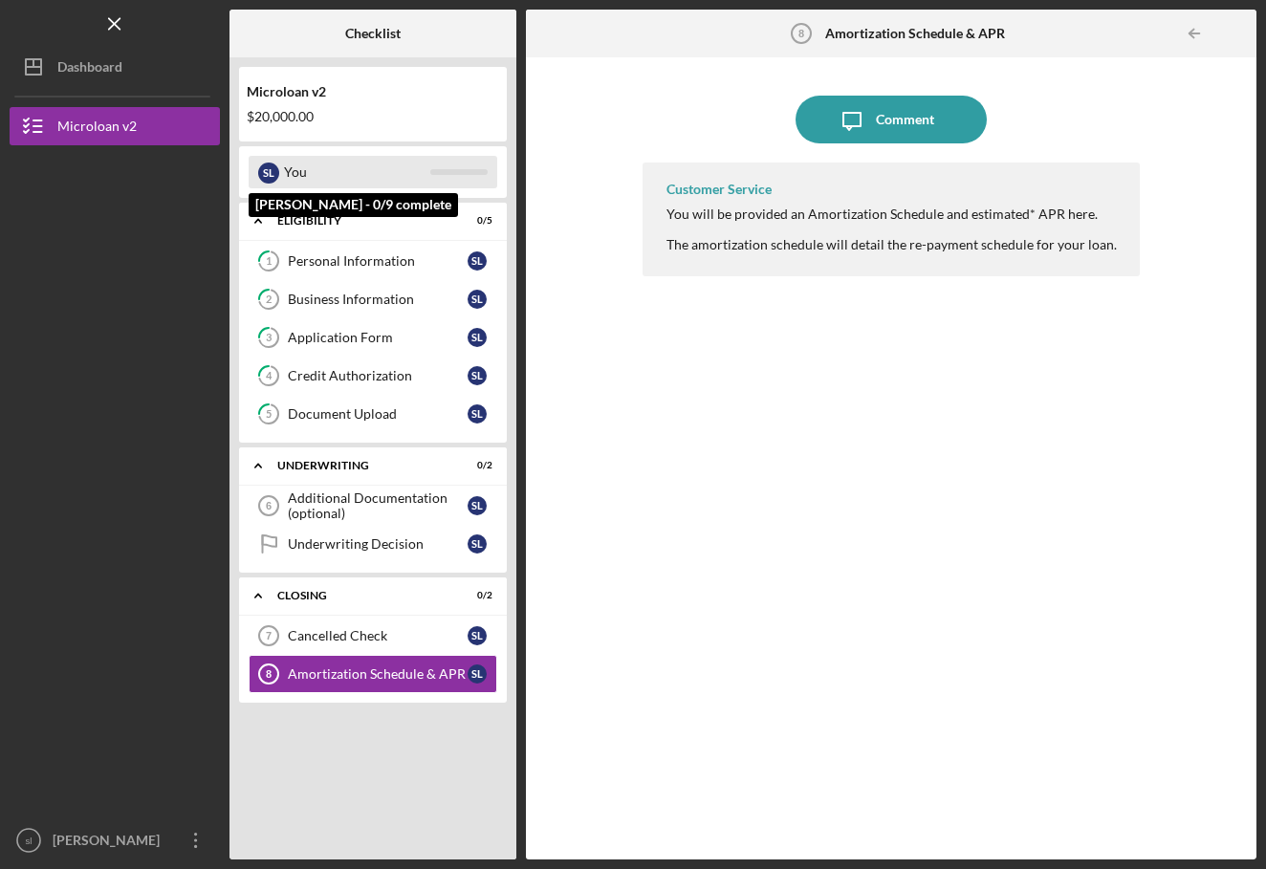
click at [399, 163] on div "You" at bounding box center [357, 172] width 146 height 33
click at [416, 116] on div "$20,000.00" at bounding box center [373, 116] width 252 height 15
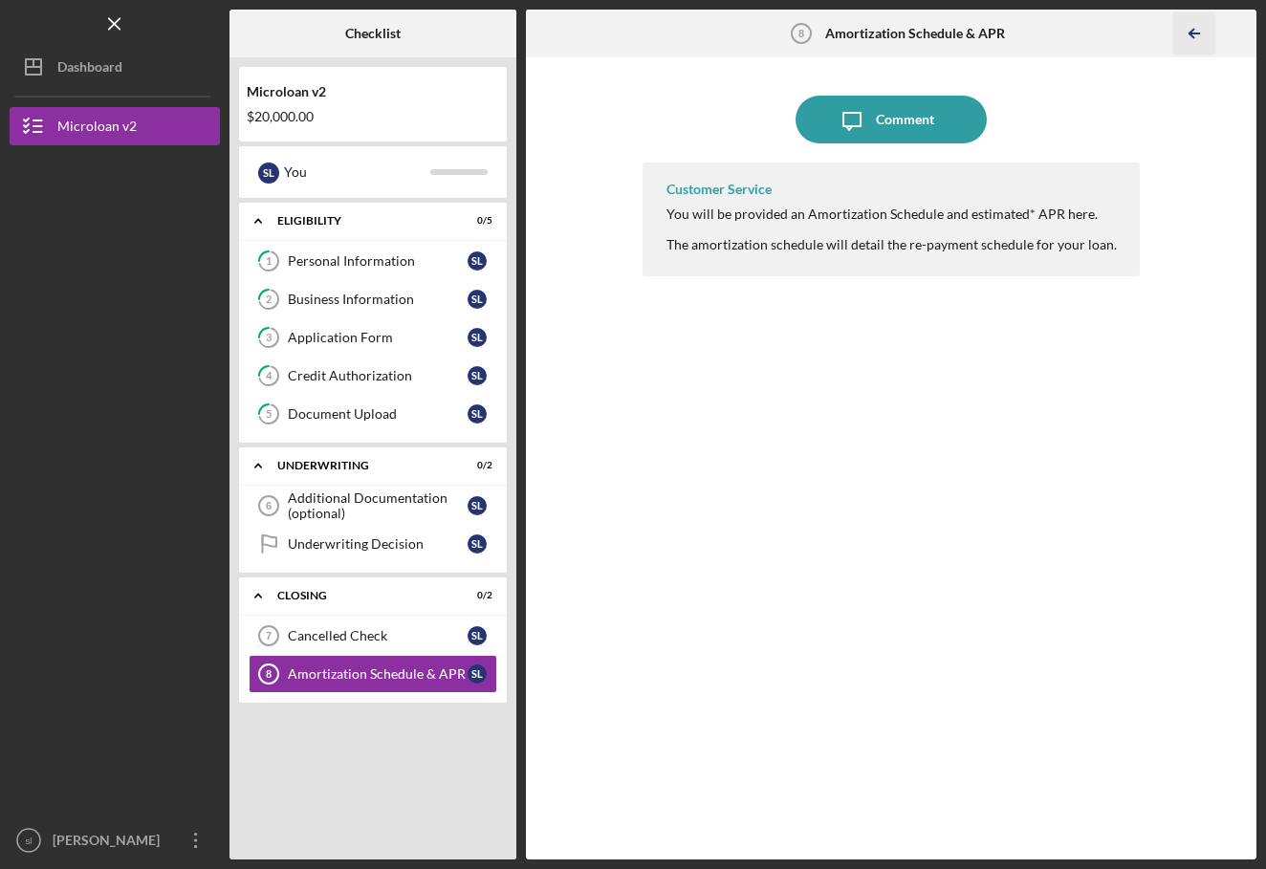
click at [1187, 33] on icon "Icon/Table Pagination Arrow" at bounding box center [1194, 33] width 43 height 43
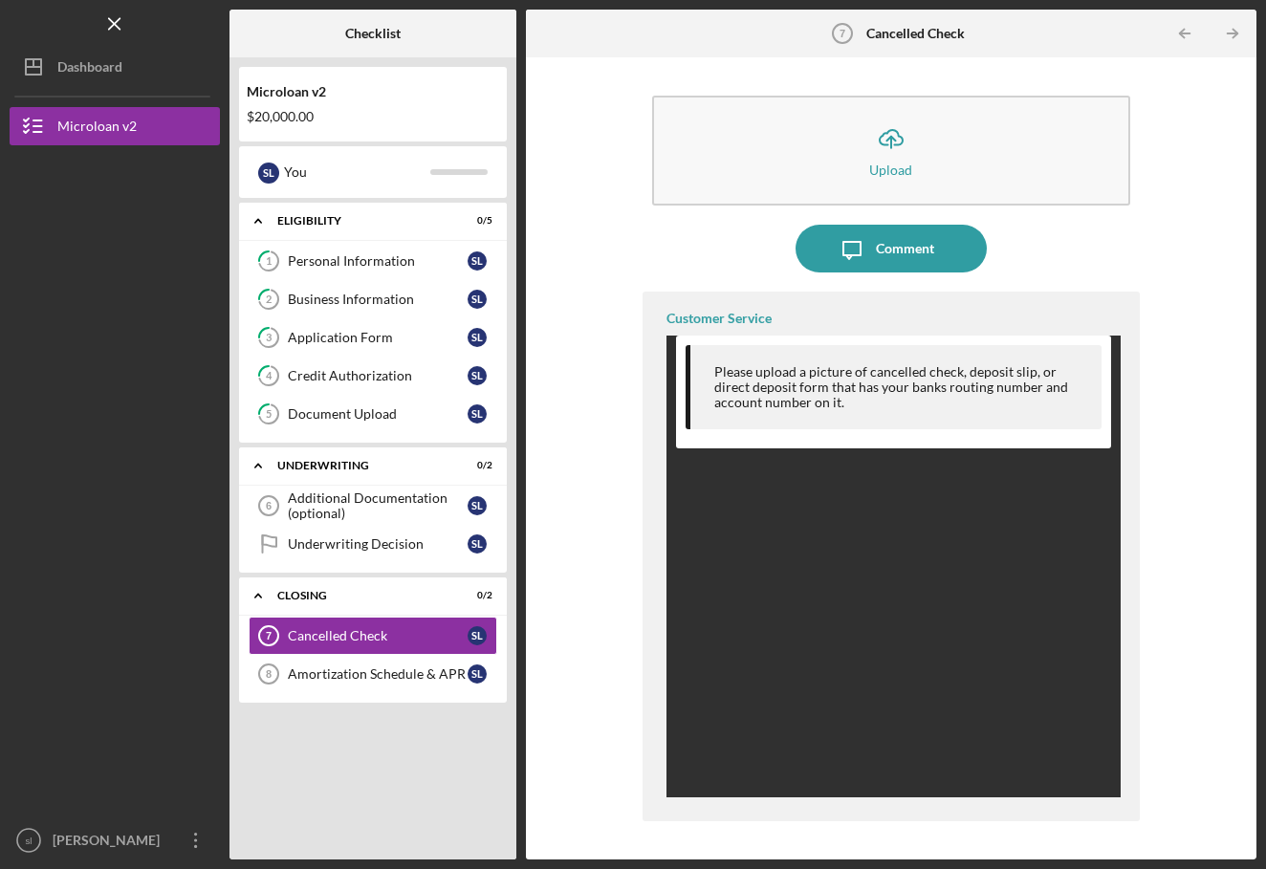
click at [329, 694] on div "Cancelled Check 7 Cancelled Check s l Amortization Schedule & [DATE] Amortizati…" at bounding box center [373, 660] width 268 height 86
click at [331, 687] on link "Amortization Schedule & [DATE] Amortization [PERSON_NAME] & APR s l" at bounding box center [373, 674] width 249 height 38
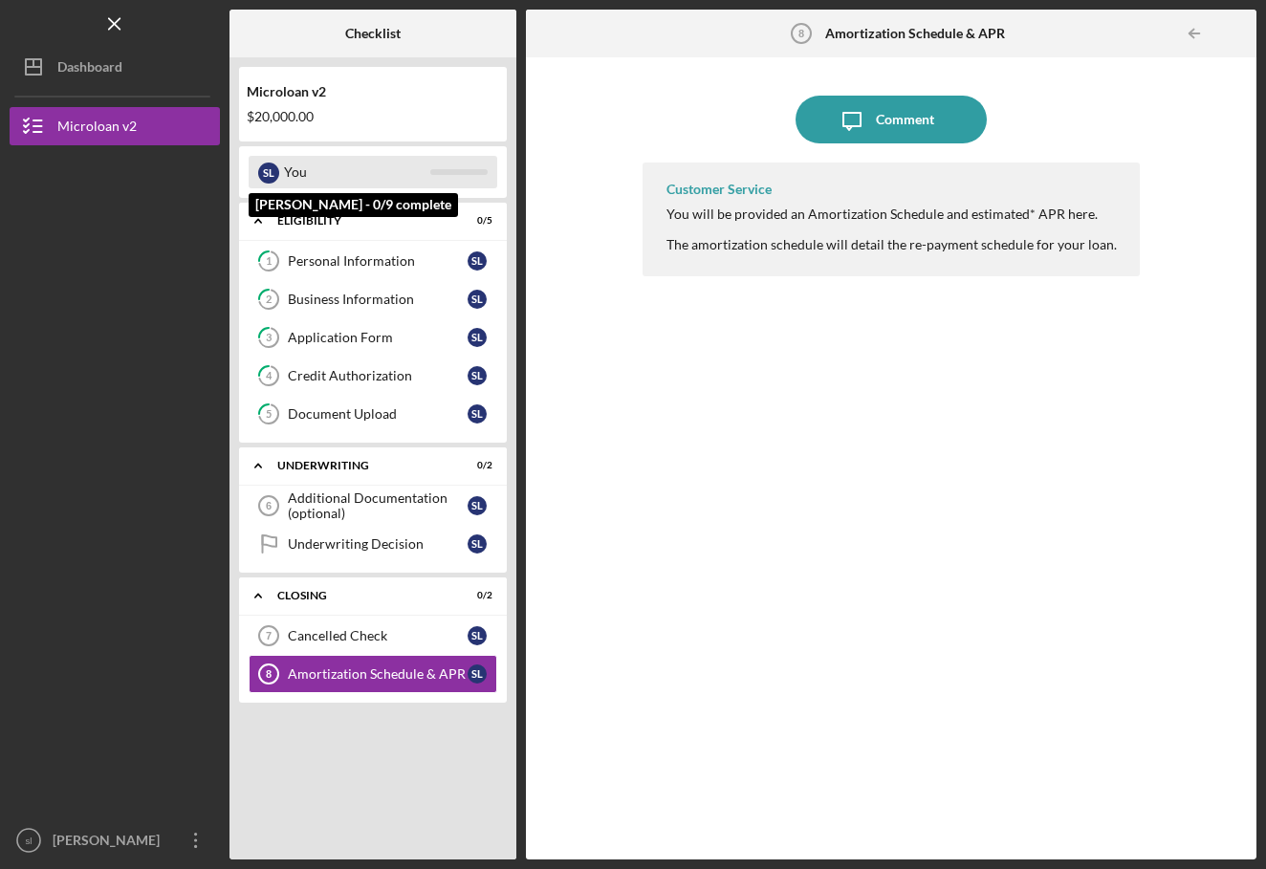
click at [282, 164] on div "s l You" at bounding box center [373, 172] width 249 height 33
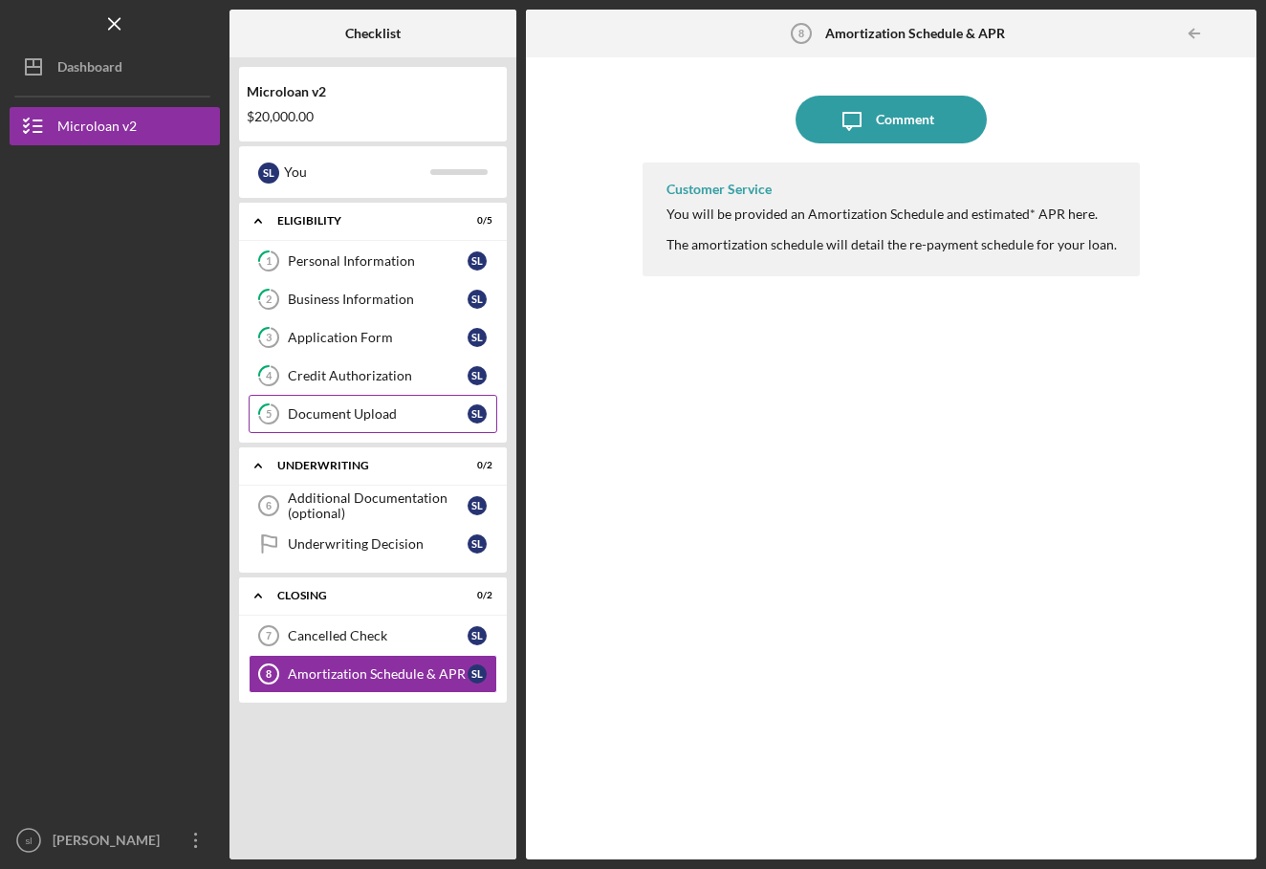
click at [360, 422] on link "5 Document Upload s l" at bounding box center [373, 414] width 249 height 38
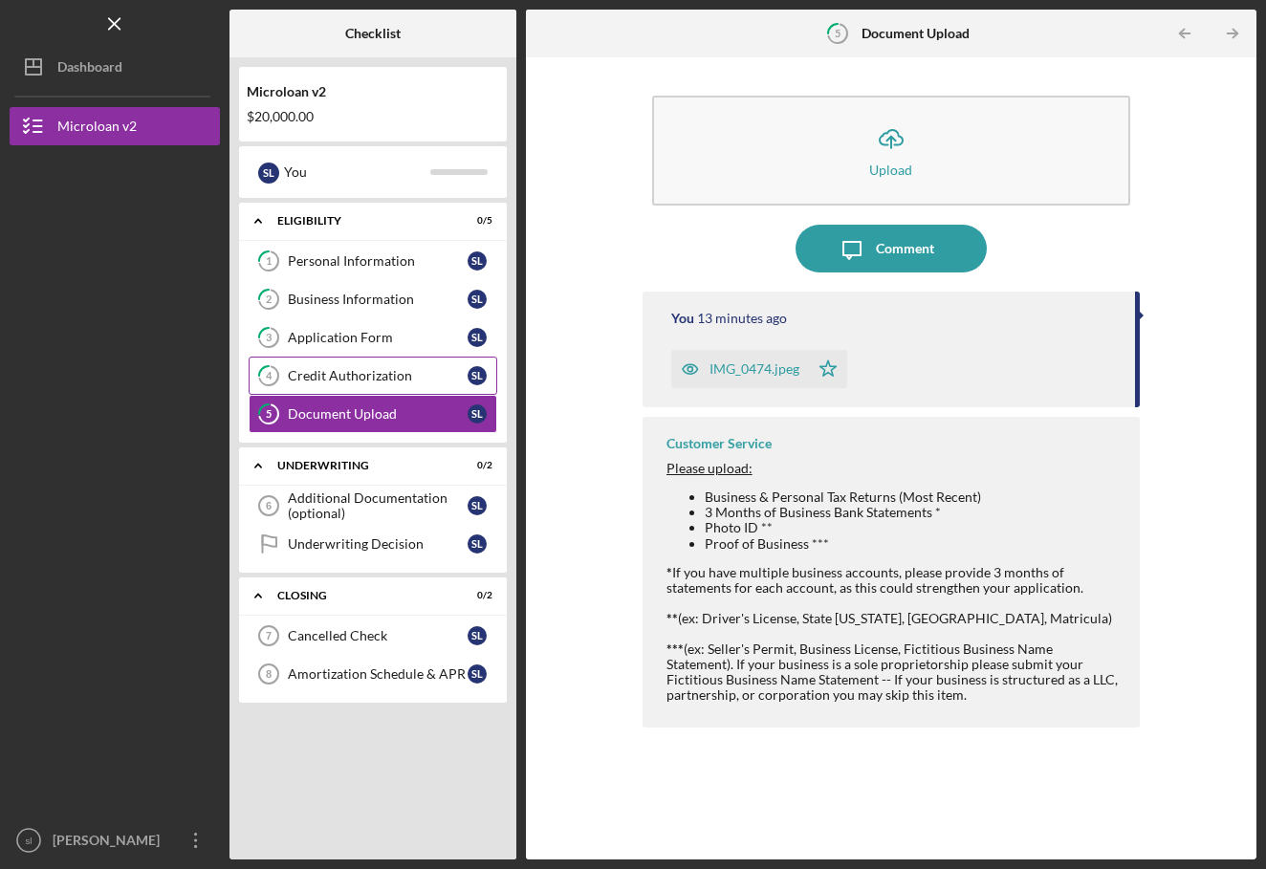
click at [361, 380] on div "Credit Authorization" at bounding box center [378, 375] width 180 height 15
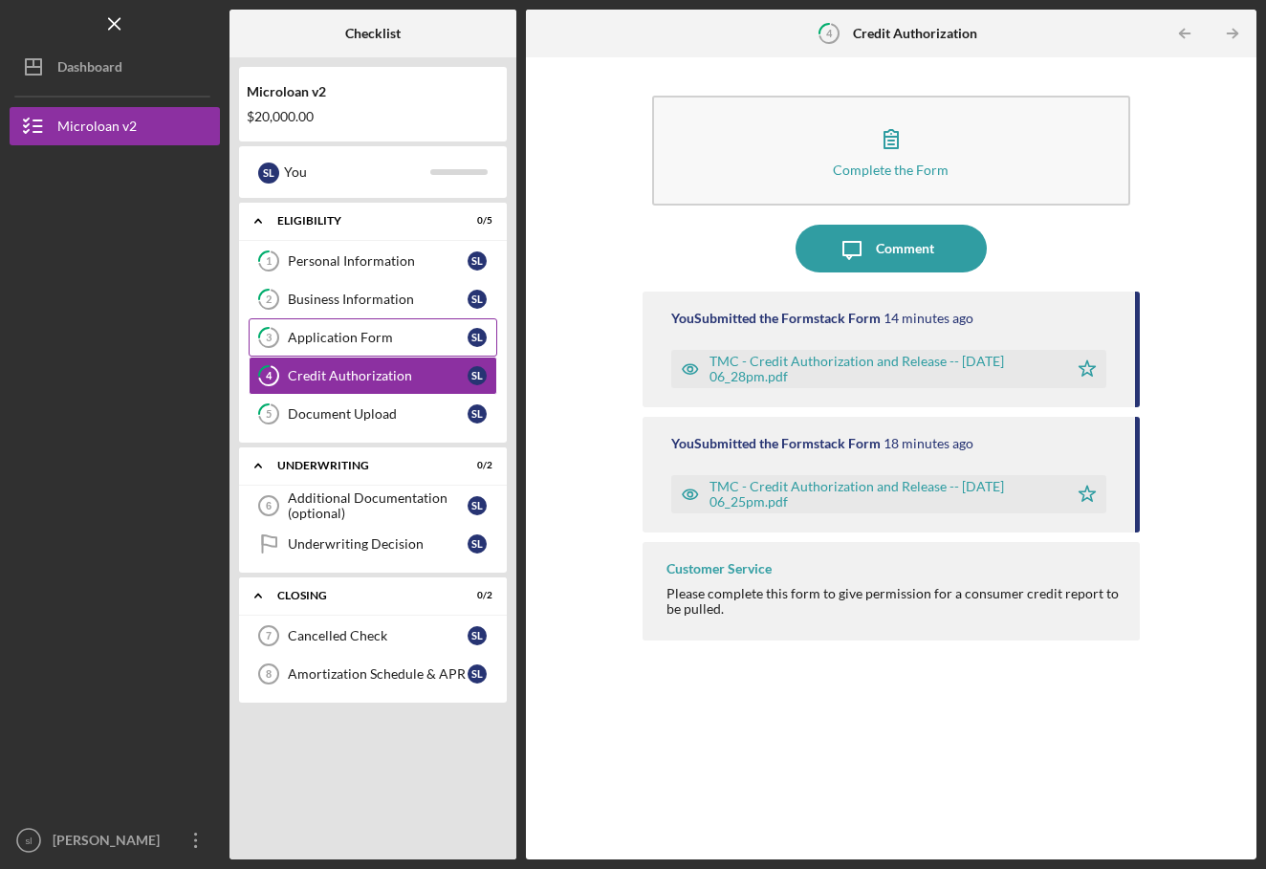
click at [361, 336] on div "Application Form" at bounding box center [378, 337] width 180 height 15
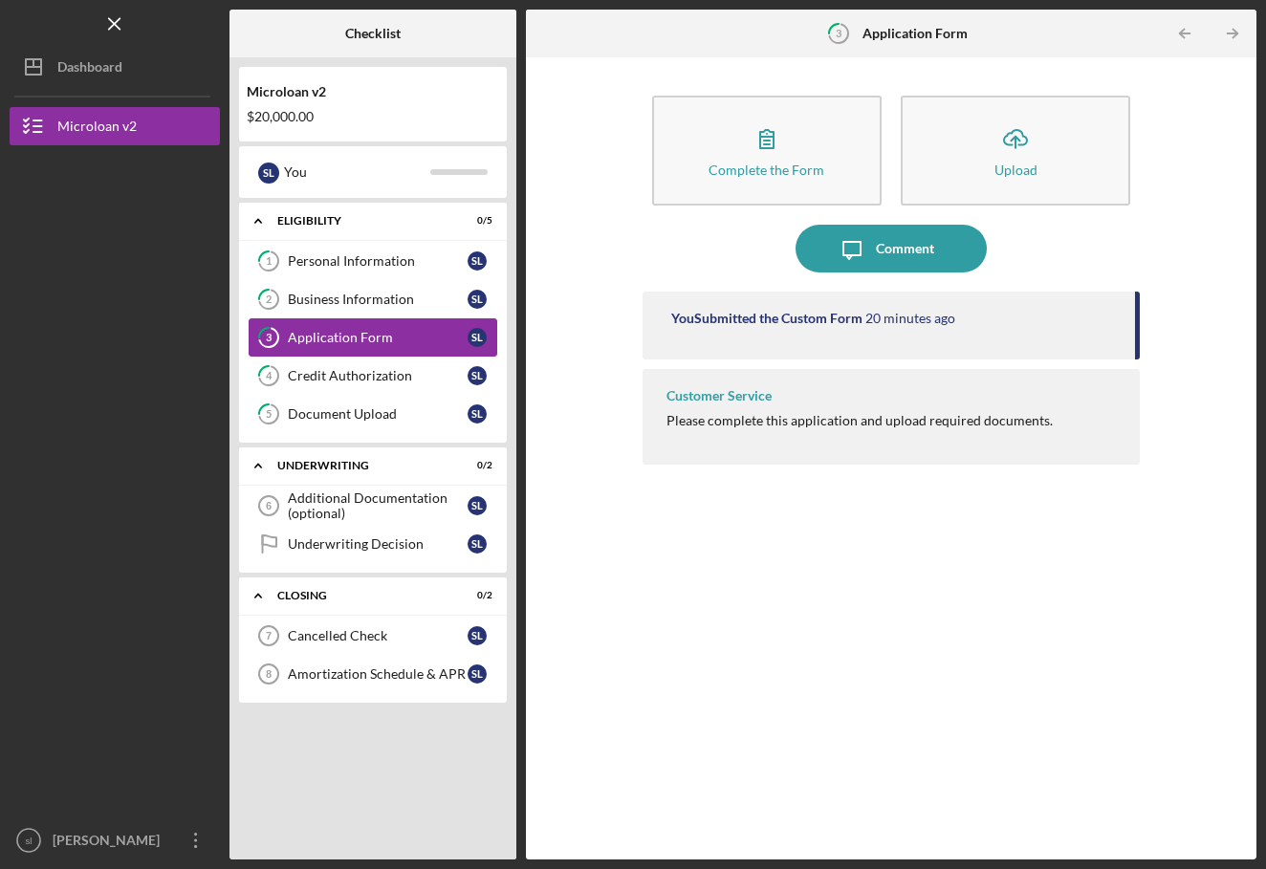
click at [359, 325] on link "3 Application Form s l" at bounding box center [373, 337] width 249 height 38
click at [359, 304] on div "Business Information" at bounding box center [378, 299] width 180 height 15
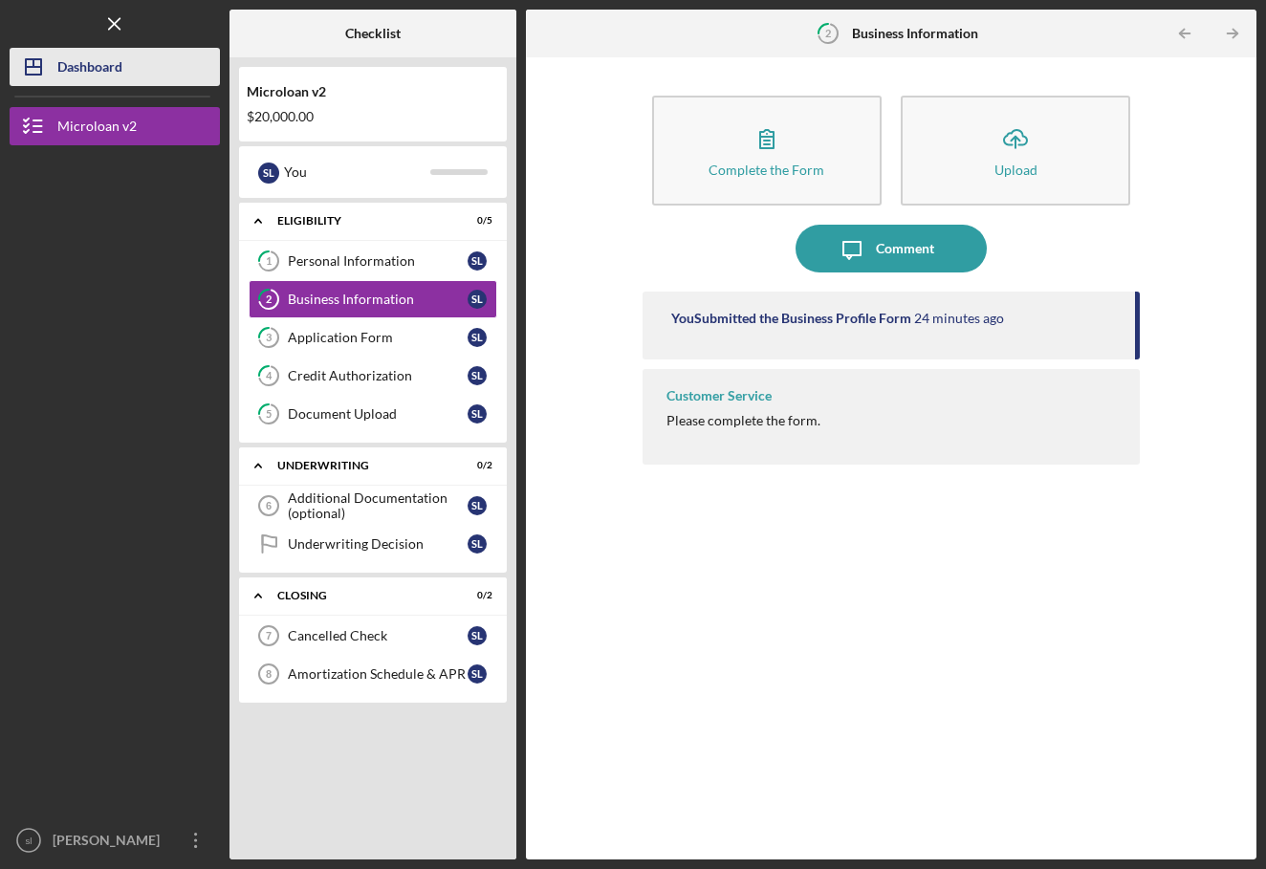
click at [96, 83] on div "Dashboard" at bounding box center [89, 69] width 65 height 43
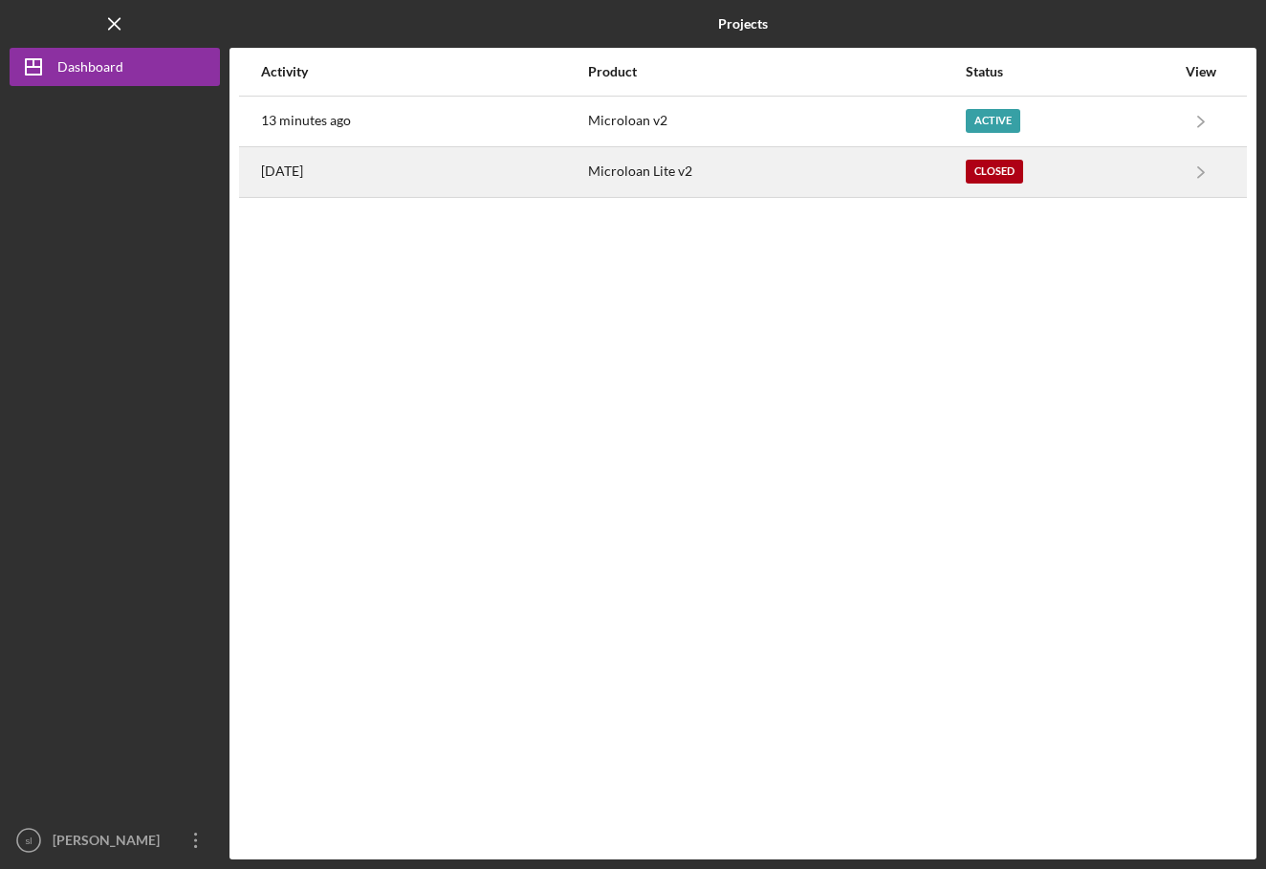
click at [883, 179] on div "Microloan Lite v2" at bounding box center [776, 172] width 376 height 48
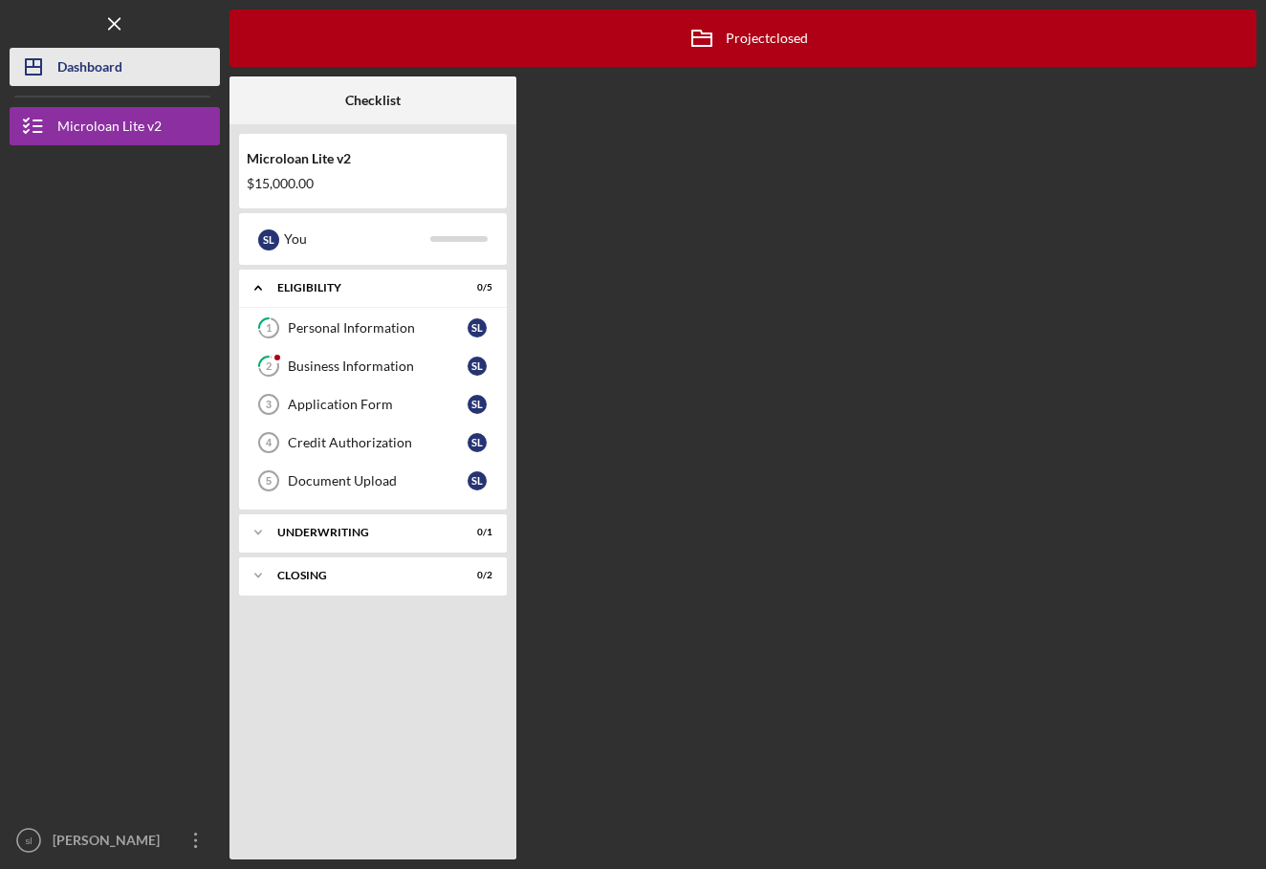
click at [130, 81] on button "Icon/Dashboard Dashboard" at bounding box center [115, 67] width 210 height 38
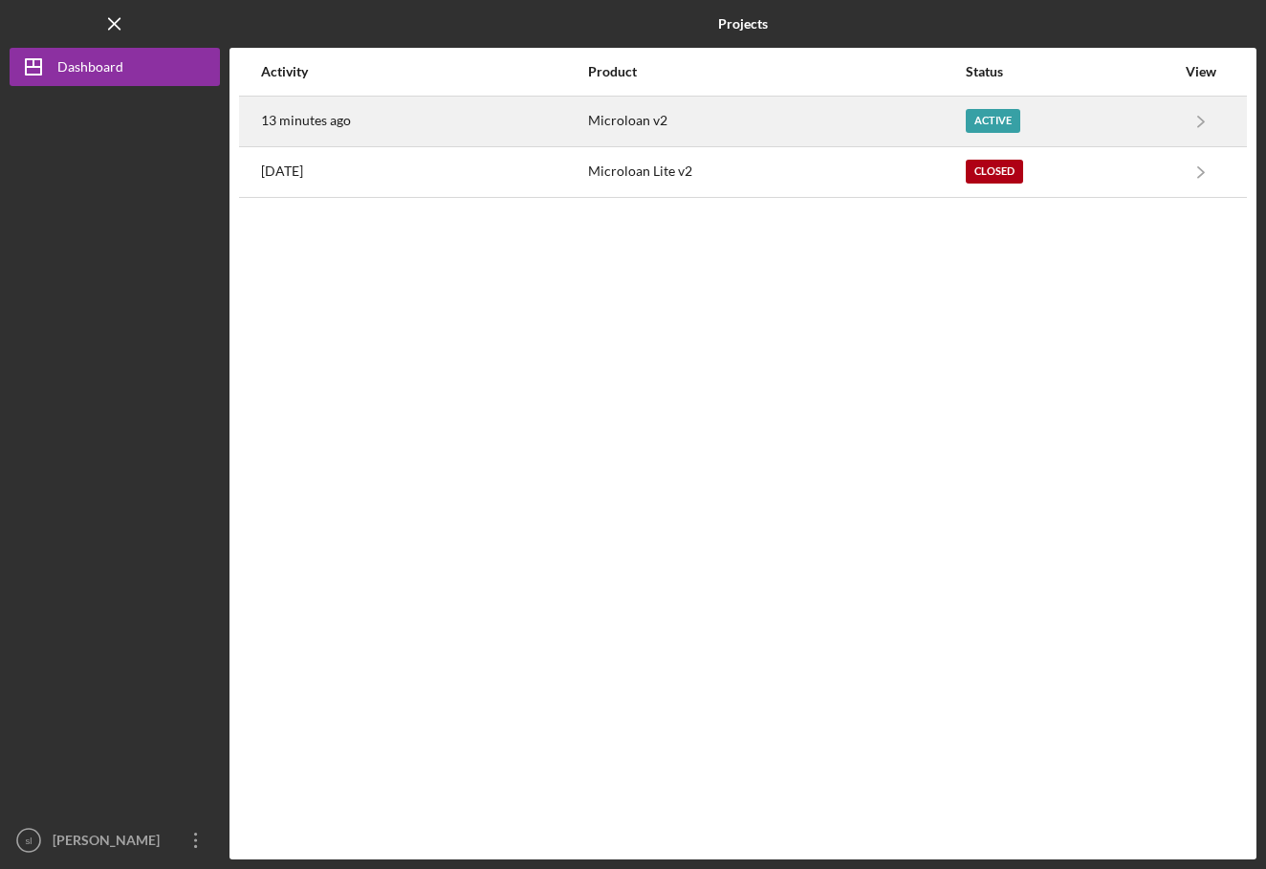
click at [388, 133] on div "13 minutes ago" at bounding box center [423, 122] width 325 height 48
